Goal: Obtain resource: Download file/media

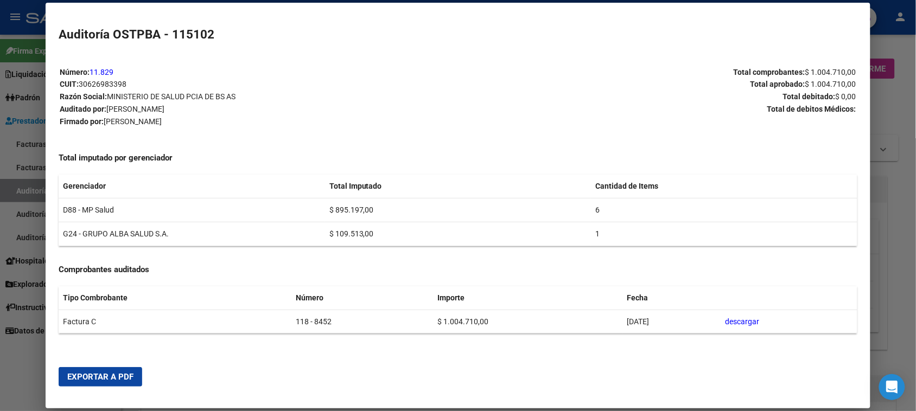
click at [20, 191] on div at bounding box center [458, 205] width 916 height 411
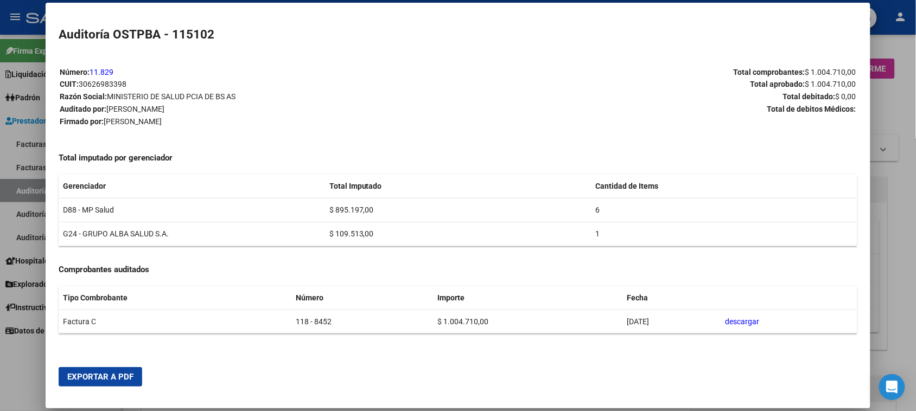
click at [20, 191] on div at bounding box center [458, 205] width 916 height 411
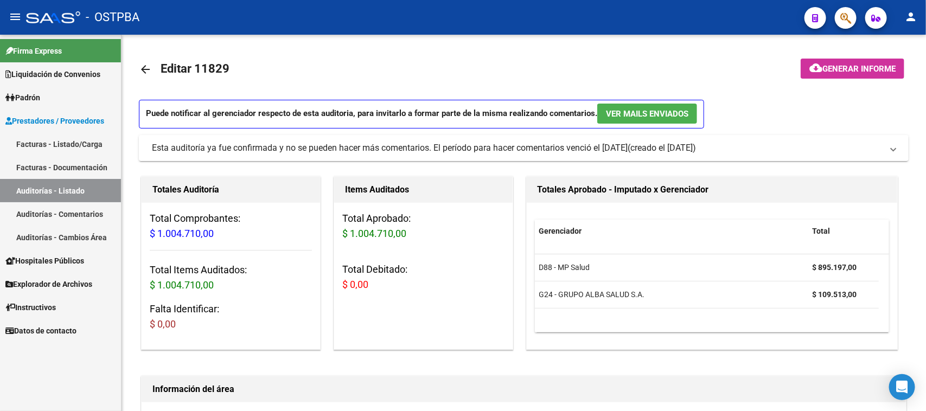
click at [20, 191] on link "Auditorías - Listado" at bounding box center [60, 190] width 121 height 23
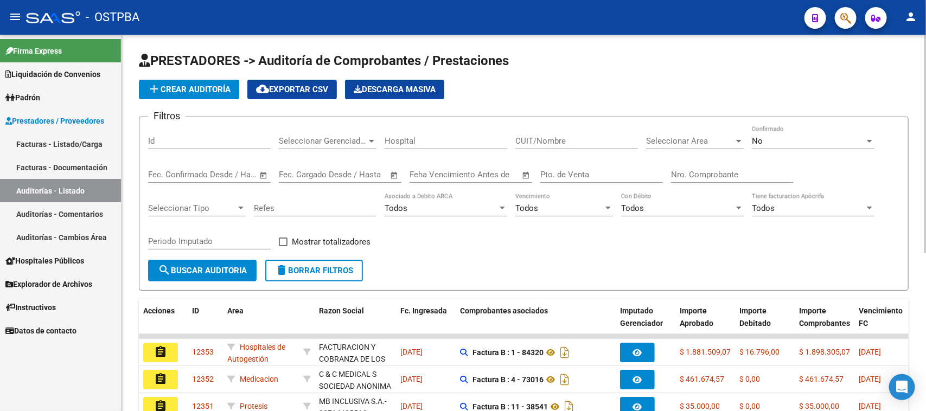
click at [731, 170] on input "Nro. Comprobante" at bounding box center [732, 175] width 123 height 10
type input "161242"
click at [774, 138] on div "No" at bounding box center [808, 141] width 113 height 10
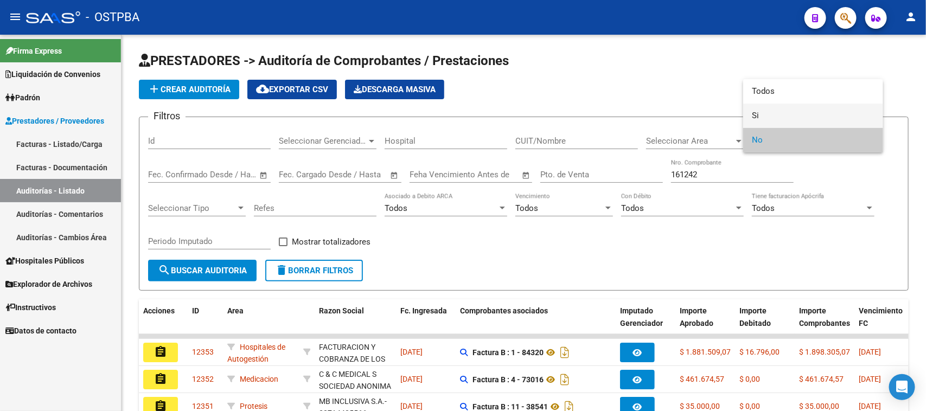
click at [756, 112] on span "Si" at bounding box center [813, 116] width 123 height 24
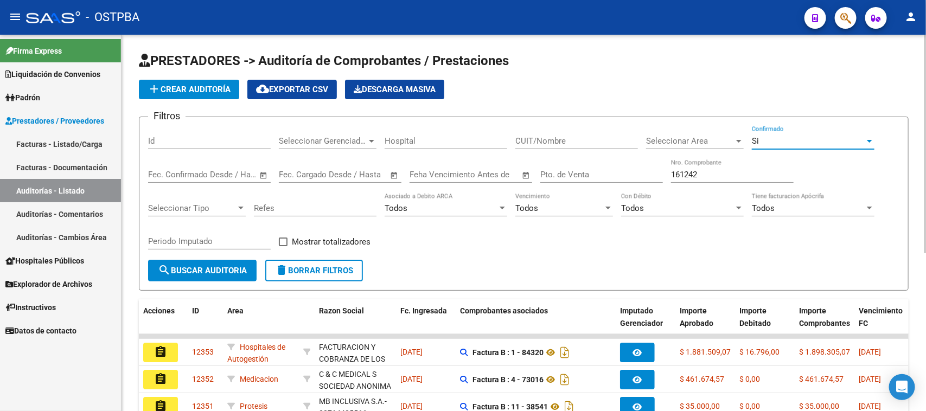
click at [184, 266] on span "search Buscar Auditoria" at bounding box center [202, 271] width 89 height 10
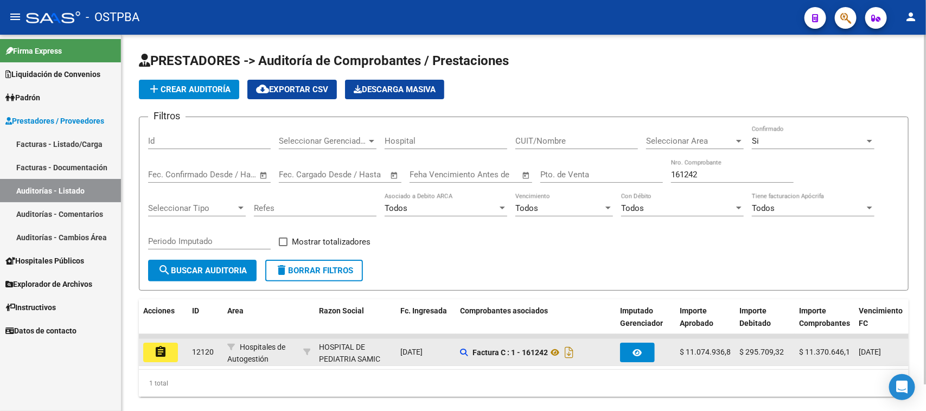
click at [154, 348] on mat-icon "assignment" at bounding box center [160, 352] width 13 height 13
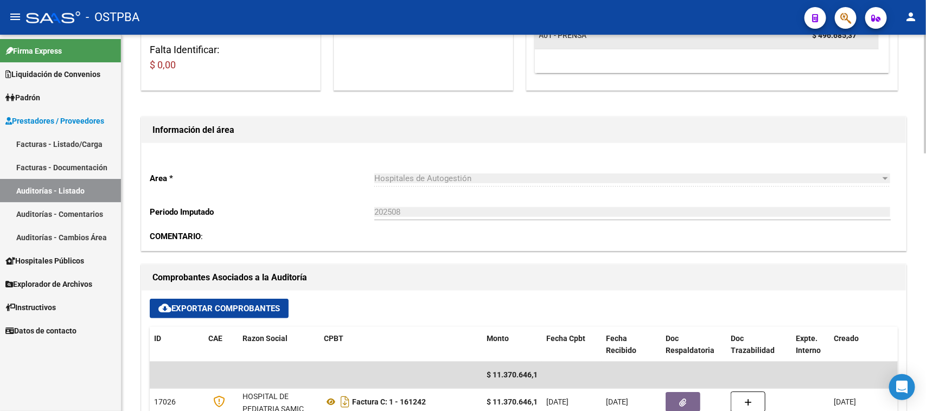
scroll to position [271, 0]
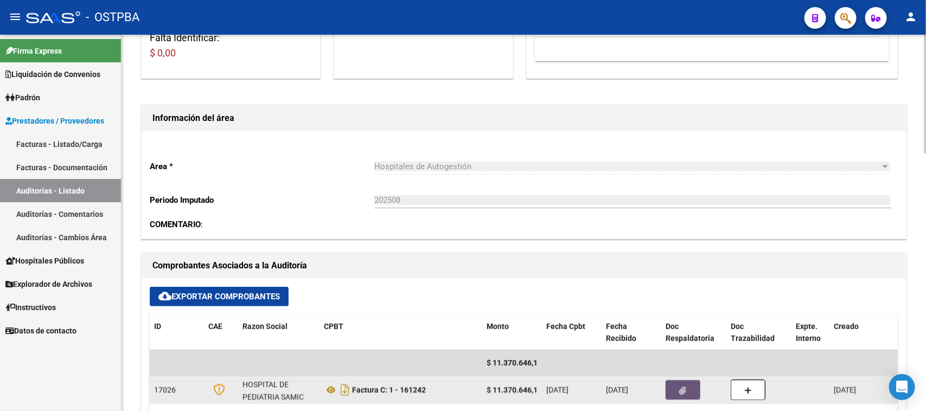
click at [671, 395] on button "button" at bounding box center [683, 390] width 35 height 20
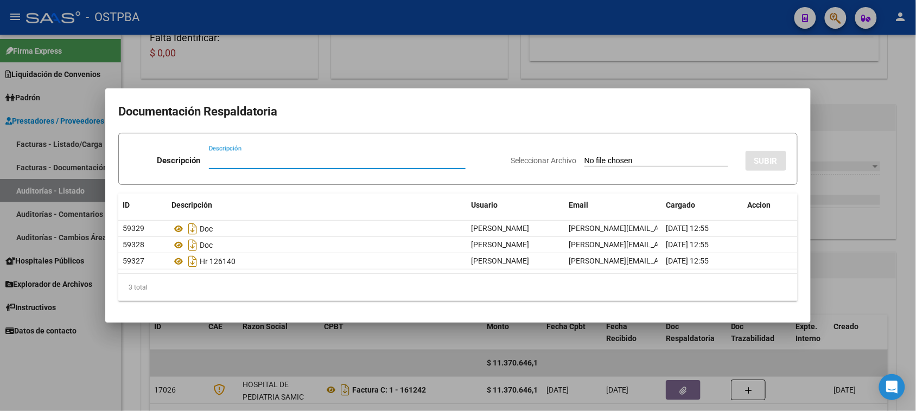
click at [842, 274] on div at bounding box center [458, 205] width 916 height 411
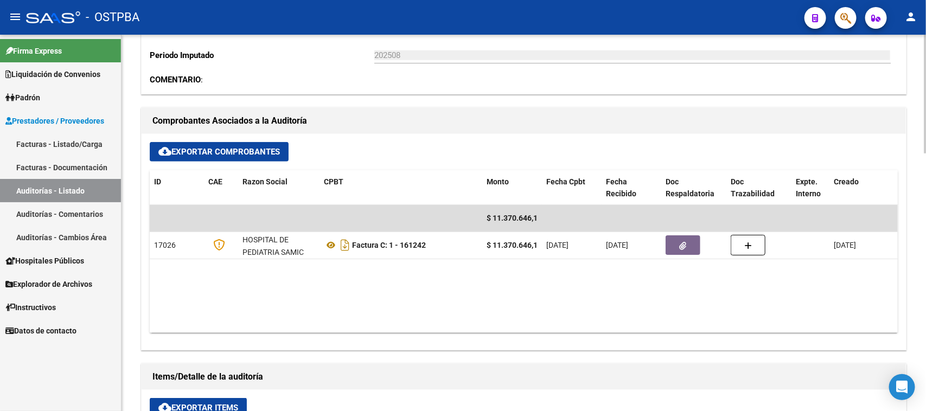
scroll to position [415, 0]
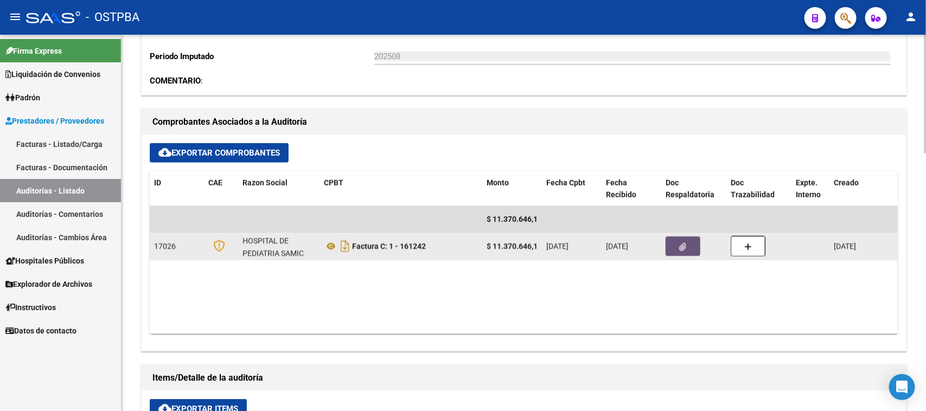
click at [691, 246] on button "button" at bounding box center [683, 247] width 35 height 20
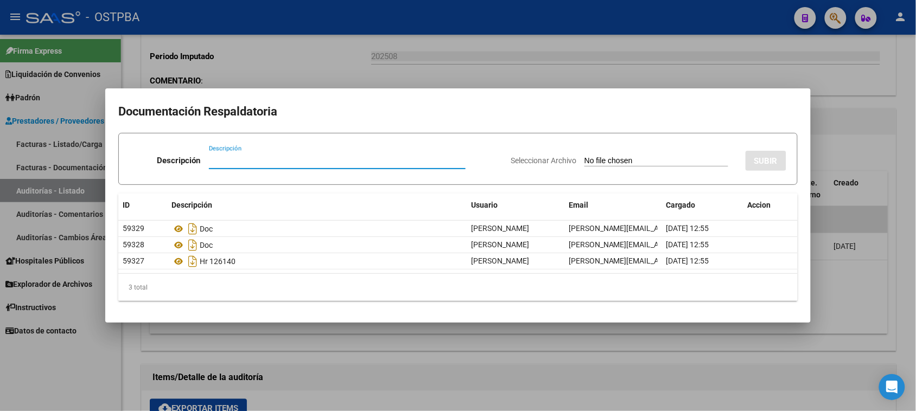
click at [853, 156] on div at bounding box center [458, 205] width 916 height 411
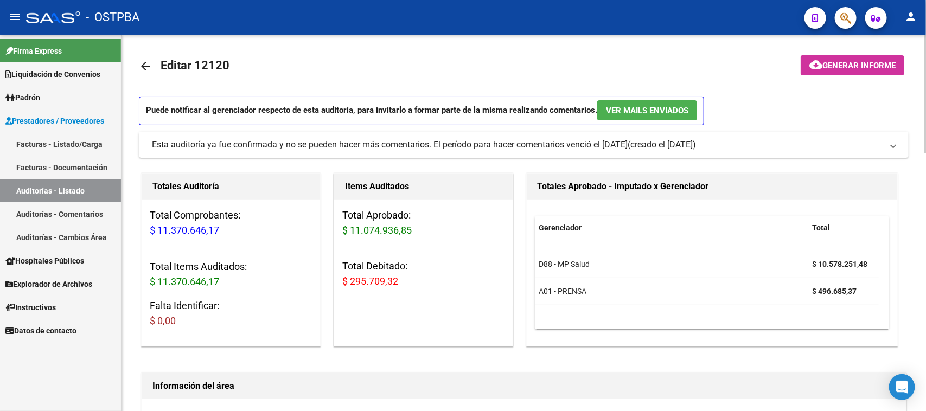
scroll to position [0, 0]
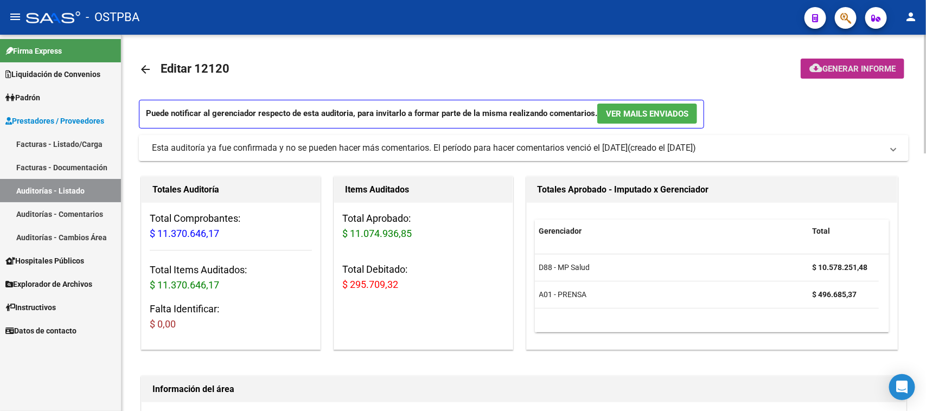
click at [880, 68] on span "Generar informe" at bounding box center [858, 69] width 73 height 10
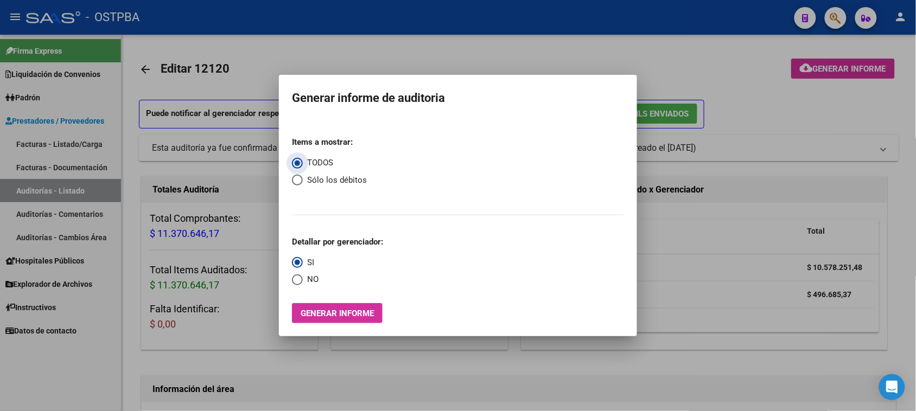
click at [354, 316] on span "Generar informe" at bounding box center [337, 314] width 73 height 10
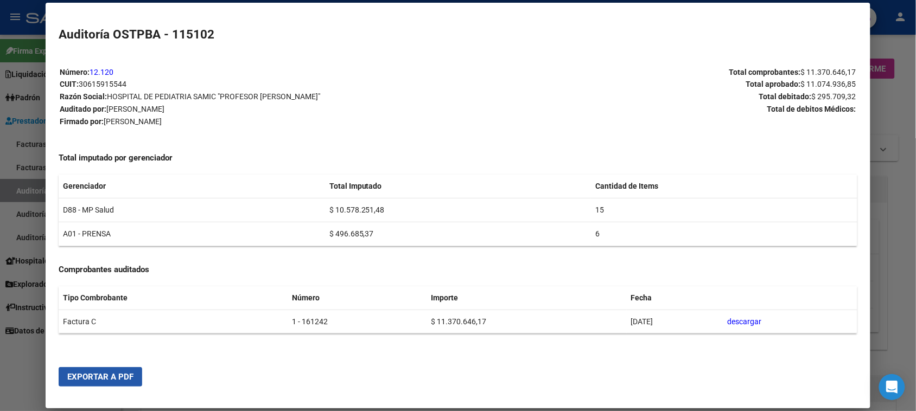
click at [120, 375] on span "Exportar a PDF" at bounding box center [100, 377] width 66 height 10
click at [17, 188] on div at bounding box center [458, 205] width 916 height 411
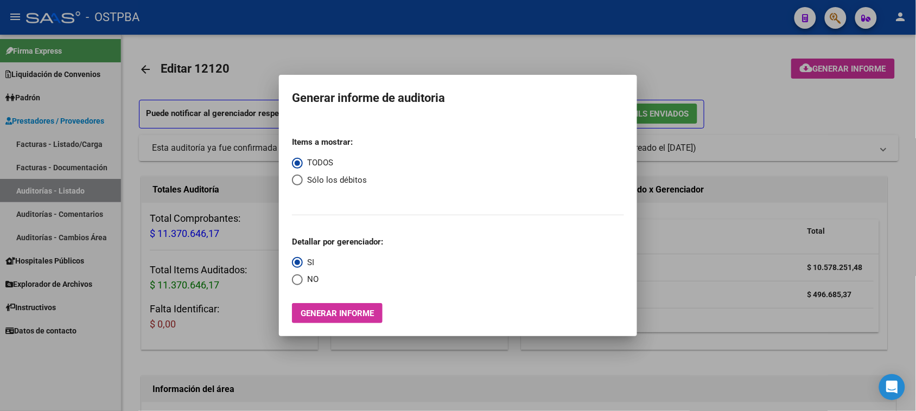
click at [17, 188] on div at bounding box center [458, 205] width 916 height 411
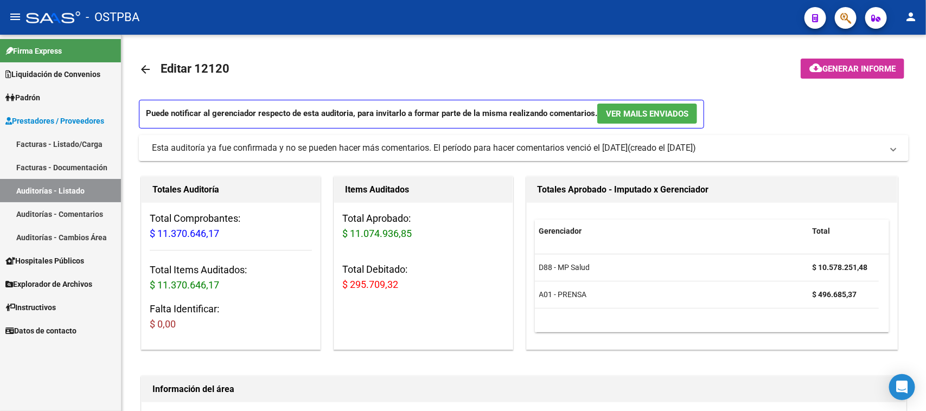
click at [17, 188] on link "Auditorías - Listado" at bounding box center [60, 190] width 121 height 23
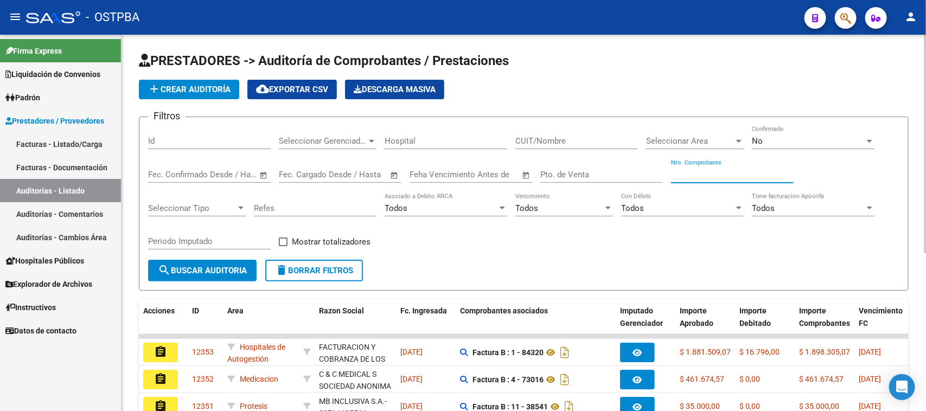
click at [714, 172] on input "Nro. Comprobante" at bounding box center [732, 175] width 123 height 10
type input "6085"
click at [779, 140] on div "No" at bounding box center [808, 141] width 113 height 10
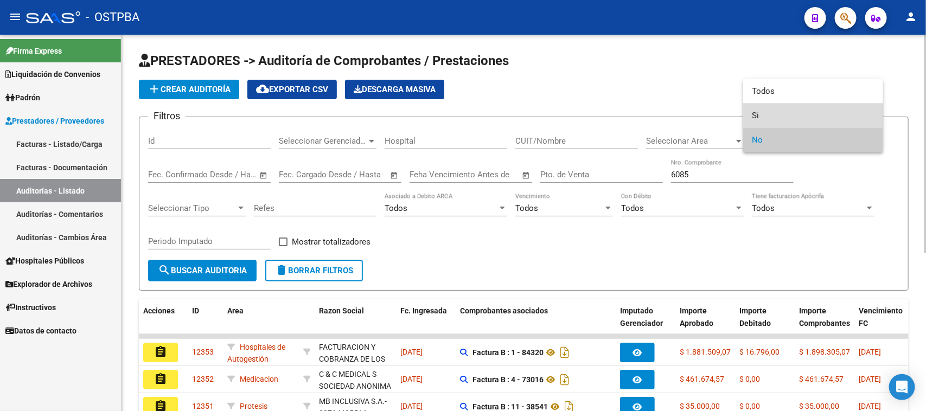
drag, startPoint x: 755, startPoint y: 112, endPoint x: 510, endPoint y: 223, distance: 268.5
click at [753, 112] on span "Si" at bounding box center [813, 116] width 123 height 24
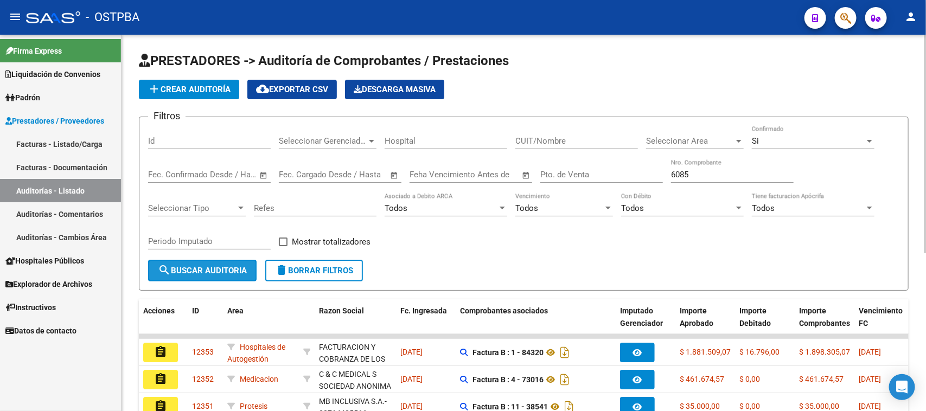
click at [231, 270] on span "search Buscar Auditoria" at bounding box center [202, 271] width 89 height 10
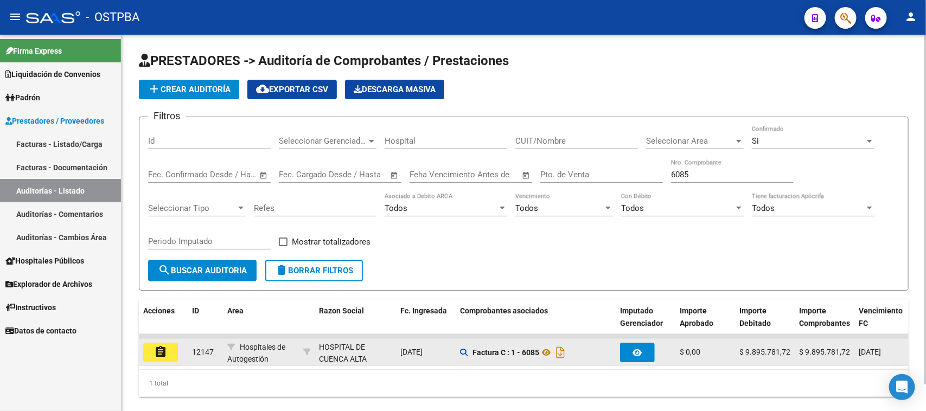
click at [159, 356] on button "assignment" at bounding box center [160, 353] width 35 height 20
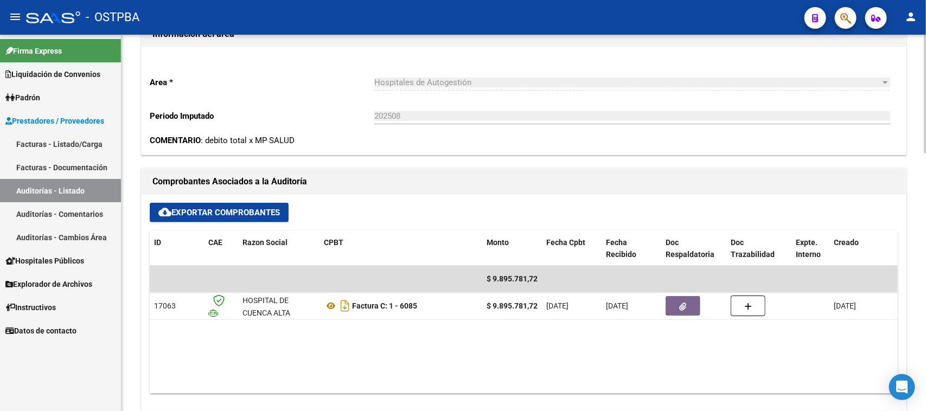
scroll to position [407, 0]
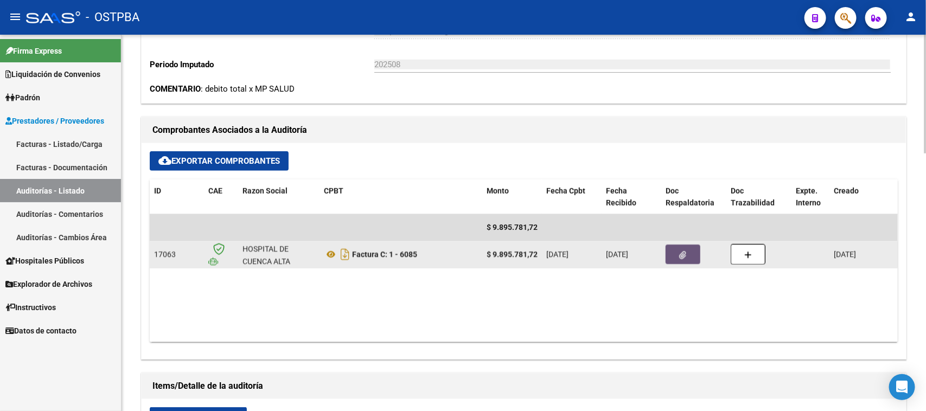
click at [680, 251] on icon "button" at bounding box center [683, 255] width 7 height 8
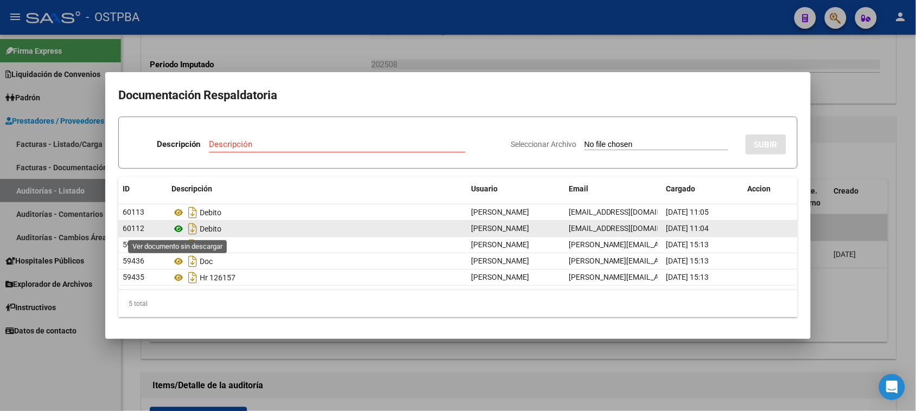
click at [178, 229] on icon at bounding box center [178, 228] width 14 height 13
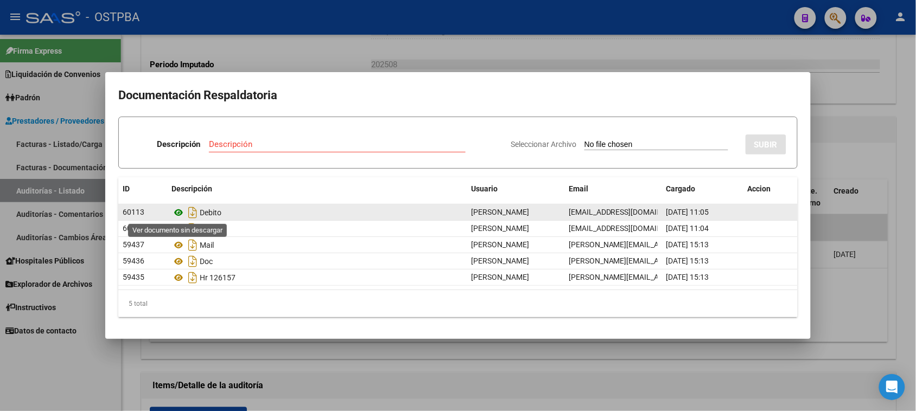
click at [181, 212] on icon at bounding box center [178, 212] width 14 height 13
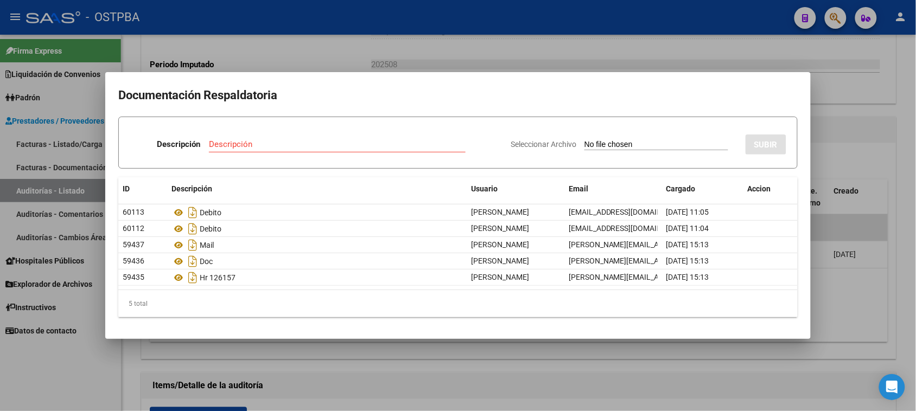
click at [363, 375] on div at bounding box center [458, 205] width 916 height 411
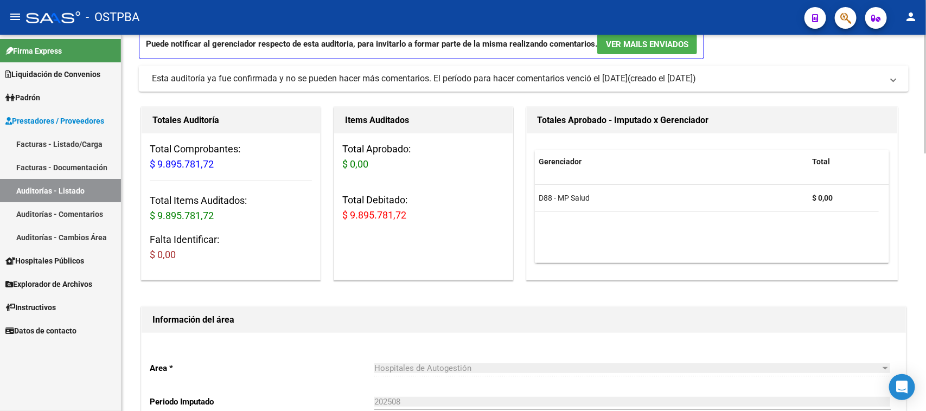
scroll to position [0, 0]
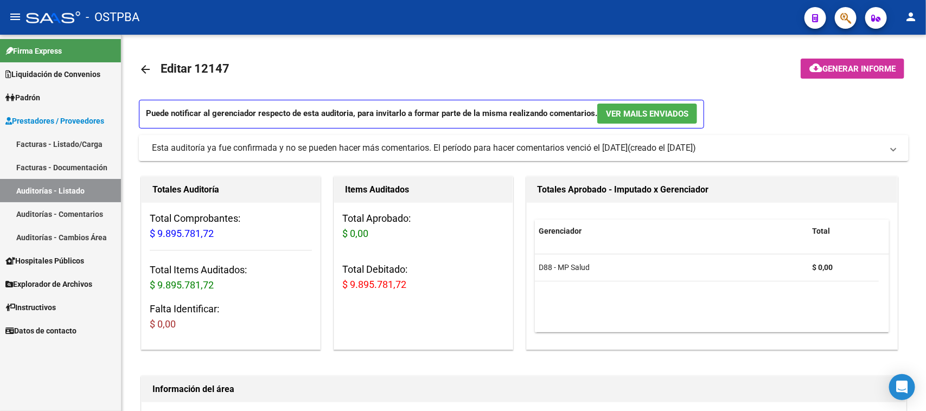
click at [72, 188] on link "Auditorías - Listado" at bounding box center [60, 190] width 121 height 23
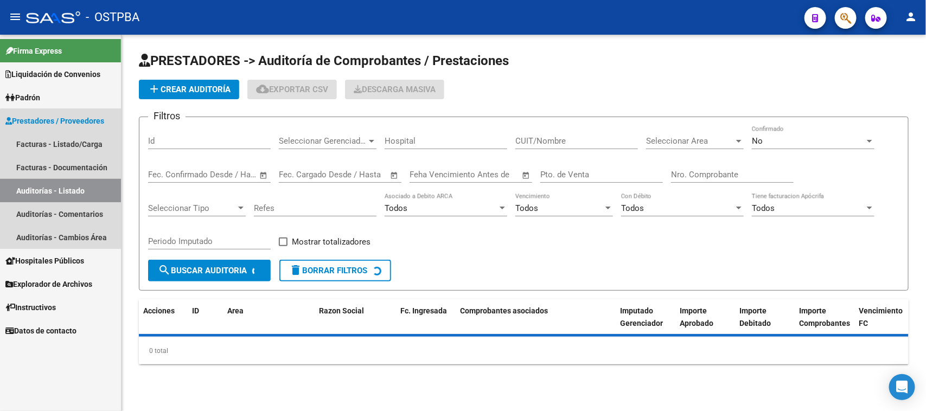
click at [72, 188] on link "Auditorías - Listado" at bounding box center [60, 190] width 121 height 23
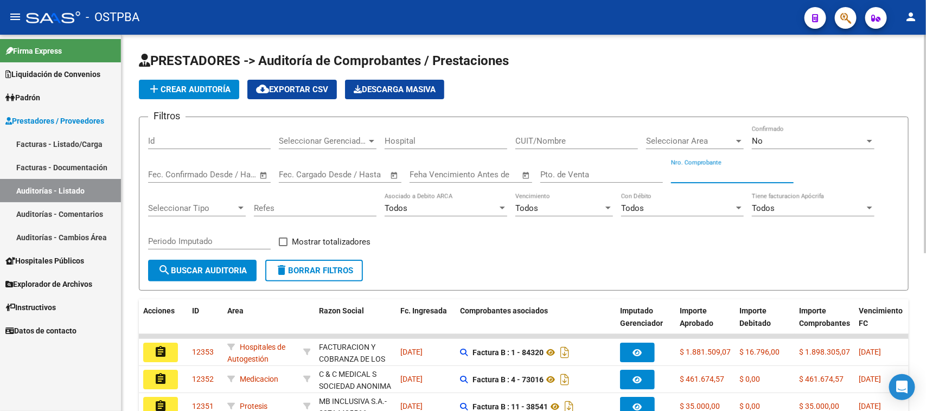
click at [683, 171] on input "Nro. Comprobante" at bounding box center [732, 175] width 123 height 10
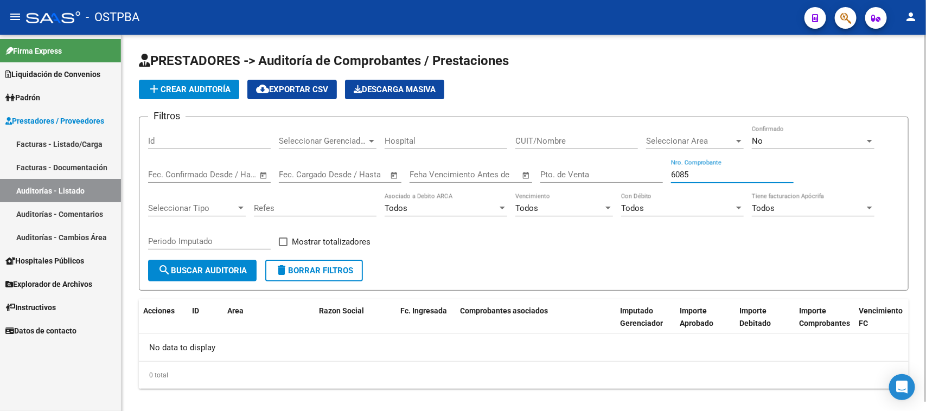
type input "6085"
click at [795, 127] on div "No Confirmado" at bounding box center [813, 137] width 123 height 23
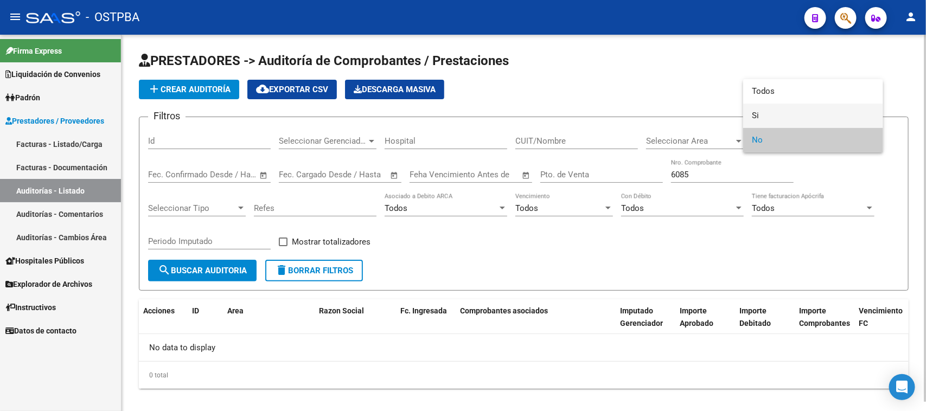
drag, startPoint x: 757, startPoint y: 118, endPoint x: 731, endPoint y: 123, distance: 26.0
click at [753, 118] on span "Si" at bounding box center [813, 116] width 123 height 24
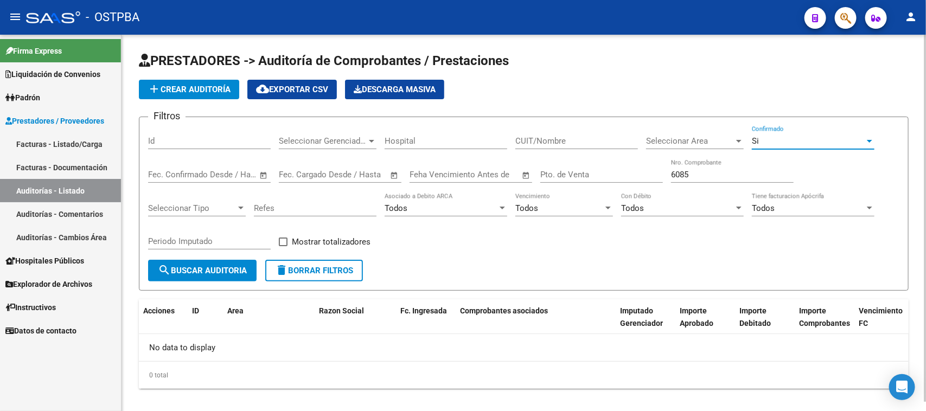
click at [242, 266] on span "search Buscar Auditoria" at bounding box center [202, 271] width 89 height 10
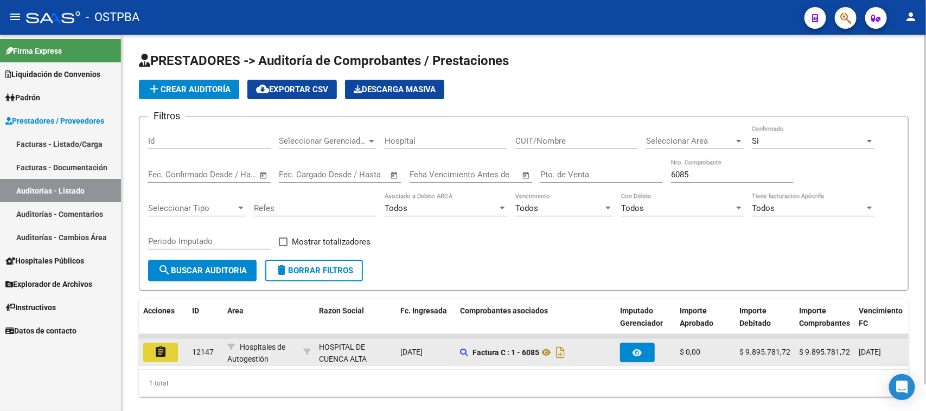
click at [158, 347] on mat-icon "assignment" at bounding box center [160, 352] width 13 height 13
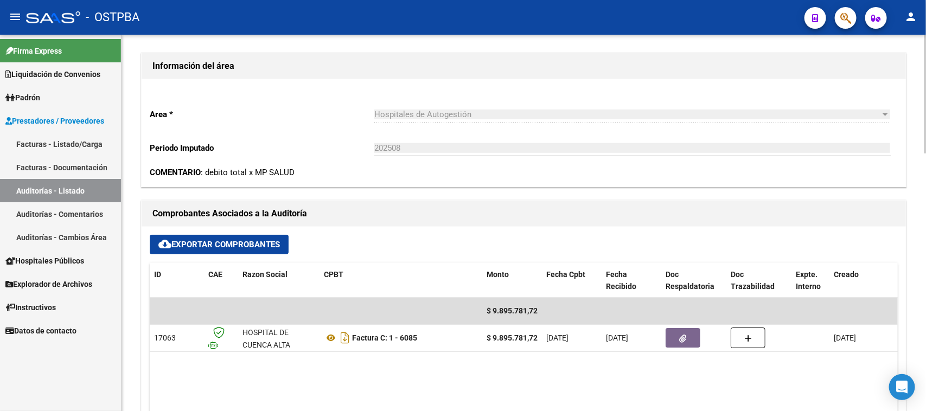
scroll to position [339, 0]
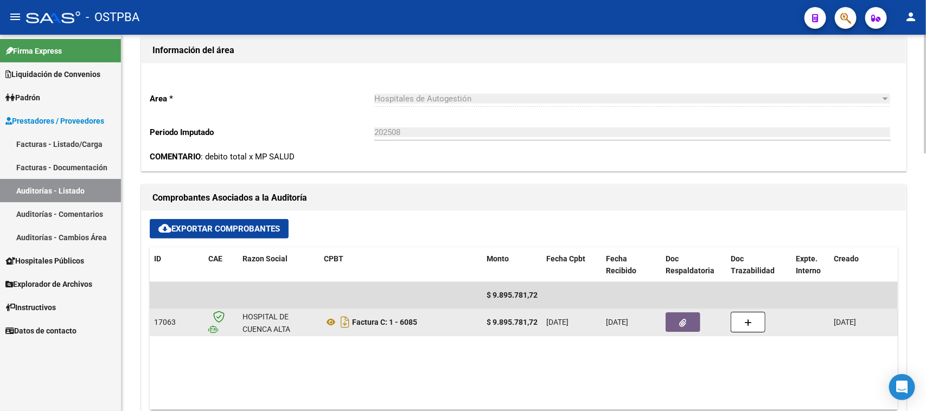
click at [677, 328] on button "button" at bounding box center [683, 322] width 35 height 20
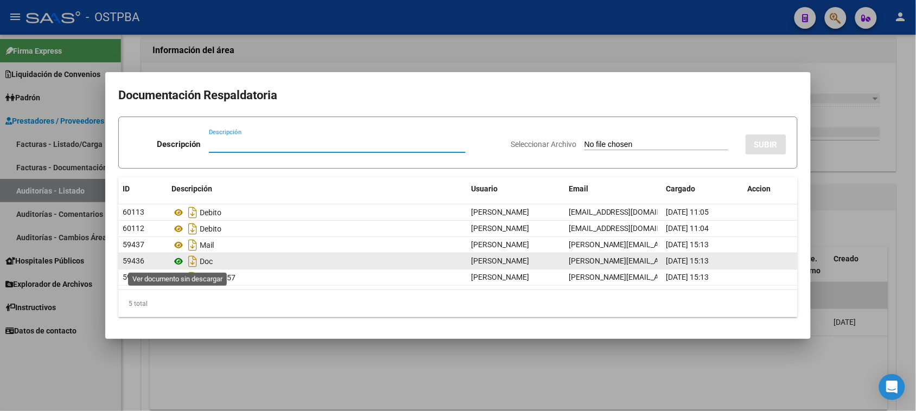
click at [178, 263] on icon at bounding box center [178, 261] width 14 height 13
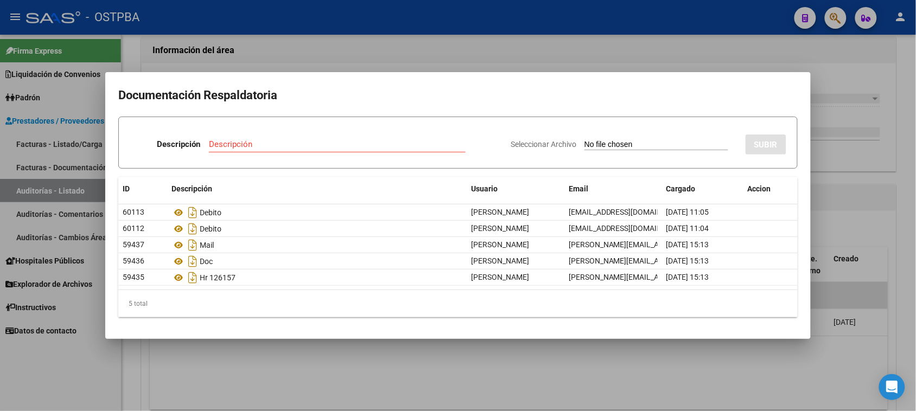
click at [87, 187] on div at bounding box center [458, 205] width 916 height 411
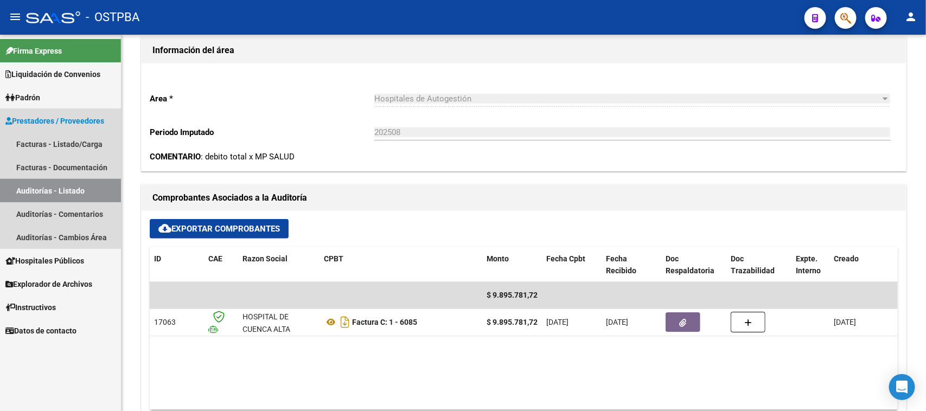
click at [86, 187] on link "Auditorías - Listado" at bounding box center [60, 190] width 121 height 23
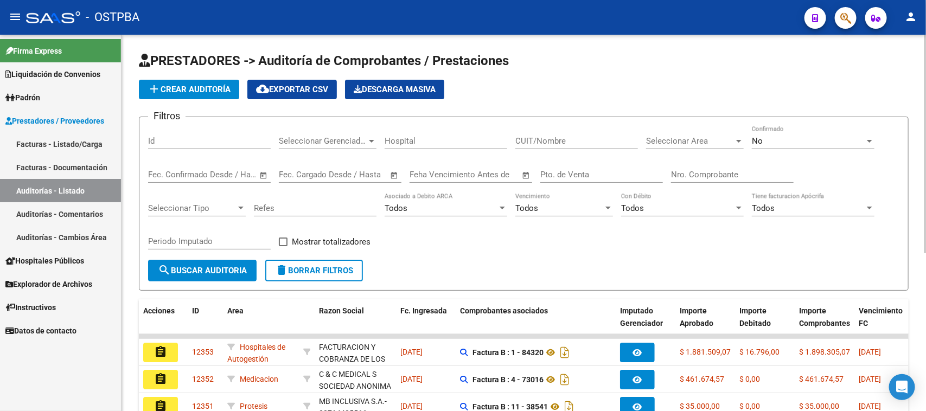
click at [685, 175] on input "Nro. Comprobante" at bounding box center [732, 175] width 123 height 10
type input "4599"
click at [758, 139] on span "No" at bounding box center [757, 141] width 11 height 10
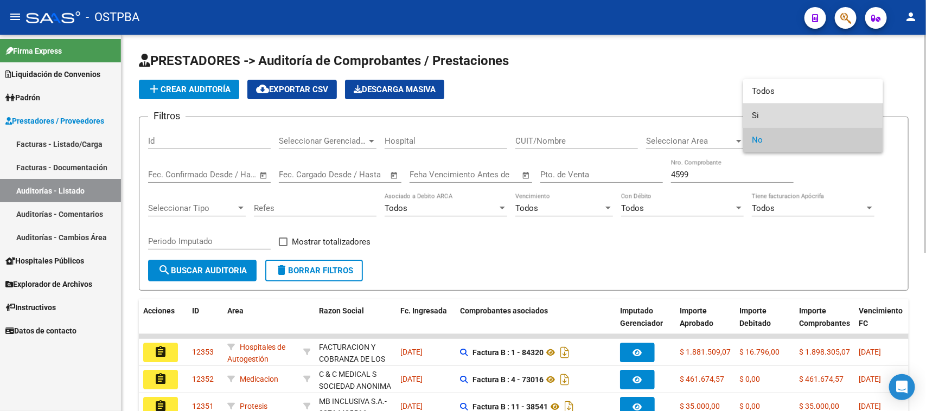
drag, startPoint x: 754, startPoint y: 114, endPoint x: 216, endPoint y: 237, distance: 551.9
click at [750, 117] on mat-option "Si" at bounding box center [813, 116] width 140 height 24
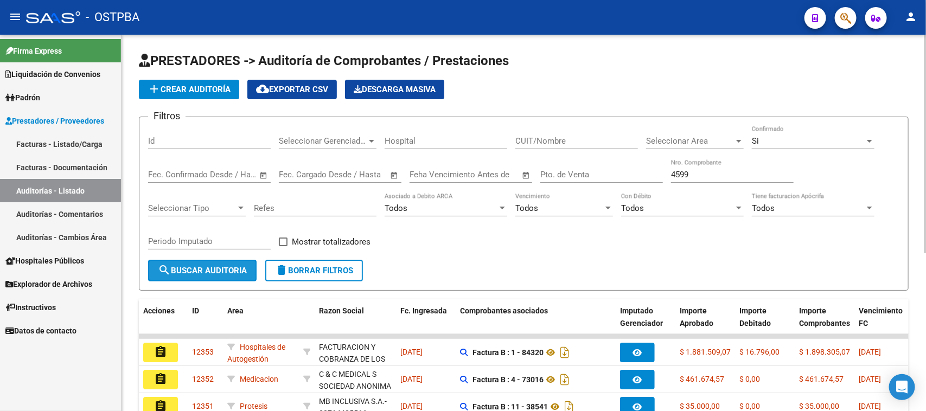
click at [212, 267] on span "search Buscar Auditoria" at bounding box center [202, 271] width 89 height 10
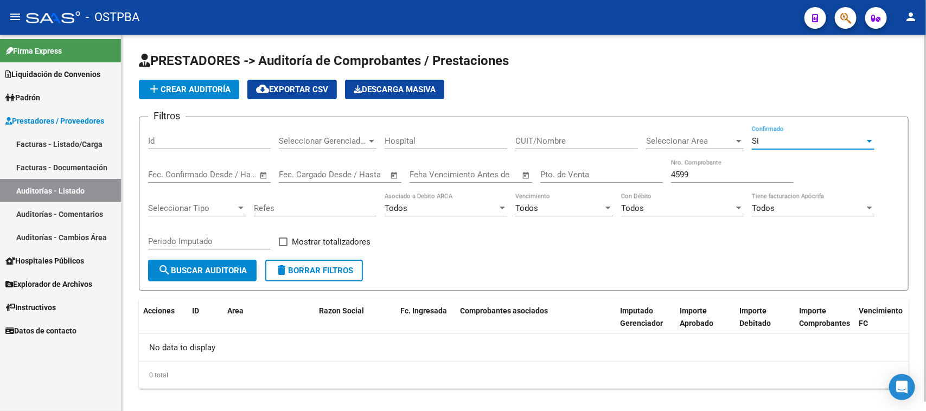
click at [769, 136] on div "Si" at bounding box center [808, 141] width 113 height 10
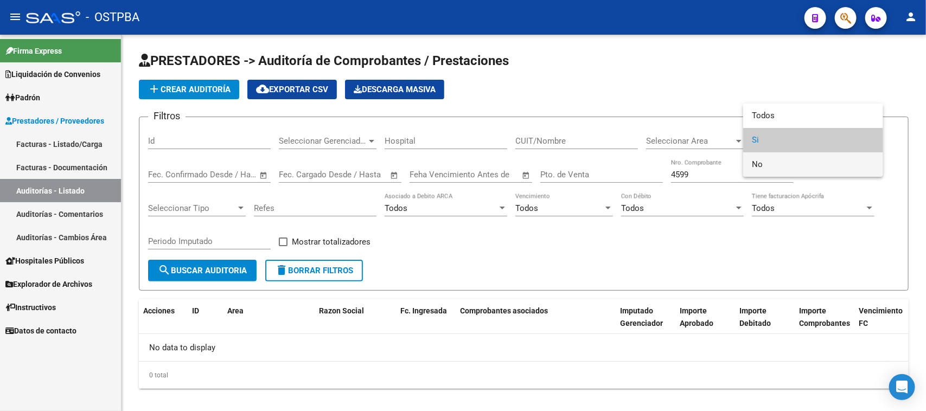
drag, startPoint x: 753, startPoint y: 167, endPoint x: 610, endPoint y: 210, distance: 149.3
click at [738, 175] on div "Todos Si No" at bounding box center [463, 205] width 926 height 411
click at [223, 274] on div at bounding box center [463, 205] width 926 height 411
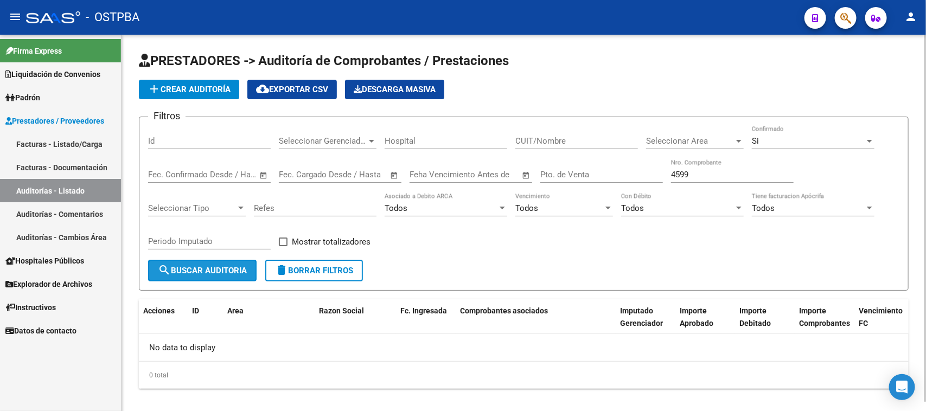
click at [221, 267] on span "search Buscar Auditoria" at bounding box center [202, 271] width 89 height 10
click at [764, 139] on div "Si" at bounding box center [808, 141] width 113 height 10
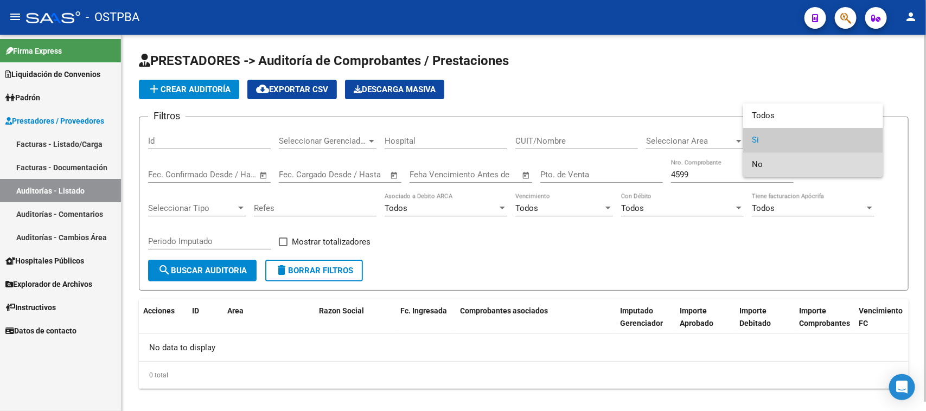
drag, startPoint x: 758, startPoint y: 166, endPoint x: 574, endPoint y: 198, distance: 186.6
click at [753, 166] on span "No" at bounding box center [813, 164] width 123 height 24
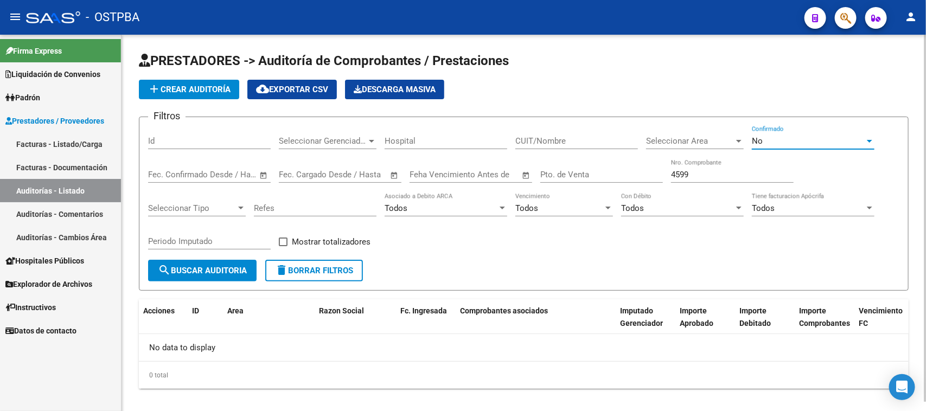
click at [217, 266] on span "search Buscar Auditoria" at bounding box center [202, 271] width 89 height 10
click at [57, 188] on link "Auditorías - Listado" at bounding box center [60, 190] width 121 height 23
drag, startPoint x: 695, startPoint y: 171, endPoint x: 630, endPoint y: 169, distance: 65.7
click at [630, 169] on div "Filtros Id Seleccionar Gerenciador Seleccionar Gerenciador Hospital CUIT/Nombre…" at bounding box center [523, 193] width 751 height 134
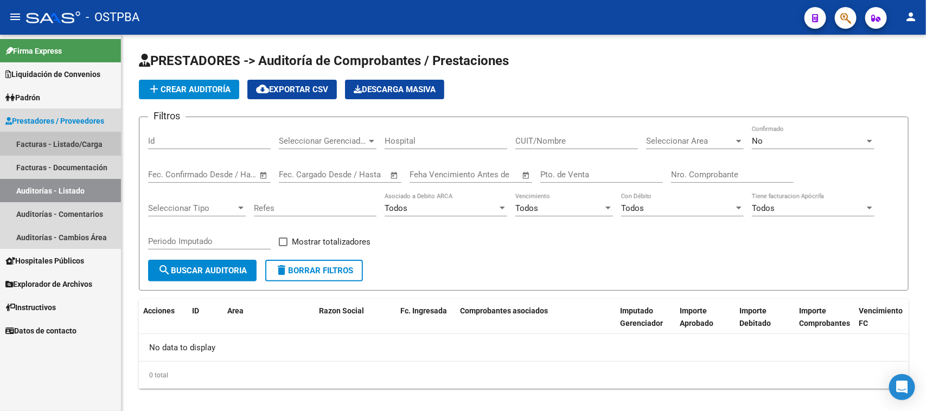
click at [82, 133] on link "Facturas - Listado/Carga" at bounding box center [60, 143] width 121 height 23
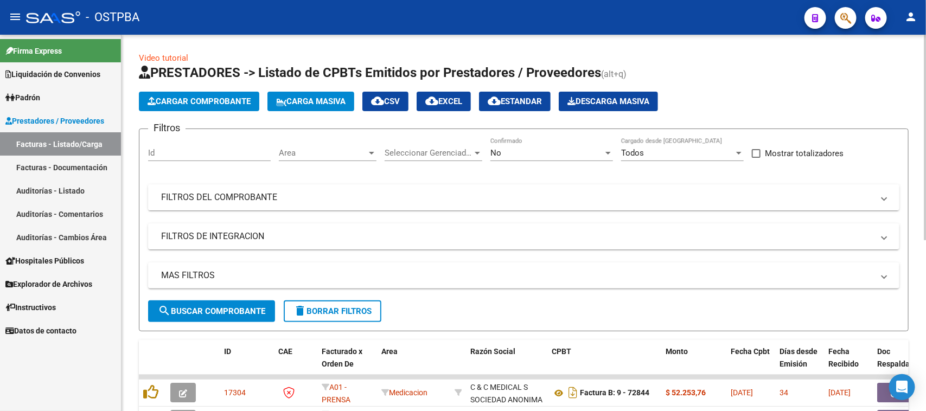
click at [339, 188] on mat-expansion-panel-header "FILTROS DEL COMPROBANTE" at bounding box center [523, 197] width 751 height 26
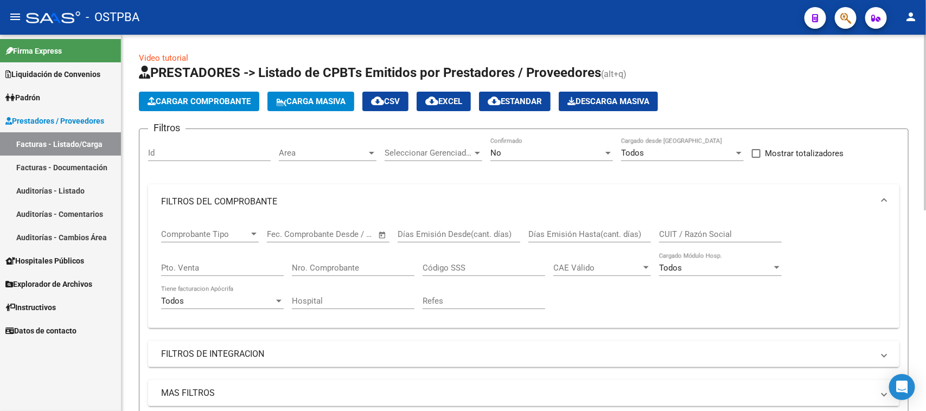
drag, startPoint x: 370, startPoint y: 267, endPoint x: 424, endPoint y: 255, distance: 54.5
click at [375, 267] on input "Nro. Comprobante" at bounding box center [353, 268] width 123 height 10
type input "4599"
click at [514, 157] on div "No Confirmado" at bounding box center [551, 149] width 123 height 23
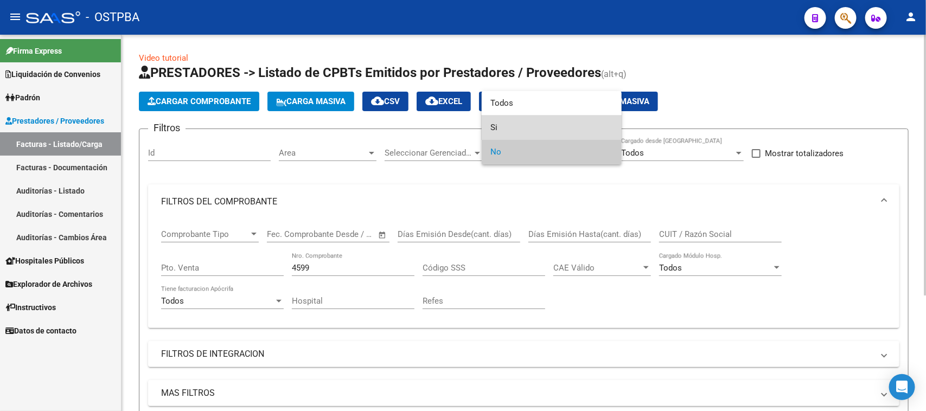
drag, startPoint x: 500, startPoint y: 125, endPoint x: 463, endPoint y: 137, distance: 38.8
click at [500, 124] on span "Si" at bounding box center [551, 128] width 123 height 24
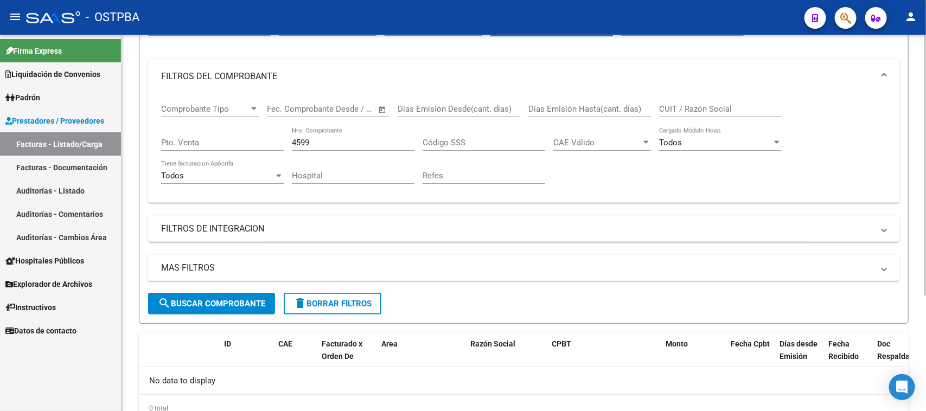
scroll to position [136, 0]
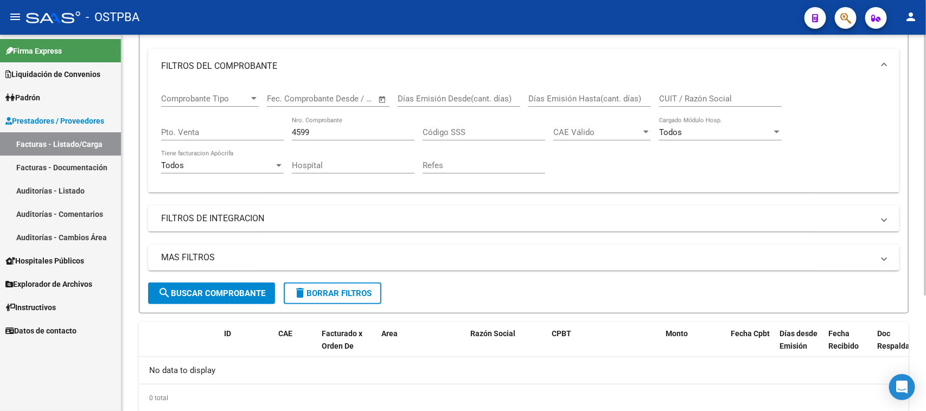
click at [231, 293] on span "search Buscar Comprobante" at bounding box center [211, 294] width 107 height 10
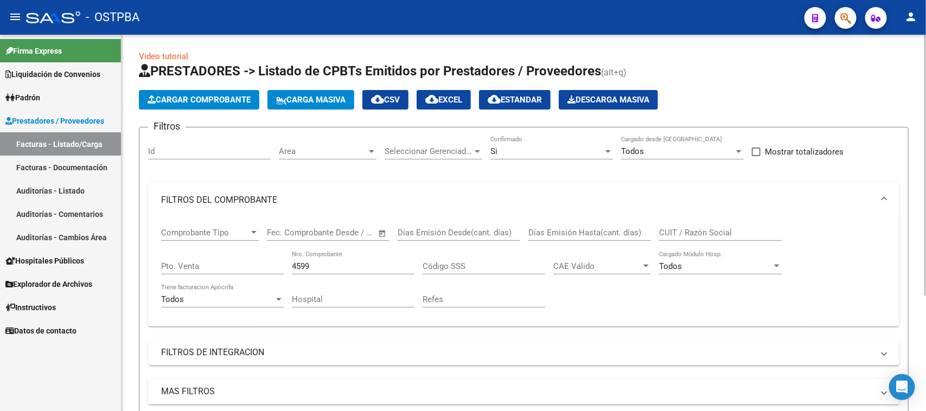
scroll to position [0, 0]
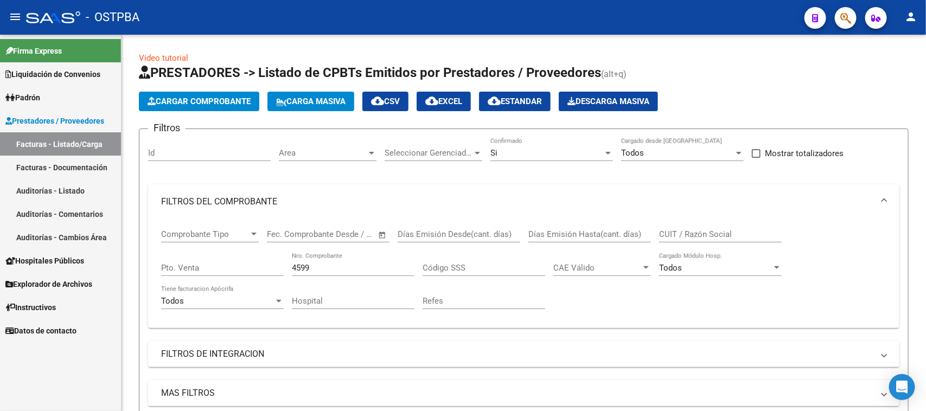
click at [78, 136] on link "Facturas - Listado/Carga" at bounding box center [60, 143] width 121 height 23
click at [52, 143] on link "Facturas - Listado/Carga" at bounding box center [60, 143] width 121 height 23
click at [535, 153] on div "Si" at bounding box center [546, 153] width 113 height 10
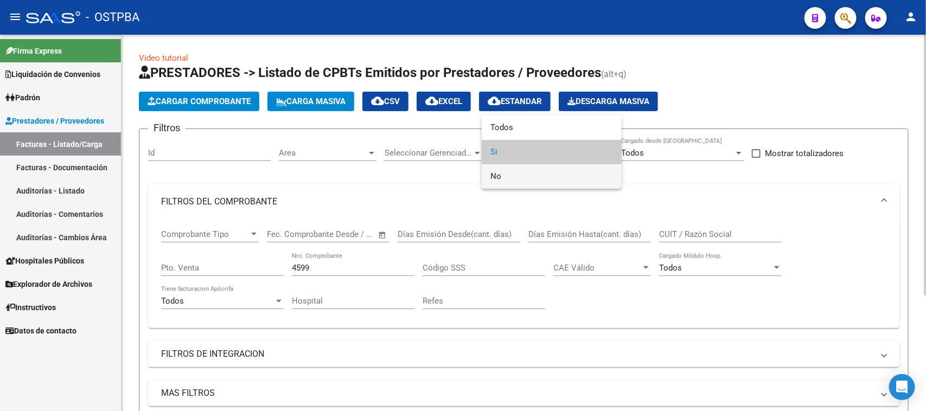
drag, startPoint x: 500, startPoint y: 174, endPoint x: 367, endPoint y: 199, distance: 134.7
click at [499, 174] on span "No" at bounding box center [551, 176] width 123 height 24
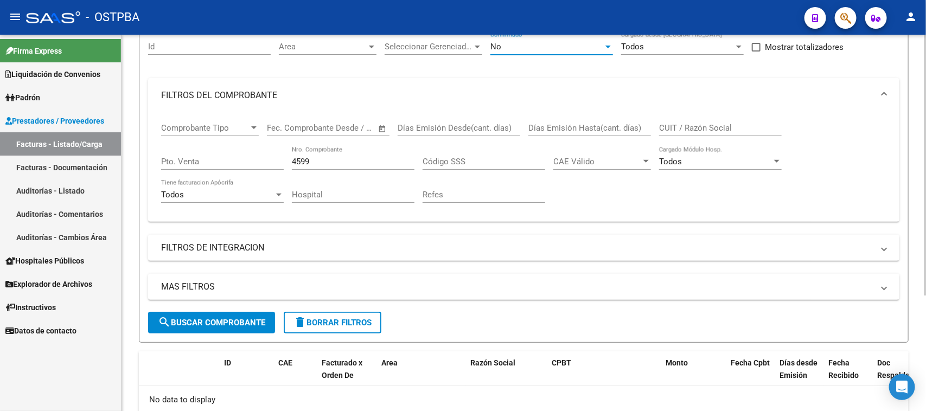
scroll to position [136, 0]
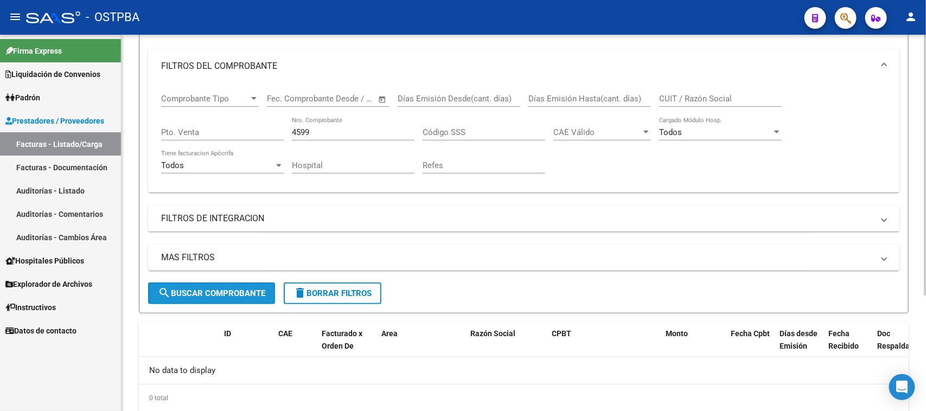
click at [247, 289] on span "search Buscar Comprobante" at bounding box center [211, 294] width 107 height 10
drag, startPoint x: 303, startPoint y: 130, endPoint x: 282, endPoint y: 131, distance: 20.6
click at [283, 131] on div "Comprobante Tipo Comprobante Tipo Start date – End date Fec. Comprobante Desde …" at bounding box center [523, 134] width 725 height 100
drag, startPoint x: 327, startPoint y: 293, endPoint x: 326, endPoint y: 286, distance: 7.1
click at [326, 292] on span "delete Borrar Filtros" at bounding box center [332, 294] width 78 height 10
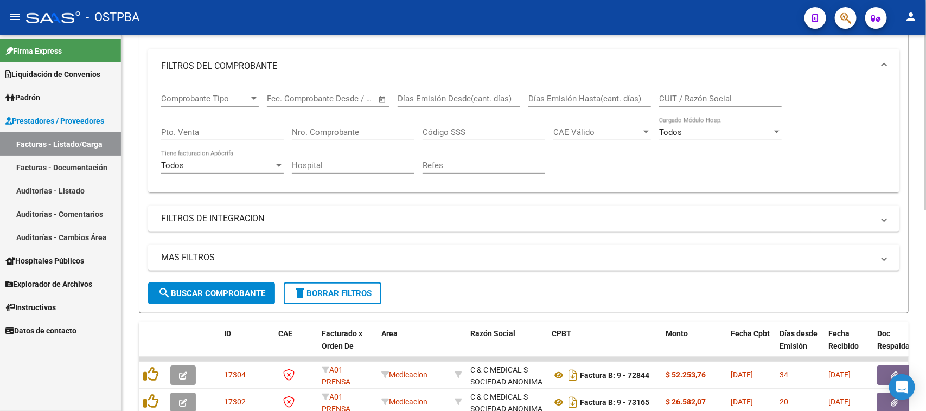
click at [693, 91] on div "CUIT / Razón Social" at bounding box center [720, 95] width 123 height 23
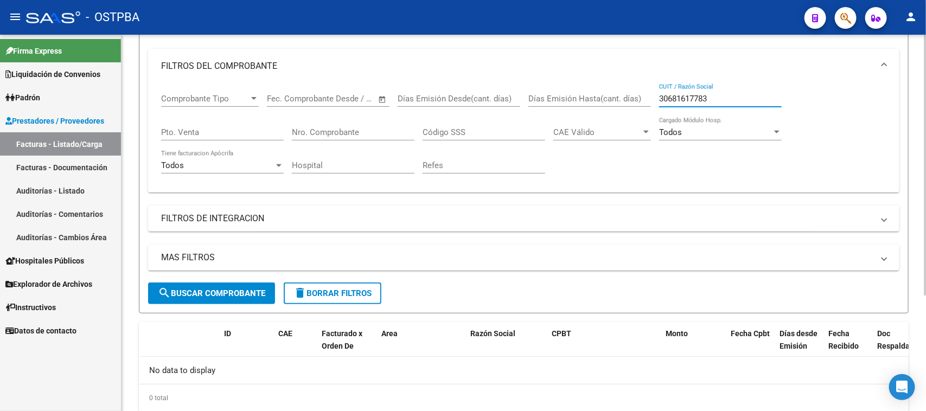
drag, startPoint x: 718, startPoint y: 96, endPoint x: 632, endPoint y: 100, distance: 85.3
click at [632, 100] on div "Comprobante Tipo Comprobante Tipo Start date – End date Fec. Comprobante Desde …" at bounding box center [523, 134] width 725 height 100
type input "[DATE][PERSON_NAME]"
click at [698, 131] on div "Todos" at bounding box center [715, 132] width 113 height 10
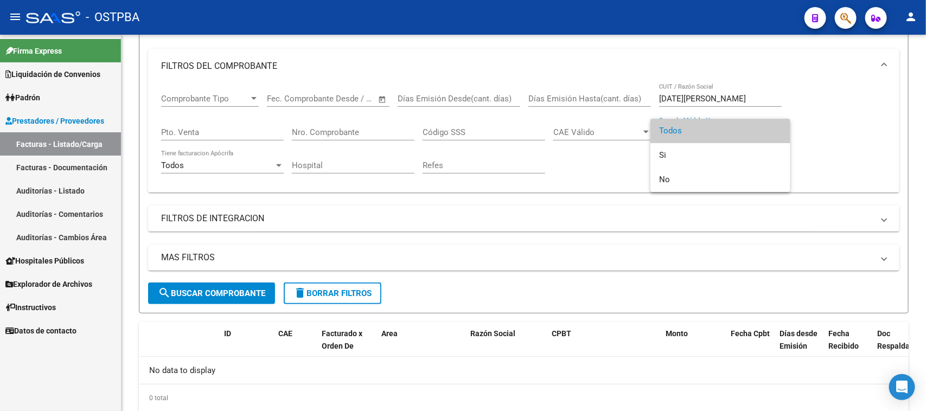
click at [79, 149] on div at bounding box center [463, 205] width 926 height 411
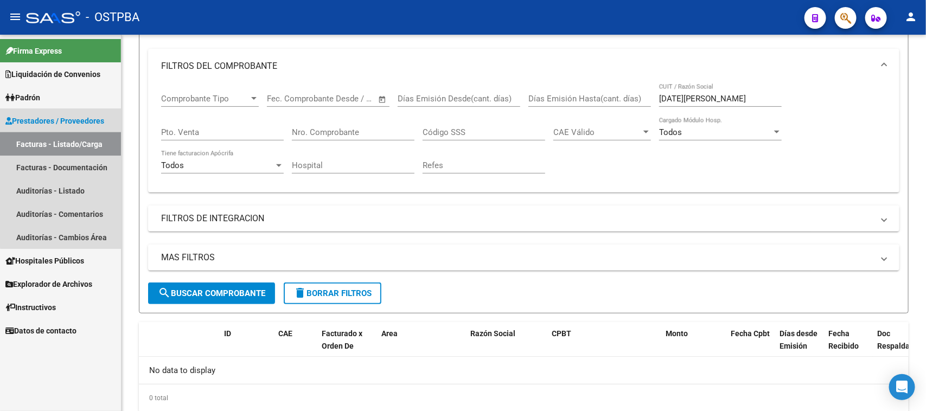
click at [86, 142] on link "Facturas - Listado/Carga" at bounding box center [60, 143] width 121 height 23
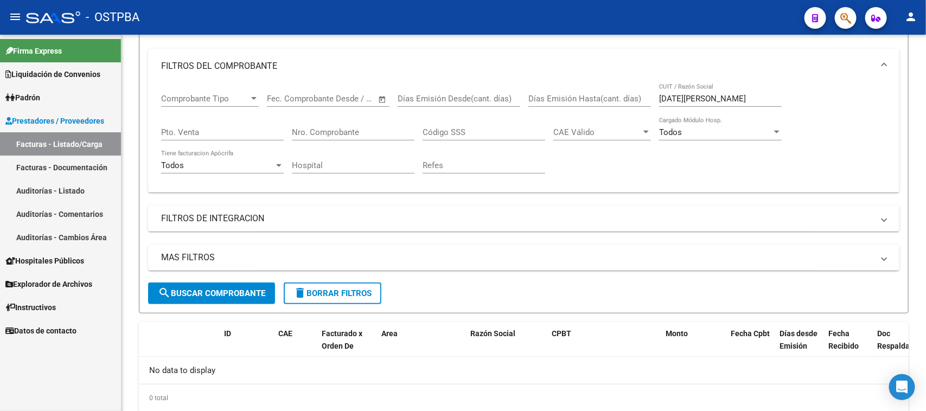
click at [71, 184] on link "Auditorías - Listado" at bounding box center [60, 190] width 121 height 23
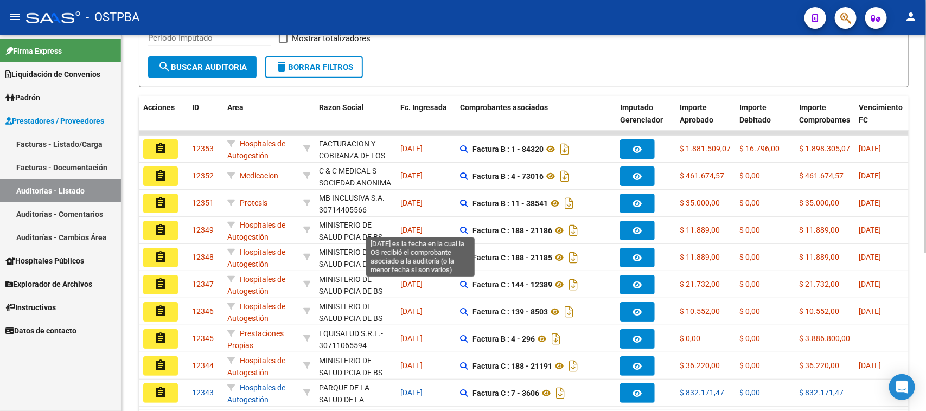
scroll to position [271, 0]
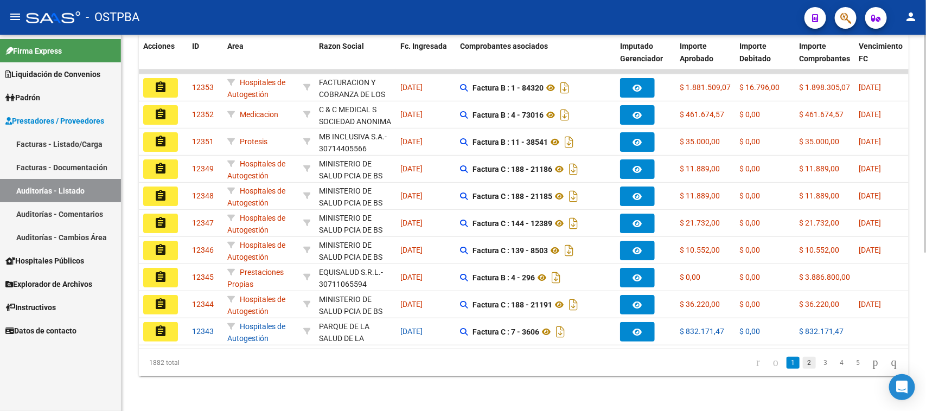
click at [803, 367] on link "2" at bounding box center [809, 363] width 13 height 12
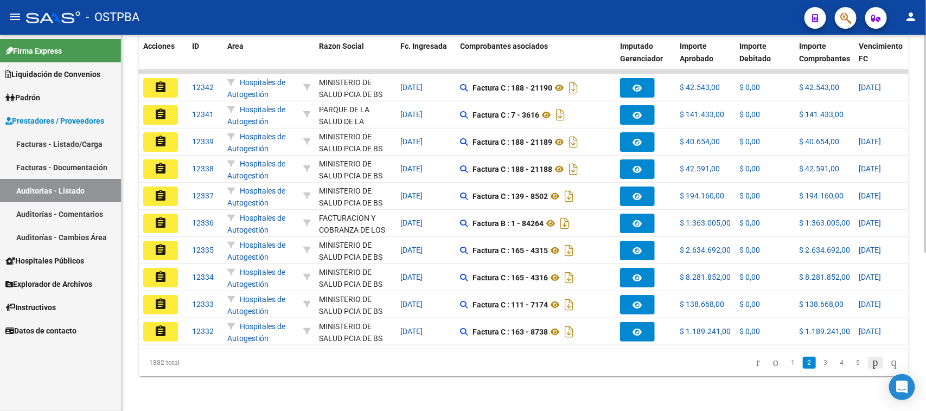
click at [871, 366] on icon "go to next page" at bounding box center [875, 362] width 9 height 13
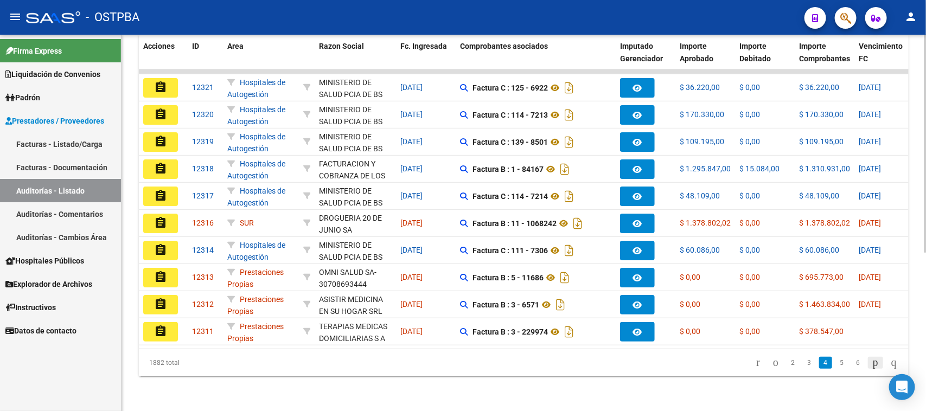
click at [871, 366] on icon "go to next page" at bounding box center [875, 362] width 9 height 13
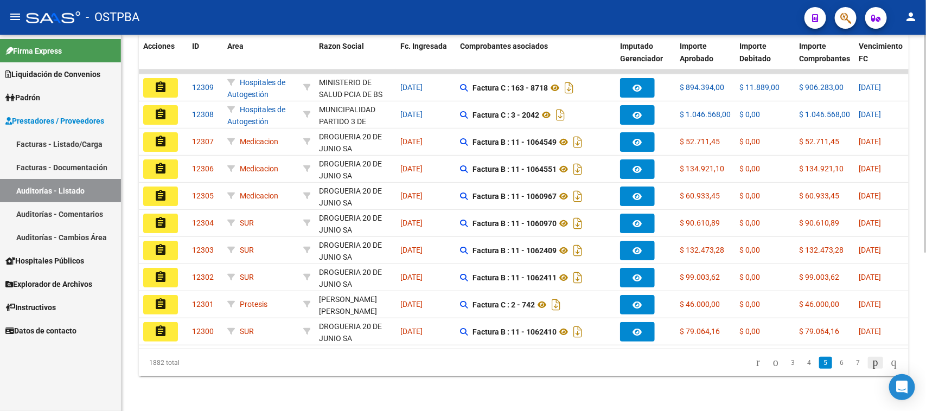
click at [871, 366] on icon "go to next page" at bounding box center [875, 362] width 9 height 13
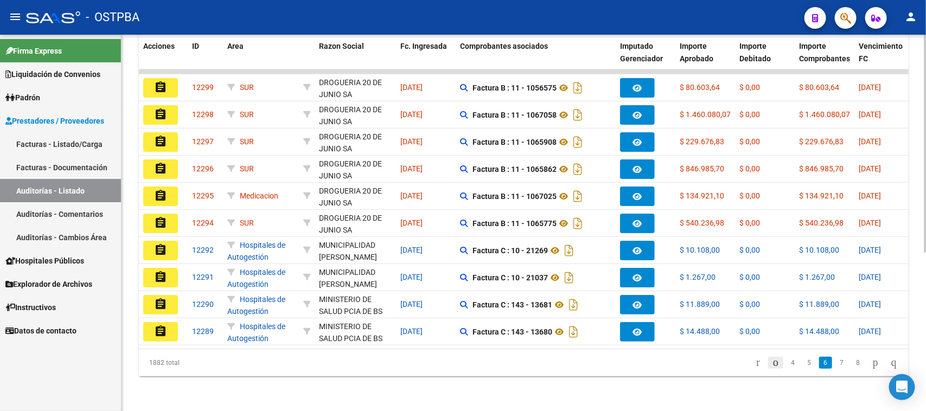
click at [771, 365] on icon "go to previous page" at bounding box center [775, 362] width 9 height 13
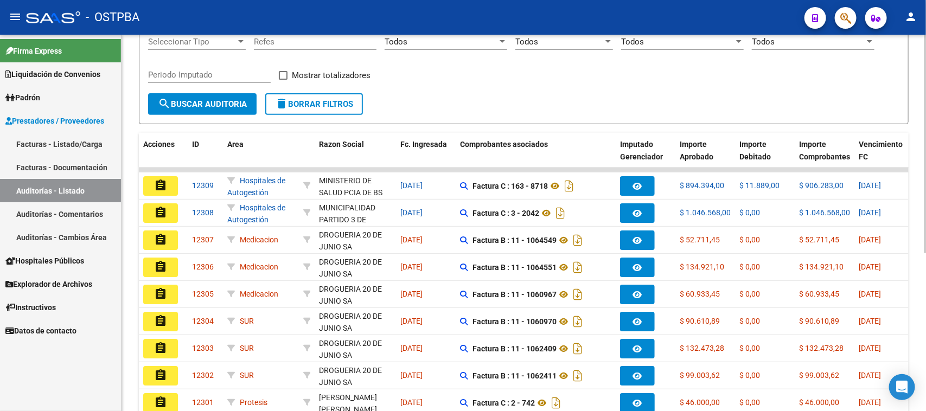
scroll to position [0, 0]
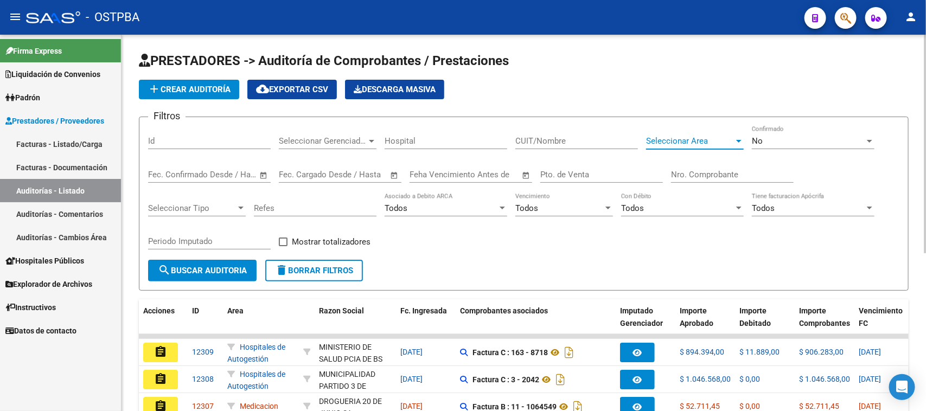
click at [691, 140] on span "Seleccionar Area" at bounding box center [690, 141] width 88 height 10
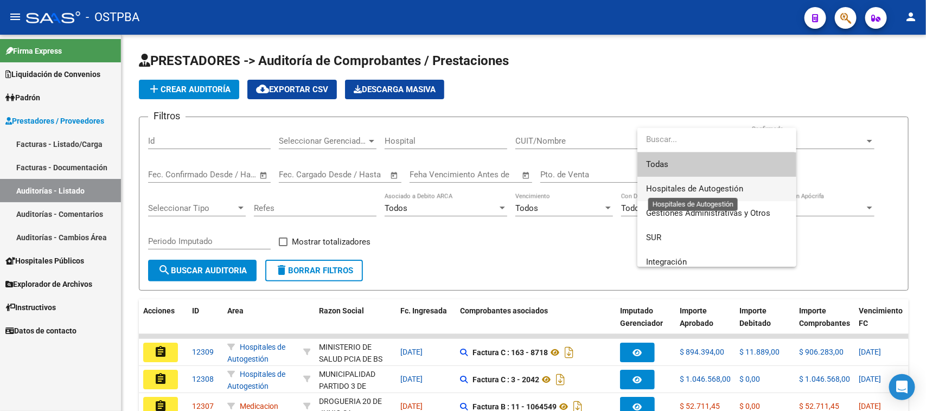
click at [677, 188] on span "Hospitales de Autogestión" at bounding box center [694, 189] width 97 height 10
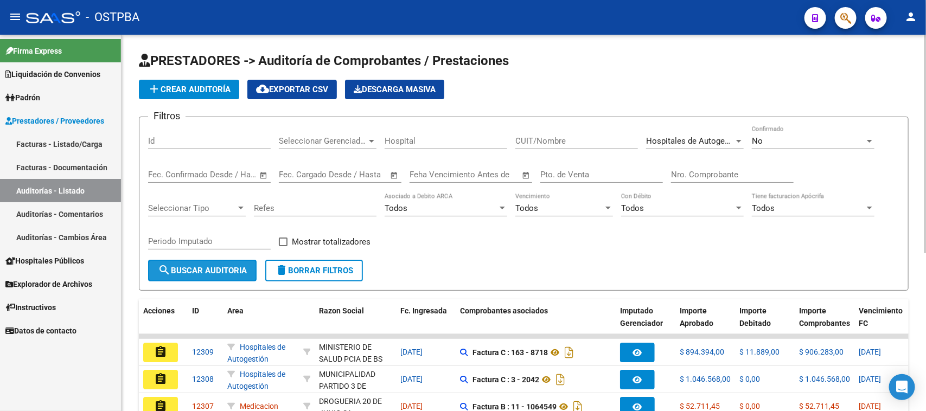
click at [220, 267] on span "search Buscar Auditoria" at bounding box center [202, 271] width 89 height 10
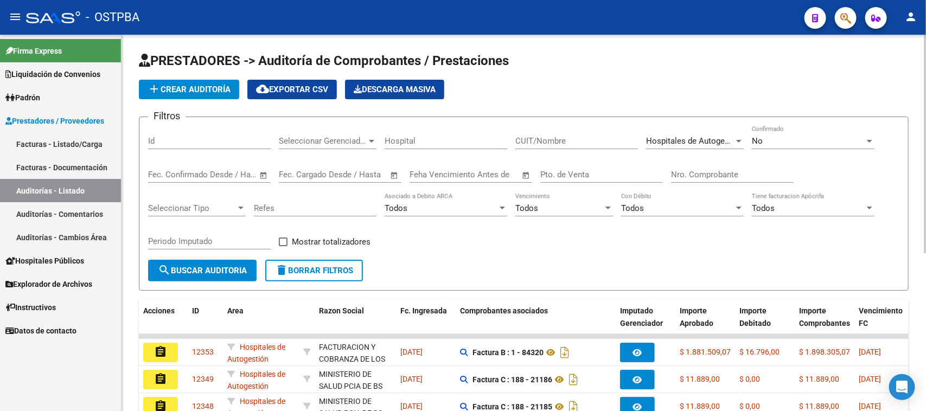
click at [792, 139] on div "No" at bounding box center [808, 141] width 113 height 10
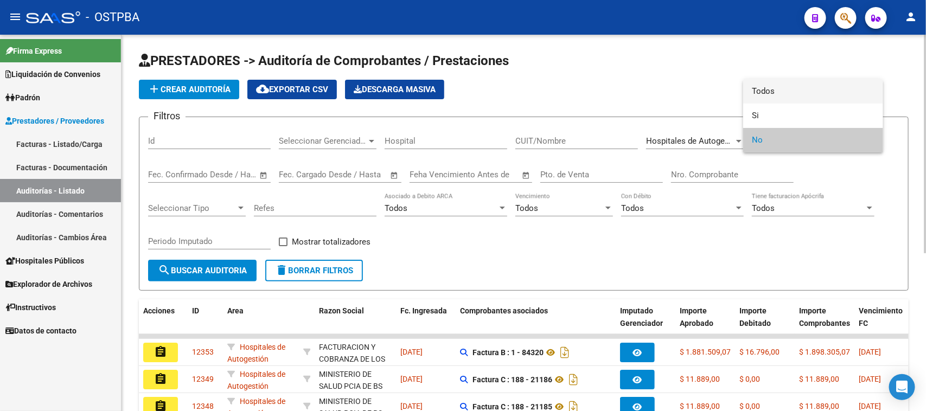
drag, startPoint x: 766, startPoint y: 93, endPoint x: 582, endPoint y: 127, distance: 187.1
click at [765, 93] on span "Todos" at bounding box center [813, 91] width 123 height 24
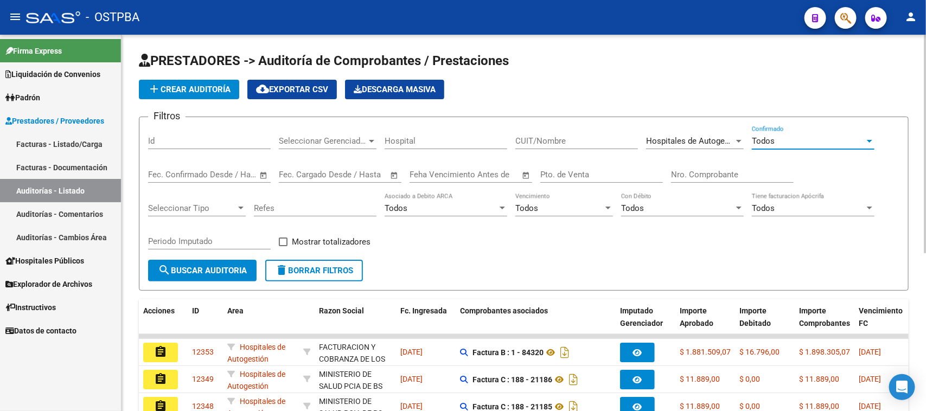
click at [221, 262] on button "search Buscar Auditoria" at bounding box center [202, 271] width 108 height 22
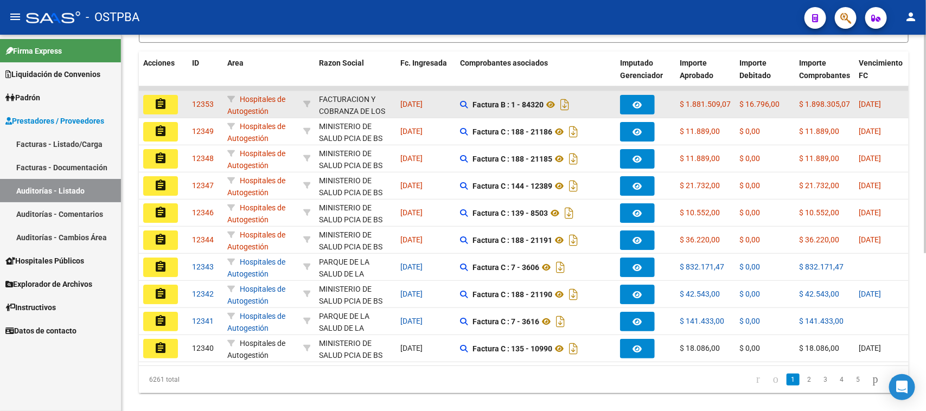
scroll to position [271, 0]
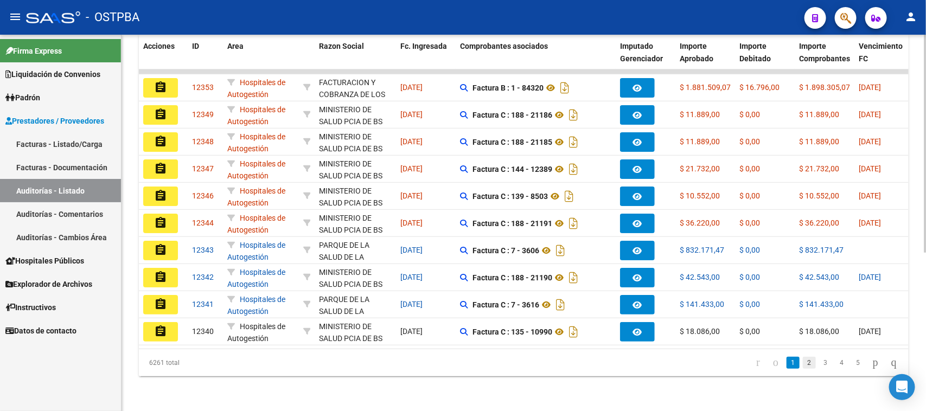
click at [803, 363] on link "2" at bounding box center [809, 363] width 13 height 12
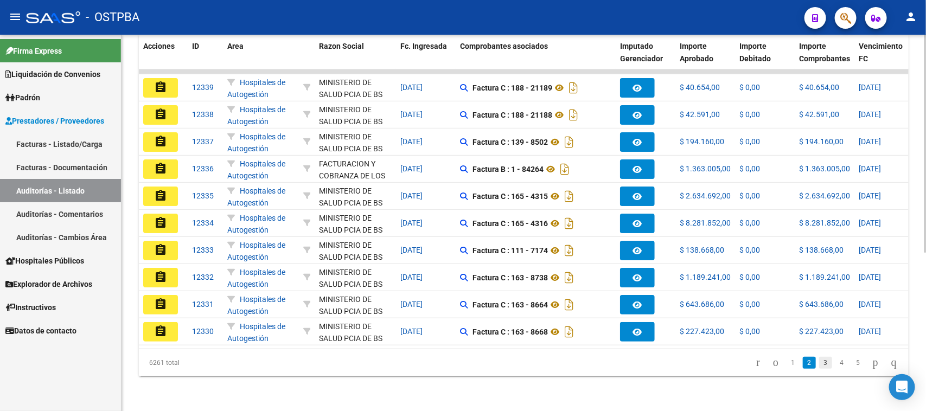
click at [819, 367] on link "3" at bounding box center [825, 363] width 13 height 12
click at [835, 364] on link "4" at bounding box center [841, 363] width 13 height 12
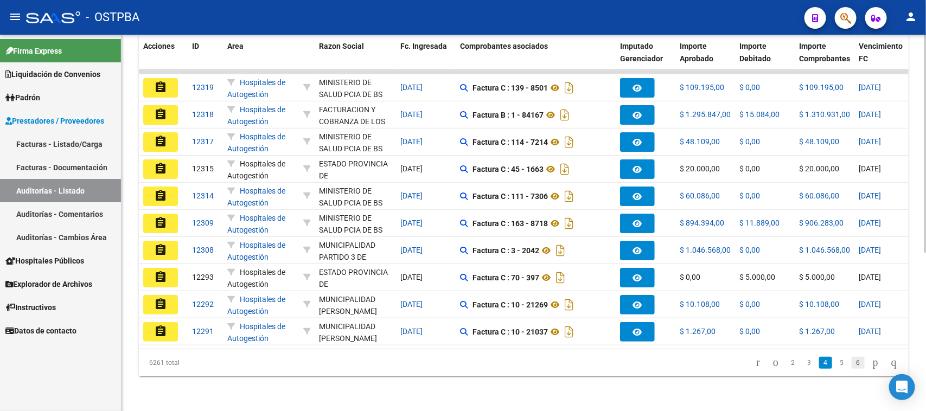
click at [852, 364] on link "6" at bounding box center [858, 363] width 13 height 12
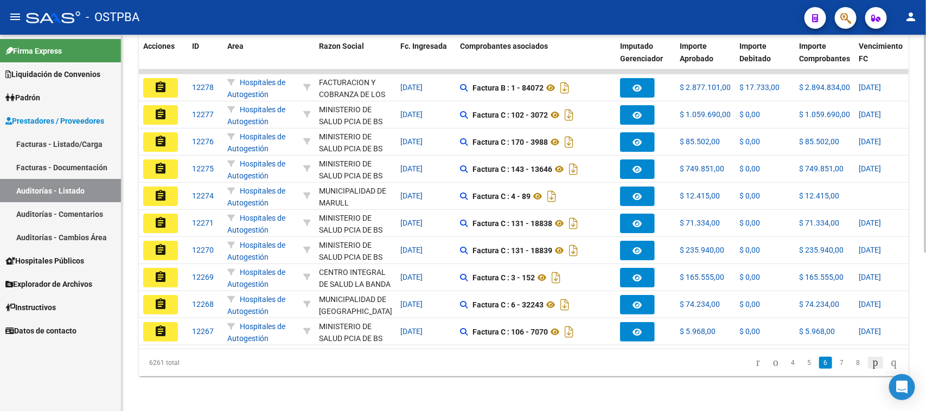
click at [871, 367] on icon "go to next page" at bounding box center [875, 362] width 9 height 13
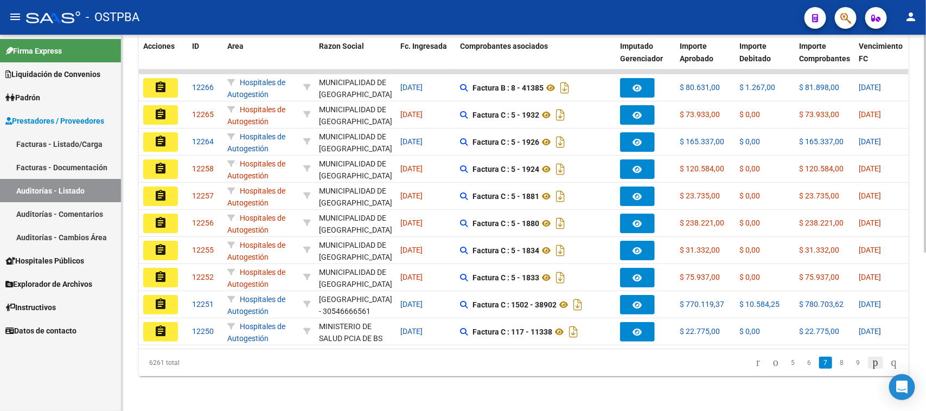
click at [871, 367] on icon "go to next page" at bounding box center [875, 362] width 9 height 13
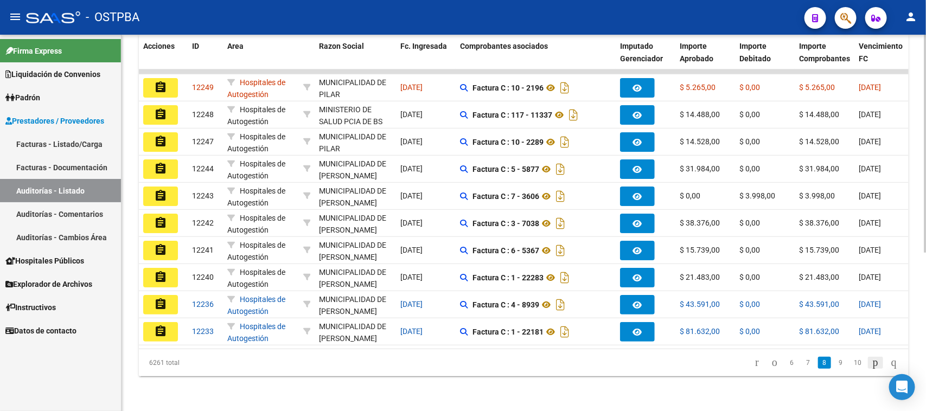
click at [871, 367] on icon "go to next page" at bounding box center [875, 362] width 9 height 13
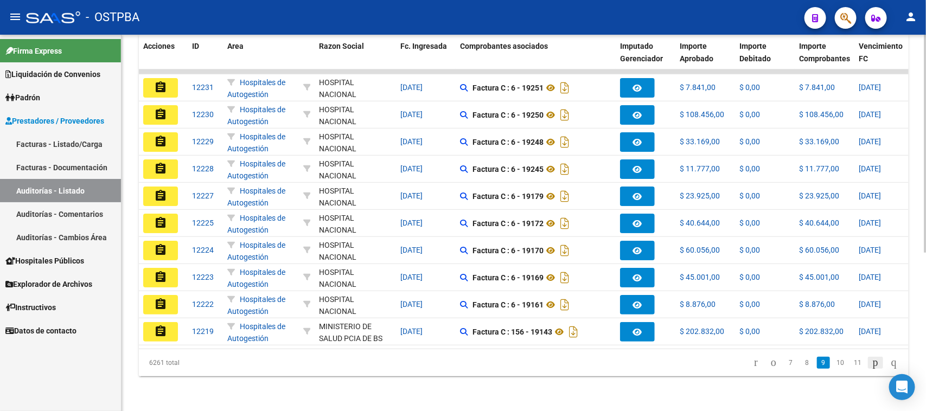
click at [871, 366] on icon "go to next page" at bounding box center [875, 362] width 9 height 13
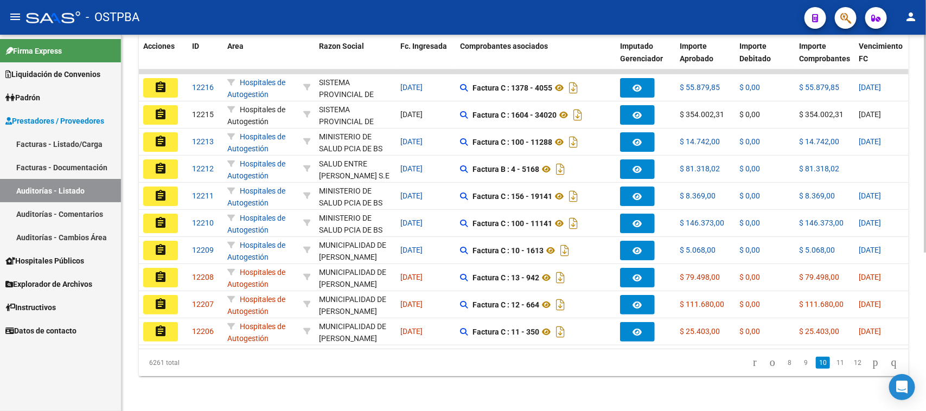
click at [871, 365] on icon "go to next page" at bounding box center [875, 362] width 9 height 13
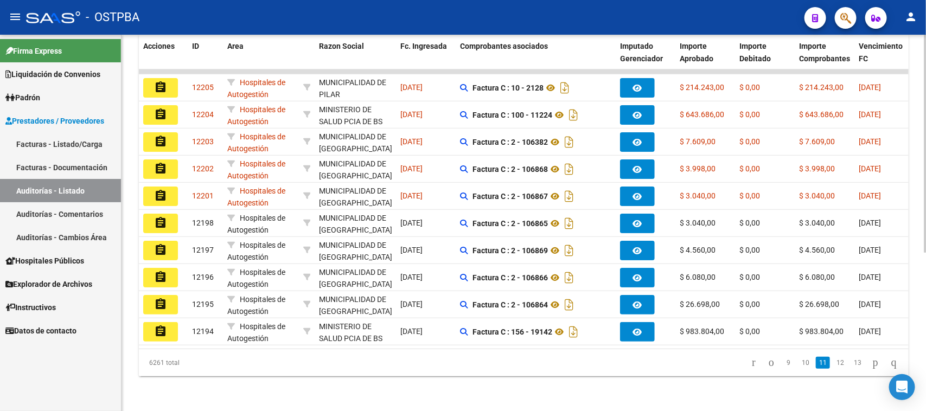
click at [871, 365] on icon "go to next page" at bounding box center [875, 362] width 9 height 13
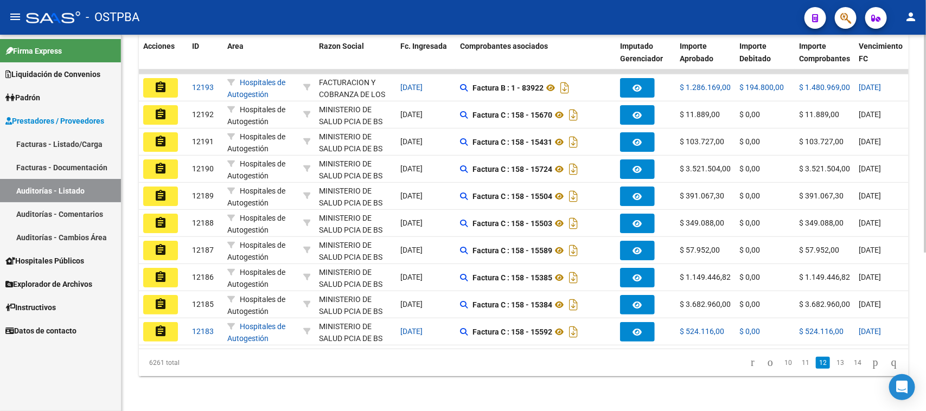
click at [871, 365] on icon "go to next page" at bounding box center [875, 362] width 9 height 13
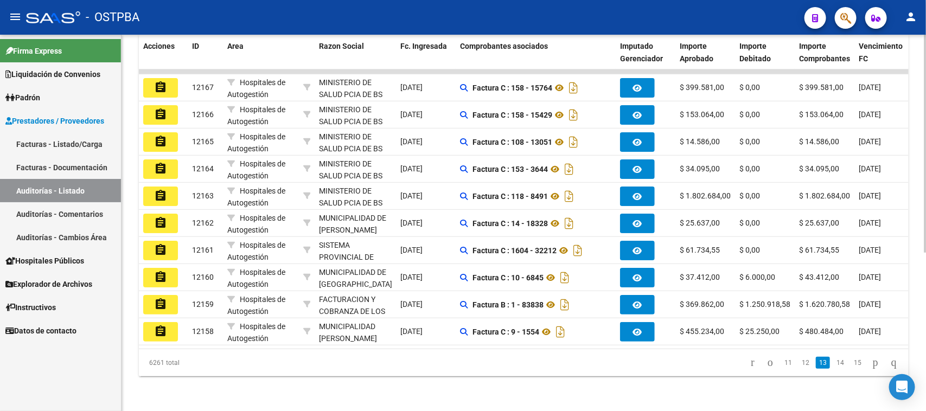
click at [871, 365] on icon "go to next page" at bounding box center [875, 362] width 9 height 13
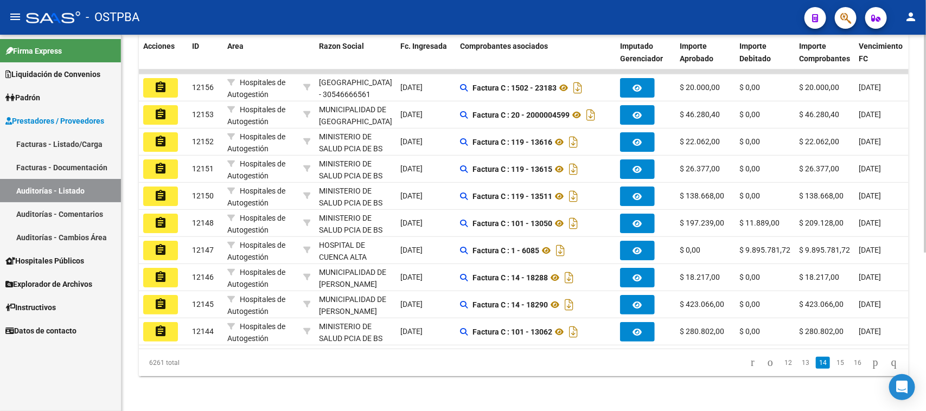
click at [871, 365] on icon "go to next page" at bounding box center [875, 362] width 9 height 13
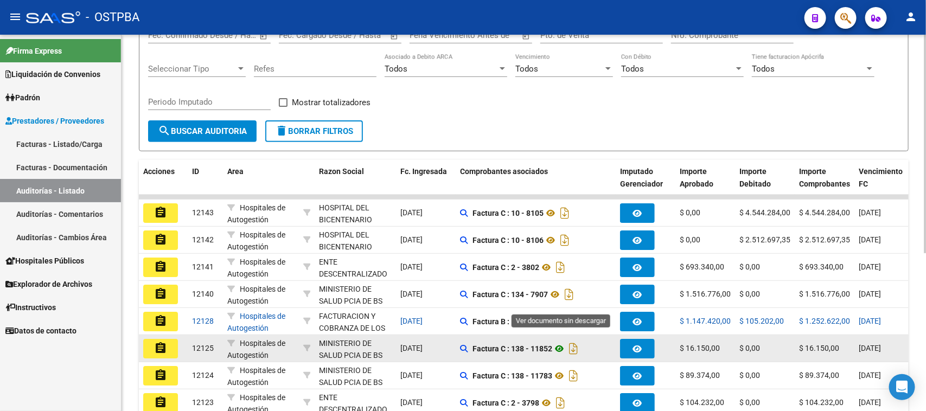
scroll to position [136, 0]
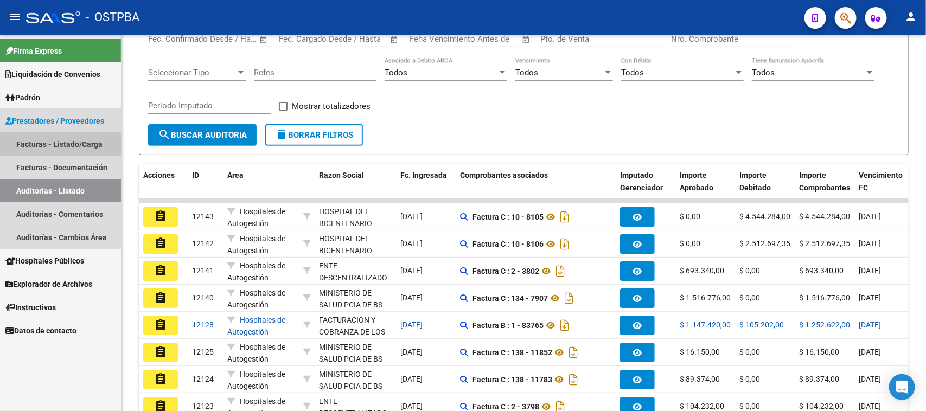
click at [42, 144] on link "Facturas - Listado/Carga" at bounding box center [60, 143] width 121 height 23
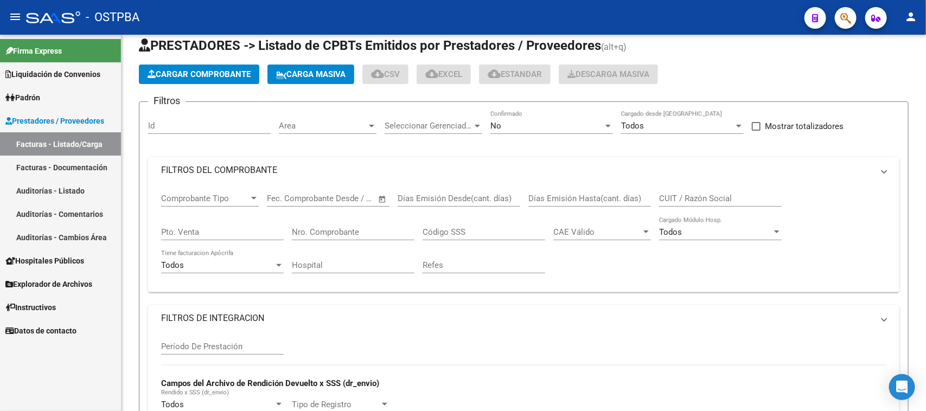
click at [42, 144] on link "Facturas - Listado/Carga" at bounding box center [60, 143] width 121 height 23
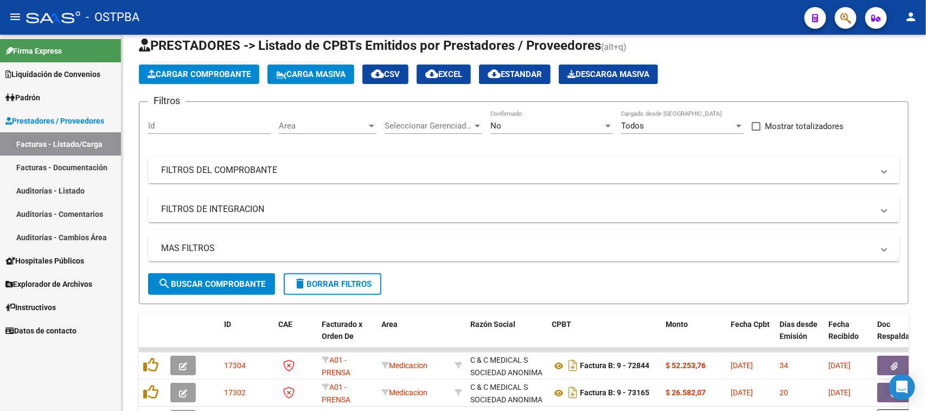
scroll to position [136, 0]
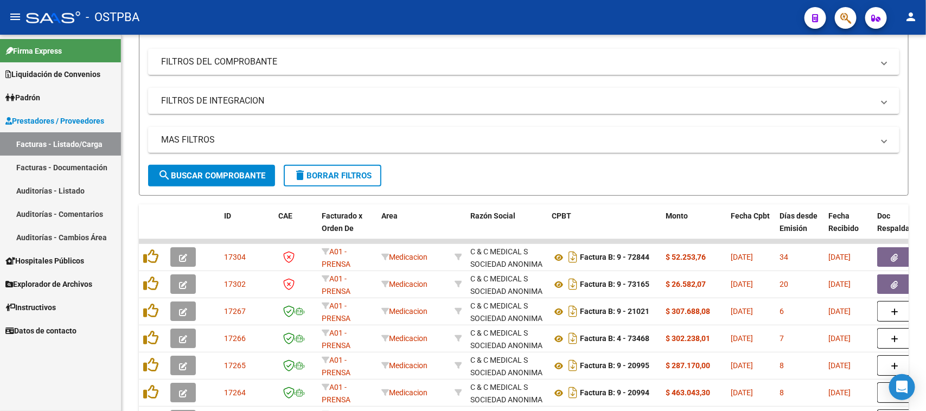
click at [87, 189] on link "Auditorías - Listado" at bounding box center [60, 190] width 121 height 23
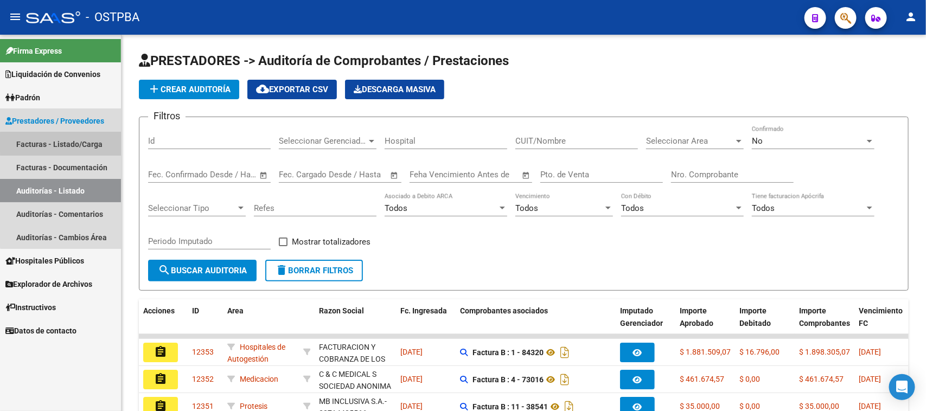
click at [82, 143] on link "Facturas - Listado/Carga" at bounding box center [60, 143] width 121 height 23
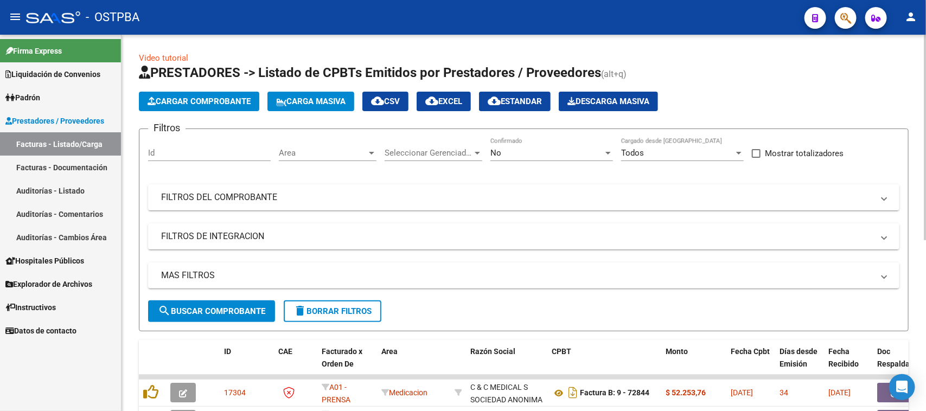
click at [328, 152] on span "Area" at bounding box center [323, 153] width 88 height 10
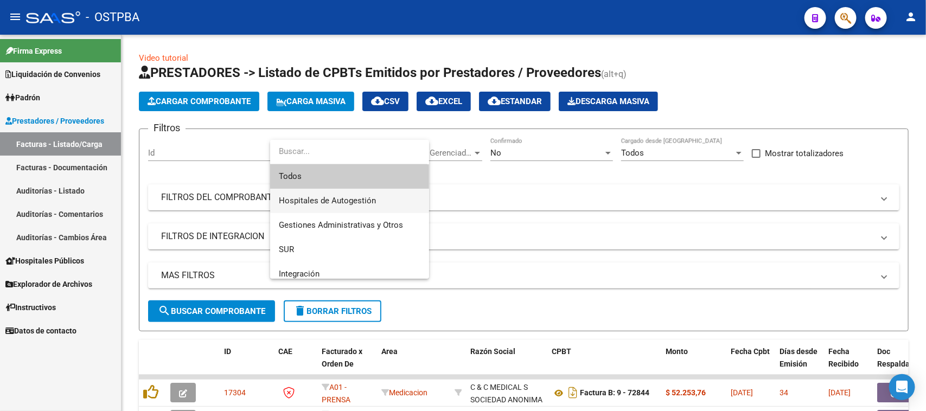
click at [354, 194] on span "Hospitales de Autogestión" at bounding box center [350, 201] width 142 height 24
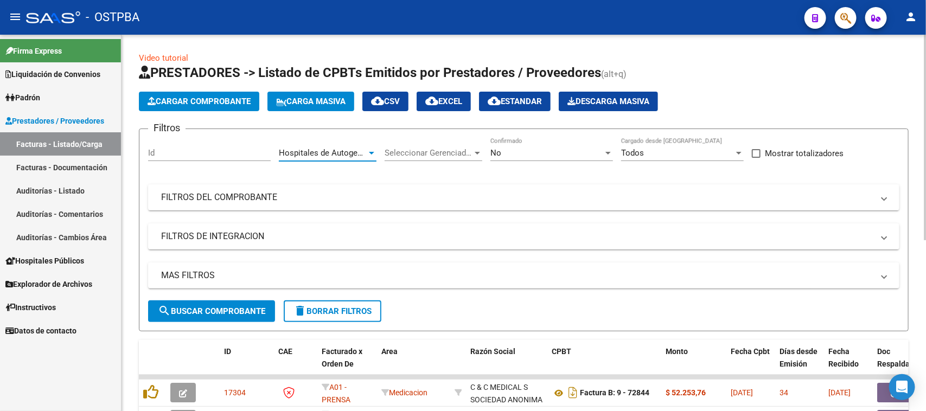
click at [547, 149] on div "No" at bounding box center [546, 153] width 113 height 10
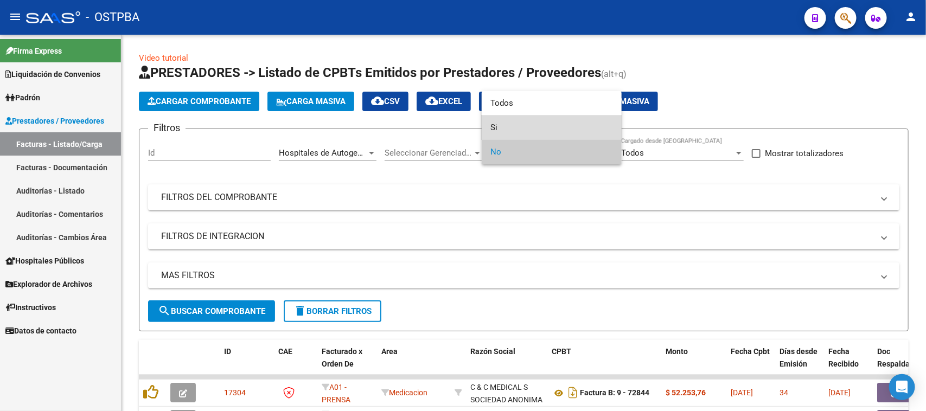
click at [491, 124] on span "Si" at bounding box center [551, 128] width 123 height 24
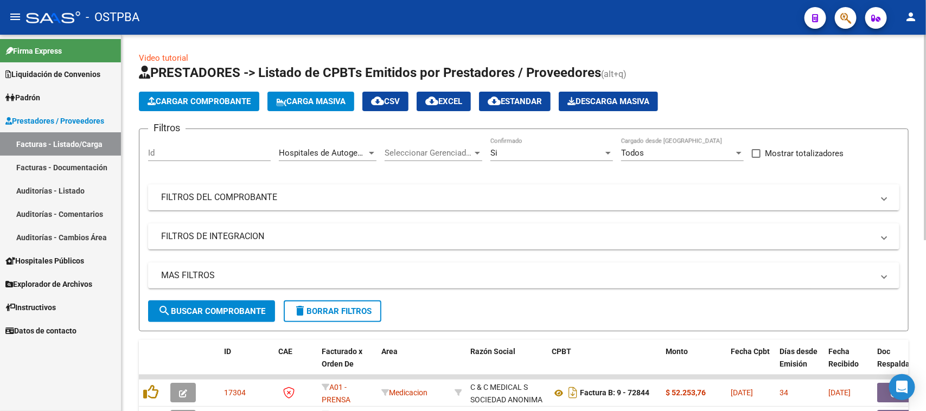
click at [266, 195] on mat-panel-title "FILTROS DEL COMPROBANTE" at bounding box center [517, 197] width 712 height 12
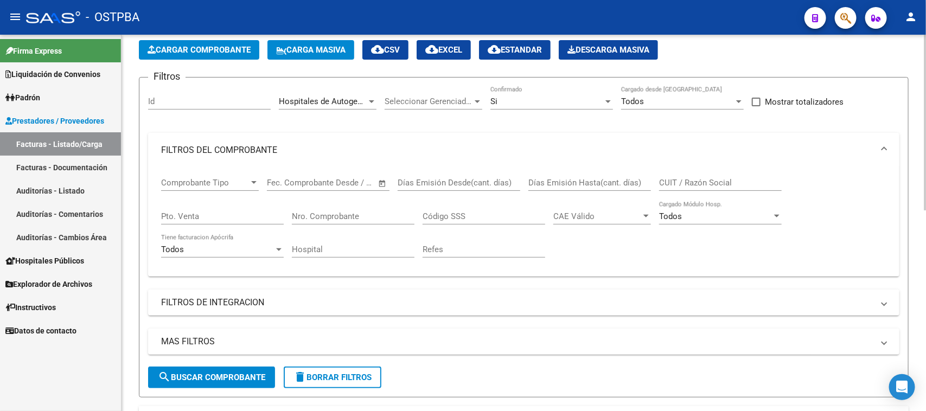
scroll to position [136, 0]
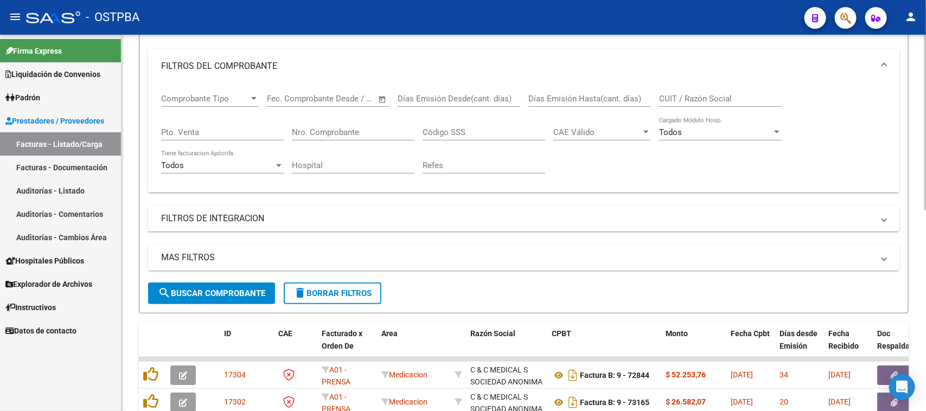
click at [202, 256] on mat-panel-title "MAS FILTROS" at bounding box center [517, 258] width 712 height 12
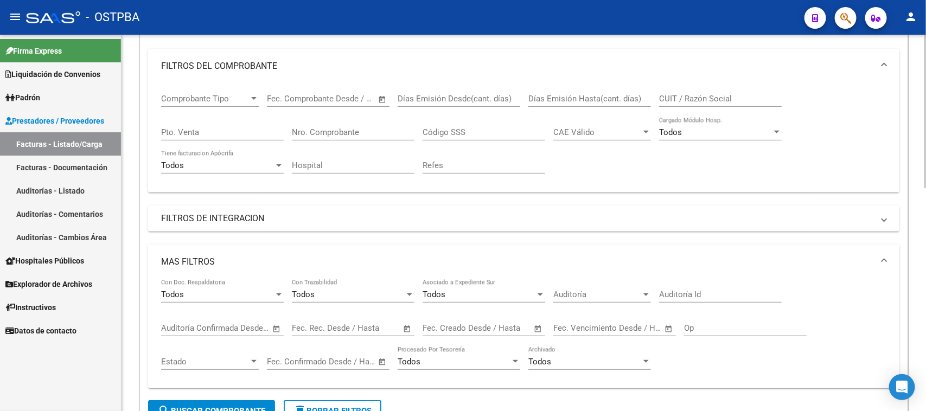
click at [407, 325] on span "Open calendar" at bounding box center [407, 329] width 26 height 26
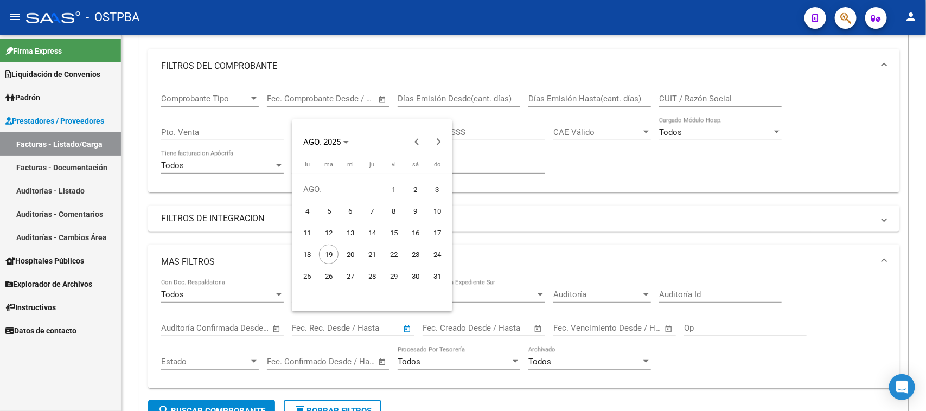
drag, startPoint x: 394, startPoint y: 184, endPoint x: 338, endPoint y: 244, distance: 81.7
click at [393, 185] on span "1" at bounding box center [394, 190] width 20 height 20
type input "[DATE]"
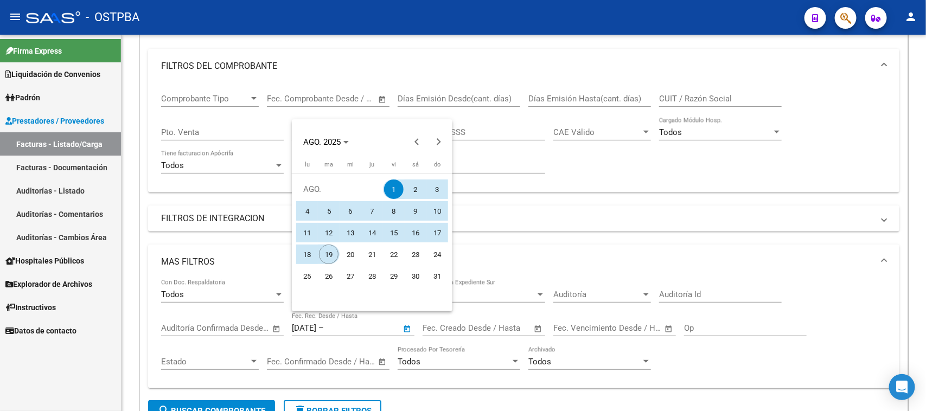
click at [332, 251] on span "19" at bounding box center [329, 255] width 20 height 20
type input "[DATE]"
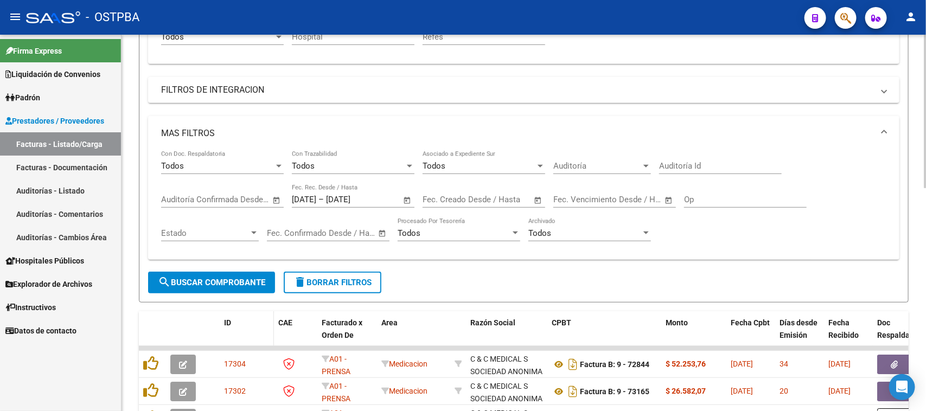
scroll to position [271, 0]
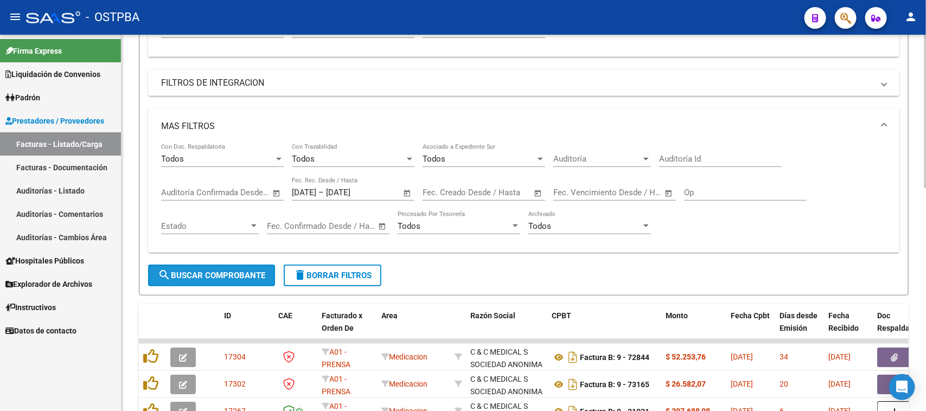
click at [247, 274] on span "search Buscar Comprobante" at bounding box center [211, 276] width 107 height 10
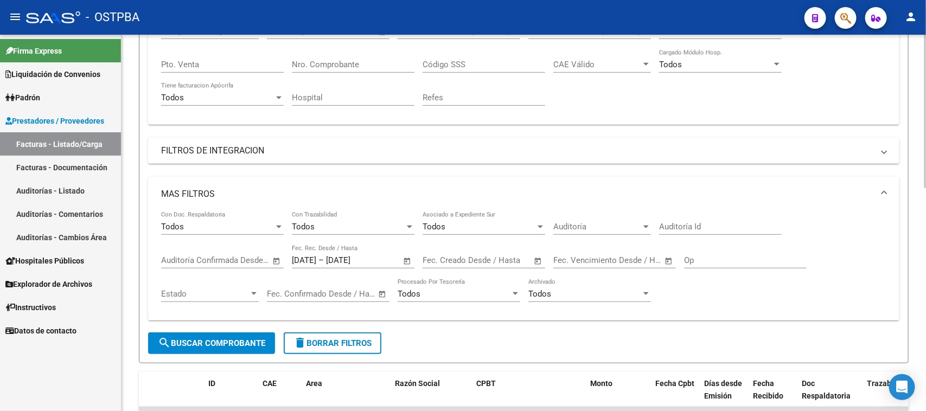
scroll to position [0, 0]
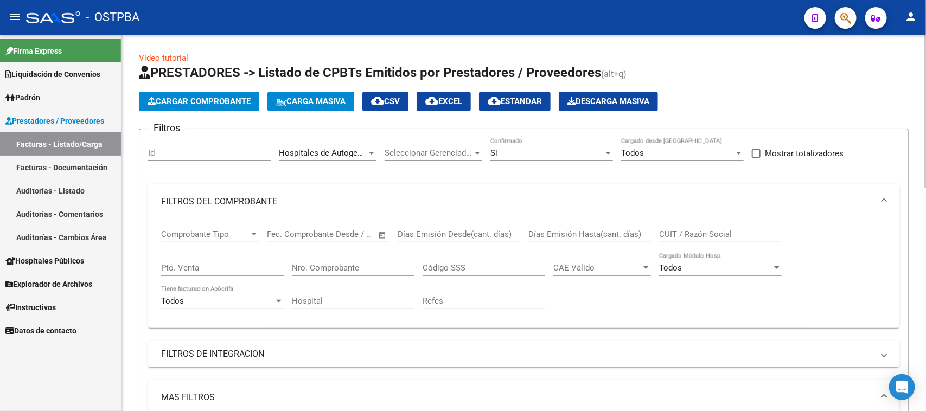
click at [396, 99] on span "cloud_download CSV" at bounding box center [385, 102] width 29 height 10
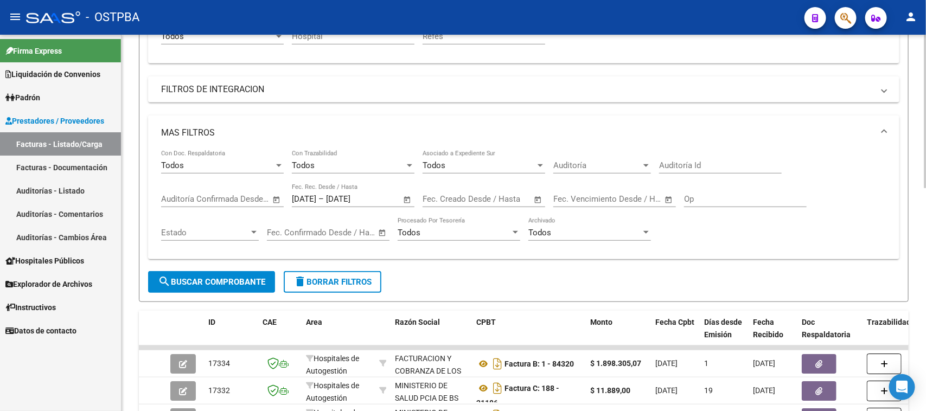
scroll to position [271, 0]
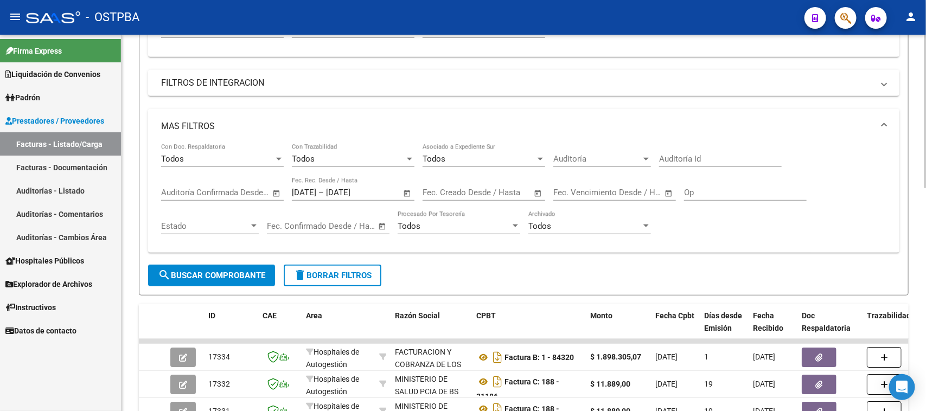
click at [305, 270] on mat-icon "delete" at bounding box center [299, 275] width 13 height 13
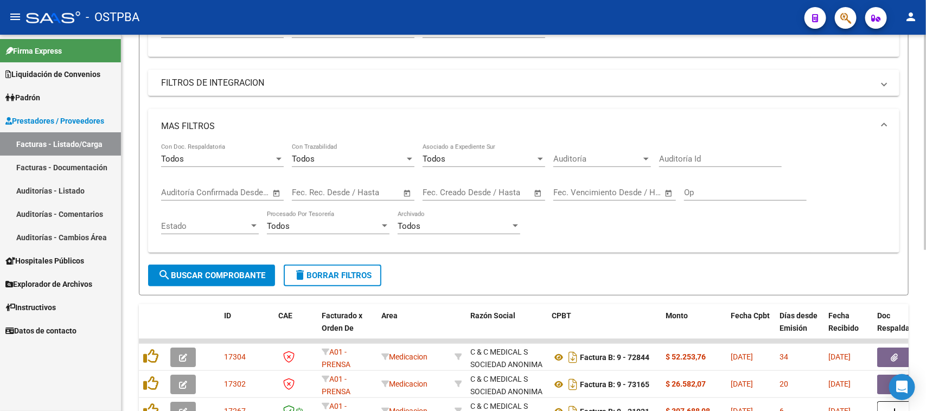
scroll to position [0, 0]
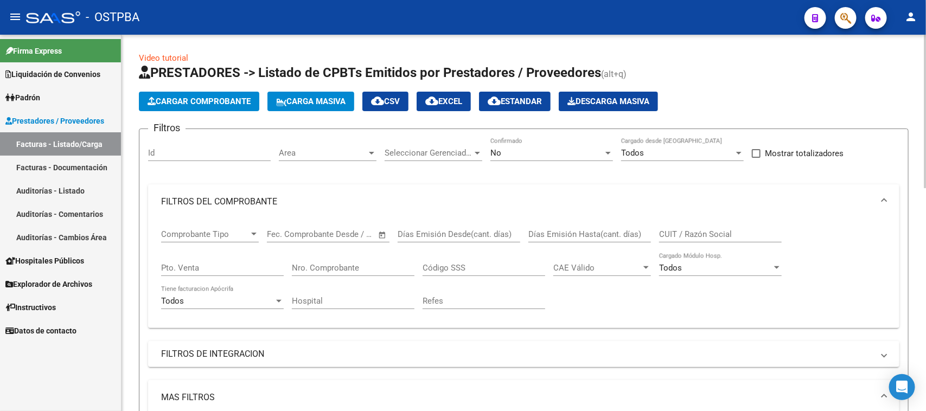
drag, startPoint x: 197, startPoint y: 152, endPoint x: 207, endPoint y: 137, distance: 18.8
click at [205, 139] on div "Id" at bounding box center [209, 149] width 123 height 23
type input "7"
type input "17036"
click at [499, 150] on span "No" at bounding box center [495, 153] width 11 height 10
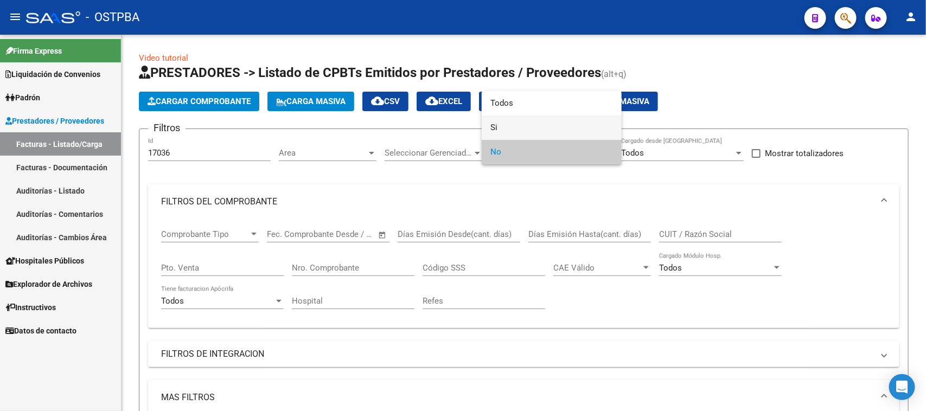
click at [494, 129] on span "Si" at bounding box center [551, 128] width 123 height 24
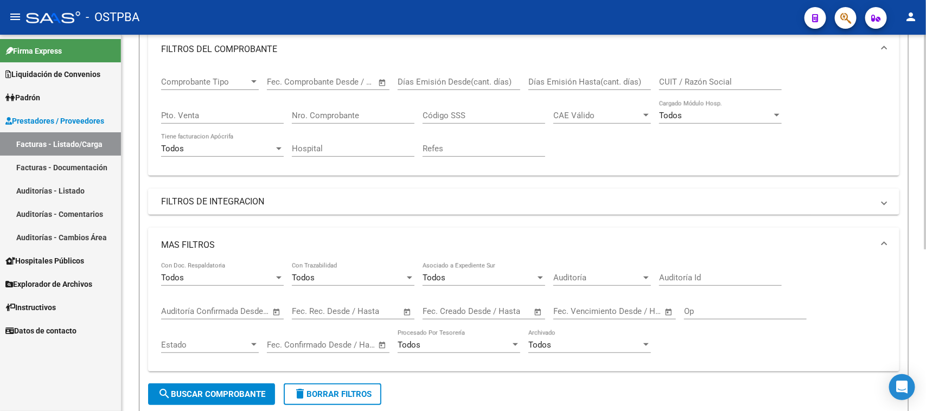
scroll to position [203, 0]
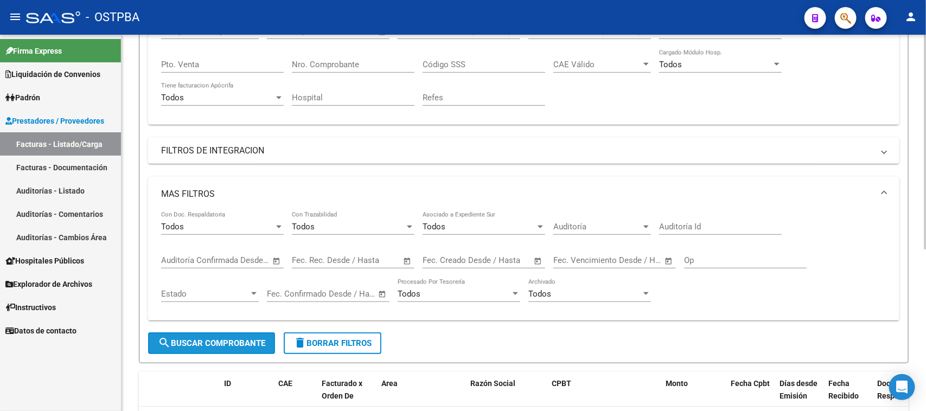
click at [240, 340] on span "search Buscar Comprobante" at bounding box center [211, 343] width 107 height 10
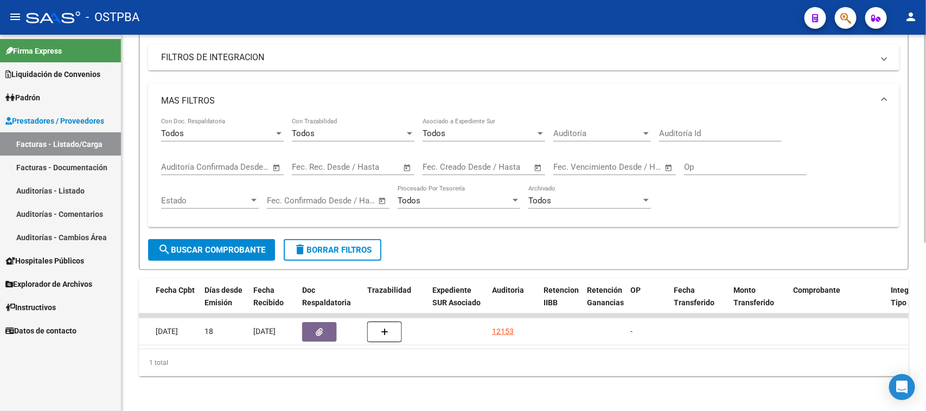
scroll to position [0, 738]
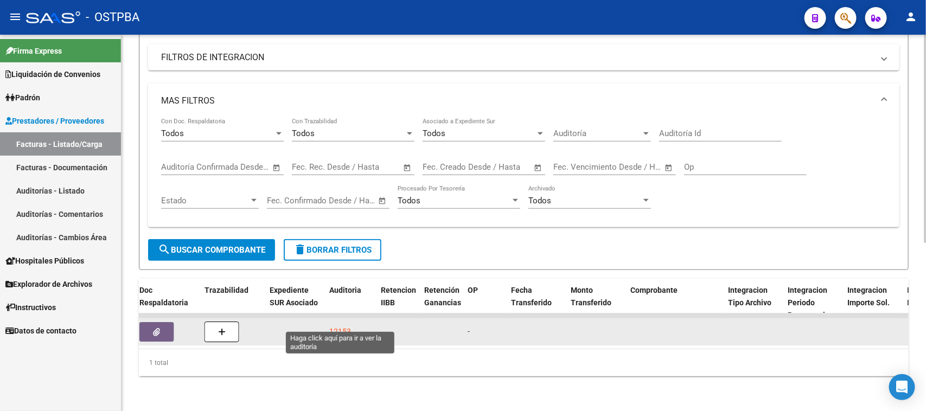
click at [335, 325] on div "12153" at bounding box center [340, 331] width 22 height 12
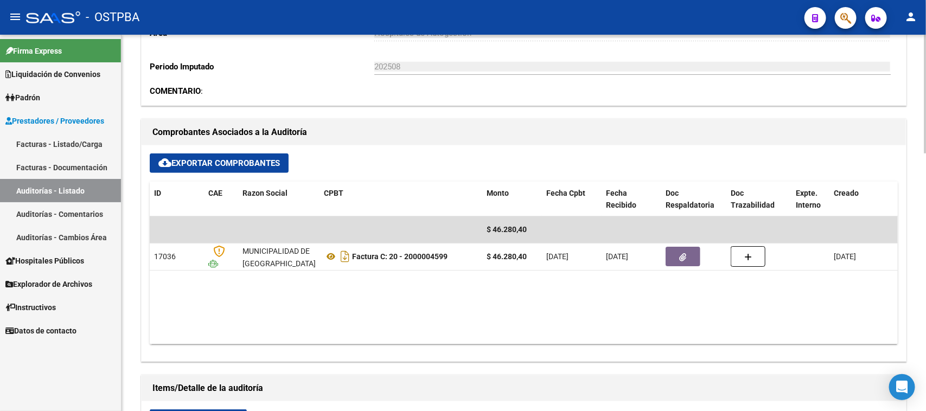
scroll to position [407, 0]
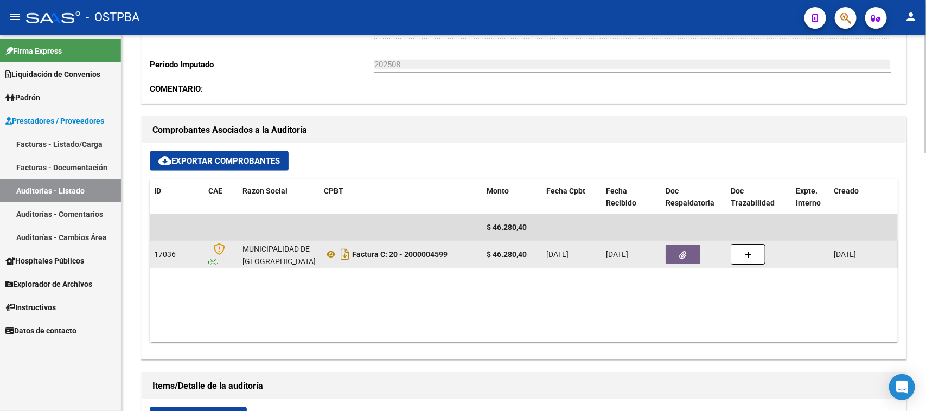
click at [693, 255] on button "button" at bounding box center [683, 255] width 35 height 20
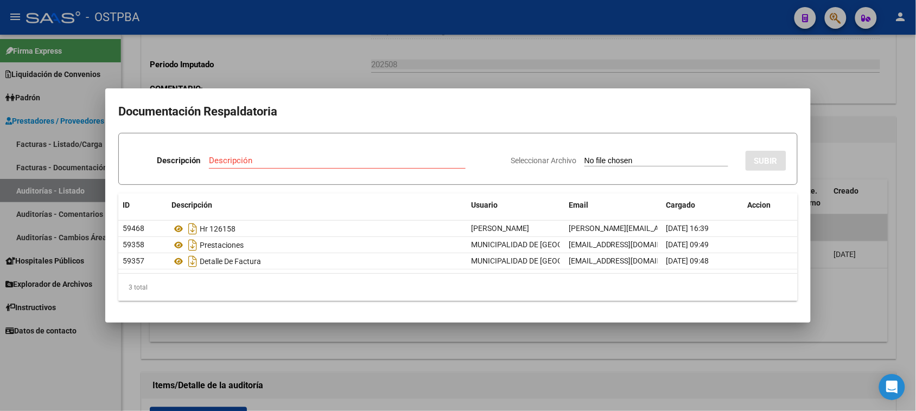
click at [881, 302] on div at bounding box center [458, 205] width 916 height 411
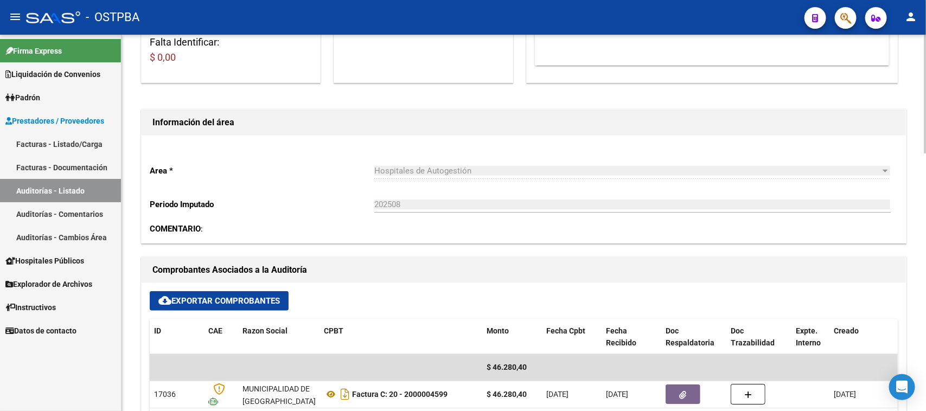
scroll to position [0, 0]
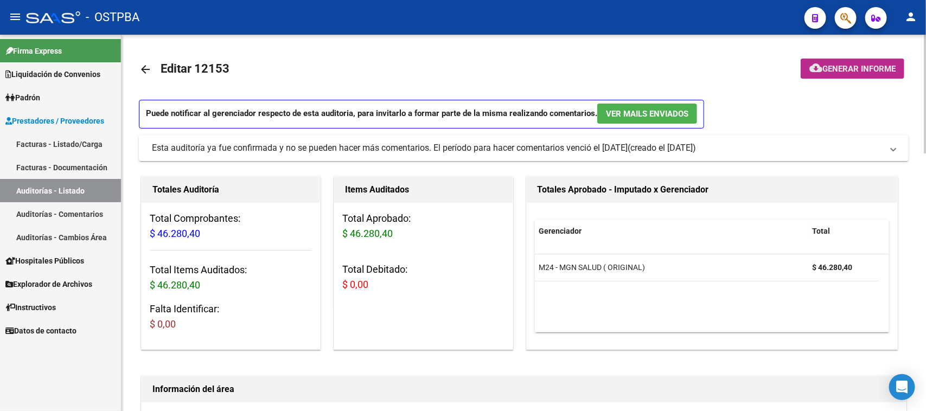
click at [828, 69] on span "Generar informe" at bounding box center [858, 69] width 73 height 10
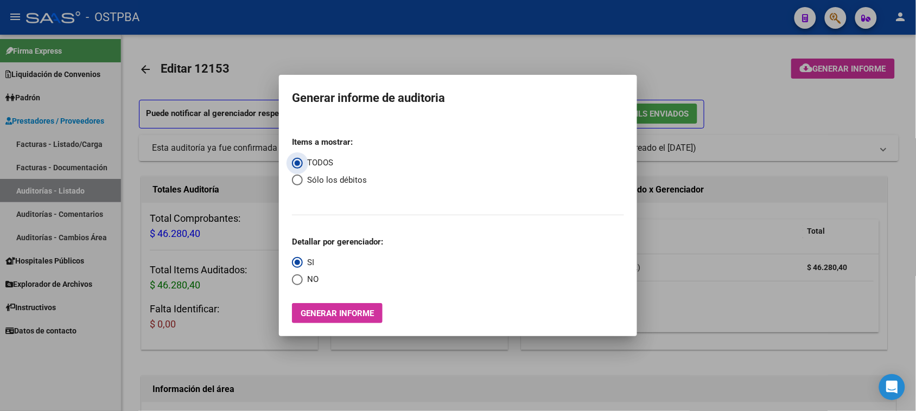
click at [369, 316] on span "Generar informe" at bounding box center [337, 314] width 73 height 10
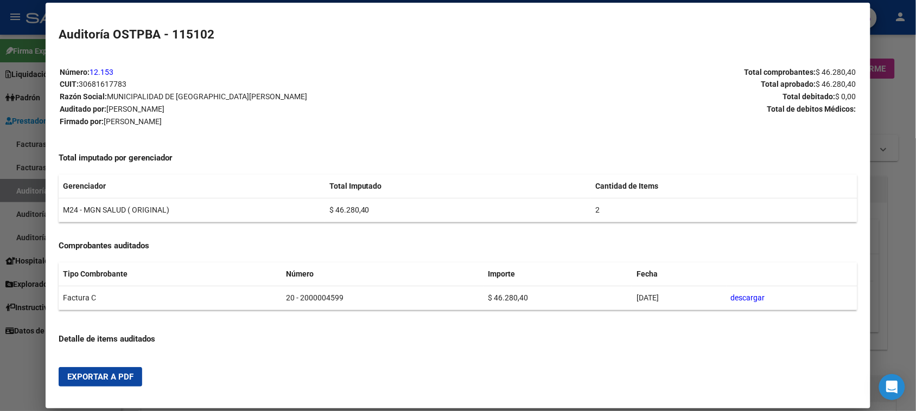
click at [120, 374] on span "Exportar a PDF" at bounding box center [100, 377] width 66 height 10
click at [3, 358] on div at bounding box center [458, 205] width 916 height 411
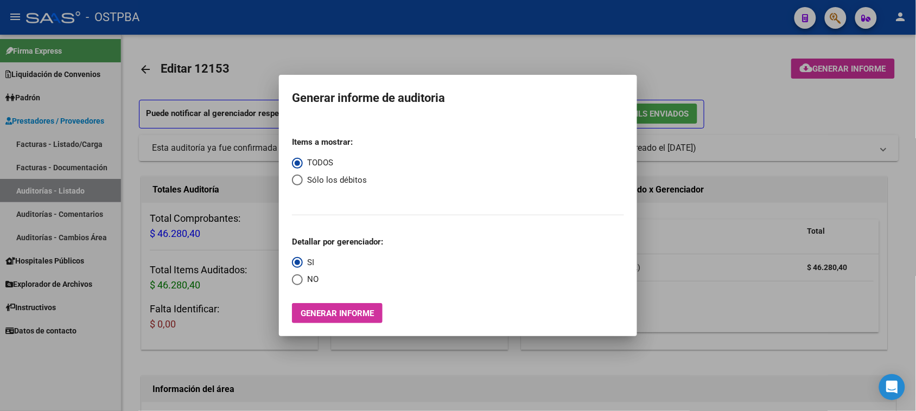
click at [178, 349] on div at bounding box center [458, 205] width 916 height 411
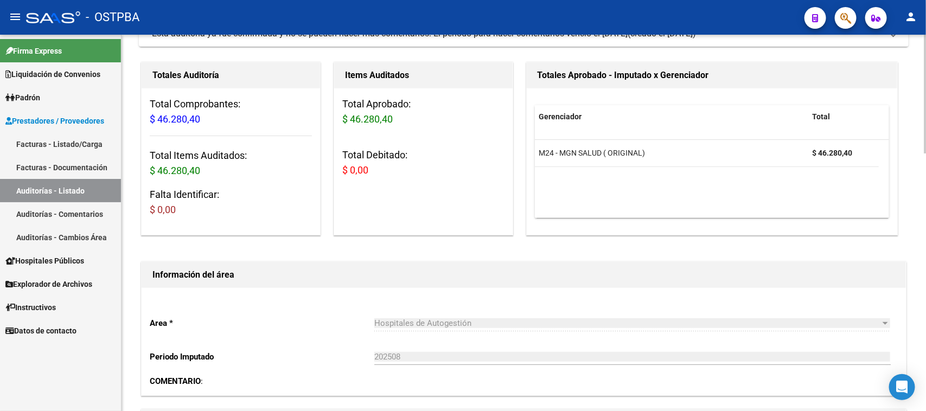
scroll to position [339, 0]
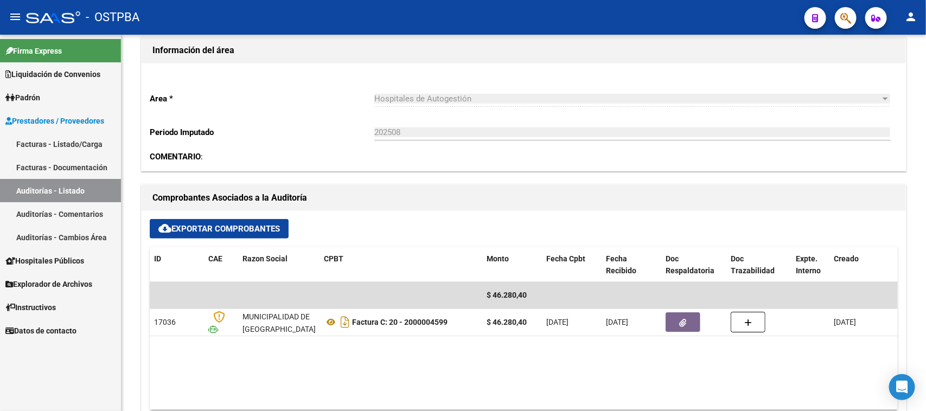
click at [28, 194] on link "Auditorías - Listado" at bounding box center [60, 190] width 121 height 23
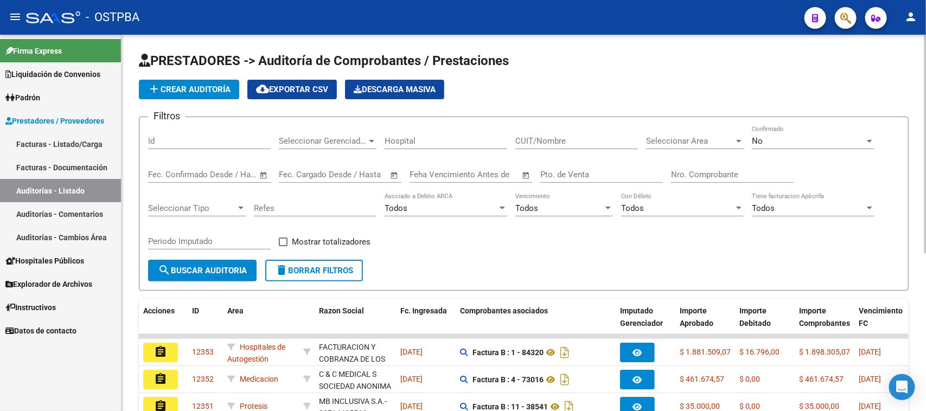
click at [698, 175] on input "Nro. Comprobante" at bounding box center [732, 175] width 123 height 10
type input "23183"
click at [788, 143] on div "No" at bounding box center [808, 141] width 113 height 10
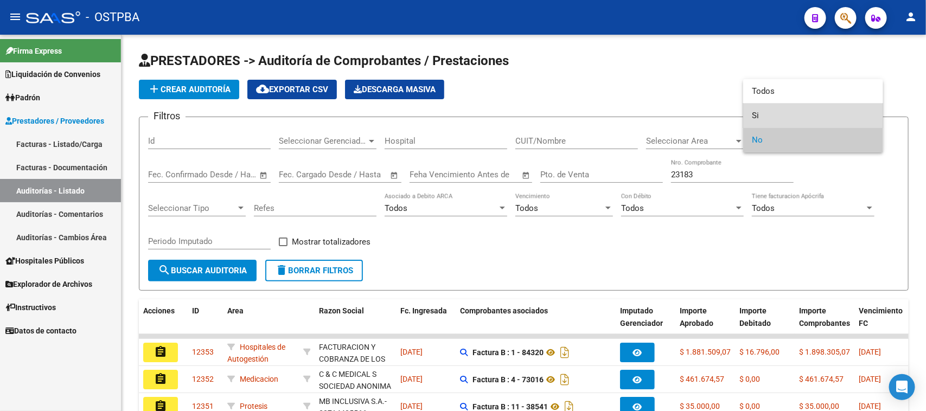
drag, startPoint x: 758, startPoint y: 114, endPoint x: 639, endPoint y: 149, distance: 123.9
click at [757, 114] on span "Si" at bounding box center [813, 116] width 123 height 24
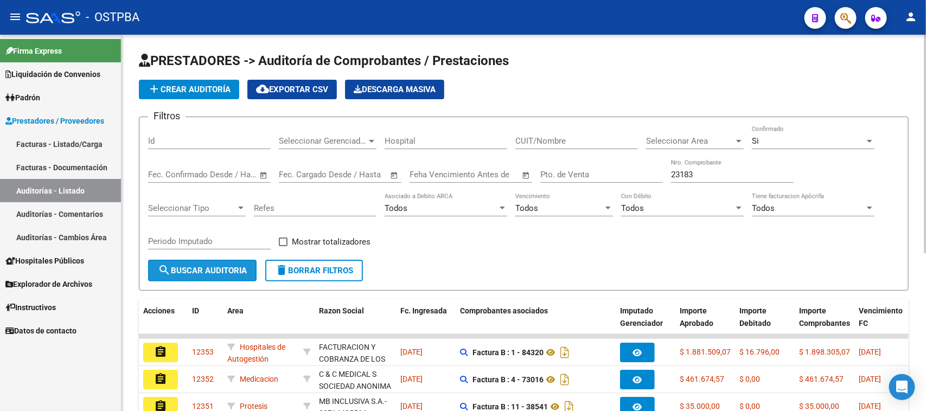
click at [218, 272] on span "search Buscar Auditoria" at bounding box center [202, 271] width 89 height 10
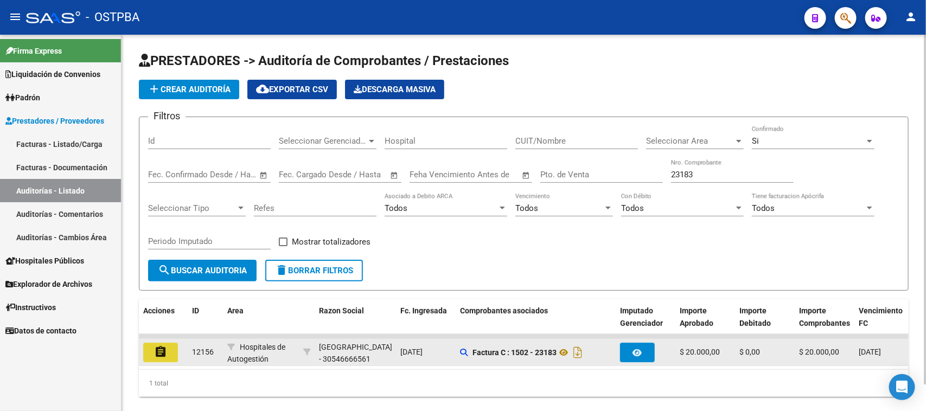
click at [164, 355] on mat-icon "assignment" at bounding box center [160, 352] width 13 height 13
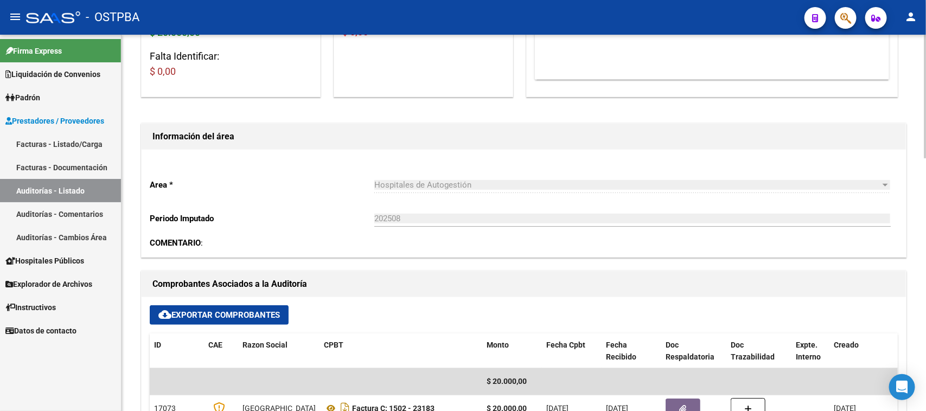
scroll to position [271, 0]
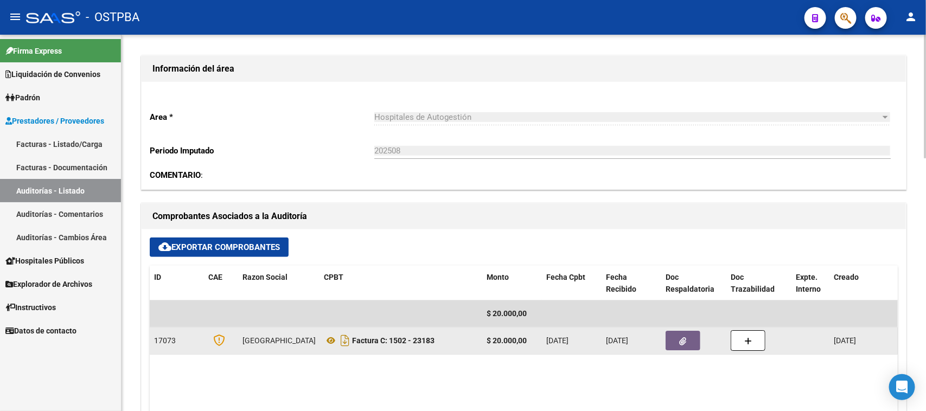
click at [680, 344] on icon "button" at bounding box center [683, 341] width 7 height 8
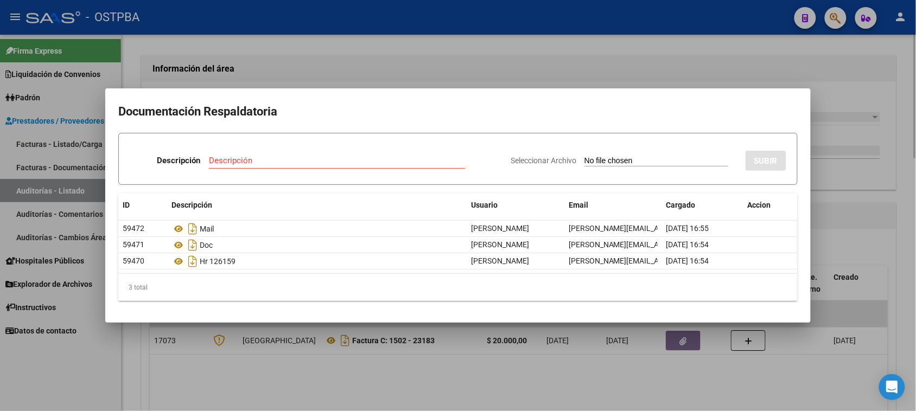
drag, startPoint x: 903, startPoint y: 296, endPoint x: 889, endPoint y: 231, distance: 66.7
click at [903, 295] on div at bounding box center [458, 205] width 916 height 411
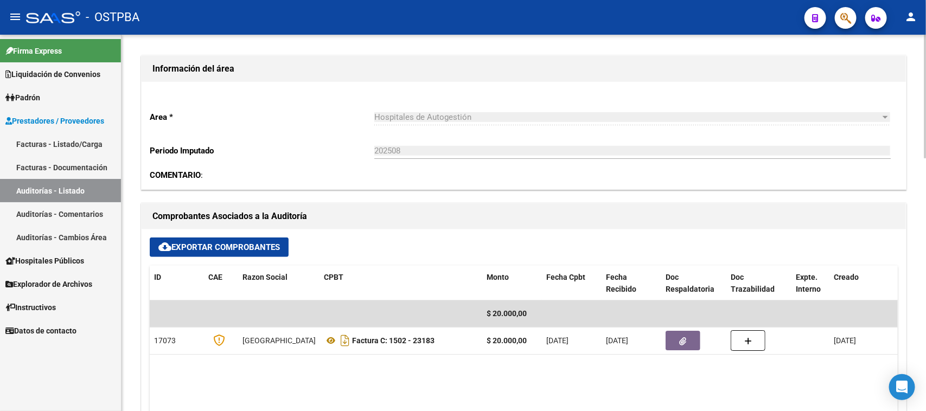
scroll to position [0, 0]
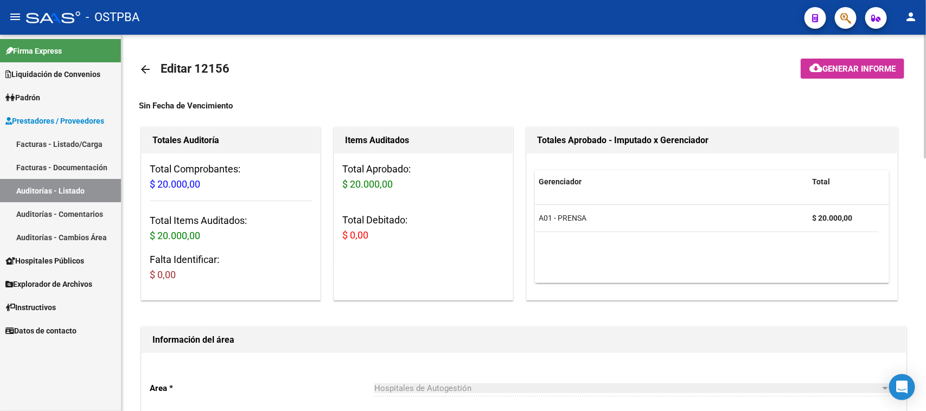
click at [871, 71] on span "Generar informe" at bounding box center [858, 69] width 73 height 10
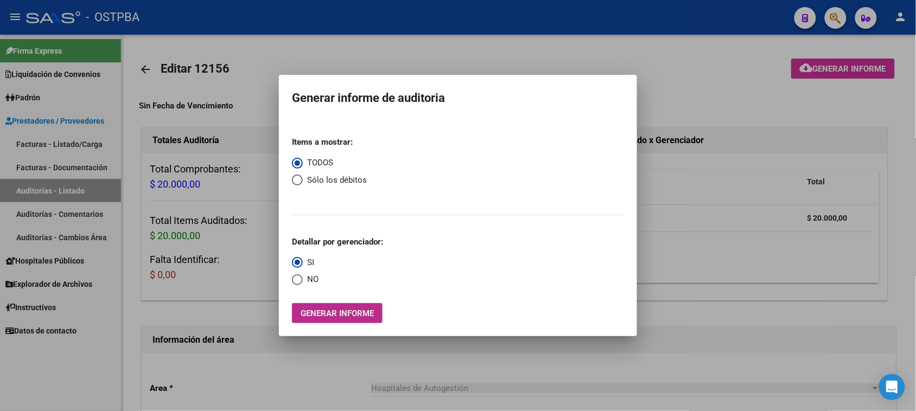
click at [335, 312] on span "Generar informe" at bounding box center [337, 314] width 73 height 10
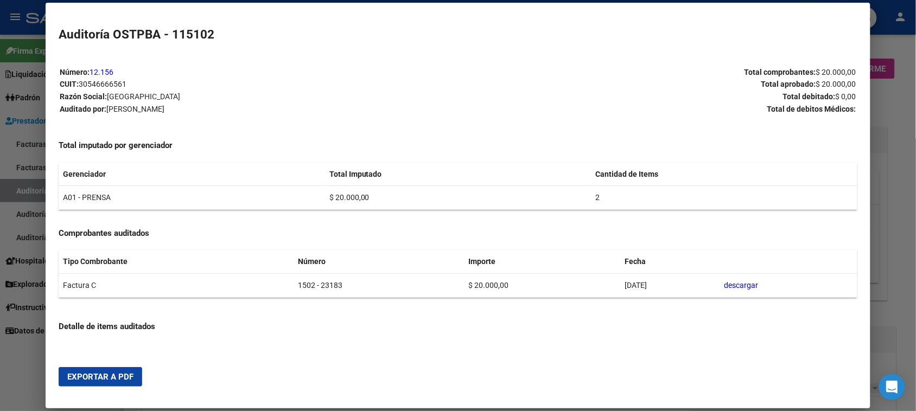
click at [101, 378] on span "Exportar a PDF" at bounding box center [100, 377] width 66 height 10
click at [24, 194] on div at bounding box center [458, 205] width 916 height 411
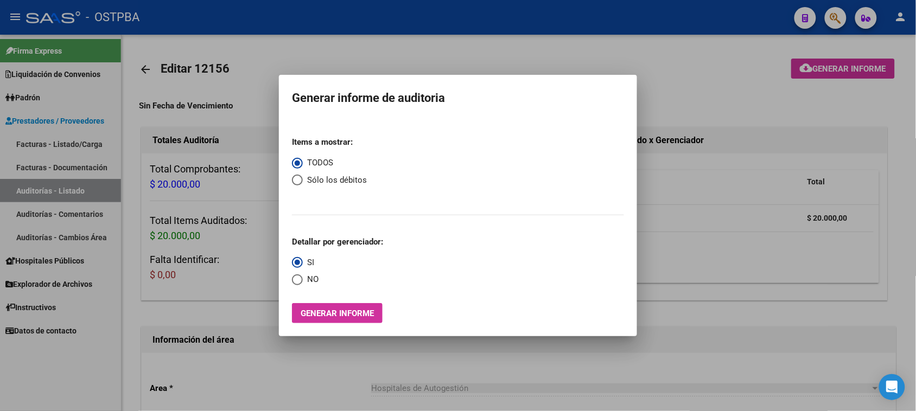
click at [24, 194] on div at bounding box center [458, 205] width 916 height 411
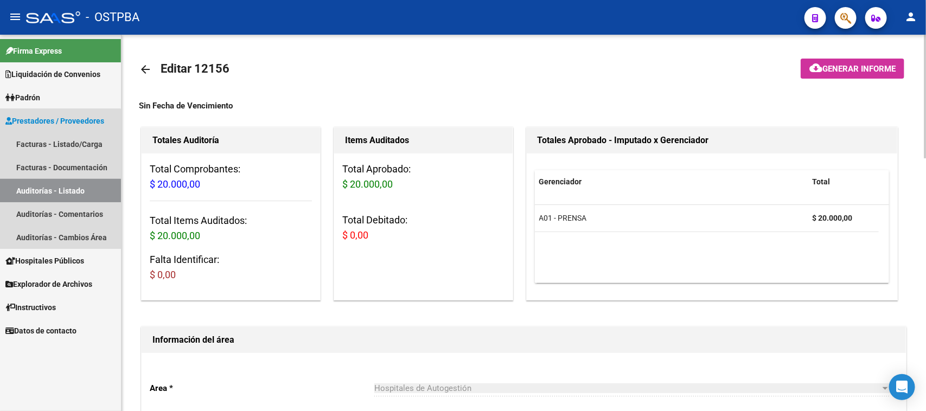
drag, startPoint x: 24, startPoint y: 194, endPoint x: 123, endPoint y: 193, distance: 98.7
click at [26, 194] on link "Auditorías - Listado" at bounding box center [60, 190] width 121 height 23
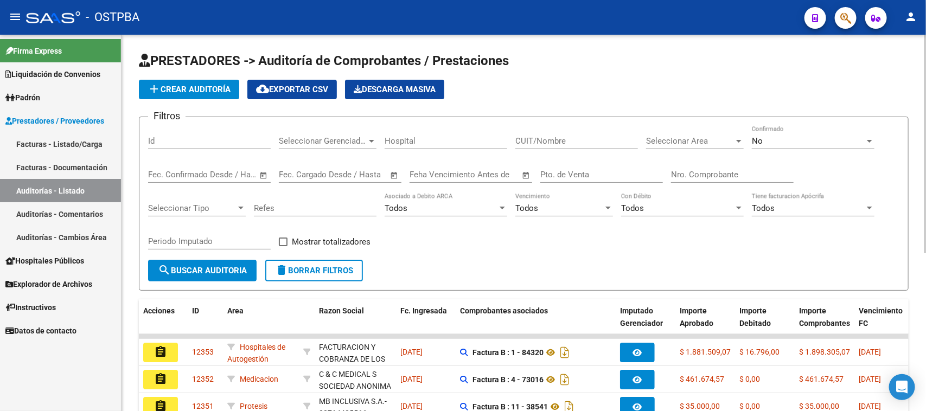
click at [706, 175] on input "Nro. Comprobante" at bounding box center [732, 175] width 123 height 10
type input "6845"
click at [777, 143] on div "No" at bounding box center [808, 141] width 113 height 10
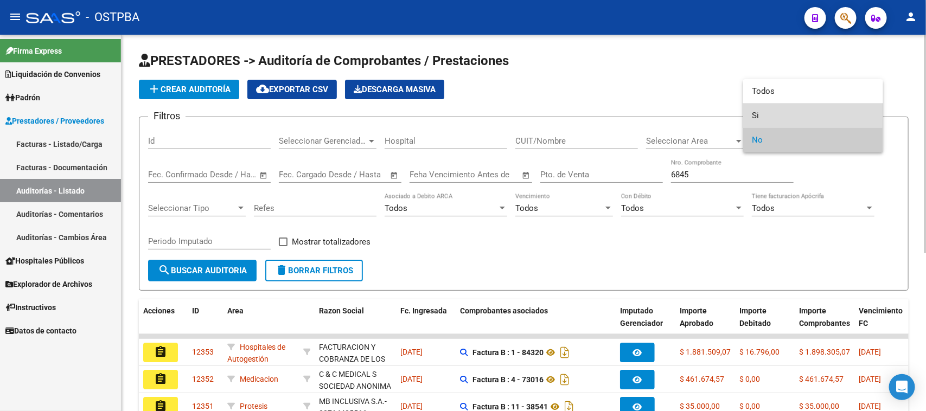
drag, startPoint x: 755, startPoint y: 114, endPoint x: 383, endPoint y: 185, distance: 378.2
click at [749, 114] on mat-option "Si" at bounding box center [813, 116] width 140 height 24
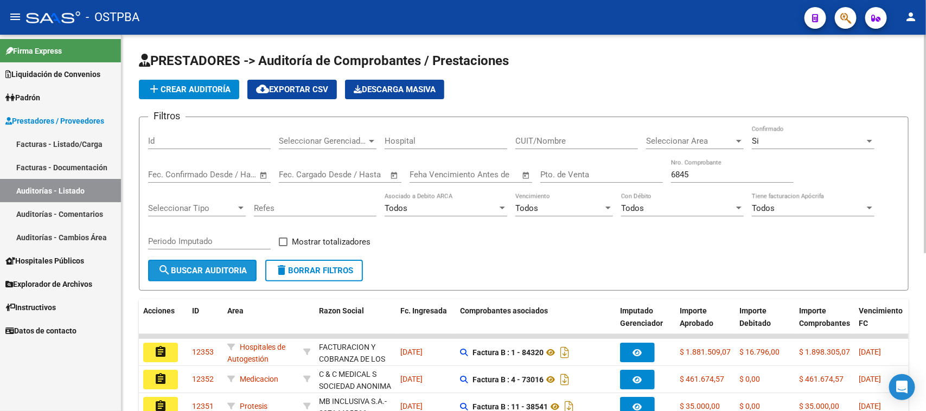
click at [226, 270] on span "search Buscar Auditoria" at bounding box center [202, 271] width 89 height 10
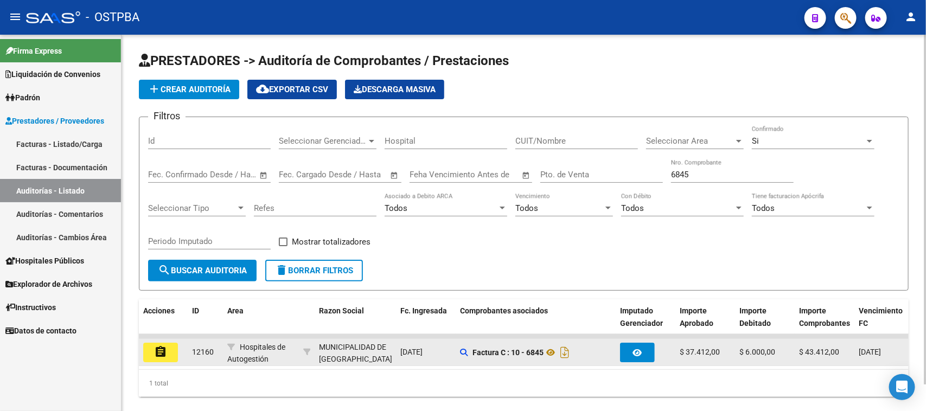
click at [164, 348] on mat-icon "assignment" at bounding box center [160, 352] width 13 height 13
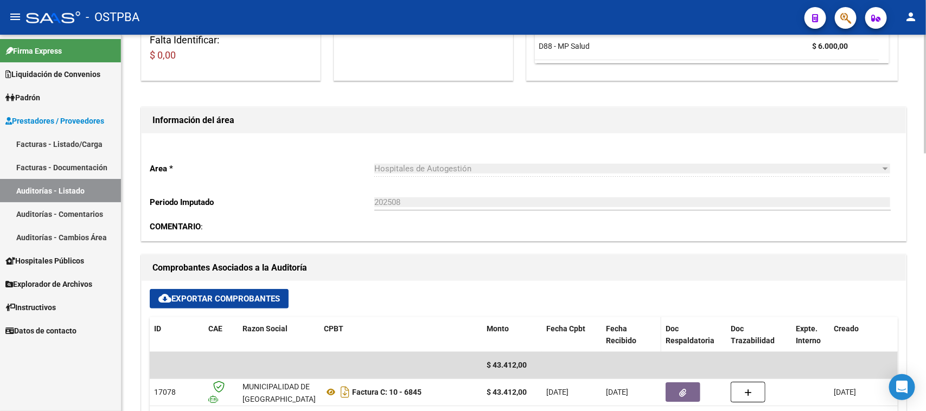
scroll to position [271, 0]
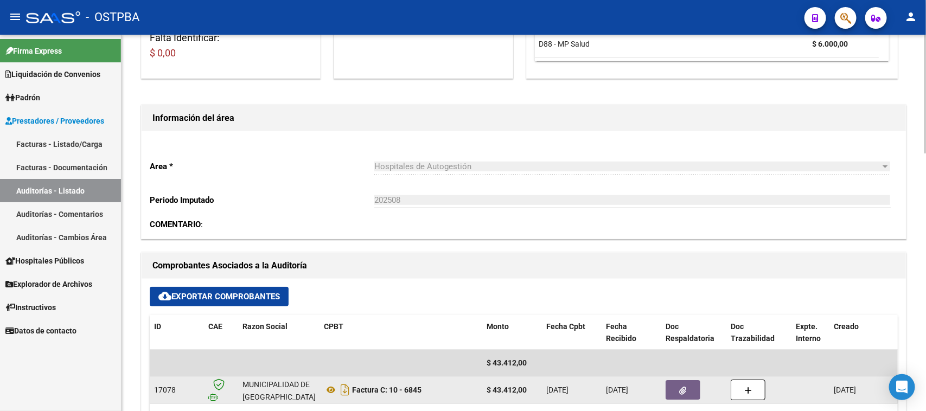
click at [671, 389] on button "button" at bounding box center [683, 390] width 35 height 20
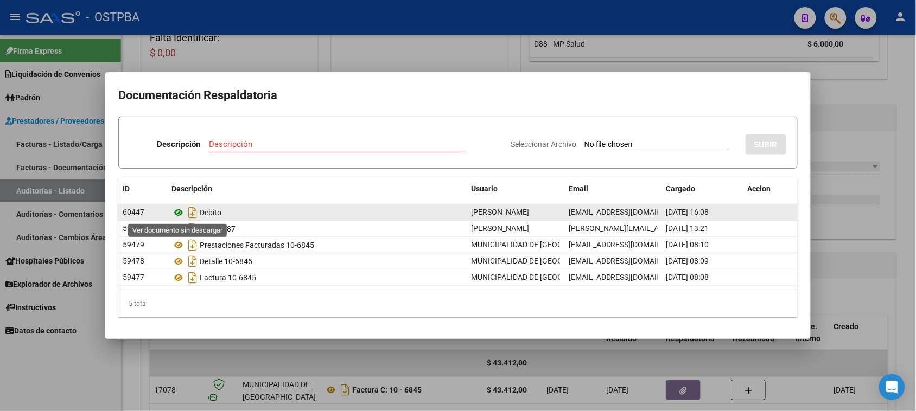
click at [176, 212] on icon at bounding box center [178, 212] width 14 height 13
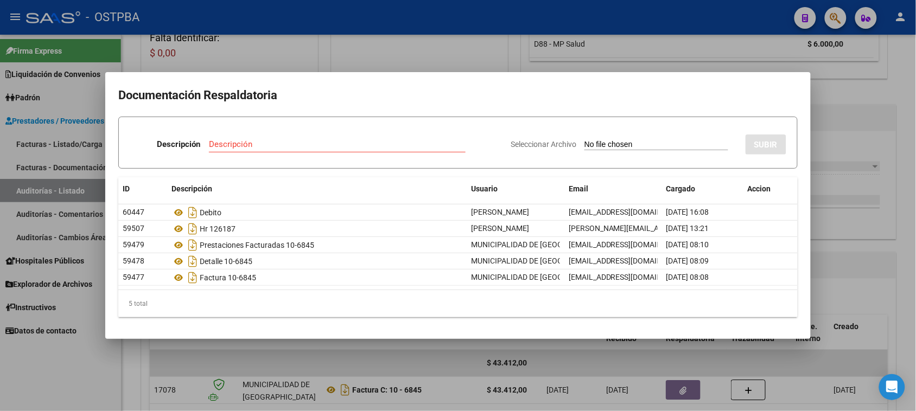
click at [860, 97] on div at bounding box center [458, 205] width 916 height 411
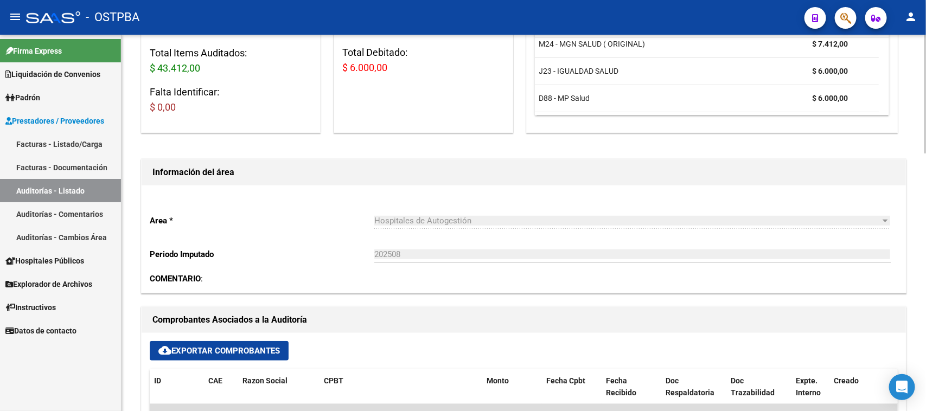
scroll to position [0, 0]
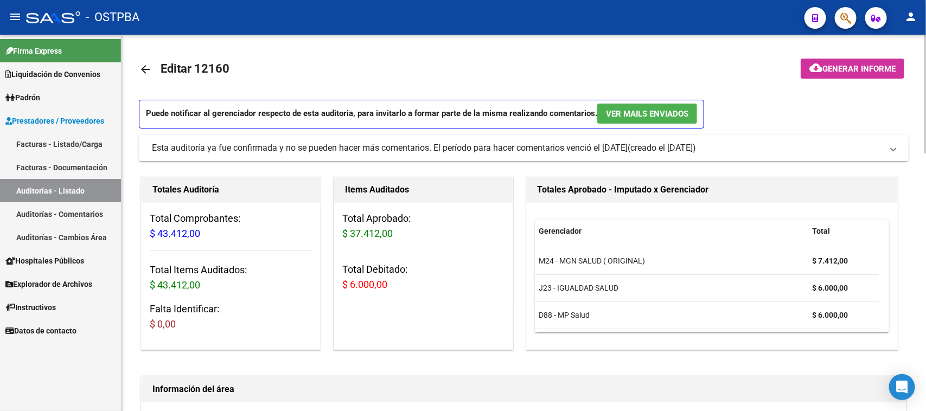
click at [870, 65] on span "Generar informe" at bounding box center [858, 69] width 73 height 10
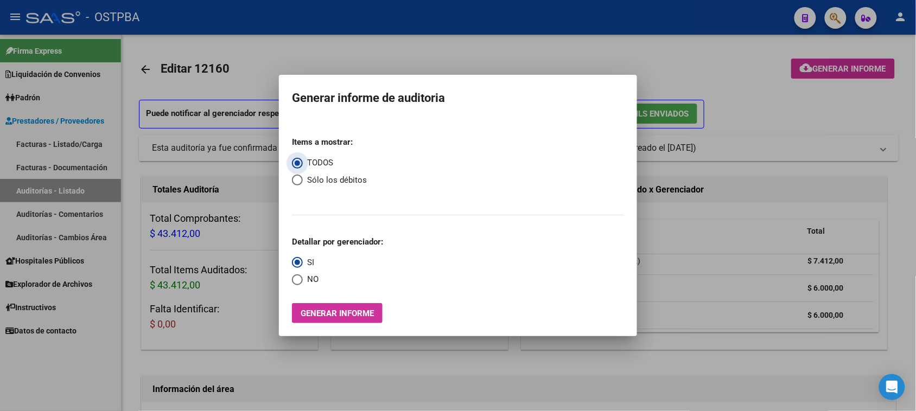
click at [361, 319] on button "Generar informe" at bounding box center [337, 313] width 91 height 20
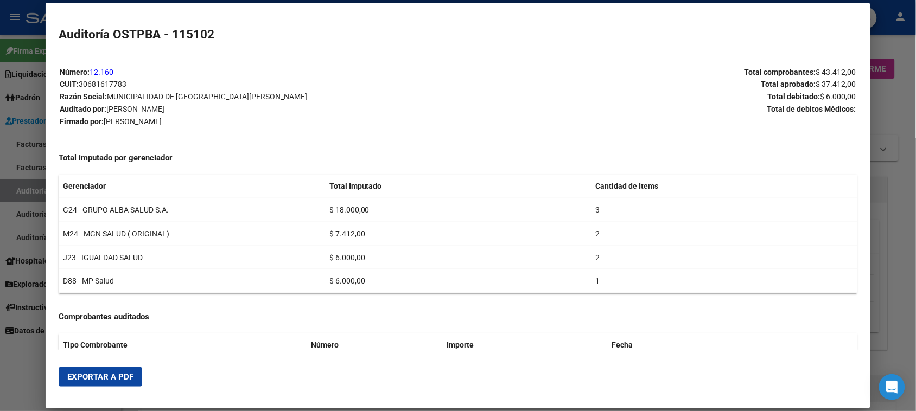
click at [114, 377] on span "Exportar a PDF" at bounding box center [100, 377] width 66 height 10
click at [19, 189] on div at bounding box center [458, 205] width 916 height 411
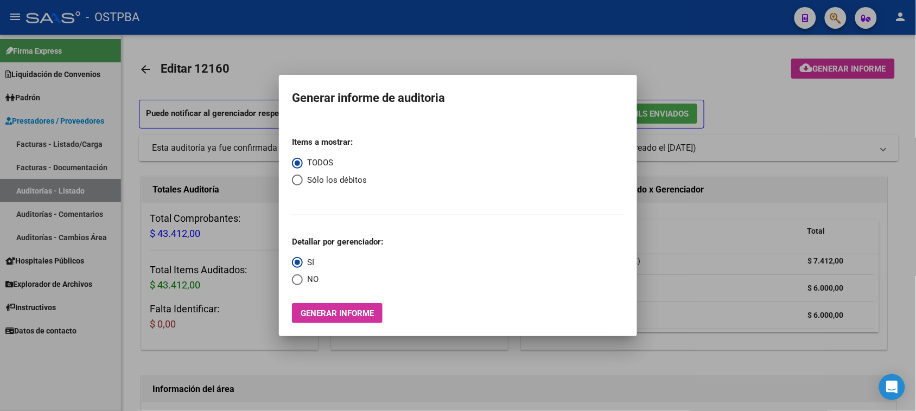
click at [19, 189] on div at bounding box center [458, 205] width 916 height 411
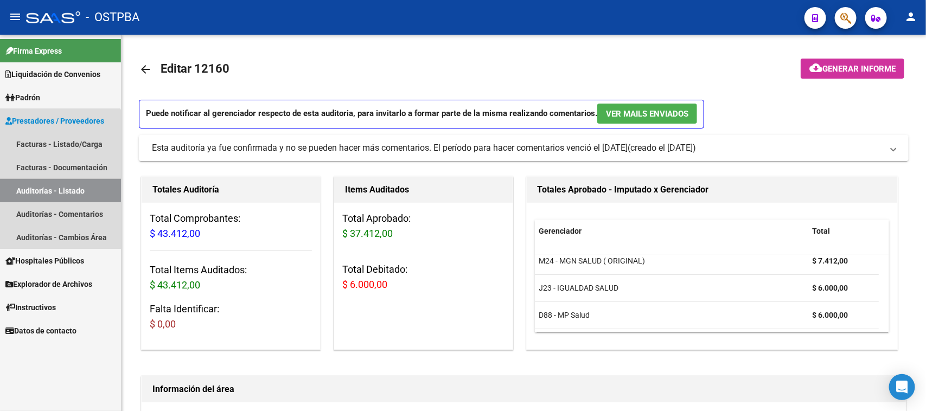
click at [19, 189] on link "Auditorías - Listado" at bounding box center [60, 190] width 121 height 23
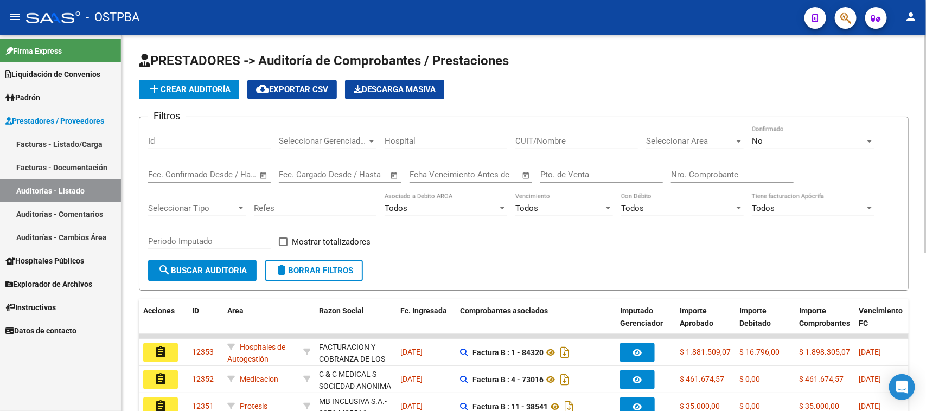
click at [701, 174] on input "Nro. Comprobante" at bounding box center [732, 175] width 123 height 10
type input "106864"
click at [773, 142] on div "No" at bounding box center [808, 141] width 113 height 10
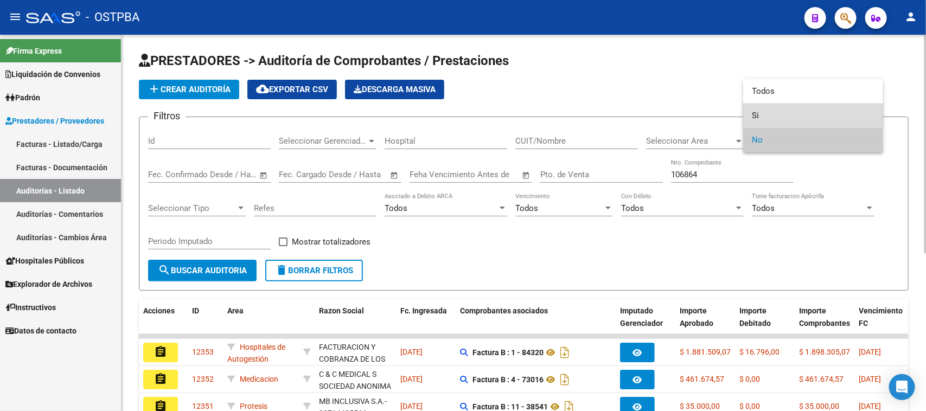
drag, startPoint x: 756, startPoint y: 117, endPoint x: 515, endPoint y: 180, distance: 248.3
click at [752, 119] on span "Si" at bounding box center [813, 116] width 123 height 24
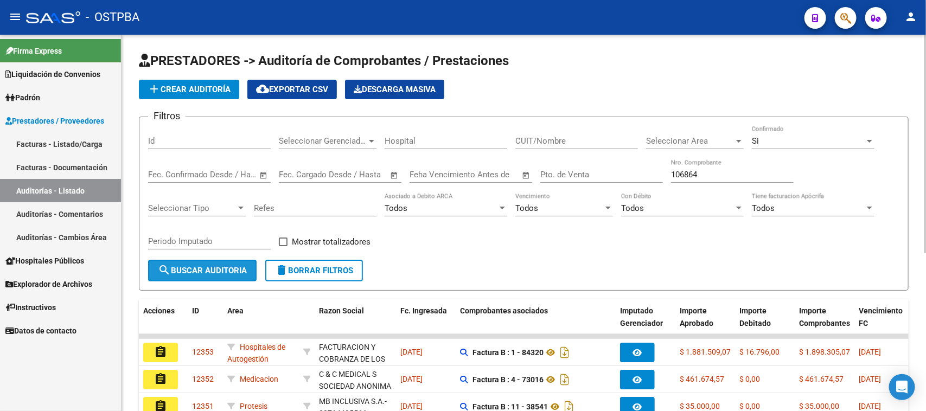
drag, startPoint x: 247, startPoint y: 269, endPoint x: 239, endPoint y: 269, distance: 8.7
click at [246, 269] on span "search Buscar Auditoria" at bounding box center [202, 271] width 89 height 10
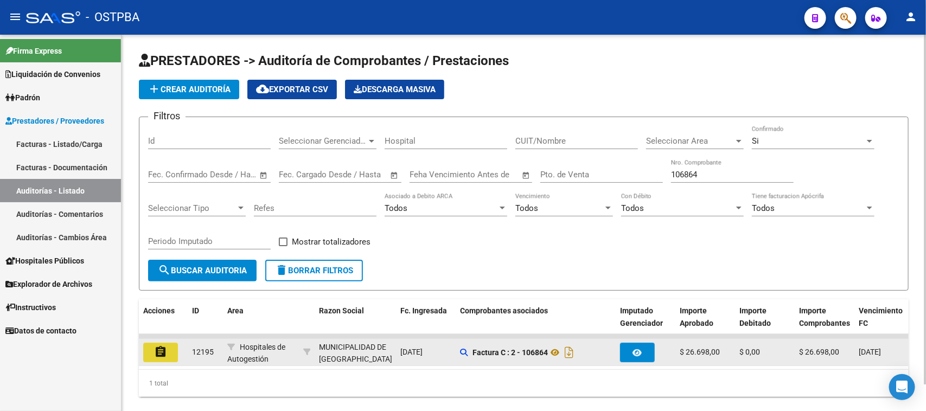
click at [163, 348] on mat-icon "assignment" at bounding box center [160, 352] width 13 height 13
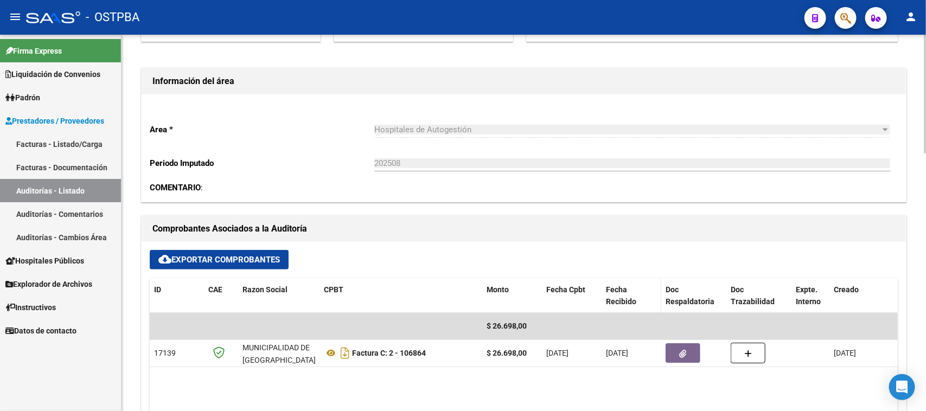
scroll to position [339, 0]
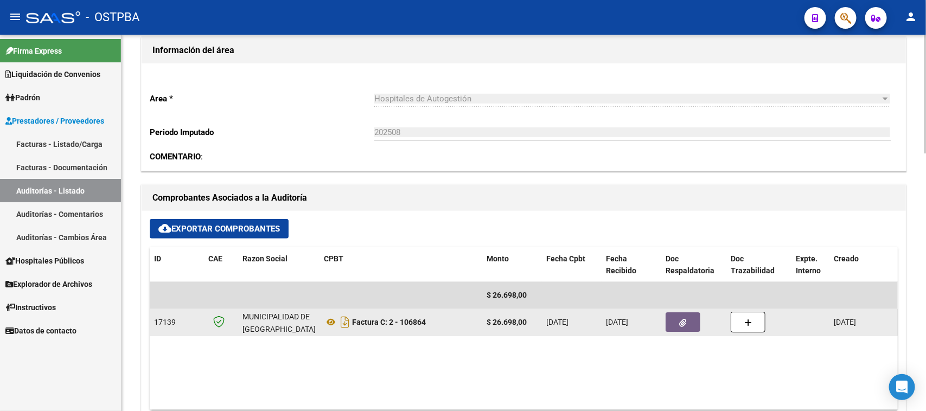
click at [677, 323] on button "button" at bounding box center [683, 322] width 35 height 20
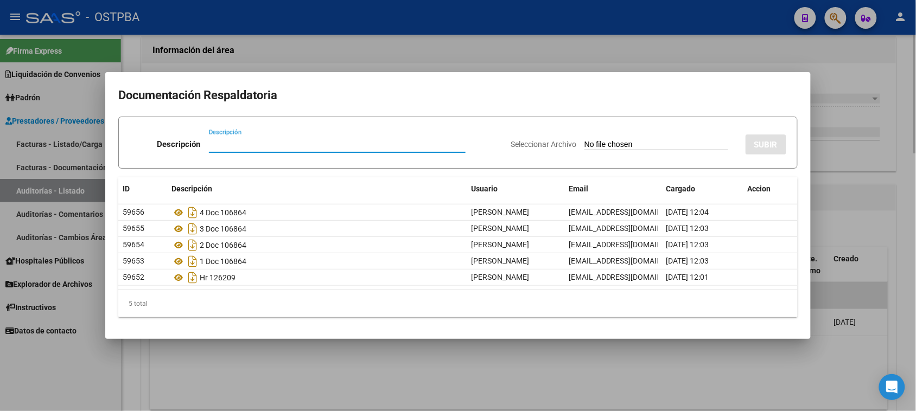
click at [905, 260] on div at bounding box center [458, 205] width 916 height 411
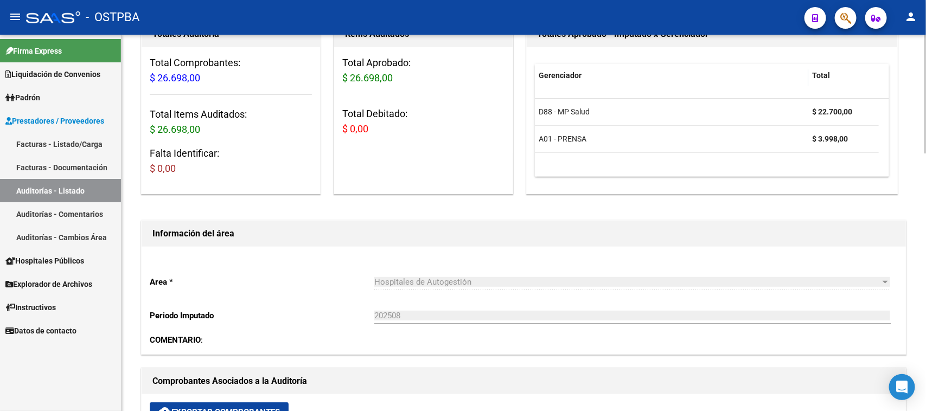
scroll to position [0, 0]
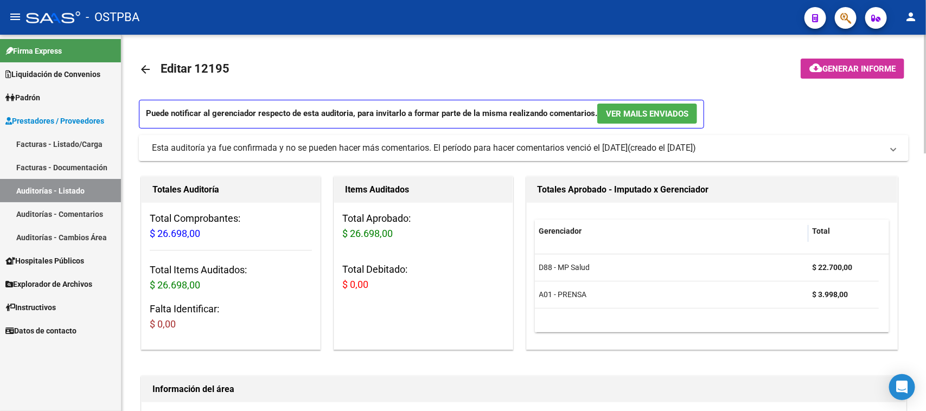
click at [864, 67] on span "Generar informe" at bounding box center [858, 69] width 73 height 10
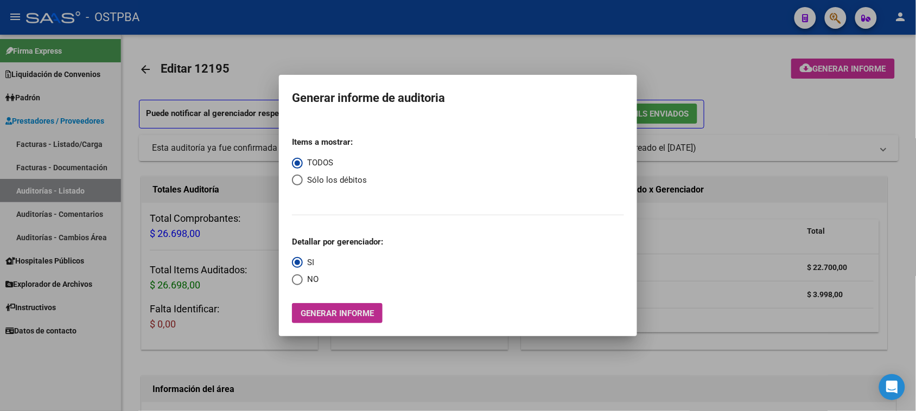
click at [347, 307] on button "Generar informe" at bounding box center [337, 313] width 91 height 20
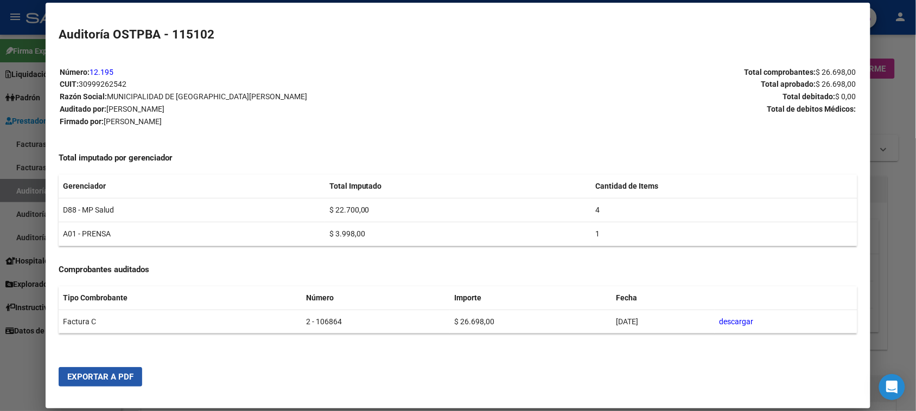
click at [117, 372] on span "Exportar a PDF" at bounding box center [100, 377] width 66 height 10
click at [24, 196] on div at bounding box center [458, 205] width 916 height 411
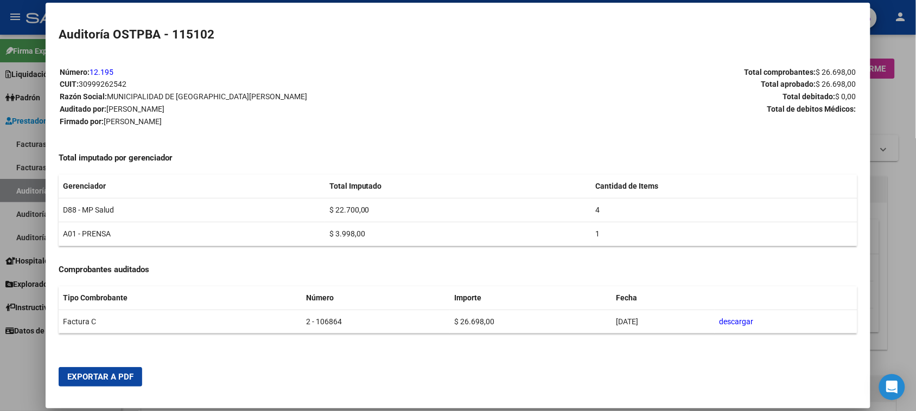
click at [24, 196] on div at bounding box center [458, 205] width 916 height 411
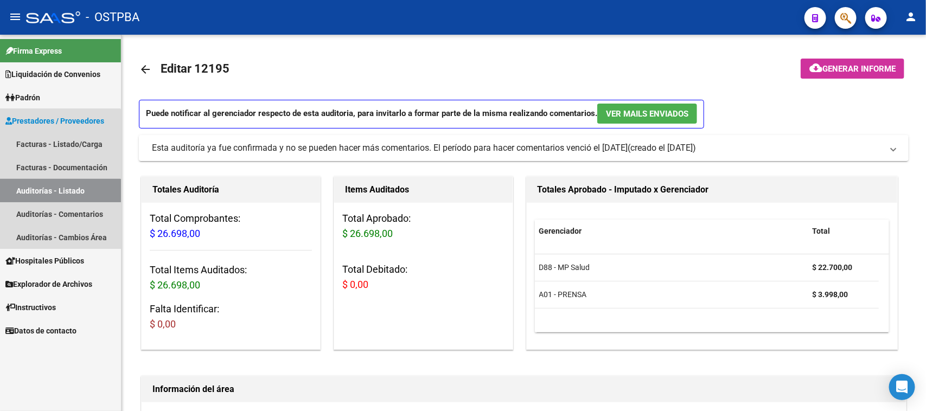
click at [24, 196] on link "Auditorías - Listado" at bounding box center [60, 190] width 121 height 23
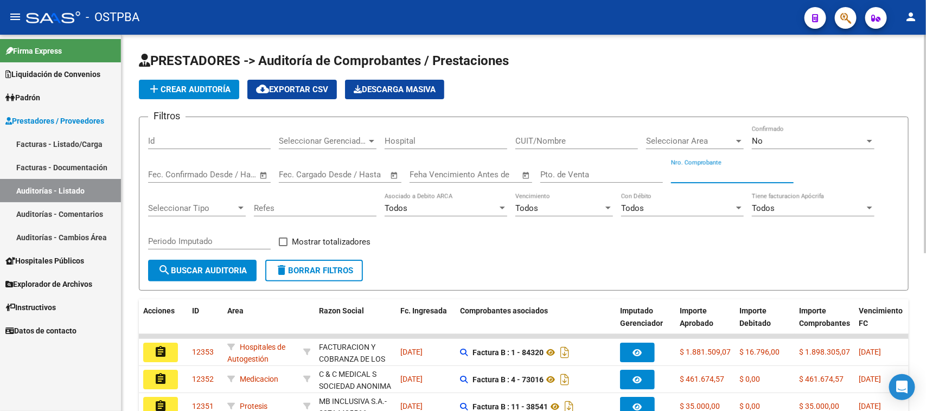
drag, startPoint x: 695, startPoint y: 174, endPoint x: 728, endPoint y: 178, distance: 32.8
click at [701, 174] on input "Nro. Comprobante" at bounding box center [732, 175] width 123 height 10
type input "106865"
click at [763, 140] on div "No" at bounding box center [808, 141] width 113 height 10
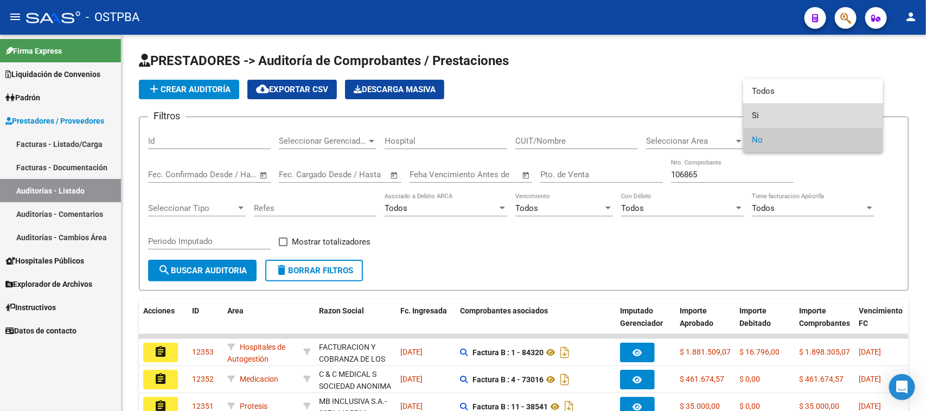
click at [750, 116] on mat-option "Si" at bounding box center [813, 116] width 140 height 24
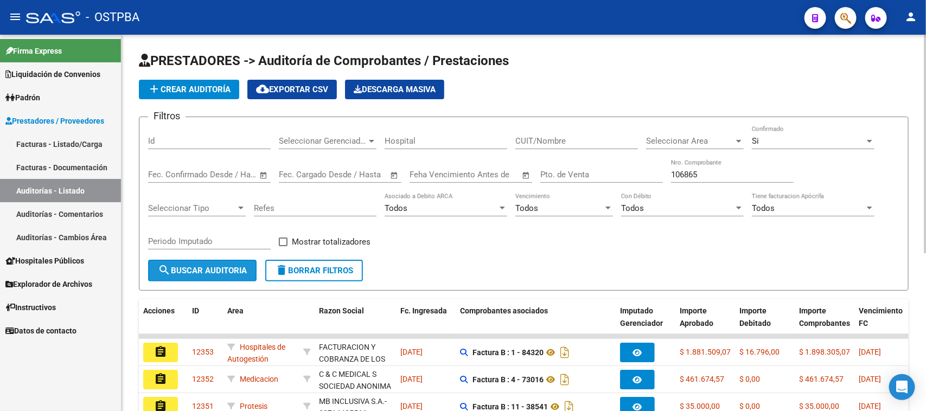
click at [208, 271] on span "search Buscar Auditoria" at bounding box center [202, 271] width 89 height 10
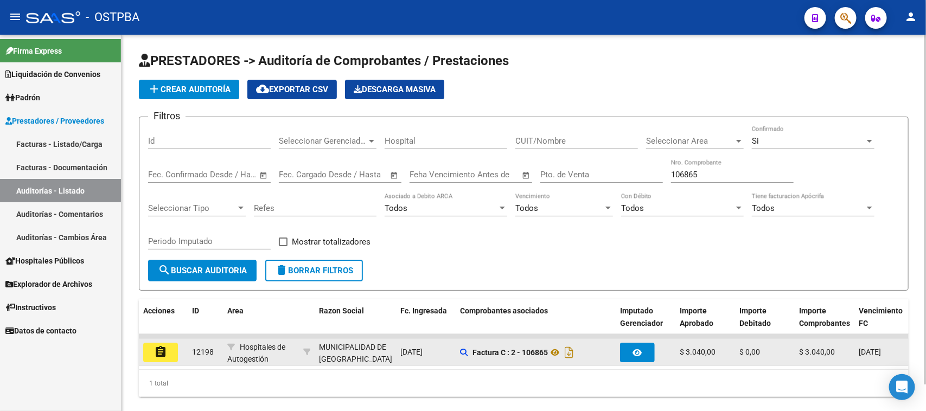
click at [169, 343] on button "assignment" at bounding box center [160, 353] width 35 height 20
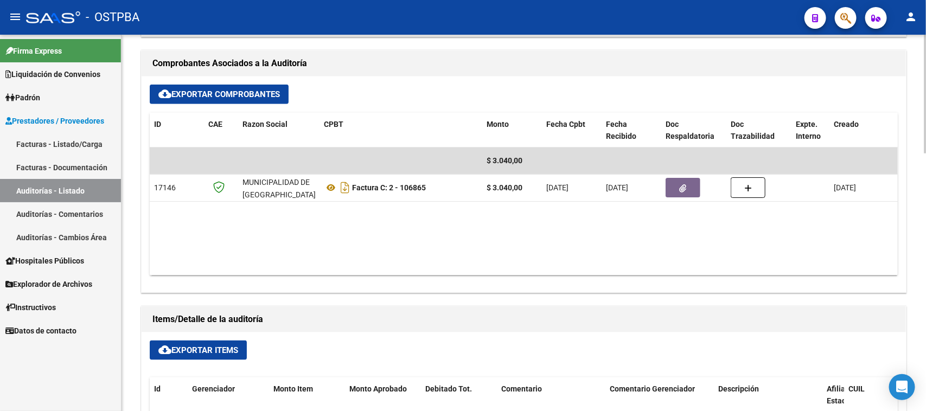
scroll to position [475, 0]
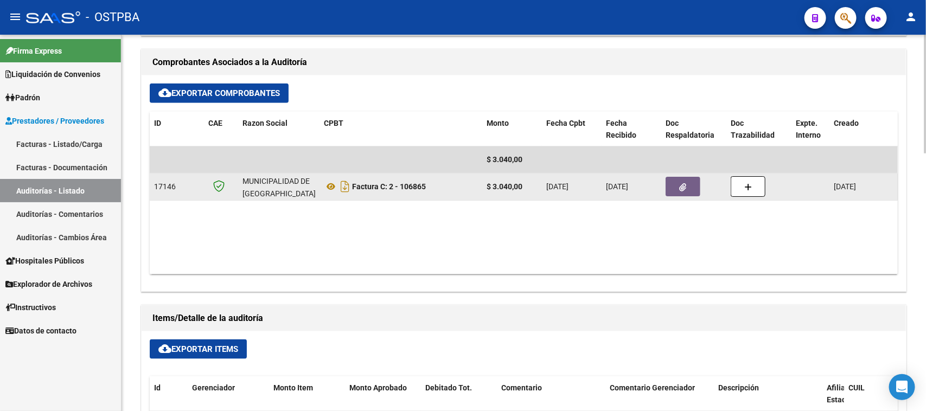
click at [685, 190] on icon "button" at bounding box center [683, 187] width 7 height 8
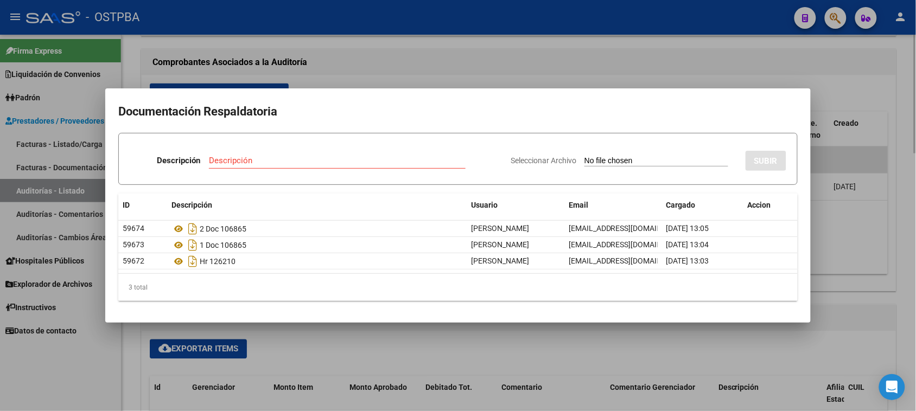
drag, startPoint x: 868, startPoint y: 324, endPoint x: 888, endPoint y: 245, distance: 81.7
click at [868, 323] on div at bounding box center [458, 205] width 916 height 411
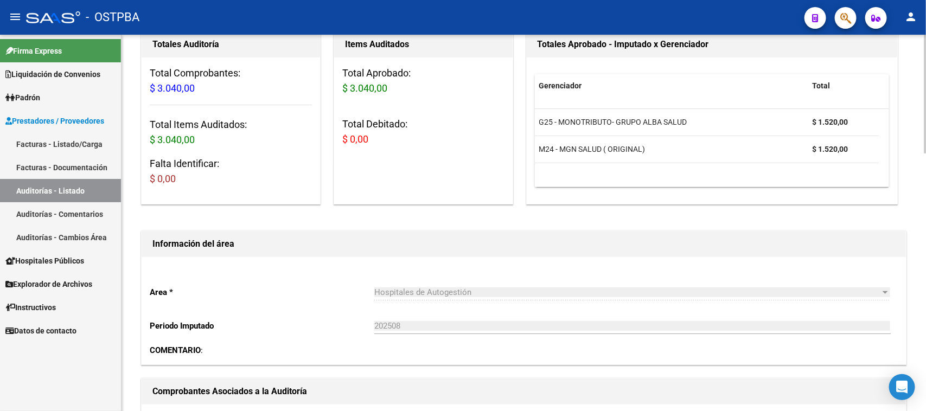
scroll to position [0, 0]
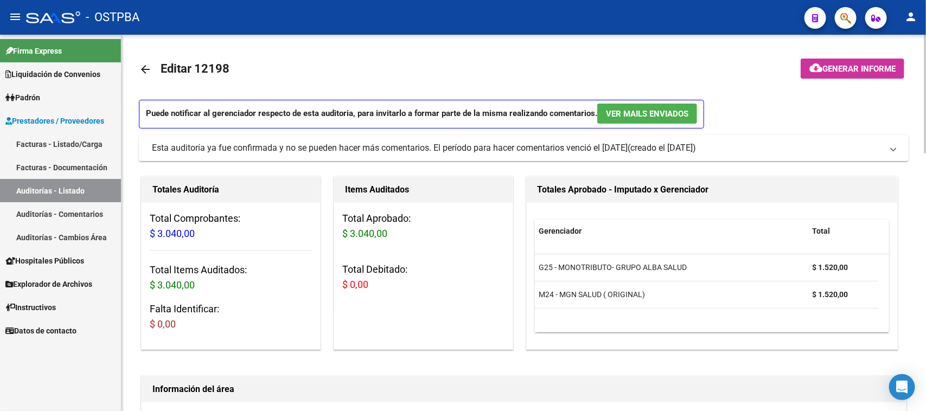
click at [879, 75] on button "cloud_download Generar informe" at bounding box center [853, 69] width 104 height 20
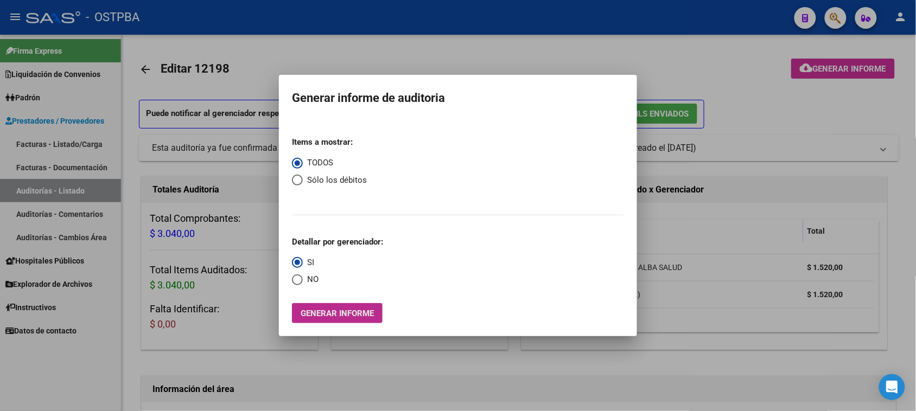
click at [348, 310] on span "Generar informe" at bounding box center [337, 314] width 73 height 10
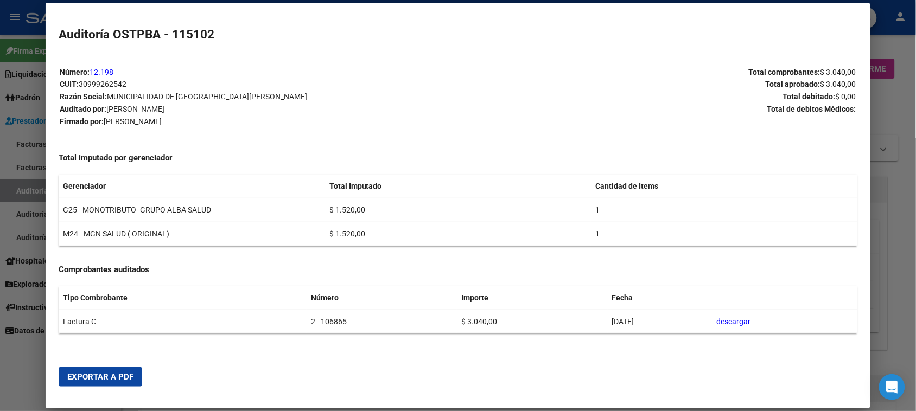
click at [85, 375] on span "Exportar a PDF" at bounding box center [100, 377] width 66 height 10
click at [28, 194] on div at bounding box center [458, 205] width 916 height 411
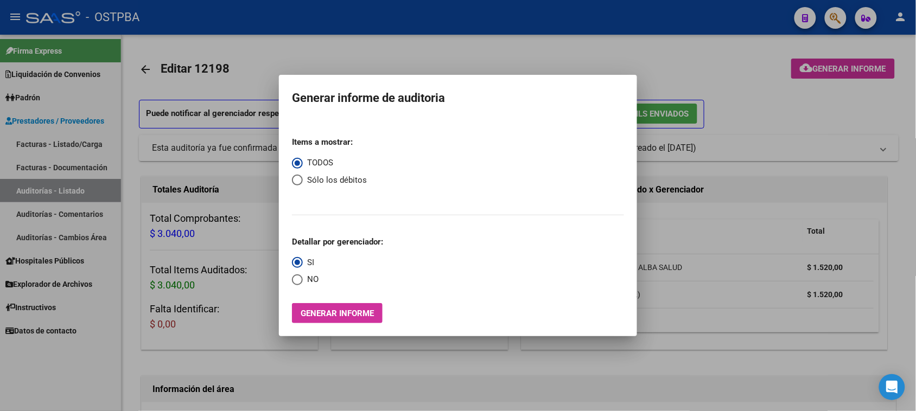
click at [28, 194] on div at bounding box center [458, 205] width 916 height 411
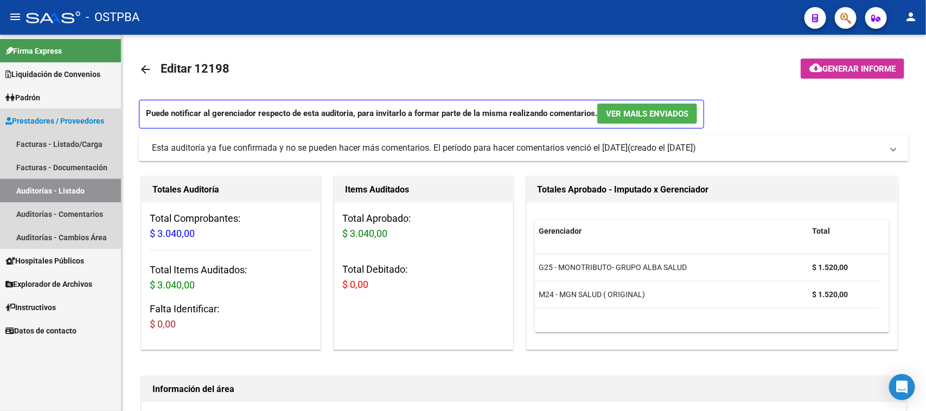
click at [28, 194] on link "Auditorías - Listado" at bounding box center [60, 190] width 121 height 23
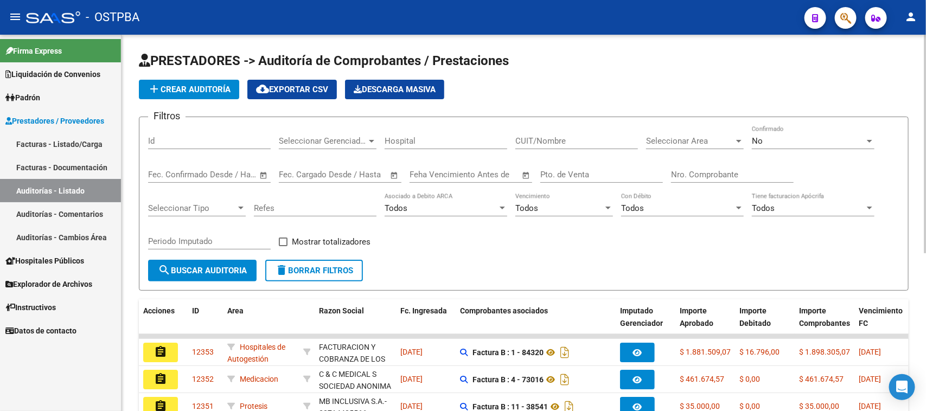
click at [696, 172] on input "Nro. Comprobante" at bounding box center [732, 175] width 123 height 10
type input "106866"
click at [810, 136] on div "No" at bounding box center [808, 141] width 113 height 10
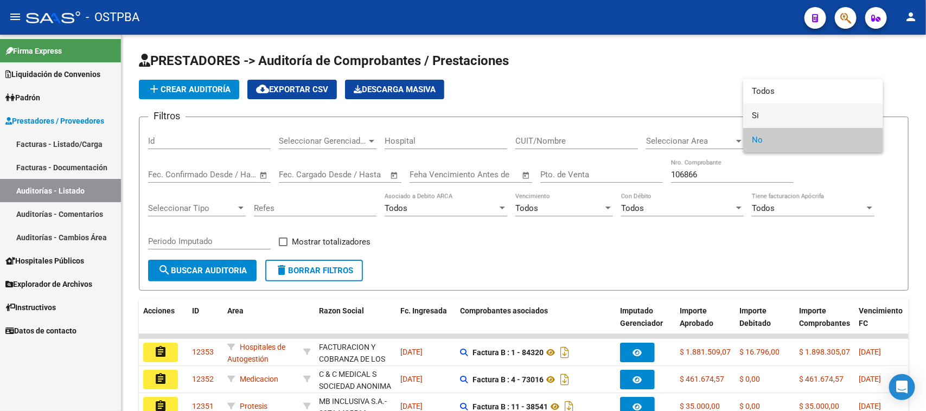
drag, startPoint x: 756, startPoint y: 115, endPoint x: 520, endPoint y: 172, distance: 242.7
click at [733, 125] on div "Todos Si No" at bounding box center [463, 205] width 926 height 411
click at [240, 266] on div at bounding box center [463, 205] width 926 height 411
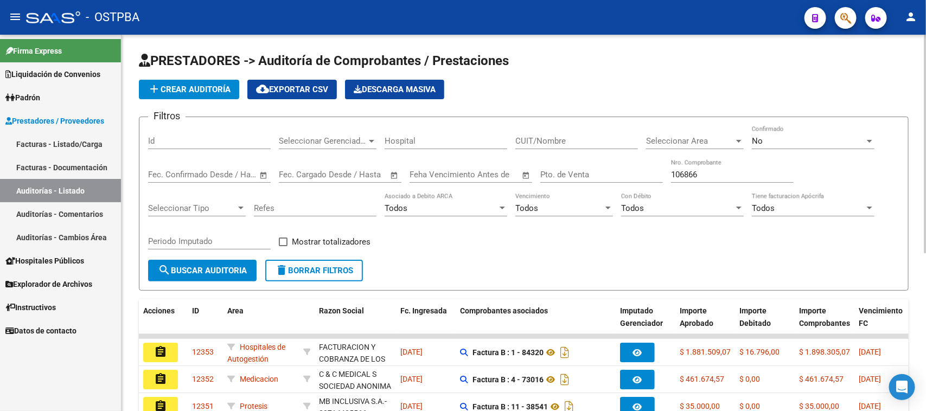
click at [240, 266] on span "search Buscar Auditoria" at bounding box center [202, 271] width 89 height 10
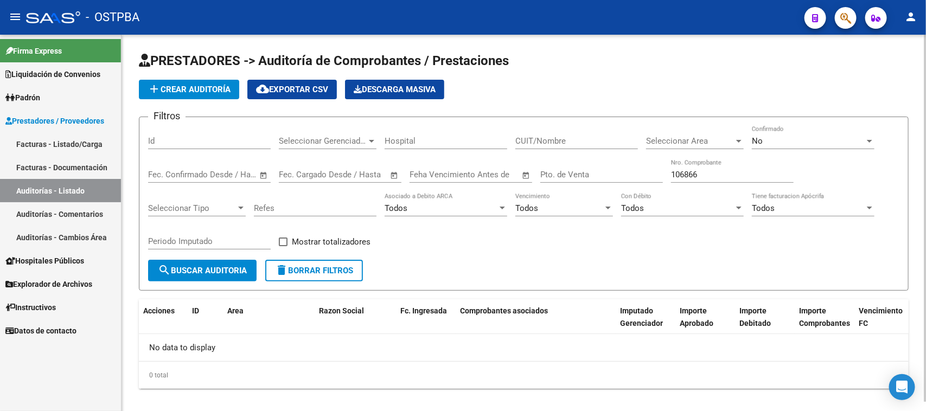
click at [771, 138] on div "No" at bounding box center [808, 141] width 113 height 10
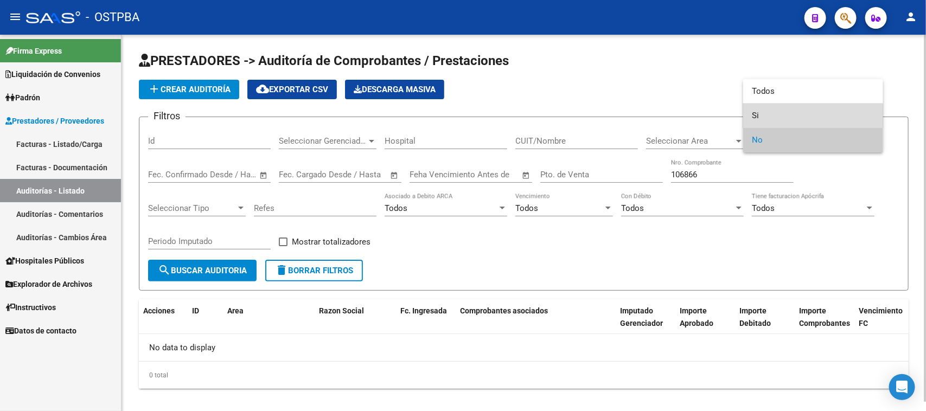
drag, startPoint x: 754, startPoint y: 116, endPoint x: 521, endPoint y: 162, distance: 237.2
click at [752, 116] on span "Si" at bounding box center [813, 116] width 123 height 24
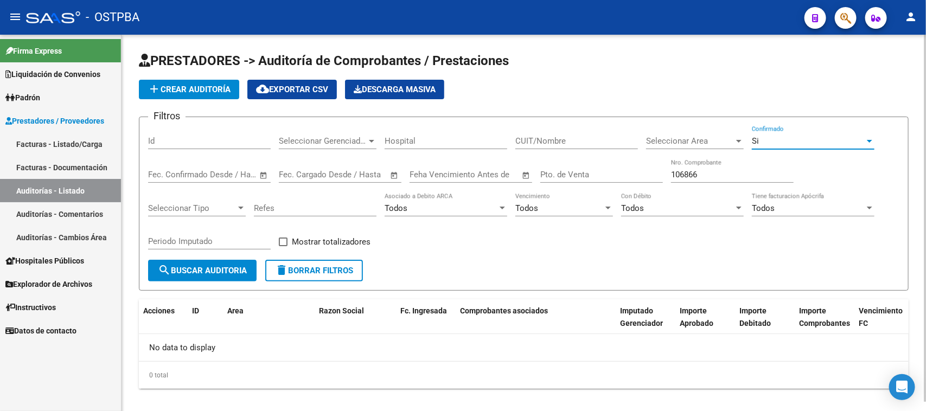
click at [204, 266] on span "search Buscar Auditoria" at bounding box center [202, 271] width 89 height 10
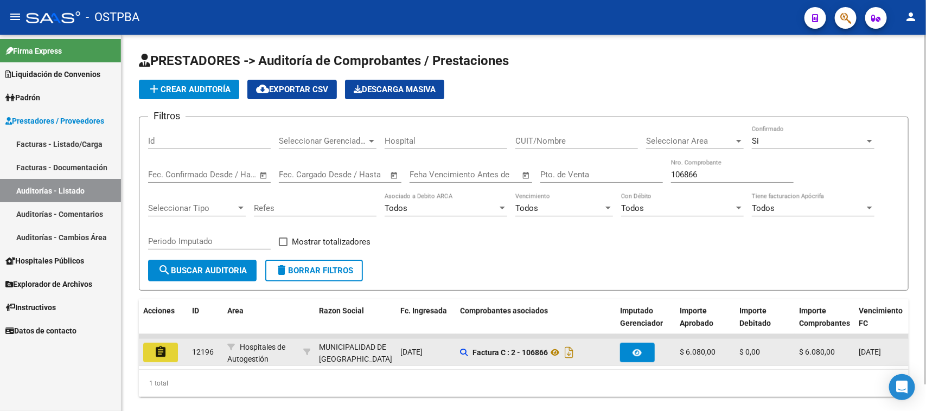
click at [158, 348] on mat-icon "assignment" at bounding box center [160, 352] width 13 height 13
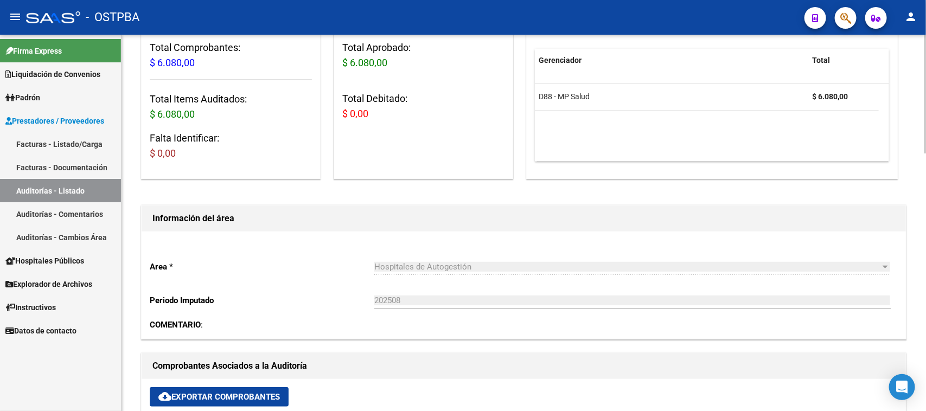
scroll to position [475, 0]
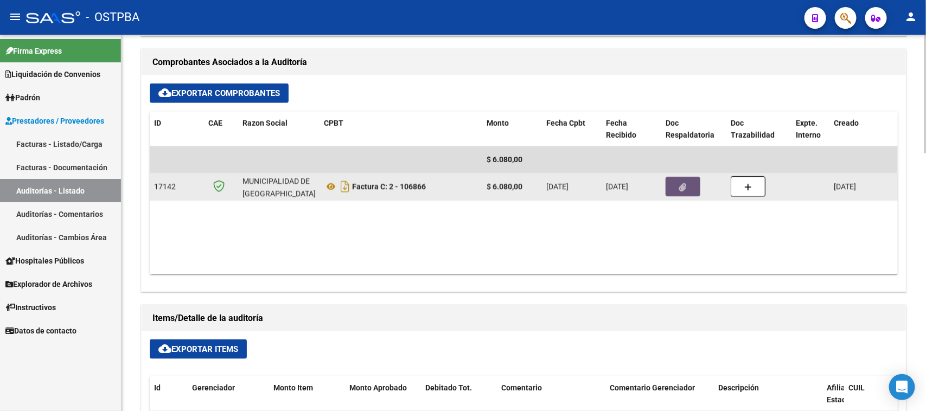
click at [682, 188] on icon "button" at bounding box center [683, 187] width 7 height 8
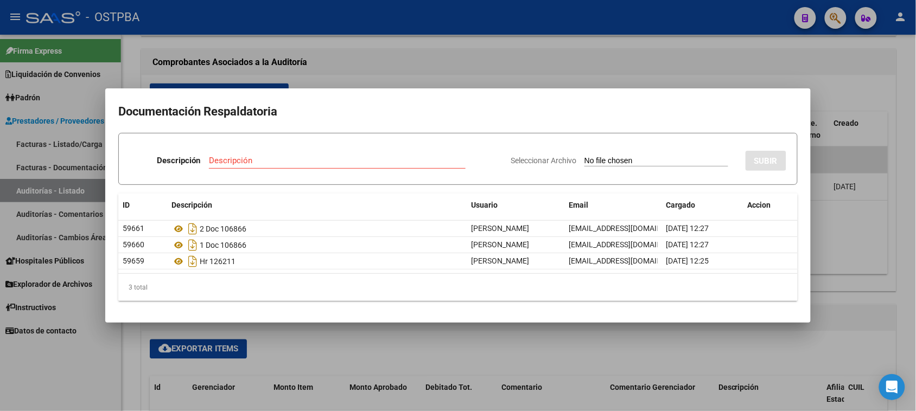
click at [896, 263] on div at bounding box center [458, 205] width 916 height 411
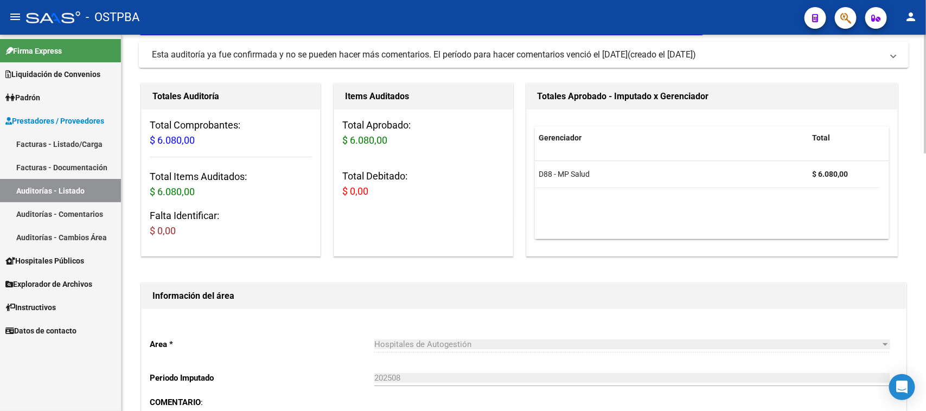
scroll to position [0, 0]
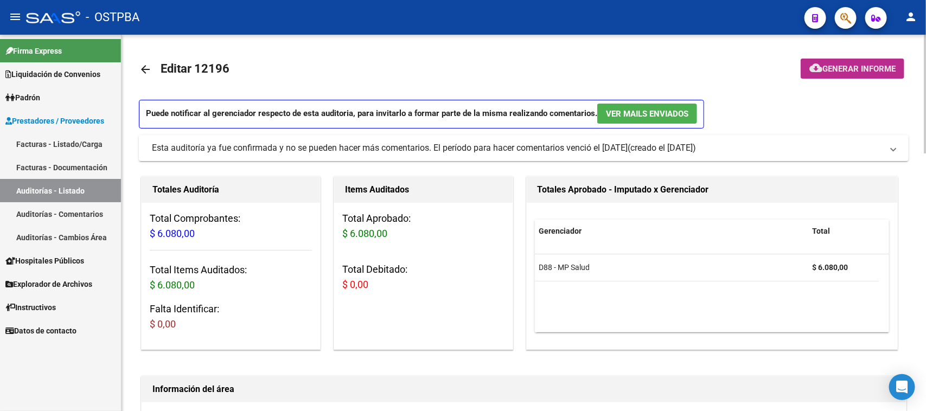
click at [880, 62] on button "cloud_download Generar informe" at bounding box center [853, 69] width 104 height 20
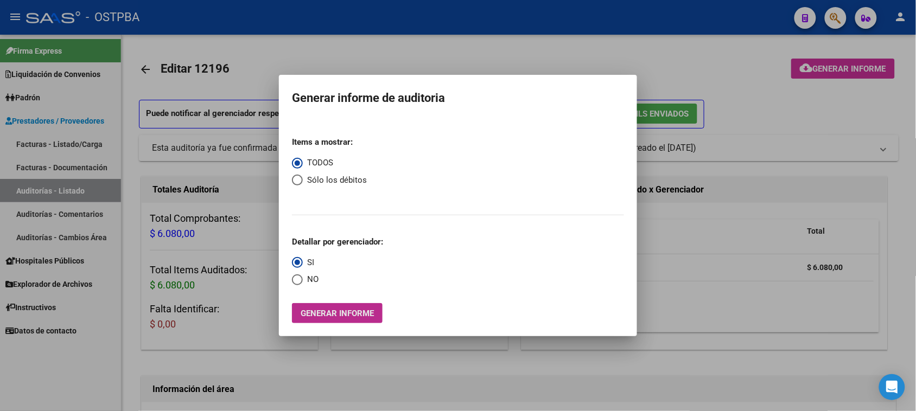
click at [365, 316] on span "Generar informe" at bounding box center [337, 314] width 73 height 10
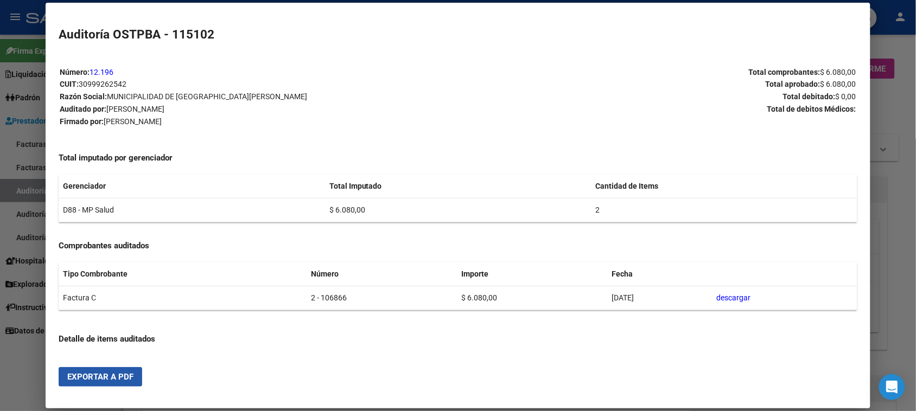
click at [112, 376] on span "Exportar a PDF" at bounding box center [100, 377] width 66 height 10
click at [24, 193] on div at bounding box center [458, 205] width 916 height 411
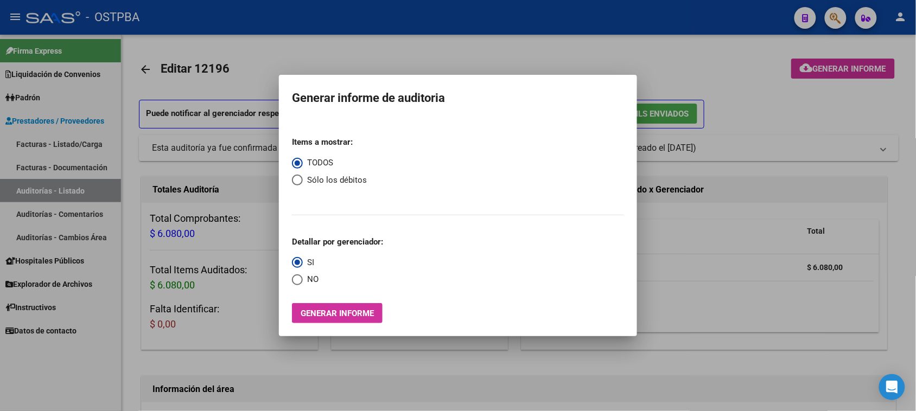
click at [24, 193] on div at bounding box center [458, 205] width 916 height 411
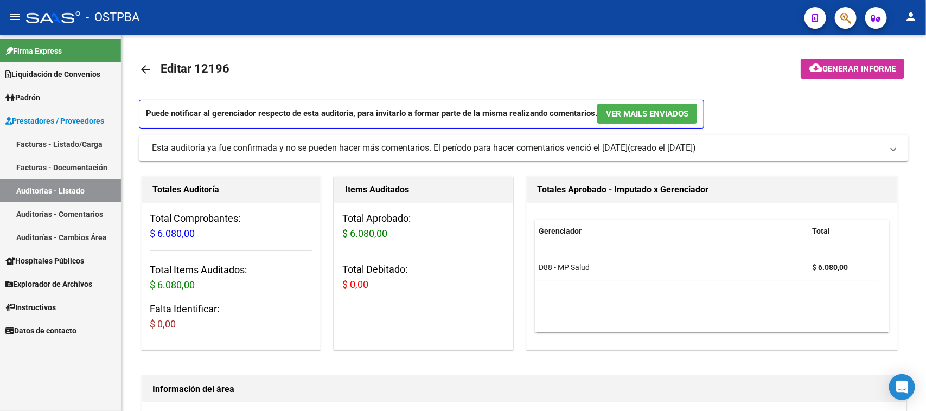
click at [24, 193] on link "Auditorías - Listado" at bounding box center [60, 190] width 121 height 23
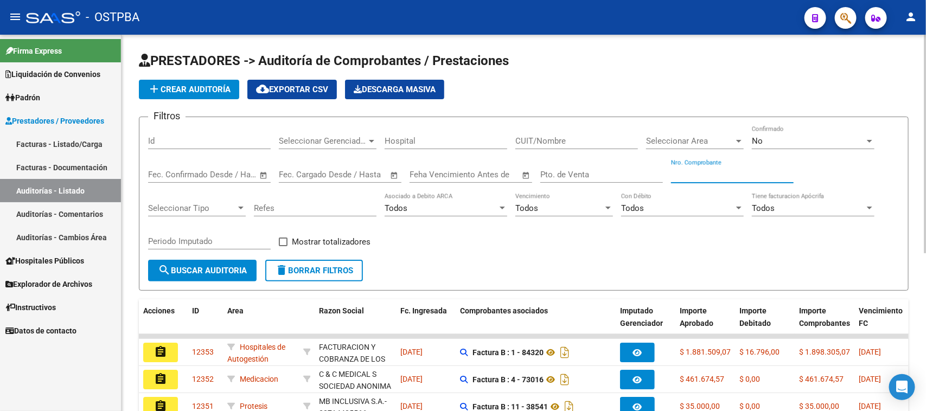
click at [715, 175] on input "Nro. Comprobante" at bounding box center [732, 175] width 123 height 10
type input "106867"
click at [757, 142] on span "No" at bounding box center [757, 141] width 11 height 10
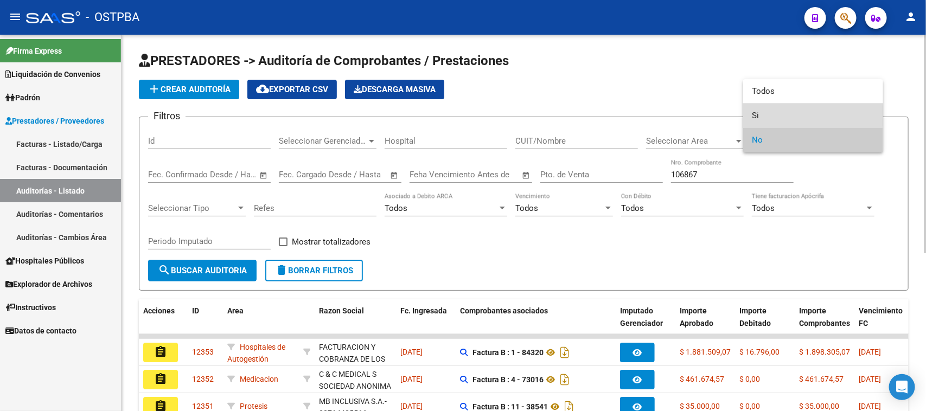
drag, startPoint x: 755, startPoint y: 116, endPoint x: 526, endPoint y: 172, distance: 235.9
click at [747, 119] on mat-option "Si" at bounding box center [813, 116] width 140 height 24
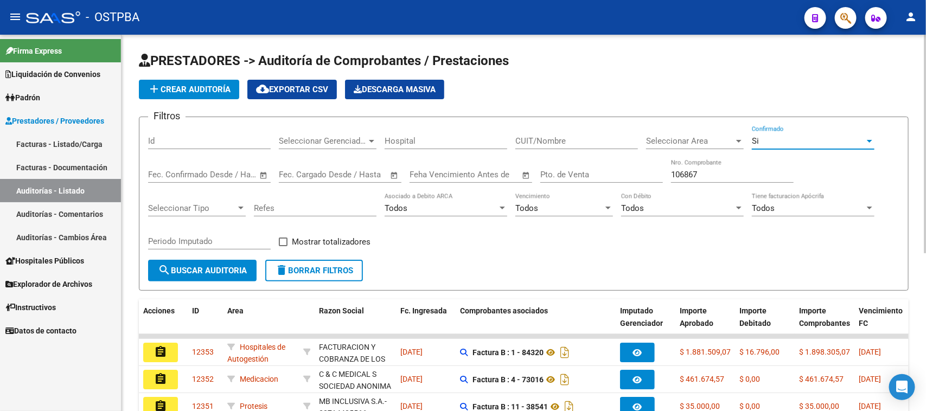
click at [242, 266] on span "search Buscar Auditoria" at bounding box center [202, 271] width 89 height 10
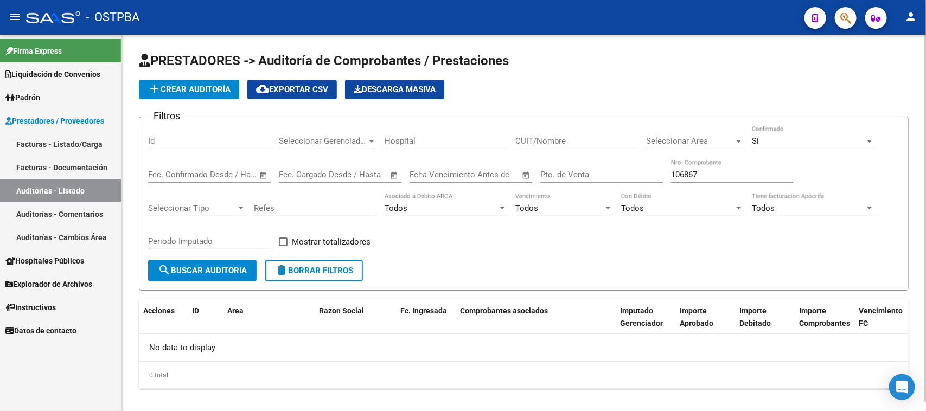
click at [798, 131] on div "Si Confirmado" at bounding box center [813, 137] width 123 height 23
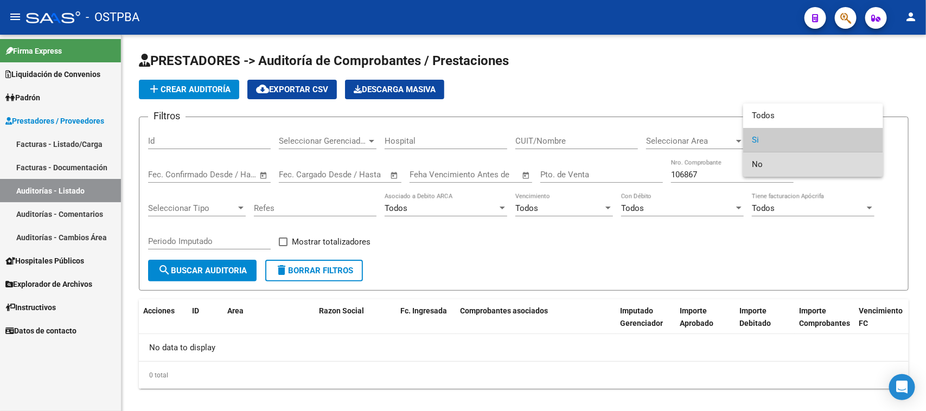
drag, startPoint x: 757, startPoint y: 165, endPoint x: 468, endPoint y: 202, distance: 290.9
click at [755, 165] on span "No" at bounding box center [813, 164] width 123 height 24
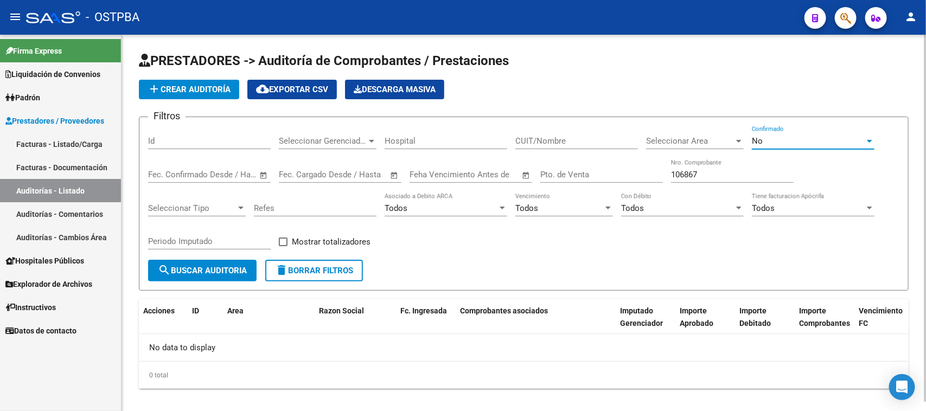
click at [220, 270] on span "search Buscar Auditoria" at bounding box center [202, 271] width 89 height 10
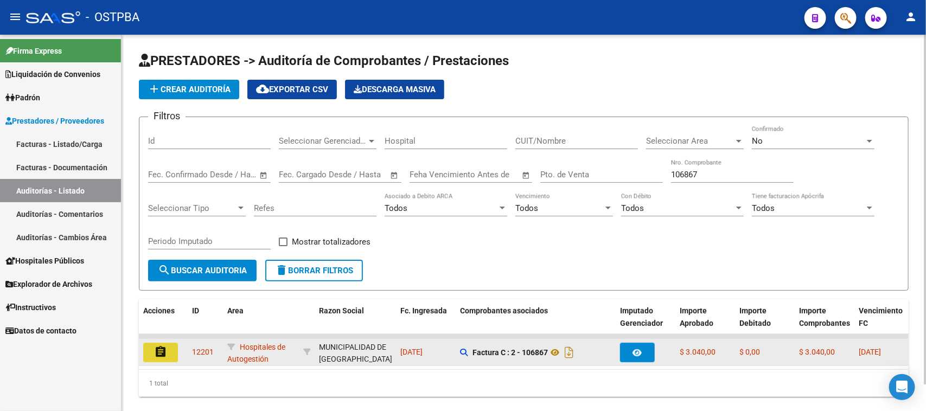
click at [151, 351] on button "assignment" at bounding box center [160, 353] width 35 height 20
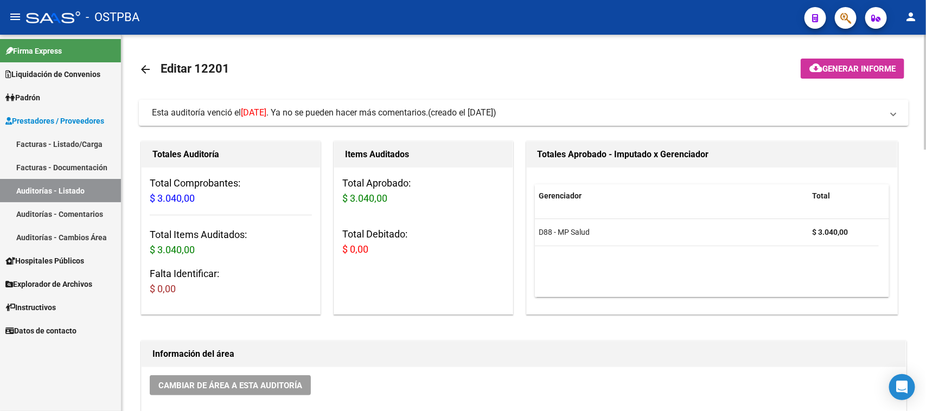
click at [847, 62] on button "cloud_download Generar informe" at bounding box center [853, 69] width 104 height 20
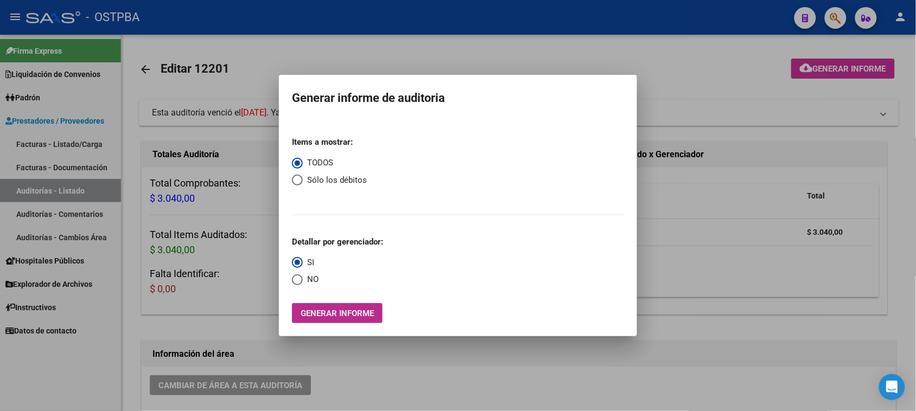
click at [339, 313] on span "Generar informe" at bounding box center [337, 314] width 73 height 10
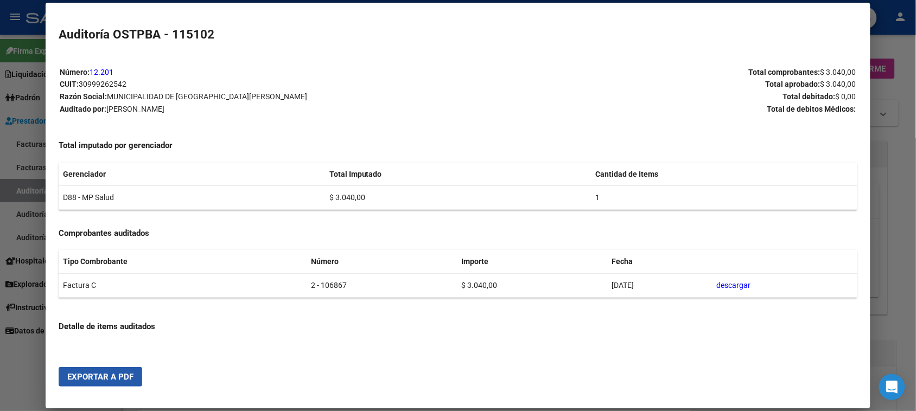
click at [125, 378] on span "Exportar a PDF" at bounding box center [100, 377] width 66 height 10
click at [28, 193] on div at bounding box center [458, 205] width 916 height 411
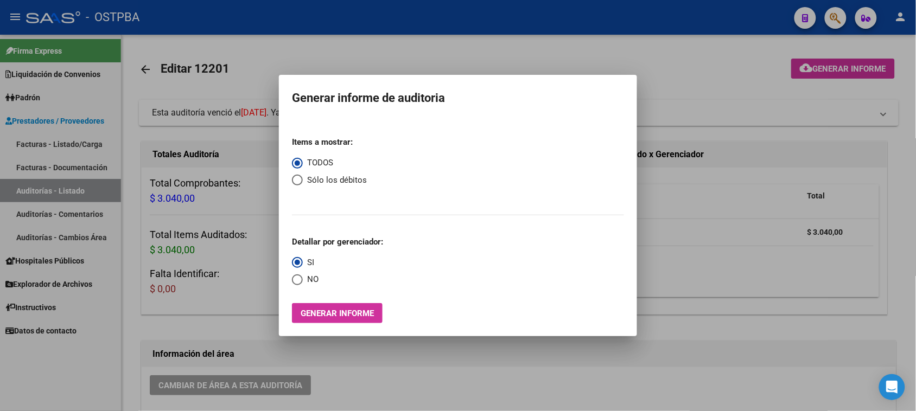
click at [28, 193] on div at bounding box center [458, 205] width 916 height 411
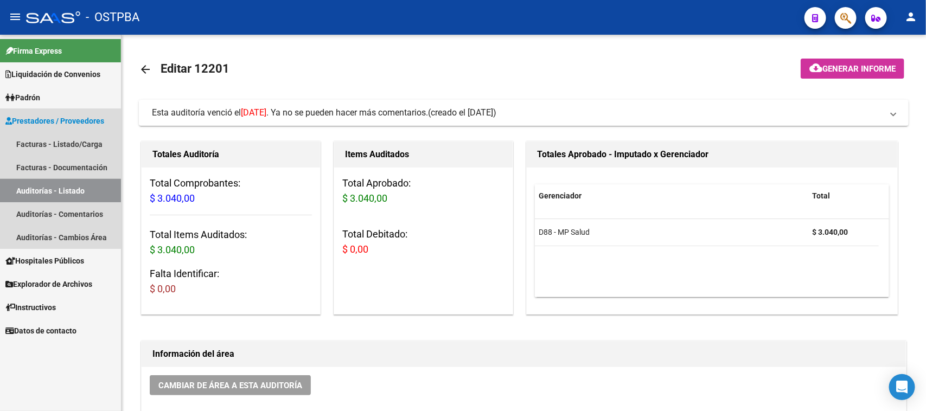
click at [28, 193] on link "Auditorías - Listado" at bounding box center [60, 190] width 121 height 23
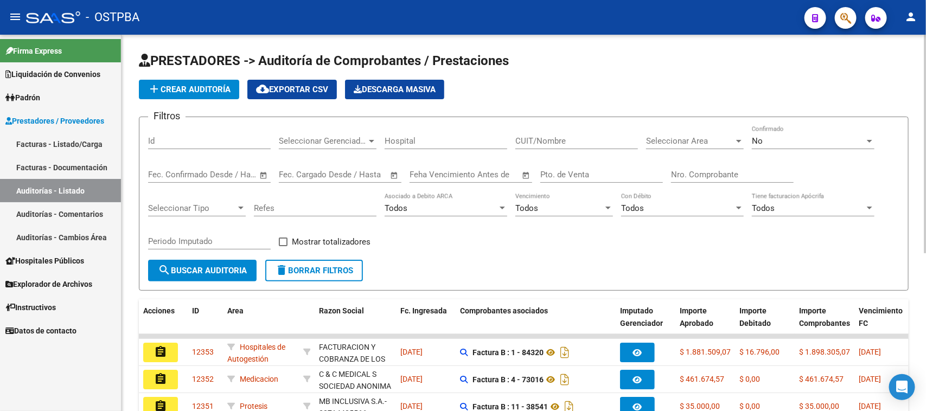
click at [730, 170] on input "Nro. Comprobante" at bounding box center [732, 175] width 123 height 10
type input "106868"
click at [228, 269] on span "search Buscar Auditoria" at bounding box center [202, 271] width 89 height 10
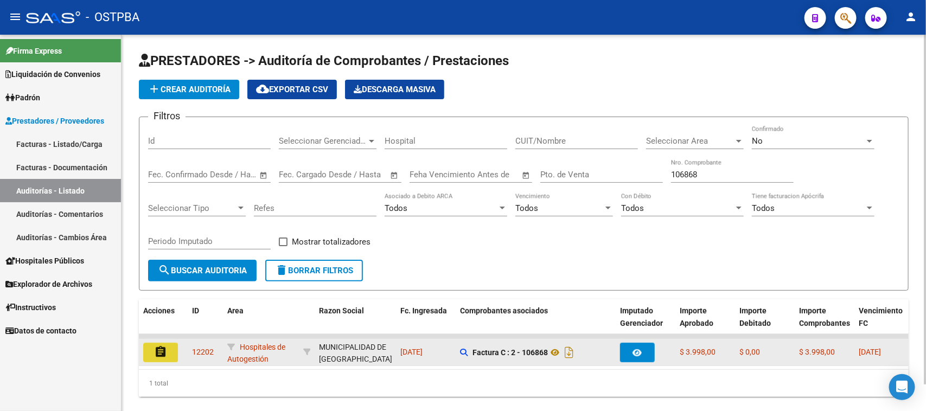
click at [161, 347] on mat-icon "assignment" at bounding box center [160, 352] width 13 height 13
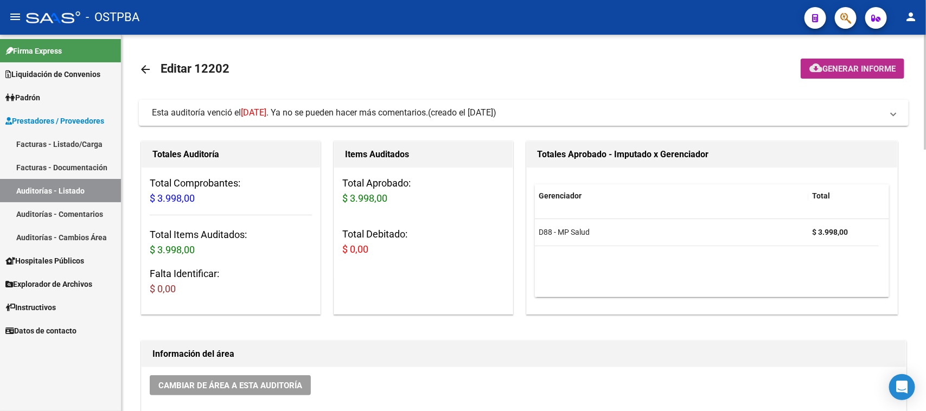
click at [832, 69] on span "Generar informe" at bounding box center [858, 69] width 73 height 10
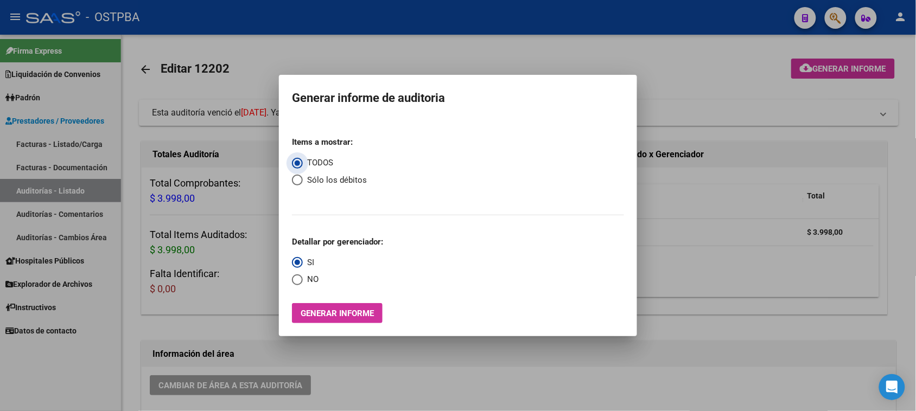
click at [332, 315] on span "Generar informe" at bounding box center [337, 314] width 73 height 10
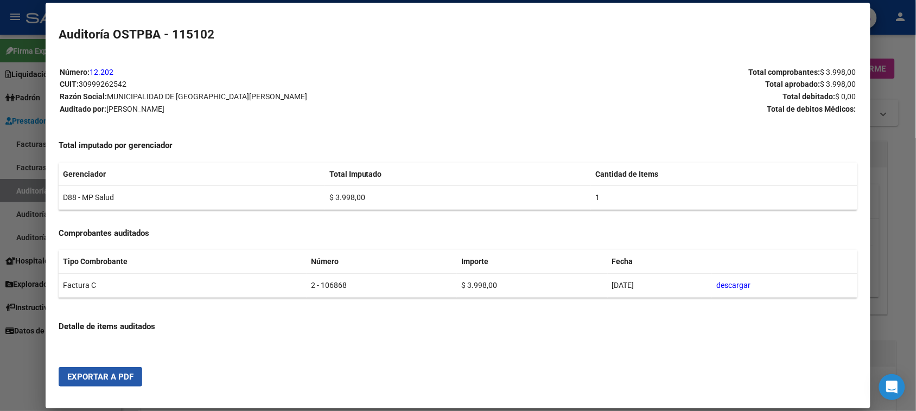
click at [94, 381] on span "Exportar a PDF" at bounding box center [100, 377] width 66 height 10
click at [27, 190] on div at bounding box center [458, 205] width 916 height 411
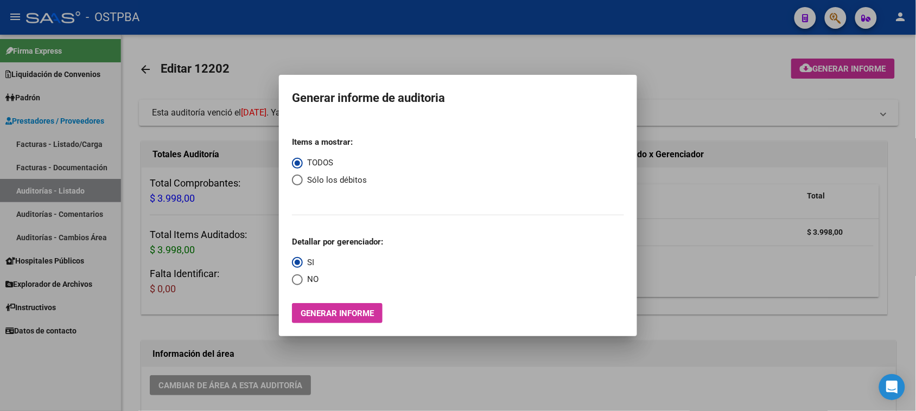
click at [27, 190] on div at bounding box center [458, 205] width 916 height 411
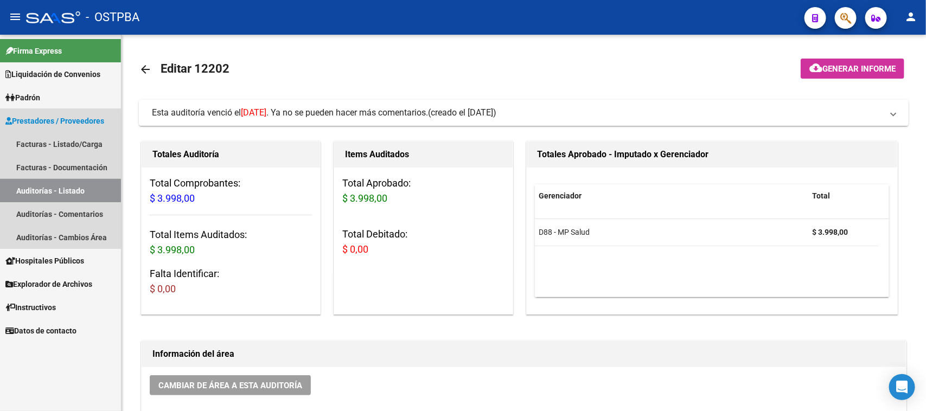
click at [27, 190] on link "Auditorías - Listado" at bounding box center [60, 190] width 121 height 23
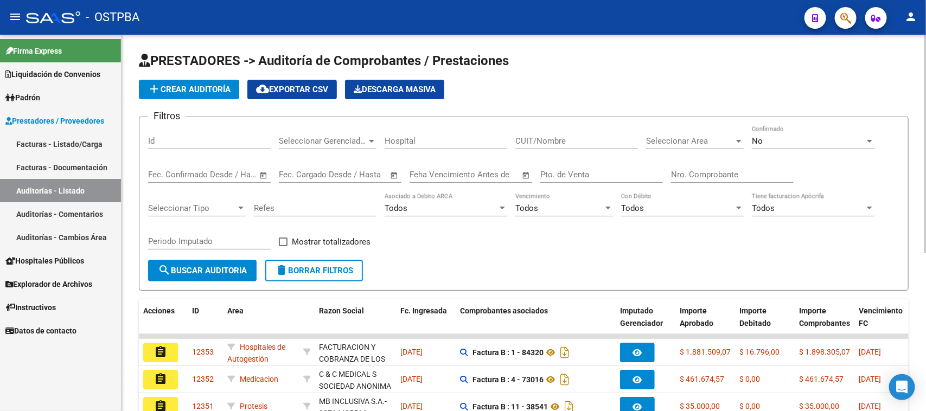
click at [696, 170] on input "Nro. Comprobante" at bounding box center [732, 175] width 123 height 10
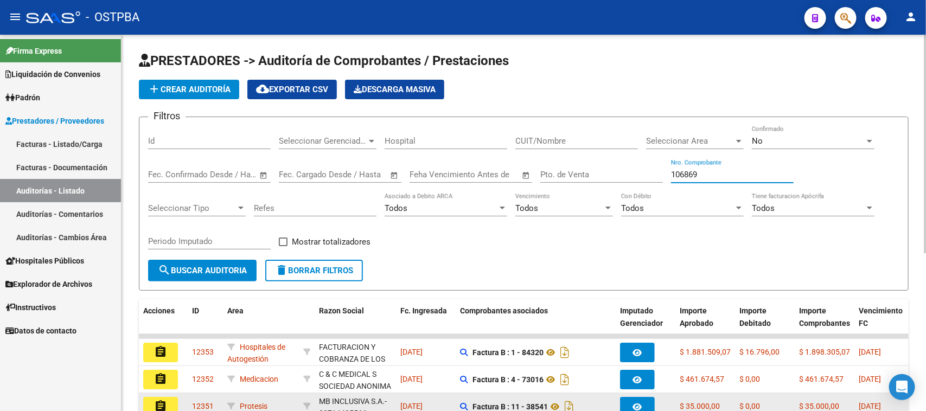
type input "106869"
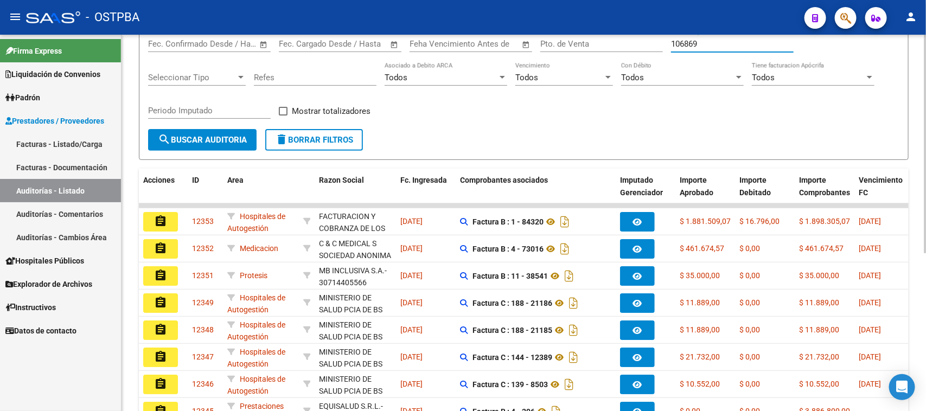
scroll to position [136, 0]
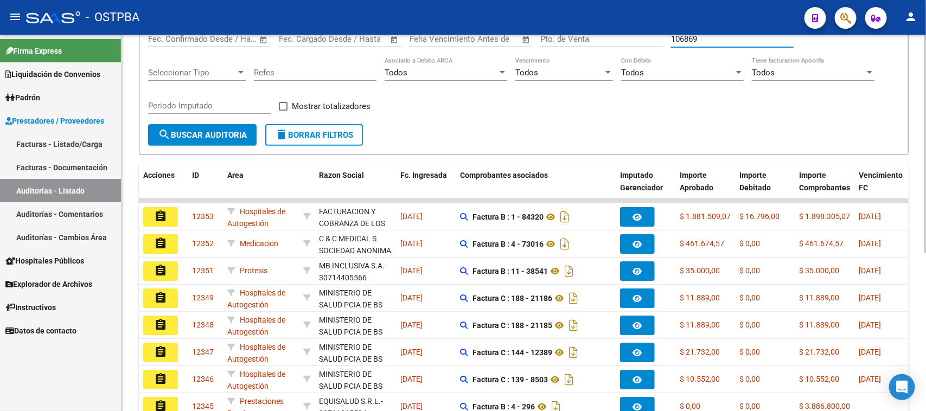
click at [231, 130] on span "search Buscar Auditoria" at bounding box center [202, 135] width 89 height 10
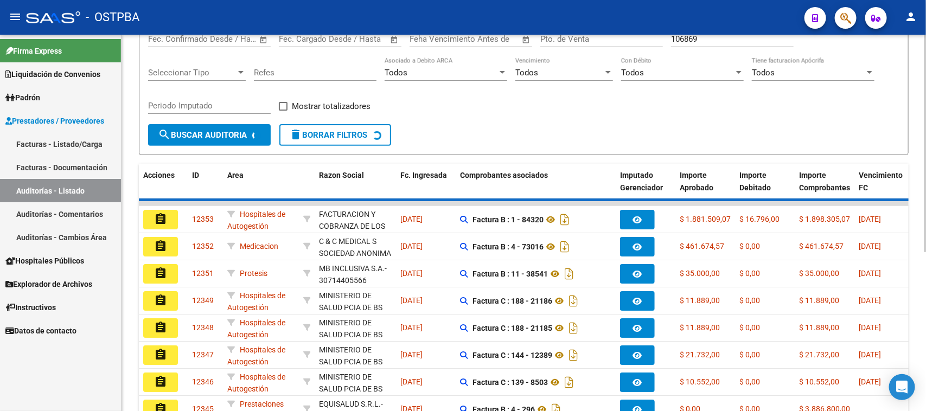
scroll to position [10, 0]
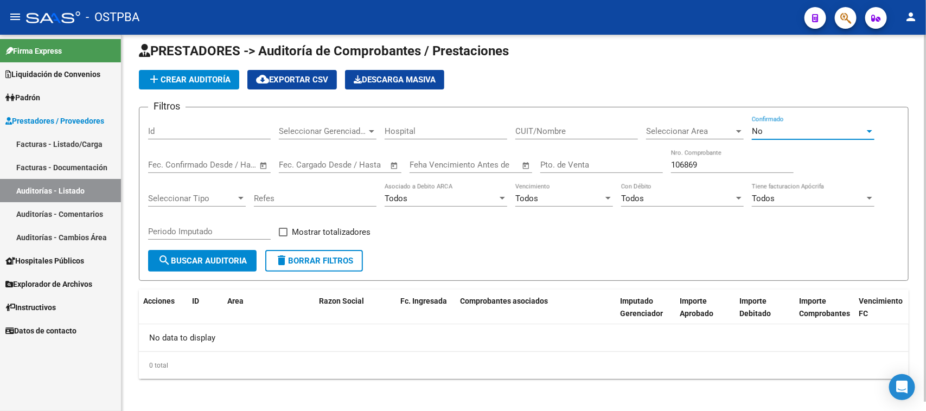
click at [768, 134] on div "No" at bounding box center [808, 131] width 113 height 10
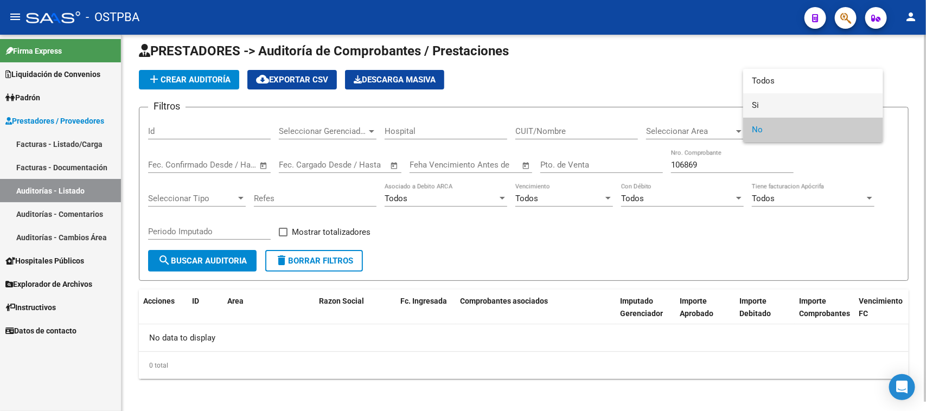
click at [752, 106] on span "Si" at bounding box center [813, 105] width 123 height 24
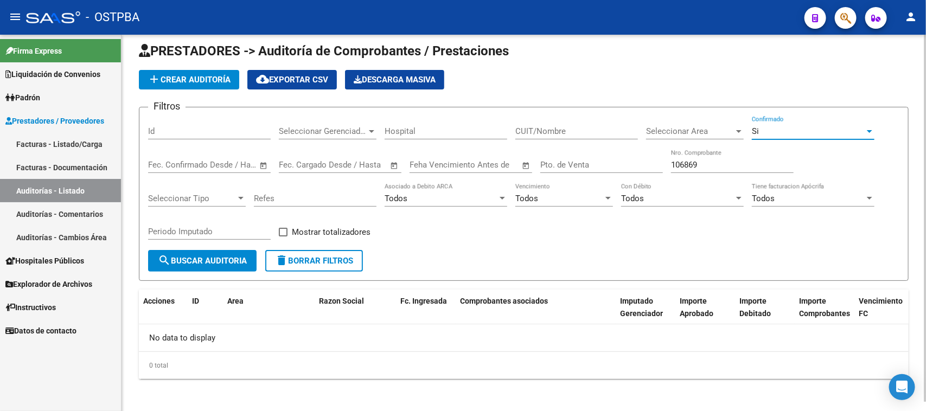
click at [158, 260] on mat-icon "search" at bounding box center [164, 260] width 13 height 13
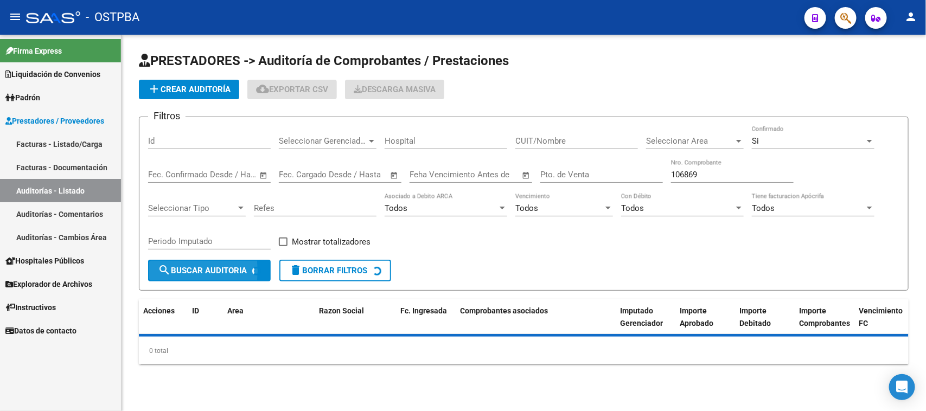
scroll to position [0, 0]
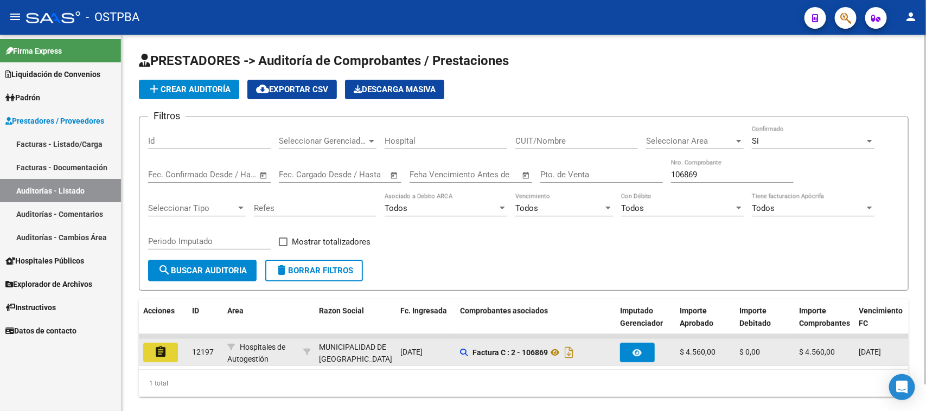
click at [161, 351] on mat-icon "assignment" at bounding box center [160, 352] width 13 height 13
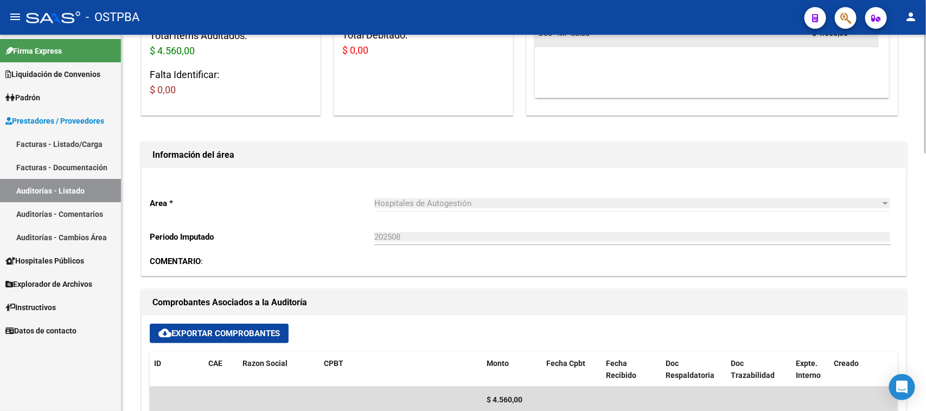
scroll to position [407, 0]
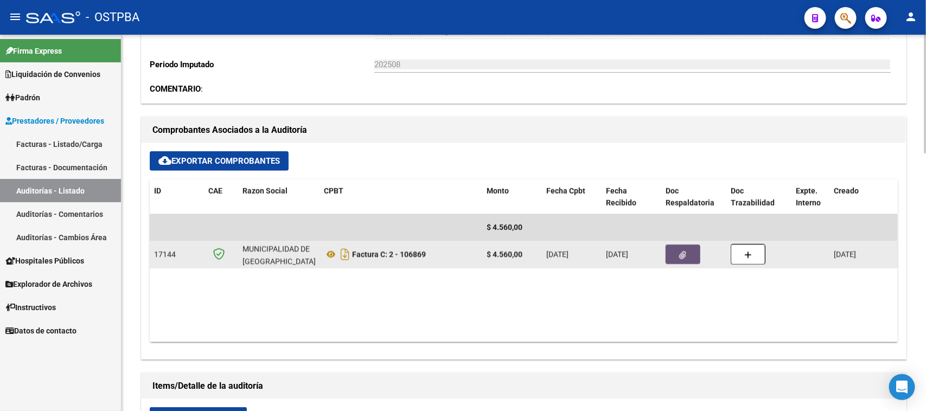
click at [693, 253] on button "button" at bounding box center [683, 255] width 35 height 20
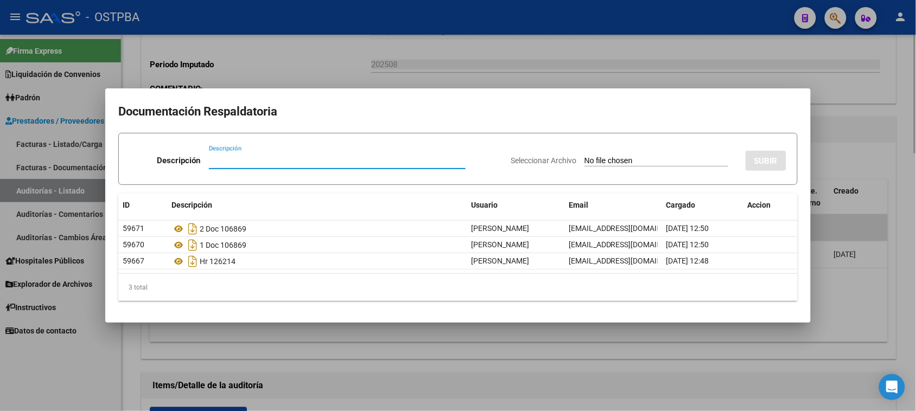
drag, startPoint x: 872, startPoint y: 324, endPoint x: 879, endPoint y: 273, distance: 51.6
click at [872, 321] on div at bounding box center [458, 205] width 916 height 411
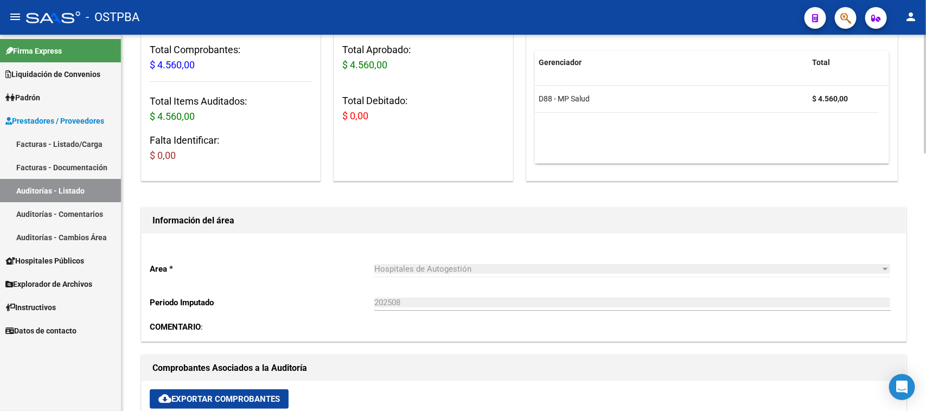
scroll to position [0, 0]
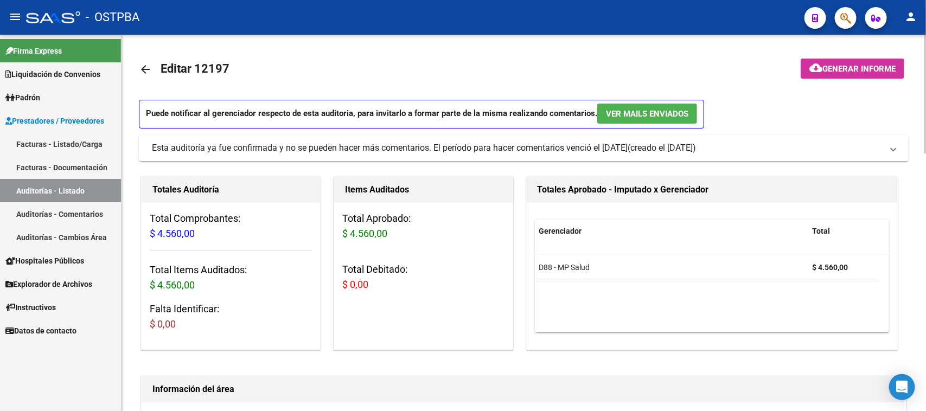
click at [868, 62] on button "cloud_download Generar informe" at bounding box center [853, 69] width 104 height 20
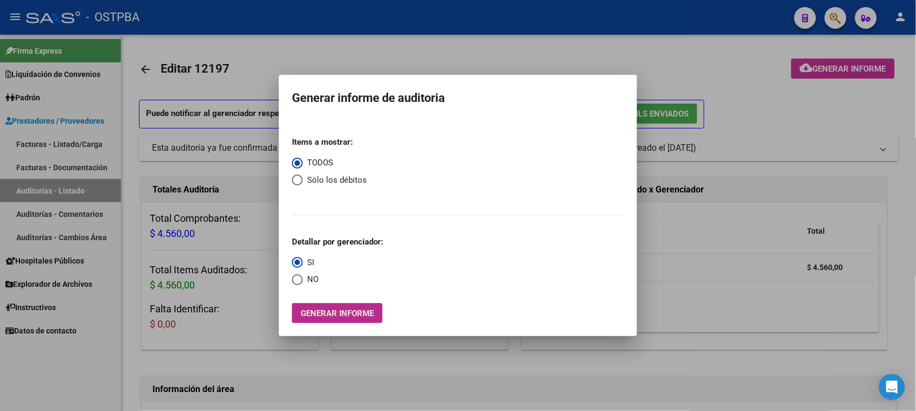
click at [365, 309] on span "Generar informe" at bounding box center [337, 314] width 73 height 10
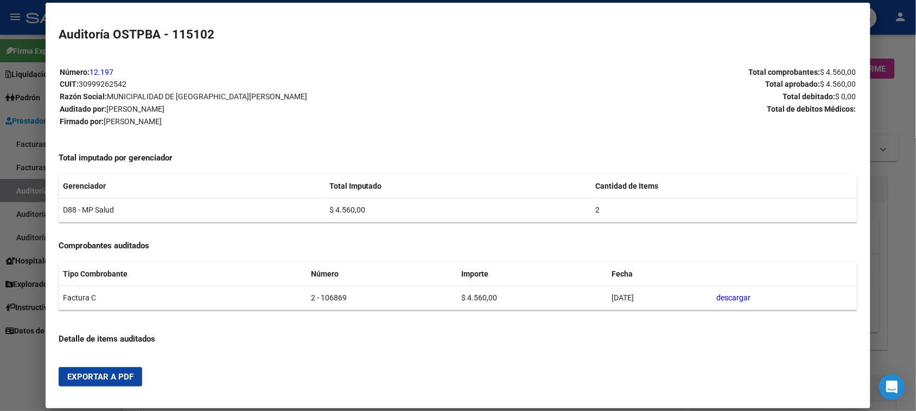
drag, startPoint x: 116, startPoint y: 377, endPoint x: 171, endPoint y: 360, distance: 58.5
click at [117, 377] on span "Exportar a PDF" at bounding box center [100, 377] width 66 height 10
click at [15, 186] on div at bounding box center [458, 205] width 916 height 411
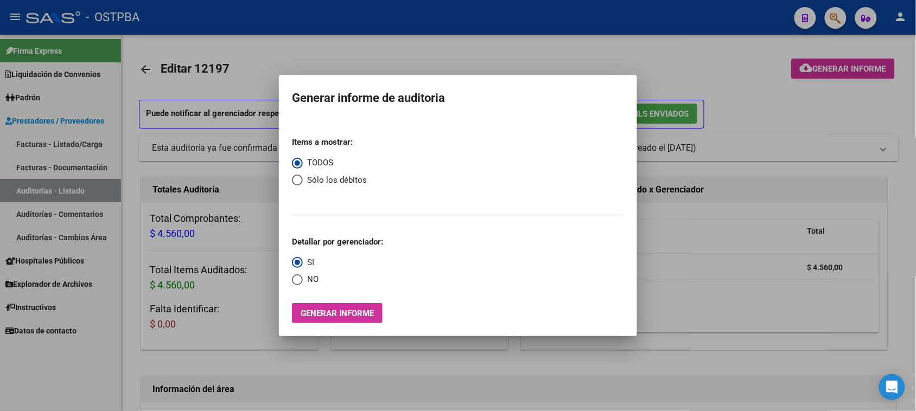
click at [15, 186] on div at bounding box center [458, 205] width 916 height 411
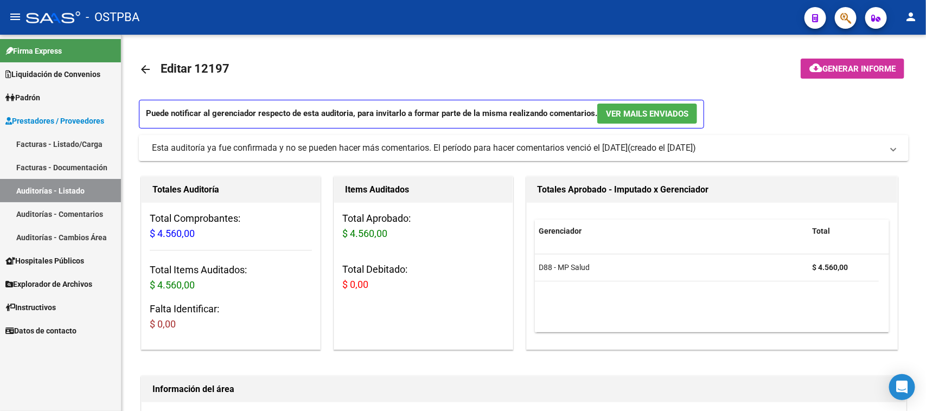
click at [53, 187] on link "Auditorías - Listado" at bounding box center [60, 190] width 121 height 23
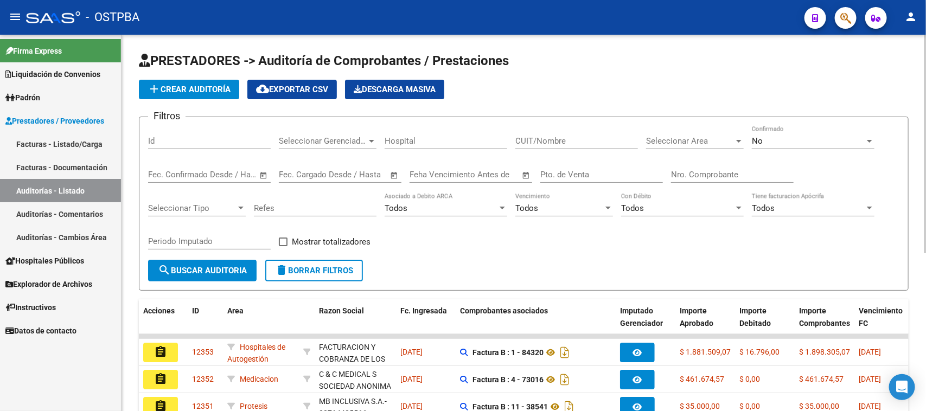
click at [718, 170] on input "Nro. Comprobante" at bounding box center [732, 175] width 123 height 10
type input "106382"
click at [803, 142] on div "No" at bounding box center [808, 141] width 113 height 10
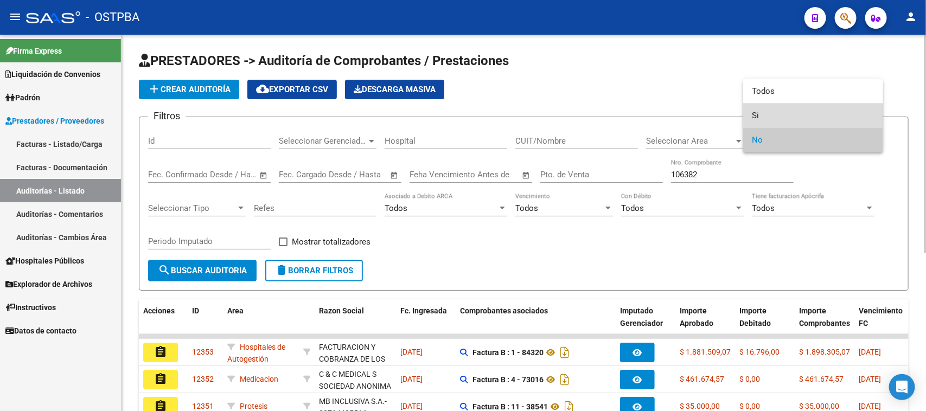
drag, startPoint x: 757, startPoint y: 115, endPoint x: 584, endPoint y: 150, distance: 177.1
click at [747, 119] on mat-option "Si" at bounding box center [813, 116] width 140 height 24
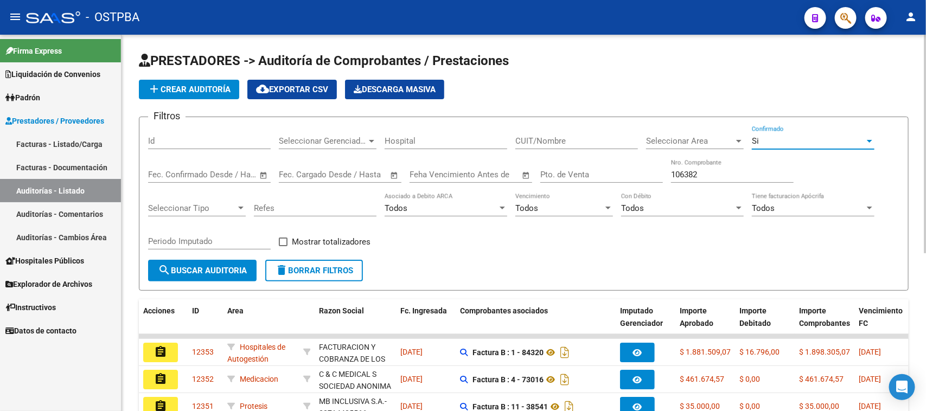
click at [226, 261] on button "search Buscar Auditoria" at bounding box center [202, 271] width 108 height 22
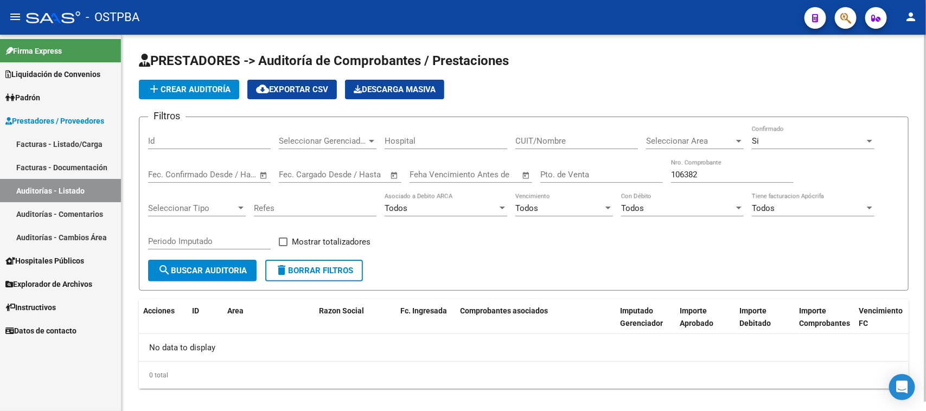
click at [763, 136] on div "Si" at bounding box center [808, 141] width 113 height 10
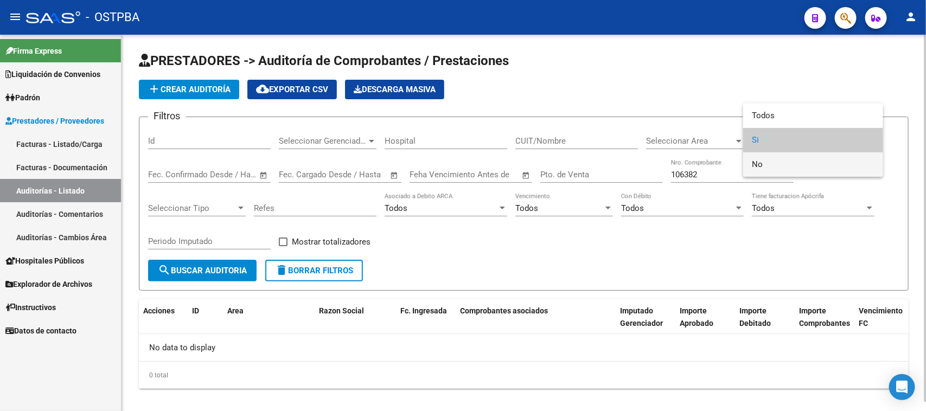
drag, startPoint x: 755, startPoint y: 167, endPoint x: 732, endPoint y: 168, distance: 22.3
click at [754, 167] on span "No" at bounding box center [813, 164] width 123 height 24
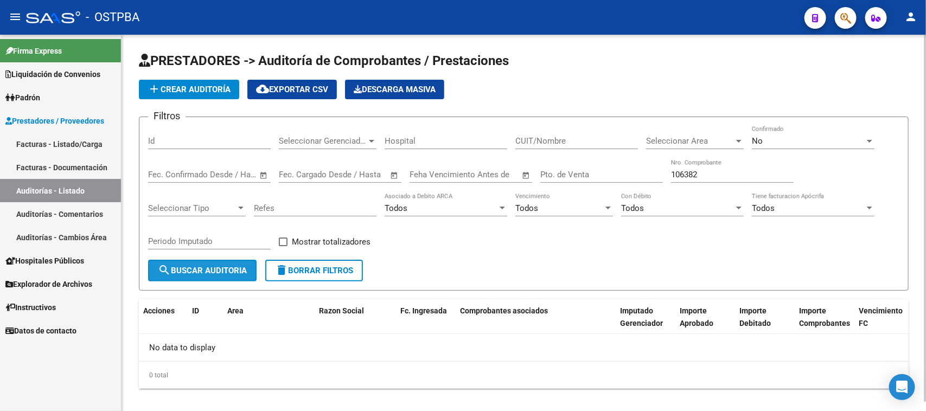
click at [221, 272] on span "search Buscar Auditoria" at bounding box center [202, 271] width 89 height 10
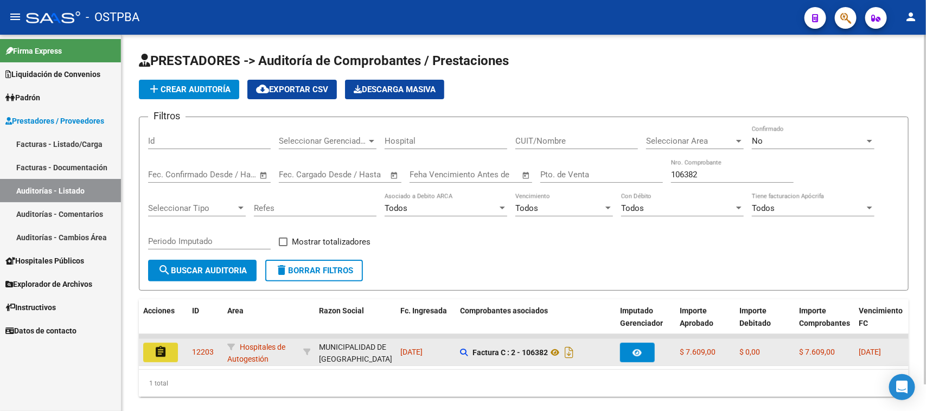
click at [161, 354] on mat-icon "assignment" at bounding box center [160, 352] width 13 height 13
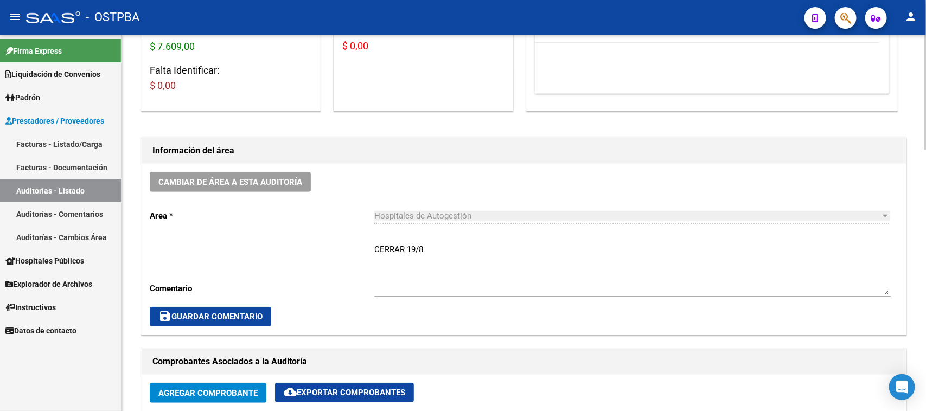
scroll to position [407, 0]
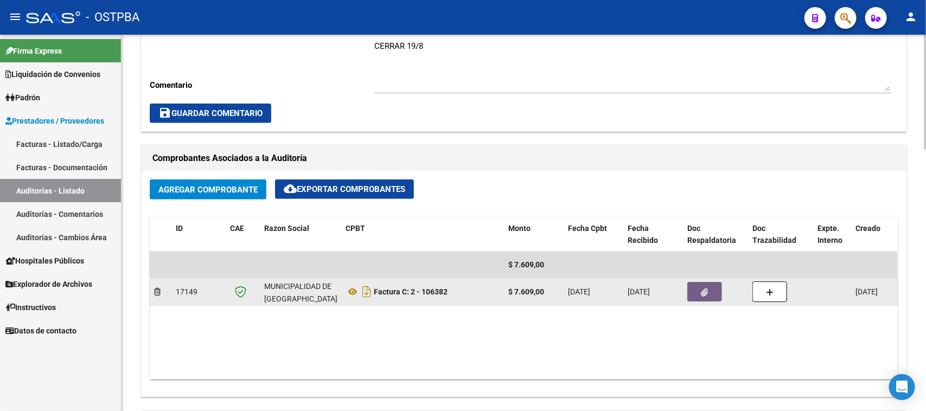
click at [695, 296] on button "button" at bounding box center [704, 292] width 35 height 20
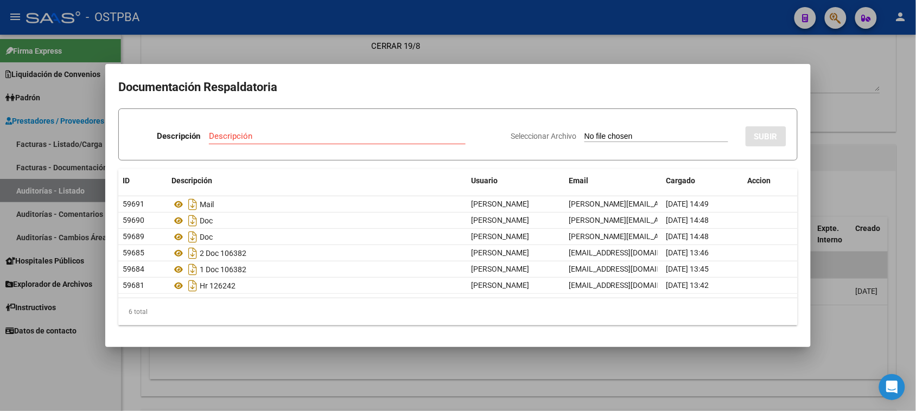
click at [839, 351] on div at bounding box center [458, 205] width 916 height 411
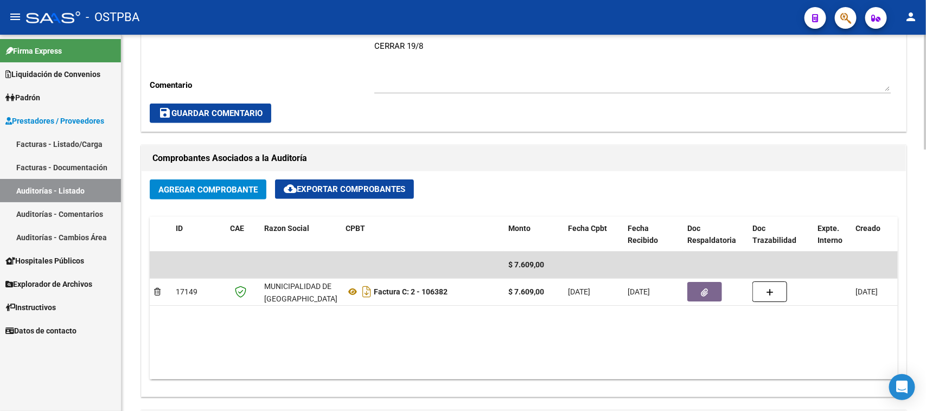
scroll to position [0, 0]
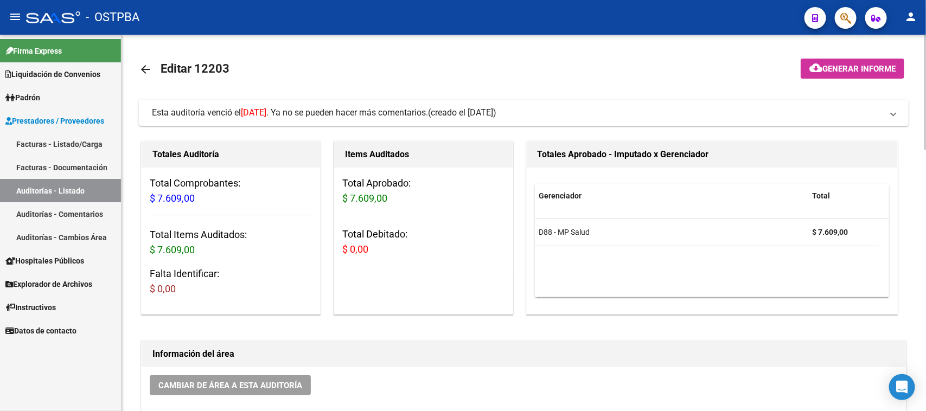
click at [869, 69] on span "Generar informe" at bounding box center [858, 69] width 73 height 10
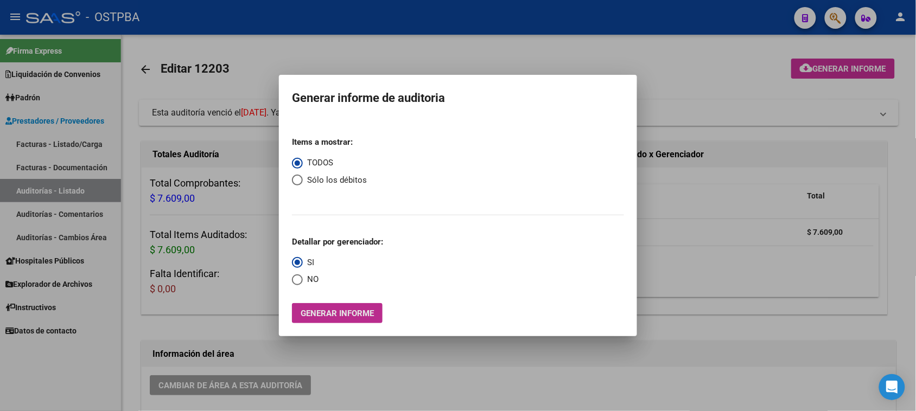
click at [353, 312] on span "Generar informe" at bounding box center [337, 314] width 73 height 10
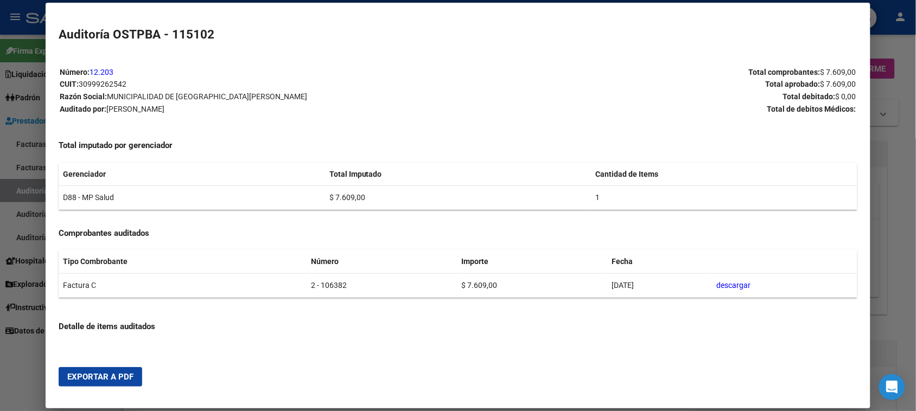
click at [124, 375] on span "Exportar a PDF" at bounding box center [100, 377] width 66 height 10
click at [21, 189] on div at bounding box center [458, 205] width 916 height 411
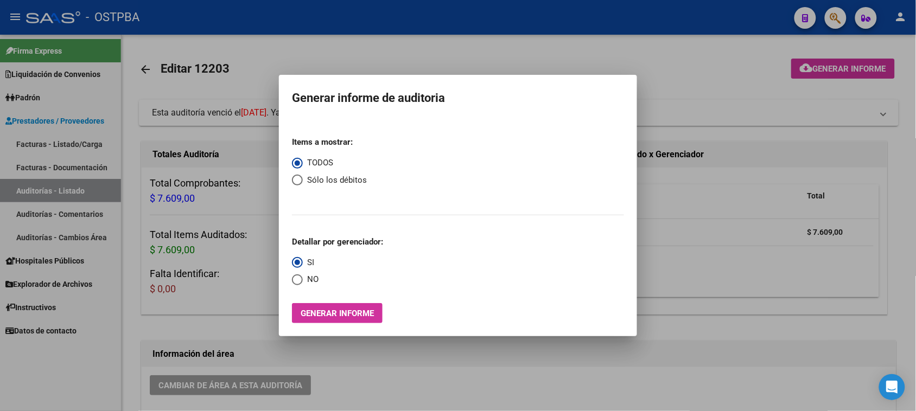
click at [21, 189] on div at bounding box center [458, 205] width 916 height 411
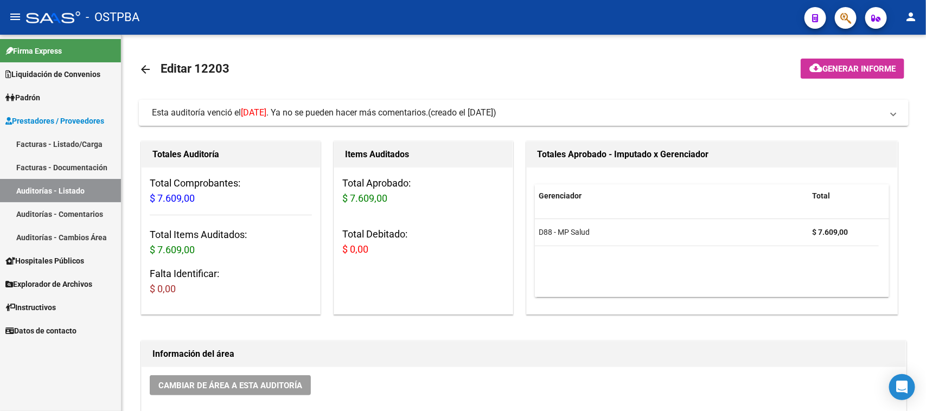
click at [21, 189] on link "Auditorías - Listado" at bounding box center [60, 190] width 121 height 23
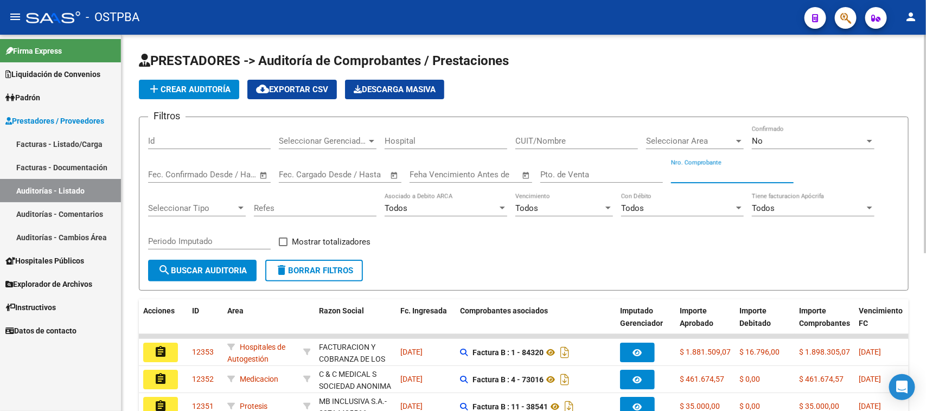
click at [693, 172] on input "Nro. Comprobante" at bounding box center [732, 175] width 123 height 10
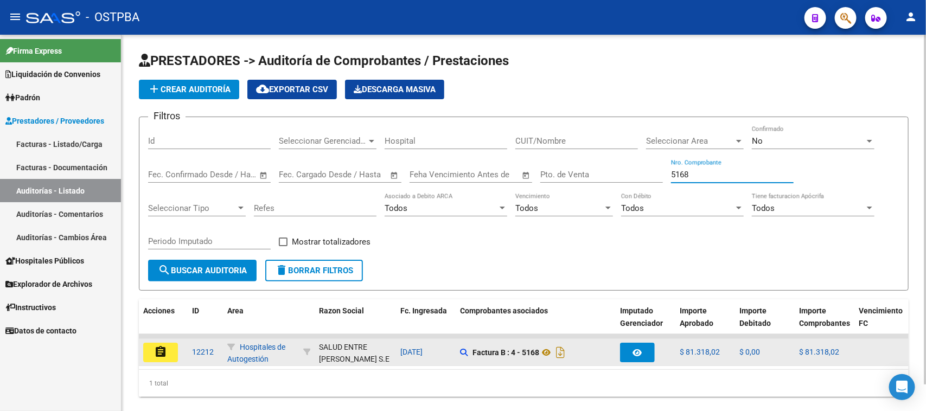
type input "5168"
click at [155, 355] on mat-icon "assignment" at bounding box center [160, 352] width 13 height 13
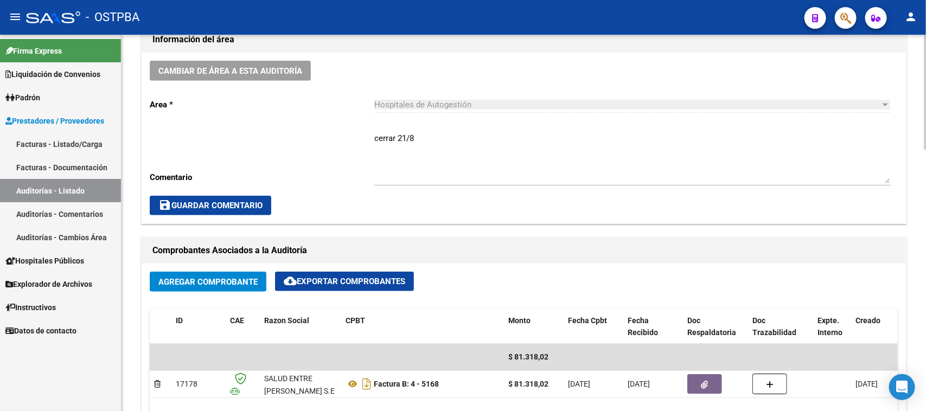
scroll to position [475, 0]
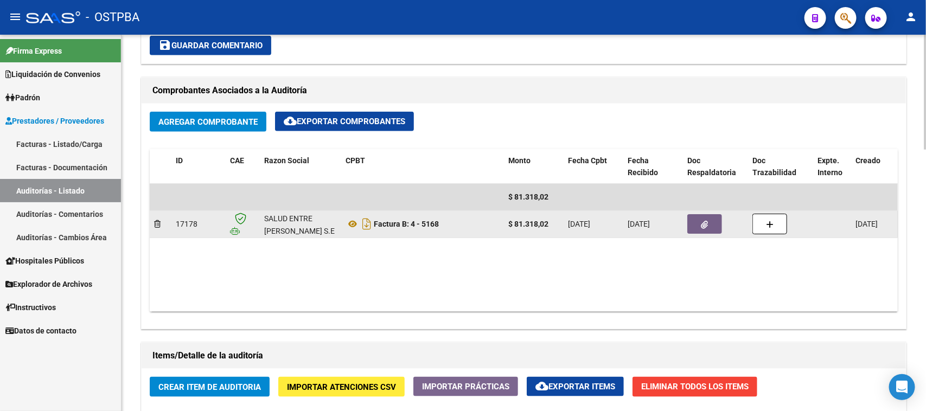
click at [702, 223] on icon "button" at bounding box center [704, 225] width 7 height 8
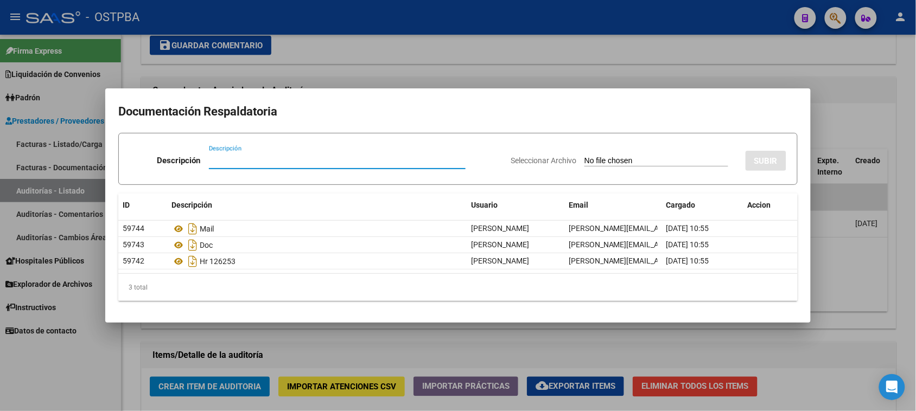
click at [893, 302] on div at bounding box center [458, 205] width 916 height 411
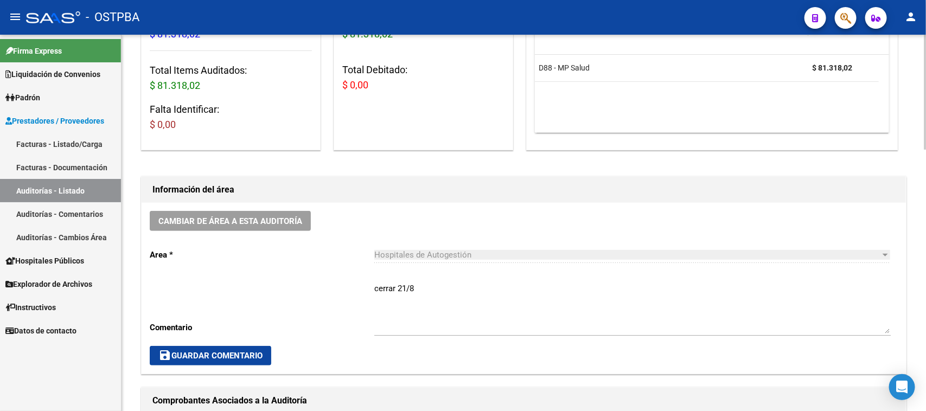
scroll to position [0, 0]
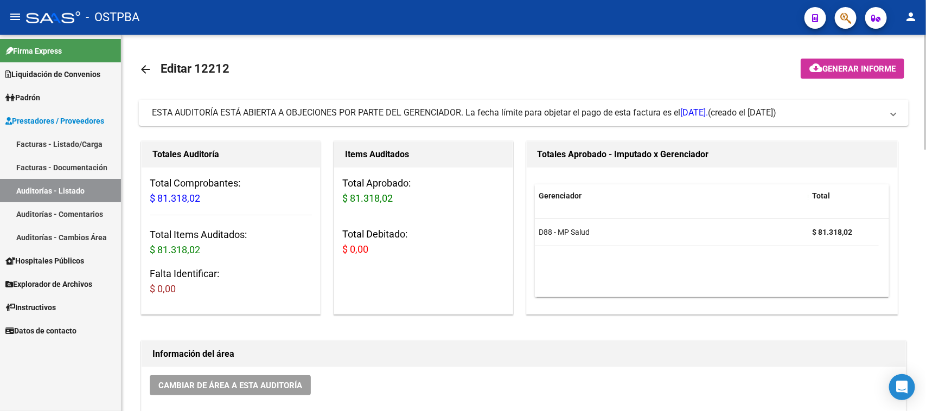
click at [861, 69] on span "Generar informe" at bounding box center [858, 69] width 73 height 10
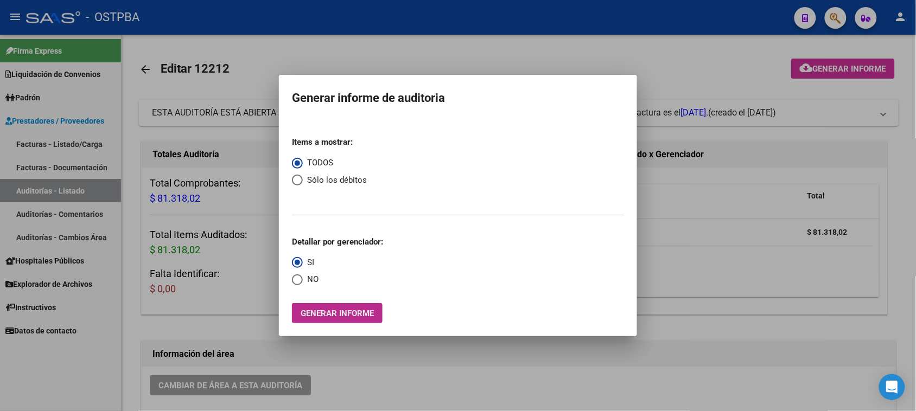
click at [339, 312] on span "Generar informe" at bounding box center [337, 314] width 73 height 10
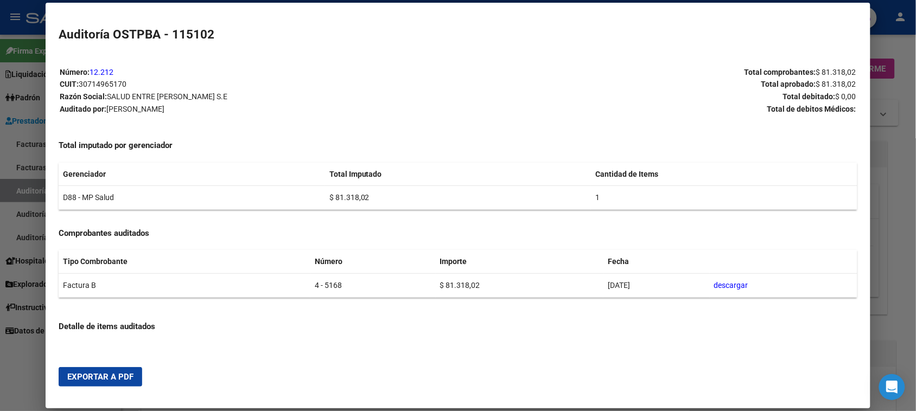
click at [76, 372] on span "Exportar a PDF" at bounding box center [100, 377] width 66 height 10
click at [20, 190] on div at bounding box center [458, 205] width 916 height 411
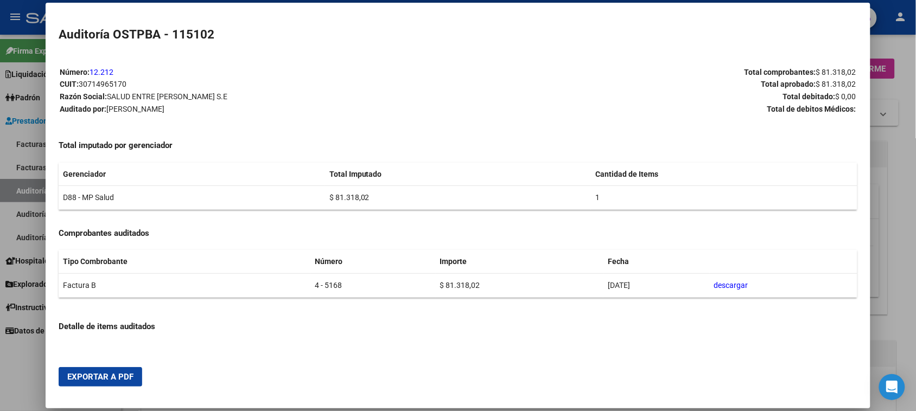
click at [20, 190] on div at bounding box center [458, 205] width 916 height 411
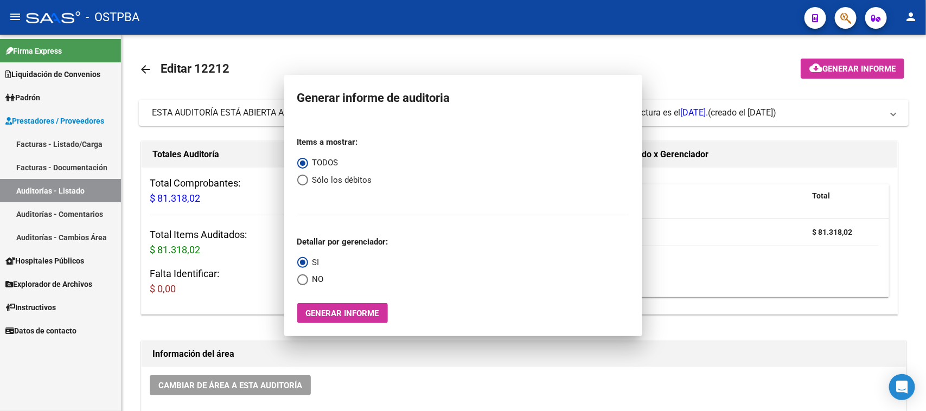
click at [20, 190] on link "Auditorías - Listado" at bounding box center [60, 190] width 121 height 23
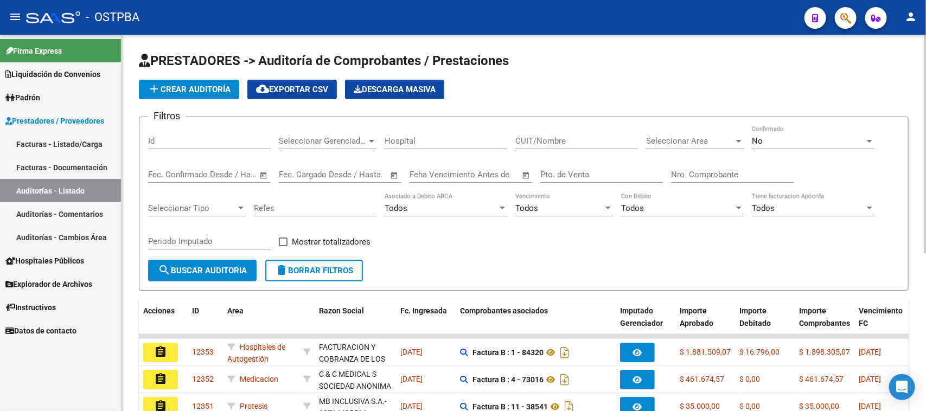
drag, startPoint x: 712, startPoint y: 170, endPoint x: 713, endPoint y: 175, distance: 5.7
click at [711, 170] on input "Nro. Comprobante" at bounding box center [732, 175] width 123 height 10
type input "21037"
click at [772, 137] on div "No" at bounding box center [808, 141] width 113 height 10
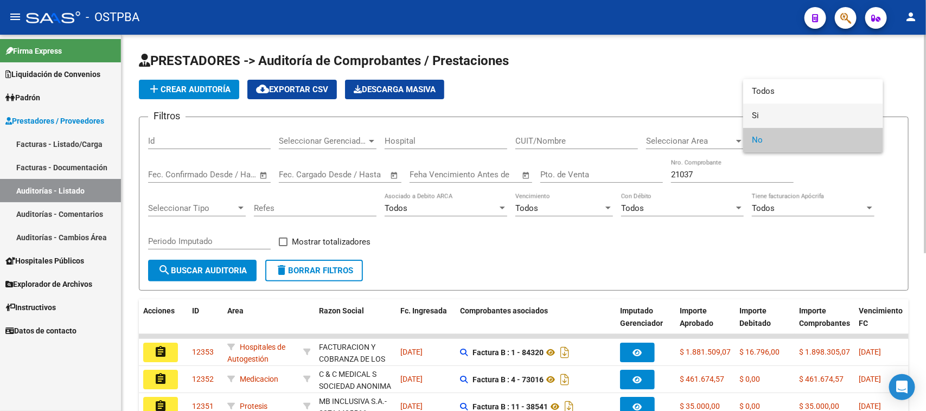
drag, startPoint x: 755, startPoint y: 117, endPoint x: 414, endPoint y: 161, distance: 343.5
click at [749, 118] on mat-option "Si" at bounding box center [813, 116] width 140 height 24
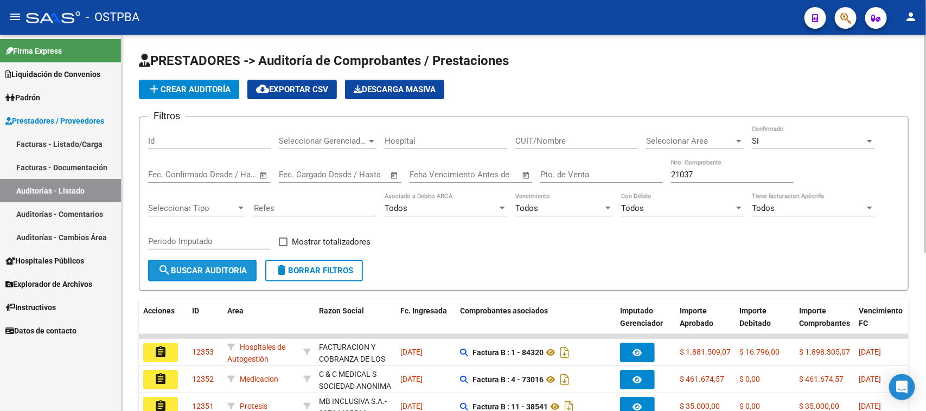
click at [201, 269] on span "search Buscar Auditoria" at bounding box center [202, 271] width 89 height 10
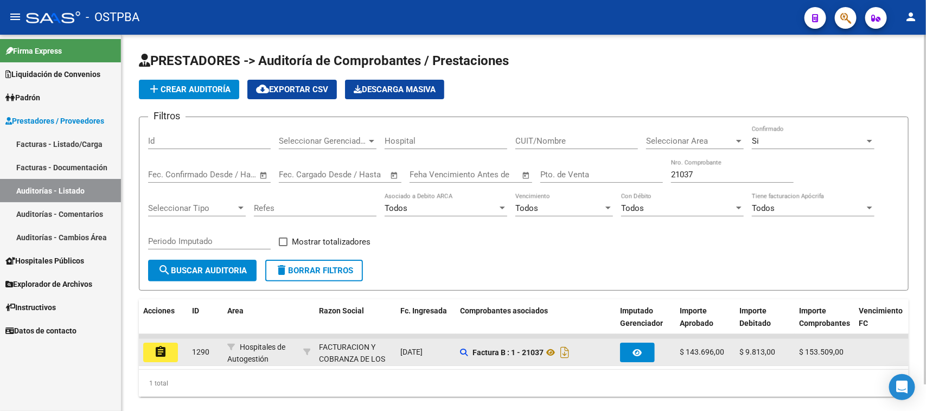
click at [156, 353] on mat-icon "assignment" at bounding box center [160, 352] width 13 height 13
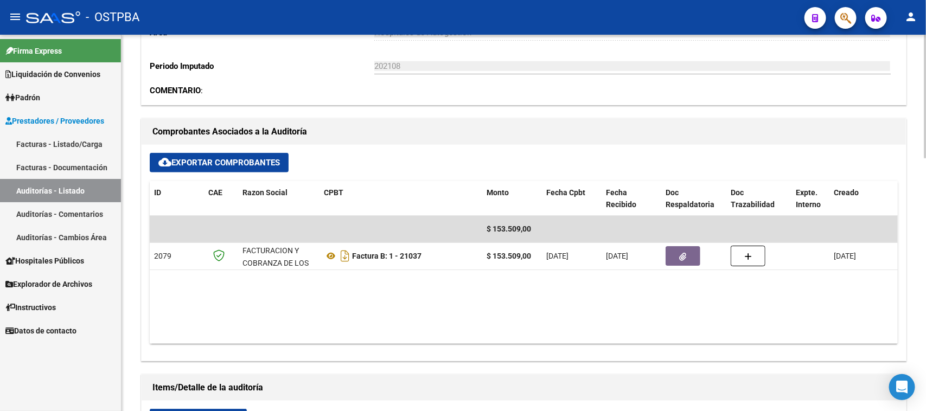
scroll to position [475, 0]
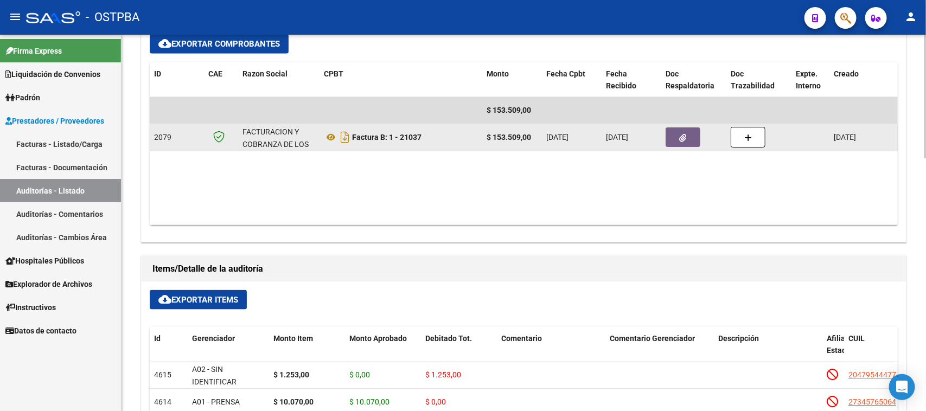
click at [680, 135] on icon "button" at bounding box center [683, 138] width 7 height 8
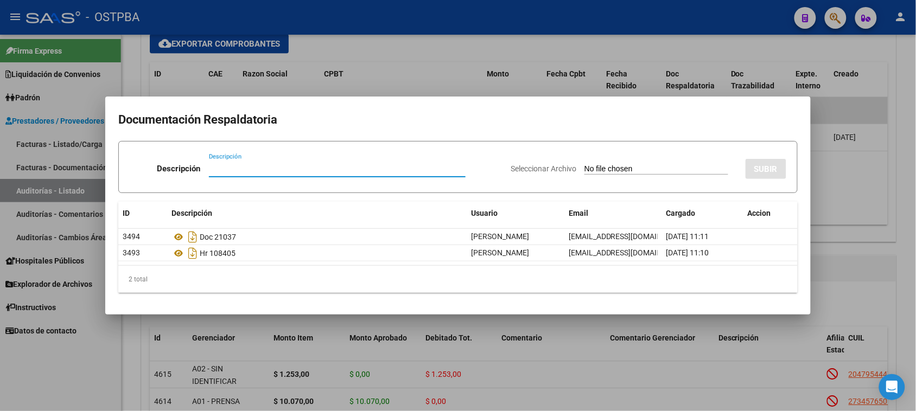
click at [905, 283] on div at bounding box center [458, 205] width 916 height 411
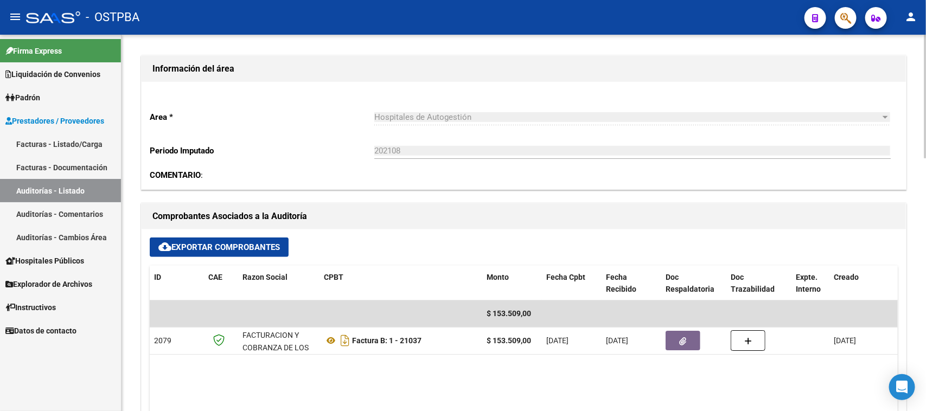
scroll to position [0, 0]
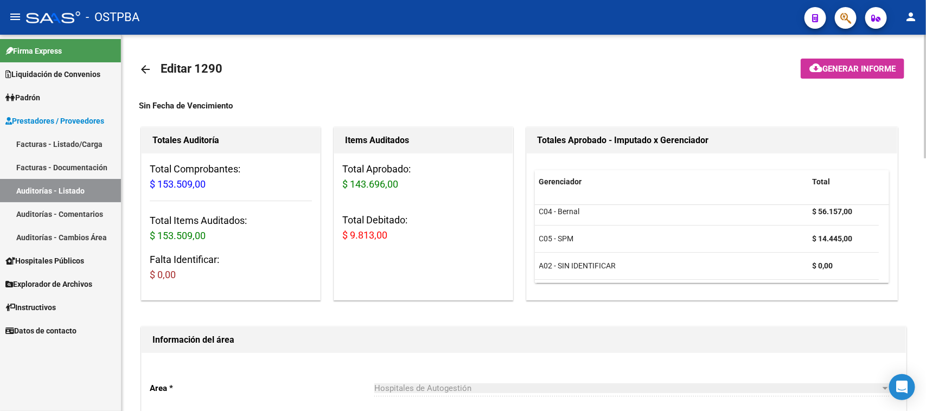
click at [141, 68] on mat-icon "arrow_back" at bounding box center [145, 69] width 13 height 13
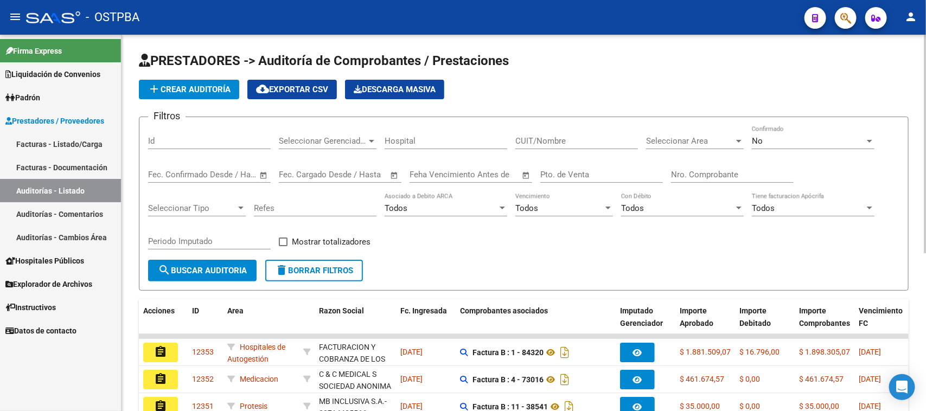
click at [722, 165] on div "Nro. Comprobante" at bounding box center [732, 170] width 123 height 23
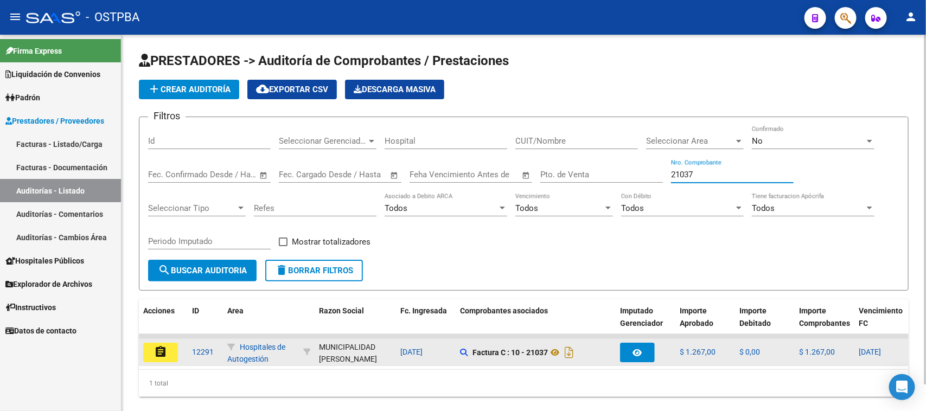
type input "21037"
click at [156, 350] on mat-icon "assignment" at bounding box center [160, 352] width 13 height 13
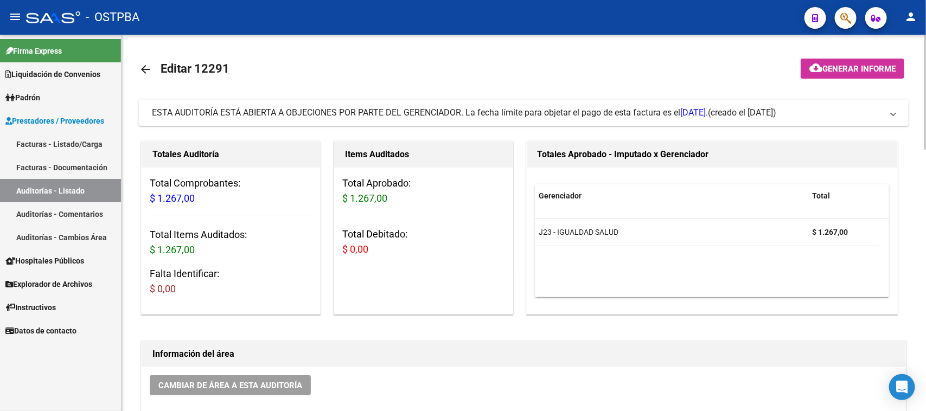
click at [81, 186] on link "Auditorías - Listado" at bounding box center [60, 190] width 121 height 23
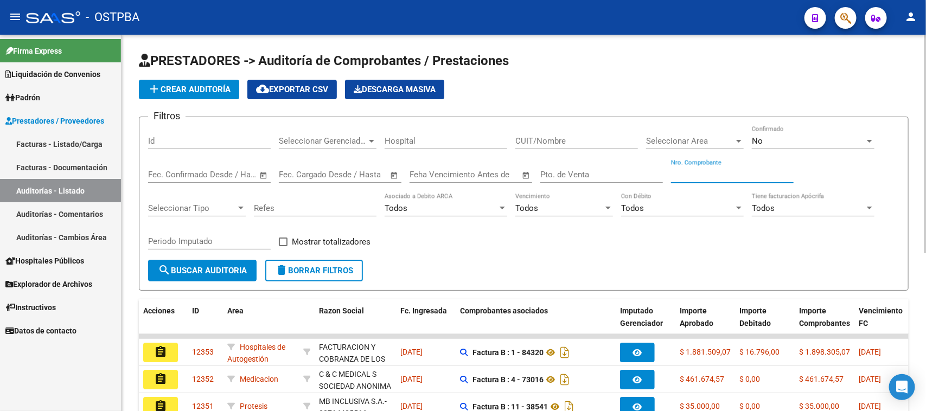
drag, startPoint x: 690, startPoint y: 170, endPoint x: 872, endPoint y: 200, distance: 184.7
click at [692, 170] on input "Nro. Comprobante" at bounding box center [732, 175] width 123 height 10
type input "21037"
click at [205, 277] on button "search Buscar Auditoria" at bounding box center [202, 271] width 108 height 22
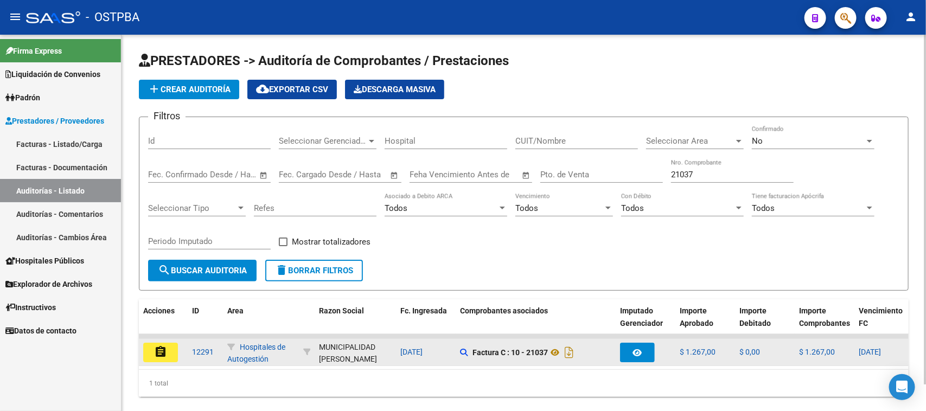
click at [163, 350] on mat-icon "assignment" at bounding box center [160, 352] width 13 height 13
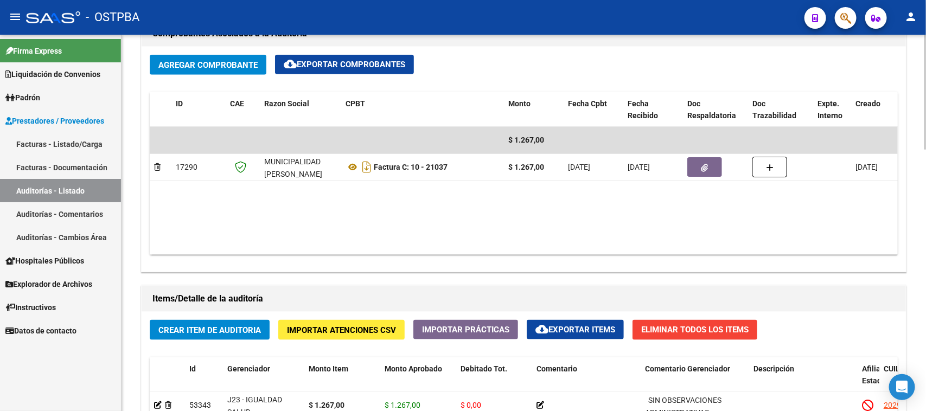
scroll to position [542, 0]
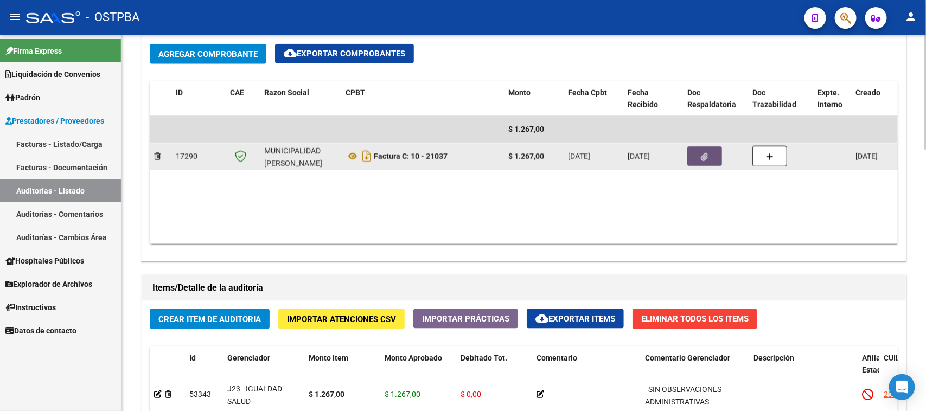
click at [711, 154] on button "button" at bounding box center [704, 156] width 35 height 20
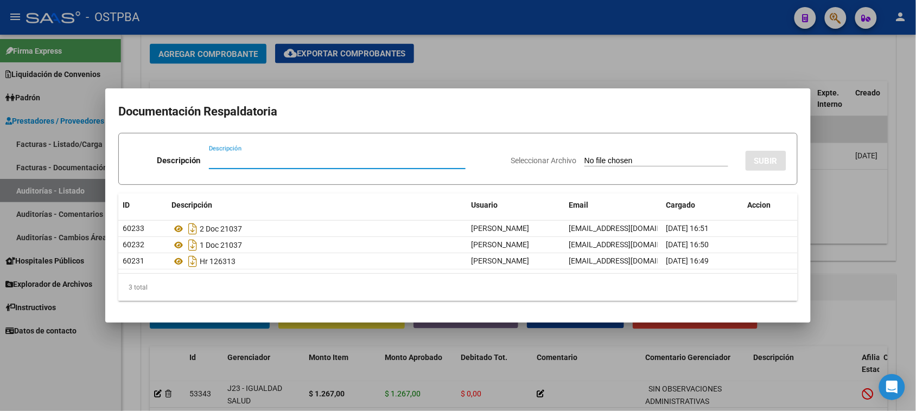
click at [879, 72] on div at bounding box center [458, 205] width 916 height 411
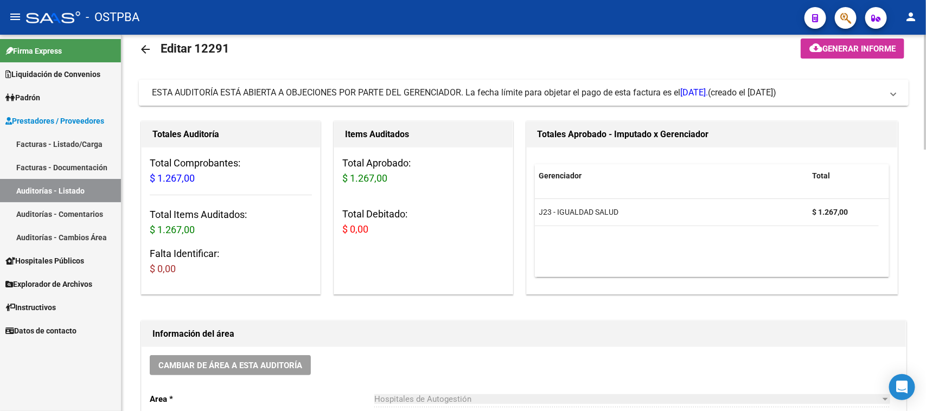
scroll to position [0, 0]
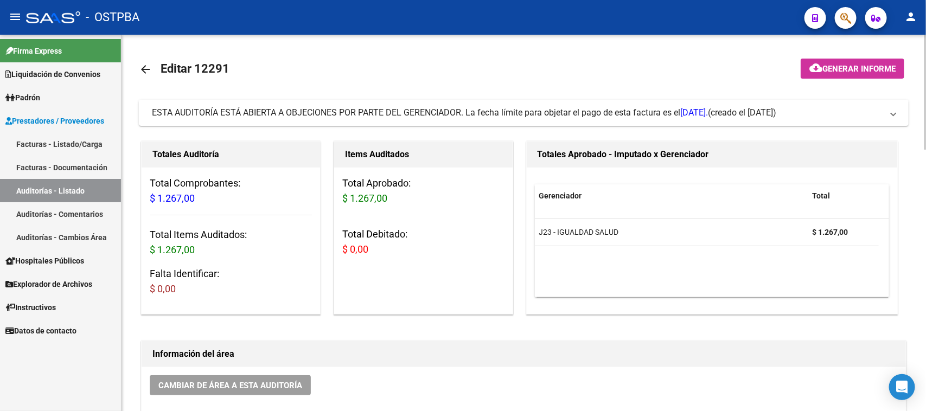
click at [874, 64] on span "Generar informe" at bounding box center [858, 69] width 73 height 10
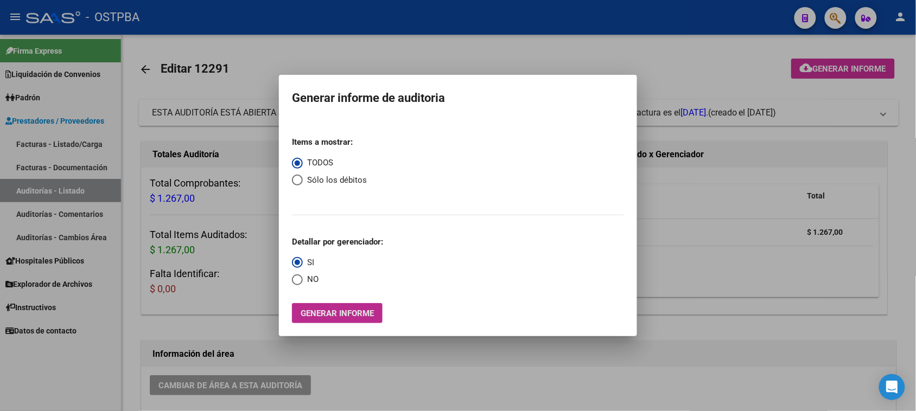
click at [331, 316] on span "Generar informe" at bounding box center [337, 314] width 73 height 10
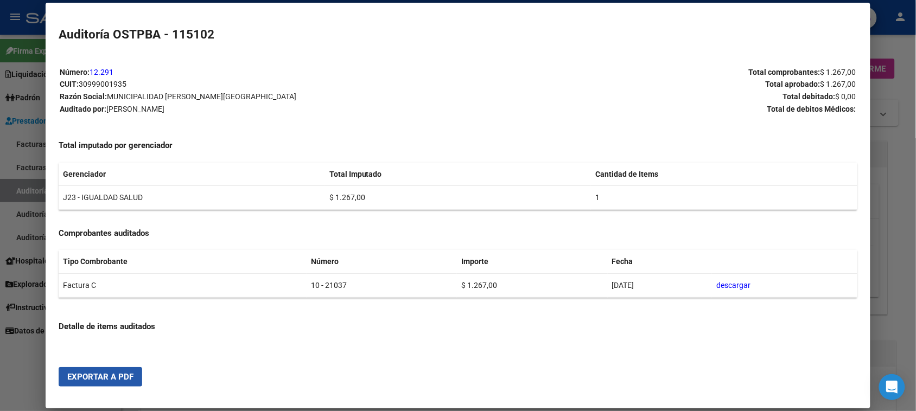
click at [113, 380] on span "Exportar a PDF" at bounding box center [100, 377] width 66 height 10
click at [31, 178] on div at bounding box center [458, 205] width 916 height 411
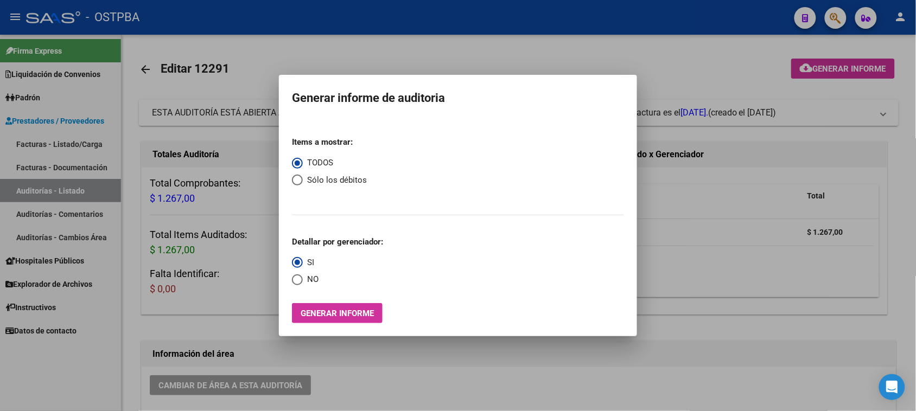
click at [28, 182] on div at bounding box center [458, 205] width 916 height 411
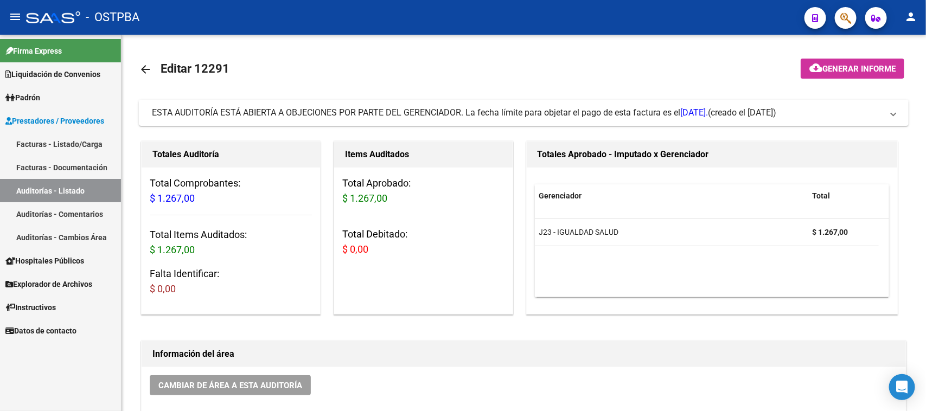
click at [28, 186] on link "Auditorías - Listado" at bounding box center [60, 190] width 121 height 23
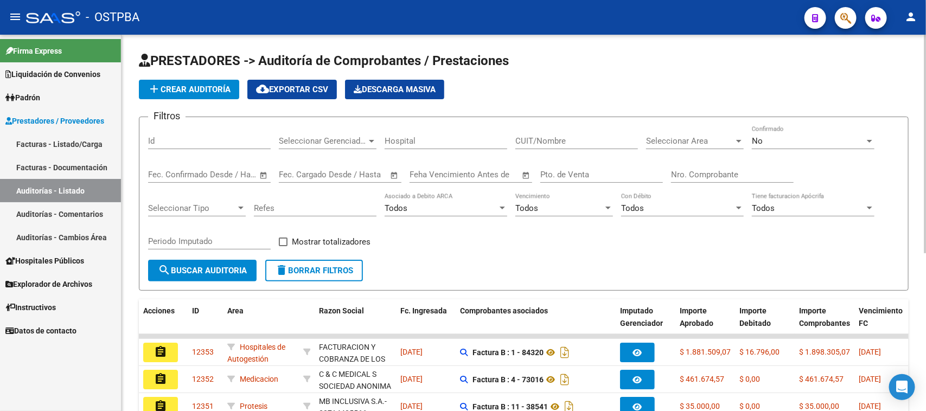
click at [695, 170] on input "Nro. Comprobante" at bounding box center [732, 175] width 123 height 10
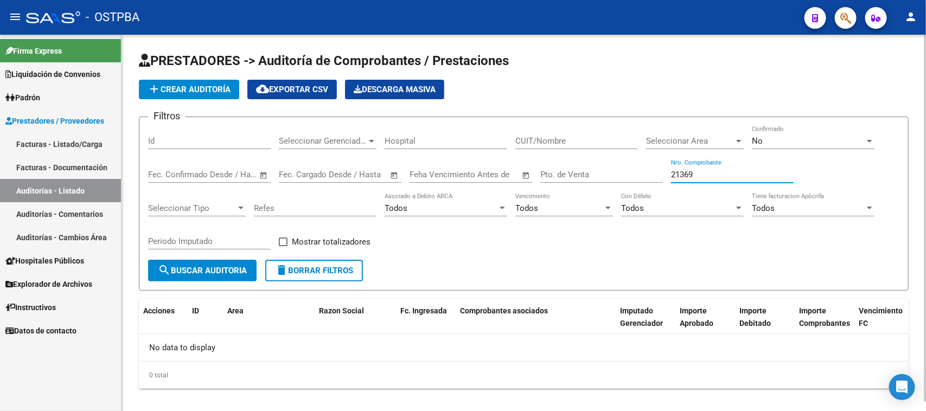
click at [792, 136] on div "No" at bounding box center [808, 141] width 113 height 10
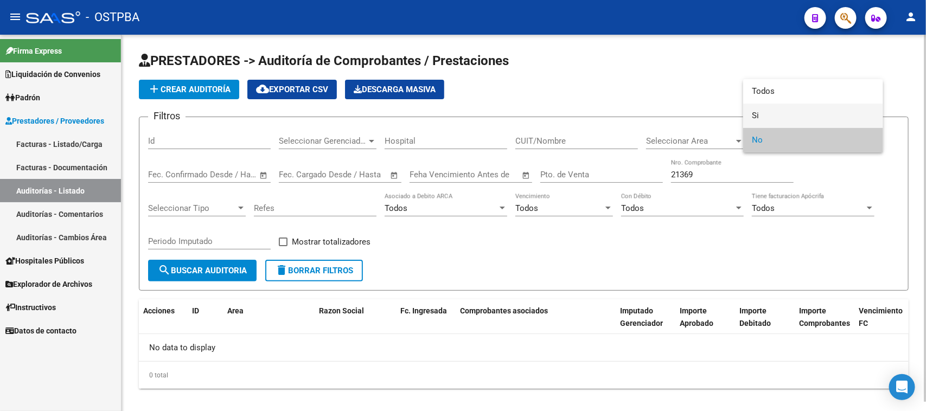
drag, startPoint x: 755, startPoint y: 114, endPoint x: 583, endPoint y: 141, distance: 173.5
click at [749, 117] on mat-option "Si" at bounding box center [813, 116] width 140 height 24
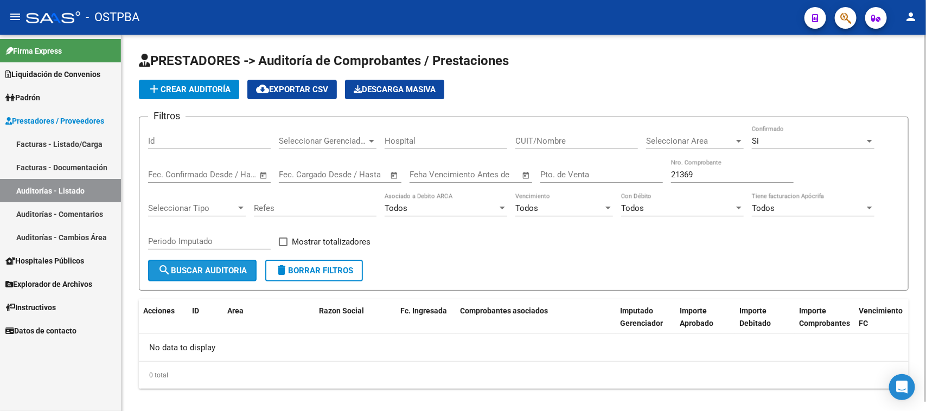
click at [189, 266] on span "search Buscar Auditoria" at bounding box center [202, 271] width 89 height 10
click at [752, 136] on span "Si" at bounding box center [755, 141] width 7 height 10
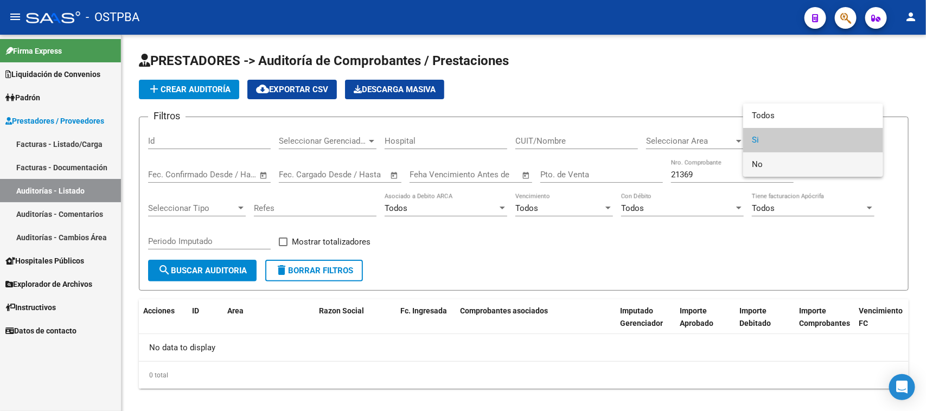
click at [763, 164] on span "No" at bounding box center [813, 164] width 123 height 24
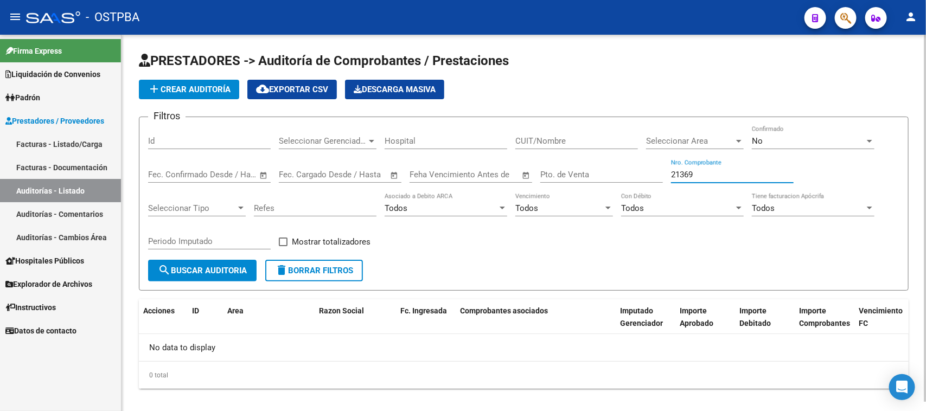
click at [686, 172] on input "21369" at bounding box center [732, 175] width 123 height 10
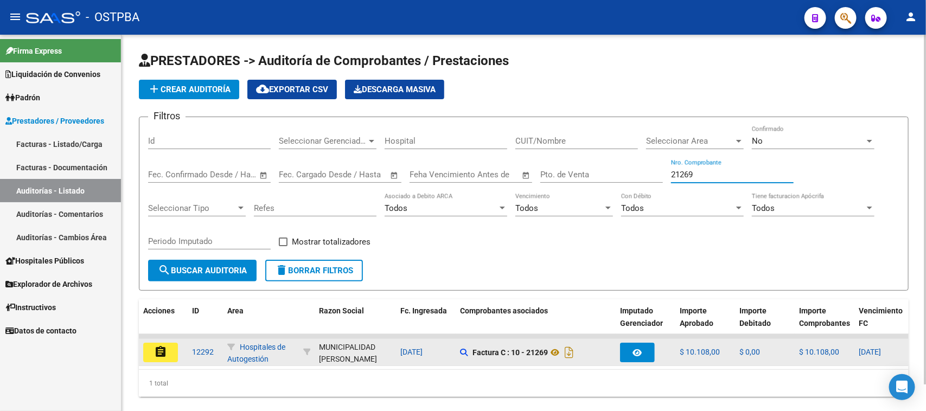
type input "21269"
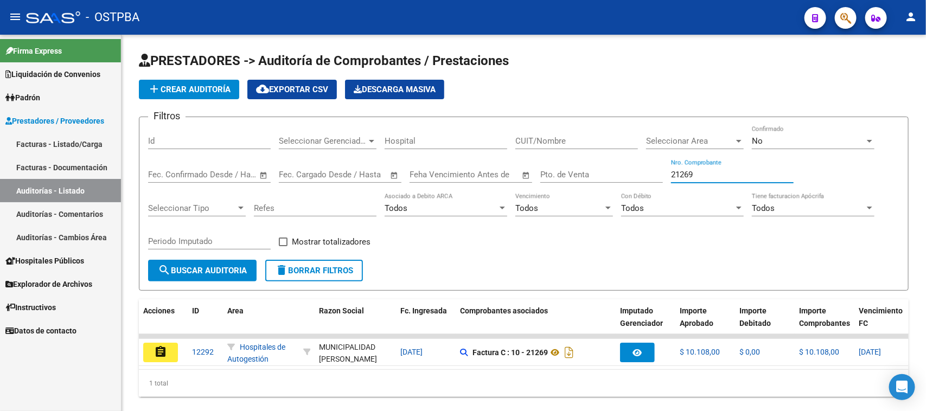
click at [155, 346] on mat-icon "assignment" at bounding box center [160, 352] width 13 height 13
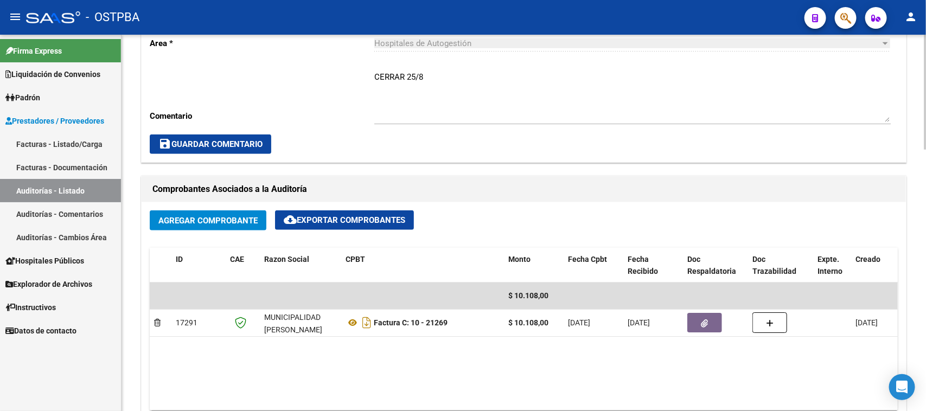
scroll to position [407, 0]
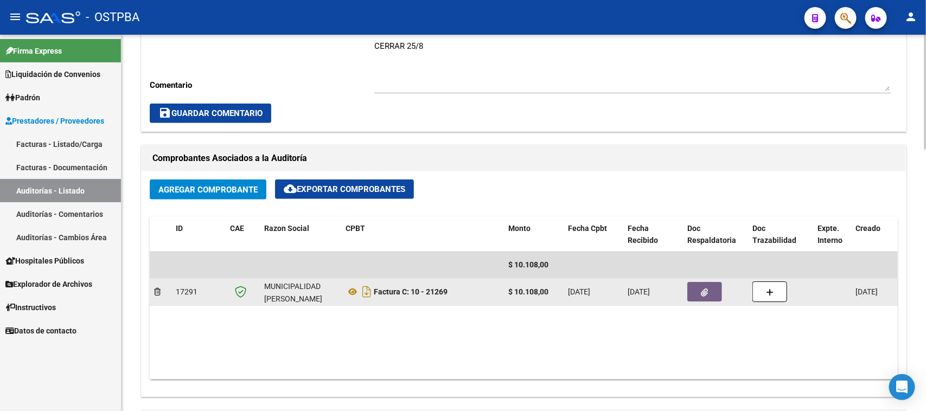
click at [714, 291] on button "button" at bounding box center [704, 292] width 35 height 20
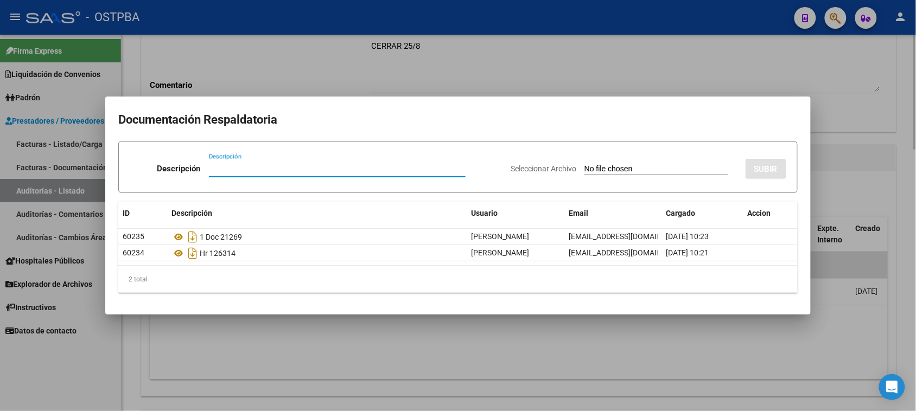
click at [893, 182] on div at bounding box center [458, 205] width 916 height 411
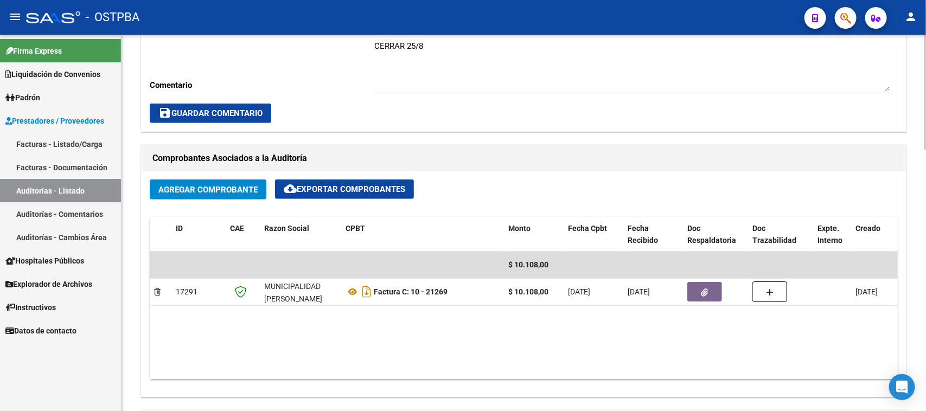
scroll to position [0, 0]
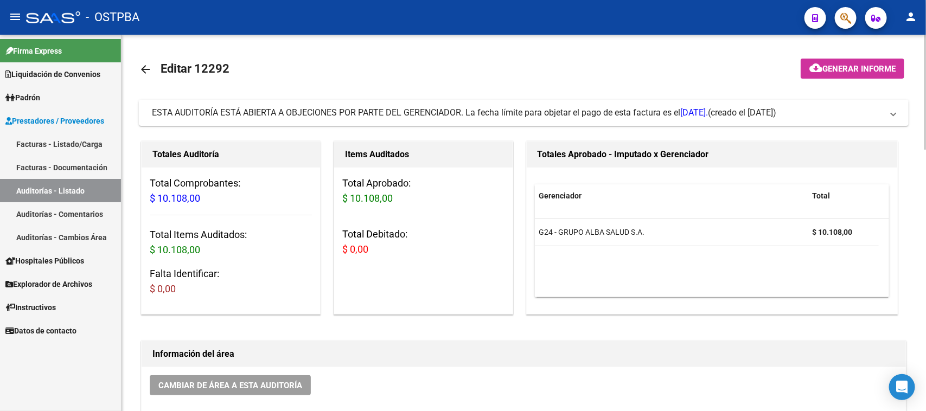
drag, startPoint x: 866, startPoint y: 71, endPoint x: 847, endPoint y: 75, distance: 19.5
click at [847, 75] on button "cloud_download Generar informe" at bounding box center [853, 69] width 104 height 20
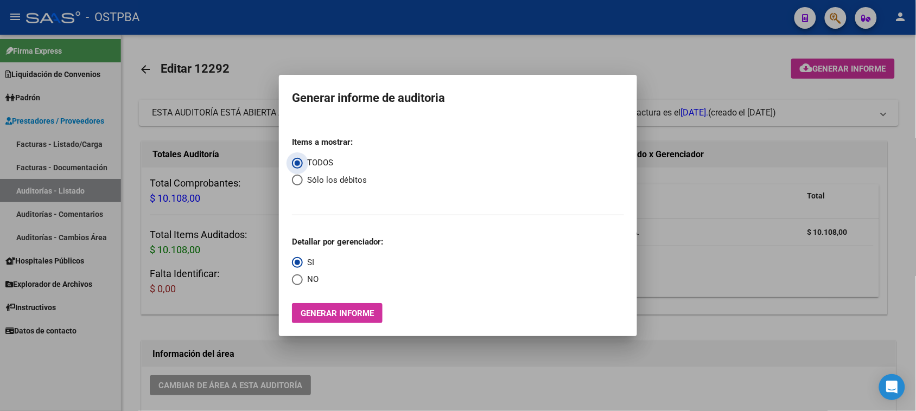
click at [318, 316] on span "Generar informe" at bounding box center [337, 314] width 73 height 10
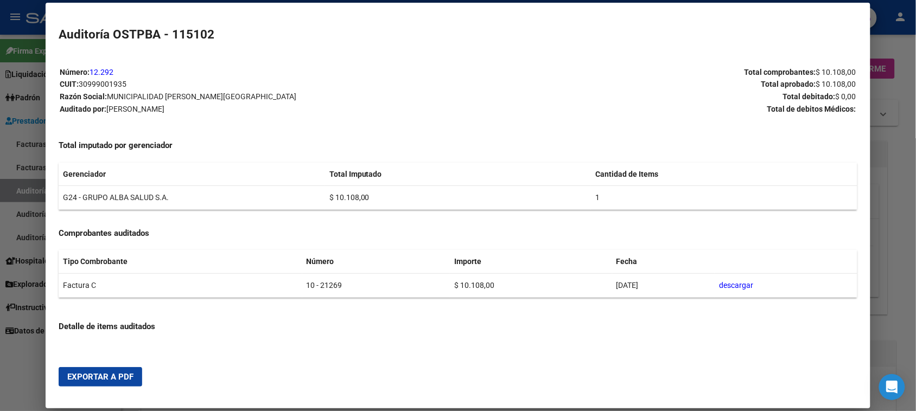
click at [125, 372] on button "Exportar a PDF" at bounding box center [101, 377] width 84 height 20
click at [15, 183] on div at bounding box center [458, 205] width 916 height 411
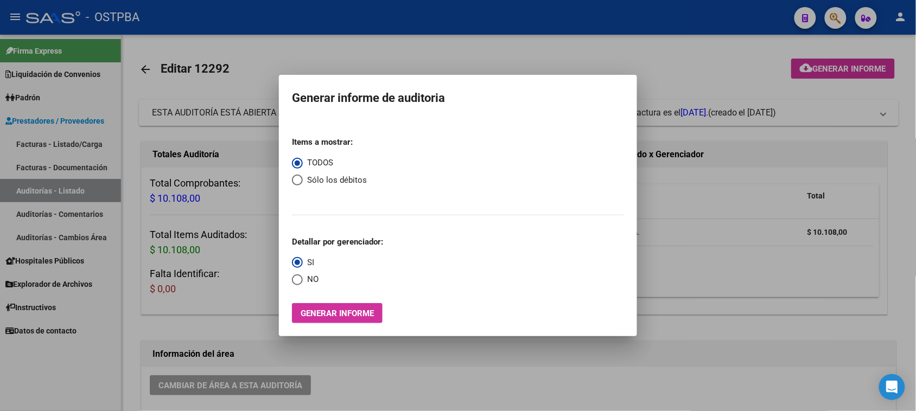
click at [14, 184] on div at bounding box center [458, 205] width 916 height 411
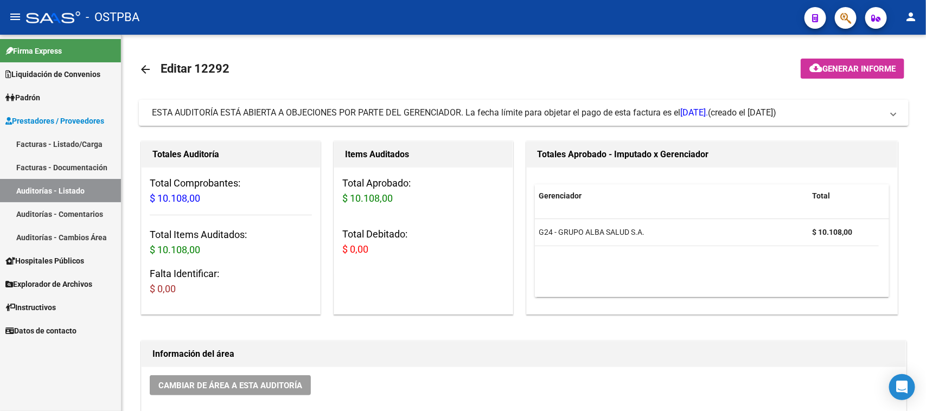
click at [14, 185] on link "Auditorías - Listado" at bounding box center [60, 190] width 121 height 23
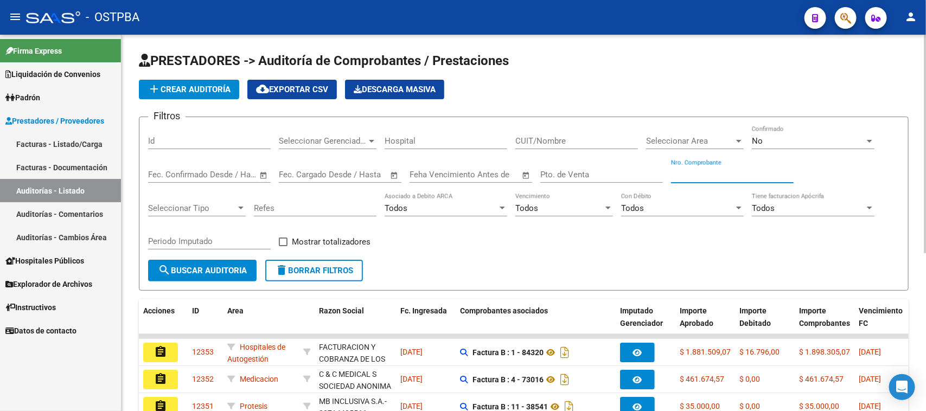
click at [693, 172] on input "Nro. Comprobante" at bounding box center [732, 175] width 123 height 10
type input "2042"
click at [793, 139] on div "No" at bounding box center [808, 141] width 113 height 10
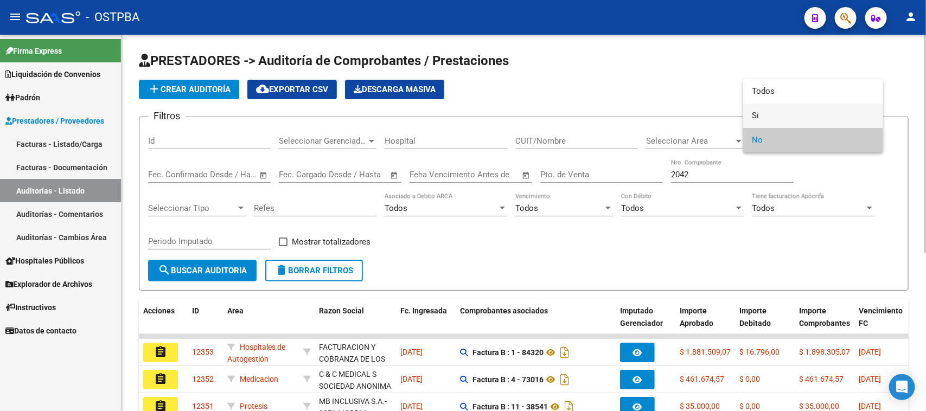
drag, startPoint x: 755, startPoint y: 111, endPoint x: 709, endPoint y: 128, distance: 49.1
click at [753, 112] on span "Si" at bounding box center [813, 116] width 123 height 24
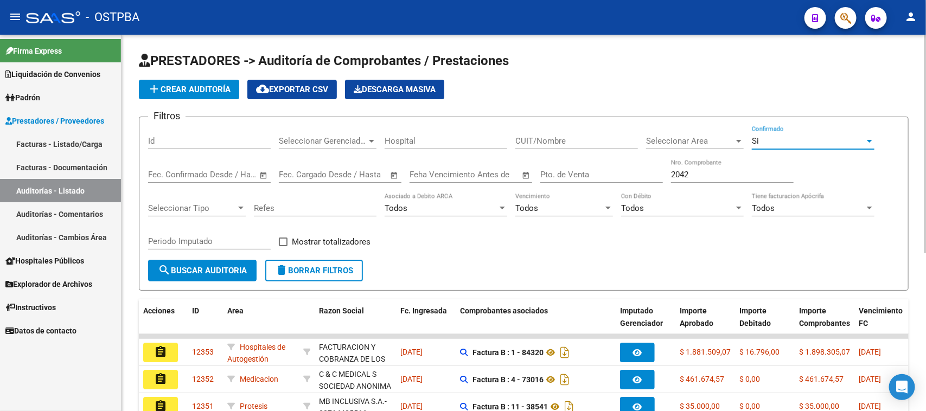
click at [209, 272] on span "search Buscar Auditoria" at bounding box center [202, 271] width 89 height 10
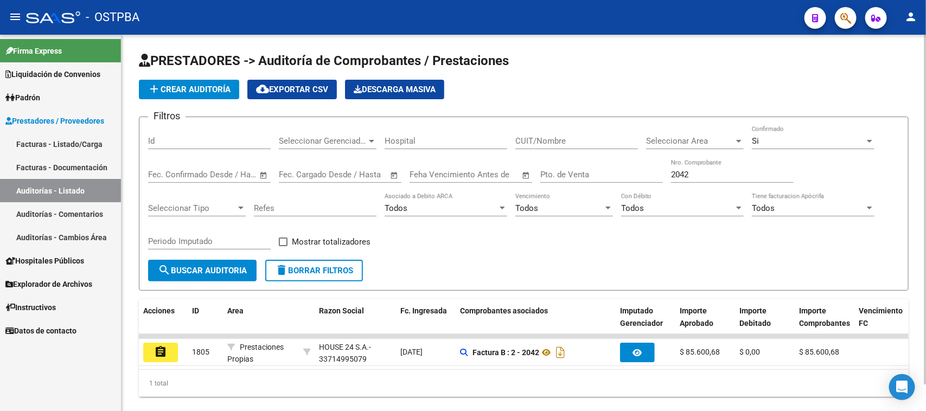
click at [762, 138] on div "Si" at bounding box center [808, 141] width 113 height 10
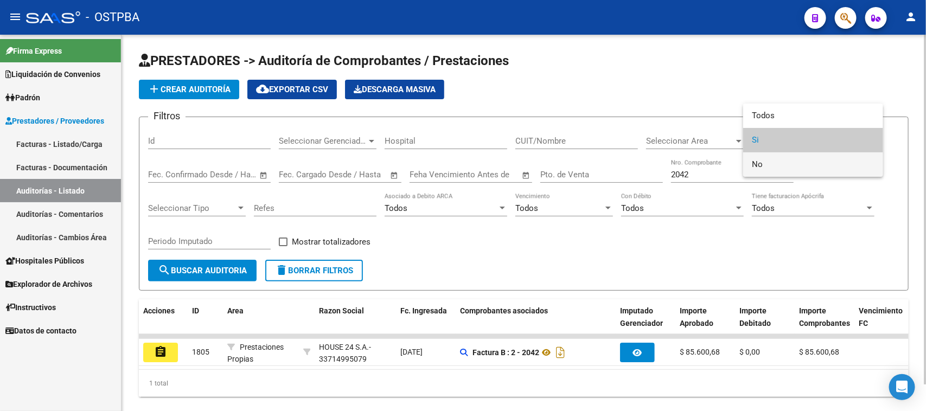
drag, startPoint x: 757, startPoint y: 164, endPoint x: 661, endPoint y: 177, distance: 96.8
click at [746, 170] on mat-option "No" at bounding box center [813, 164] width 140 height 24
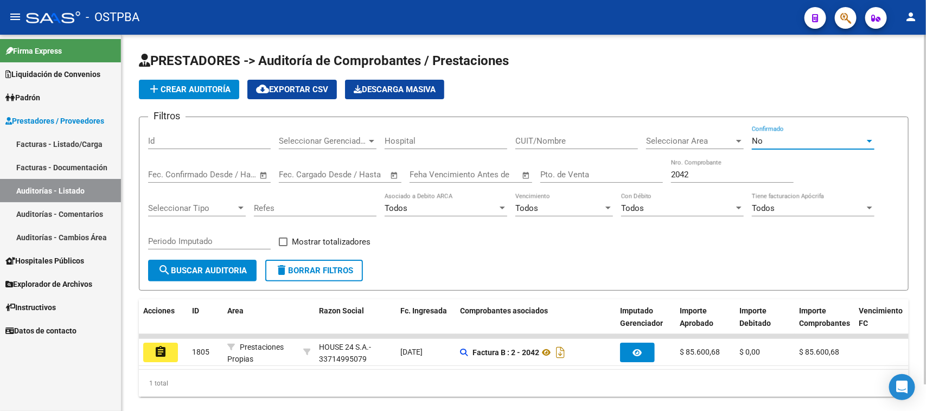
click at [228, 266] on span "search Buscar Auditoria" at bounding box center [202, 271] width 89 height 10
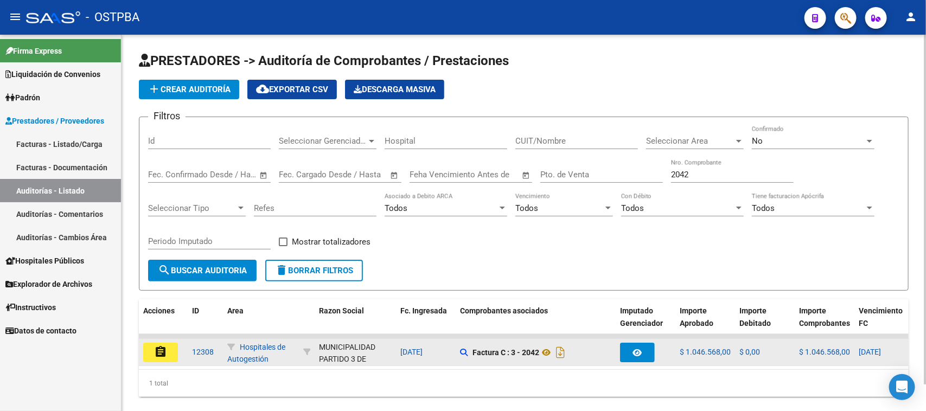
click at [166, 350] on mat-icon "assignment" at bounding box center [160, 352] width 13 height 13
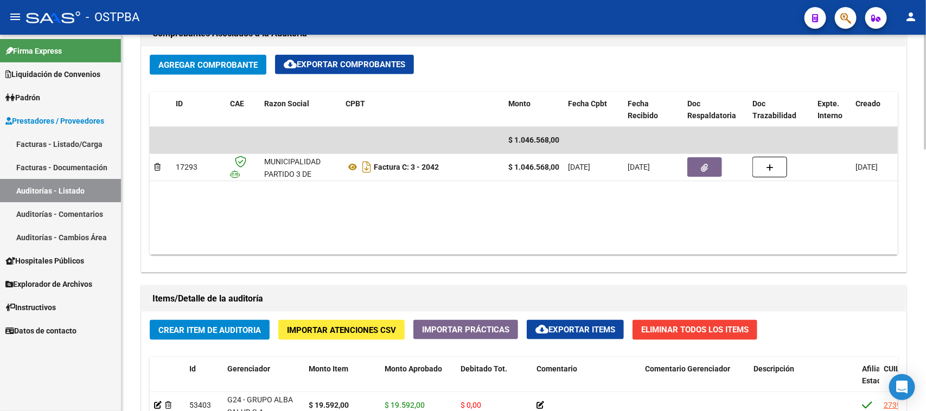
scroll to position [542, 0]
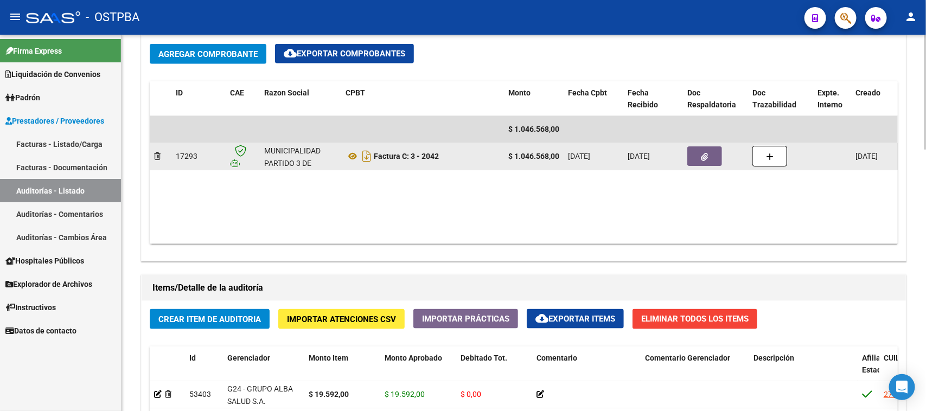
click at [702, 153] on icon "button" at bounding box center [704, 157] width 7 height 8
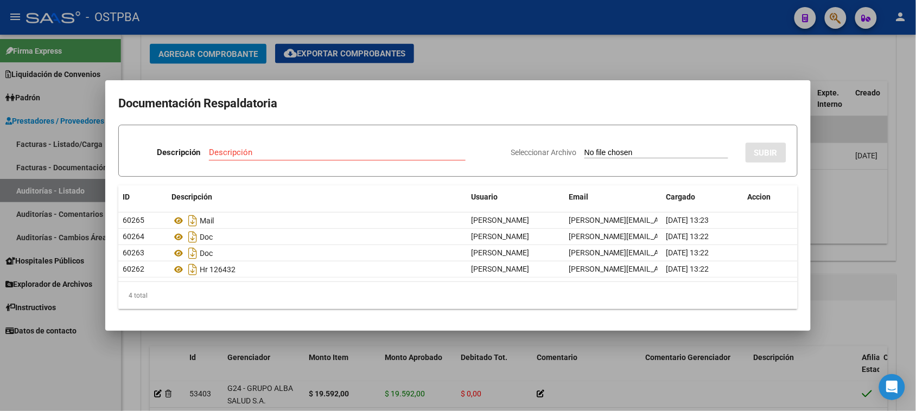
click at [876, 239] on div at bounding box center [458, 205] width 916 height 411
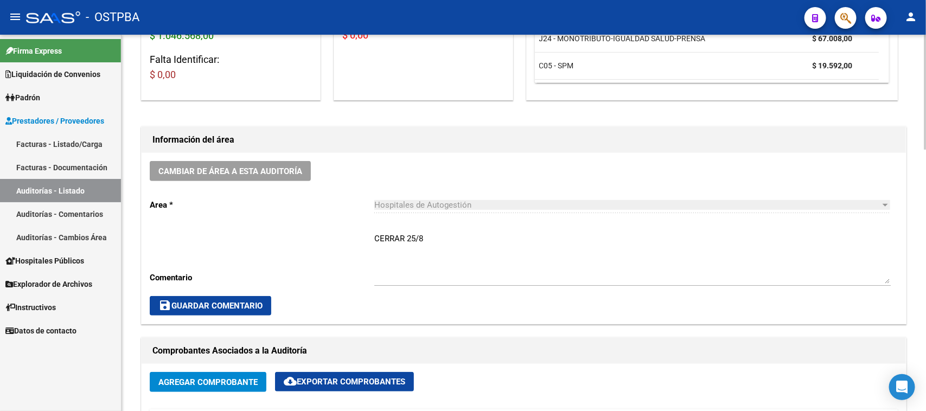
scroll to position [0, 0]
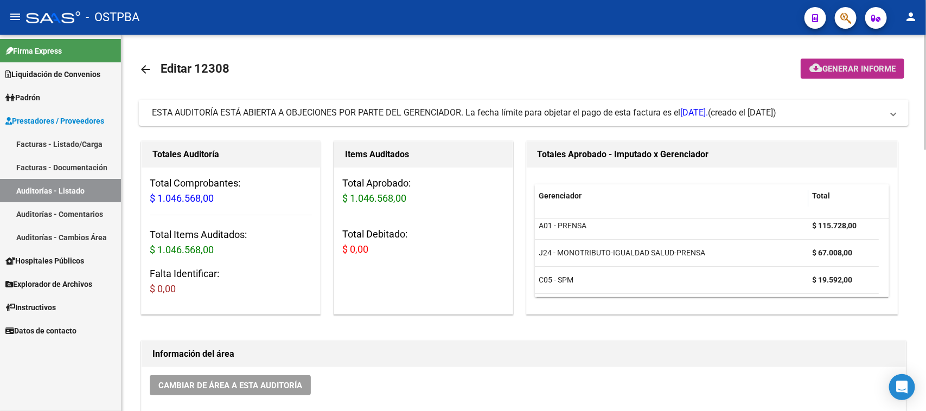
drag, startPoint x: 887, startPoint y: 63, endPoint x: 882, endPoint y: 68, distance: 6.5
click at [882, 68] on span "Generar informe" at bounding box center [858, 69] width 73 height 10
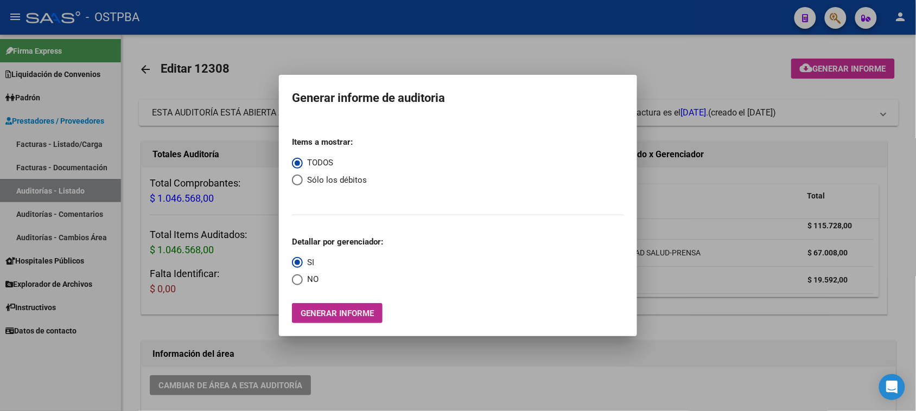
click at [340, 316] on span "Generar informe" at bounding box center [337, 314] width 73 height 10
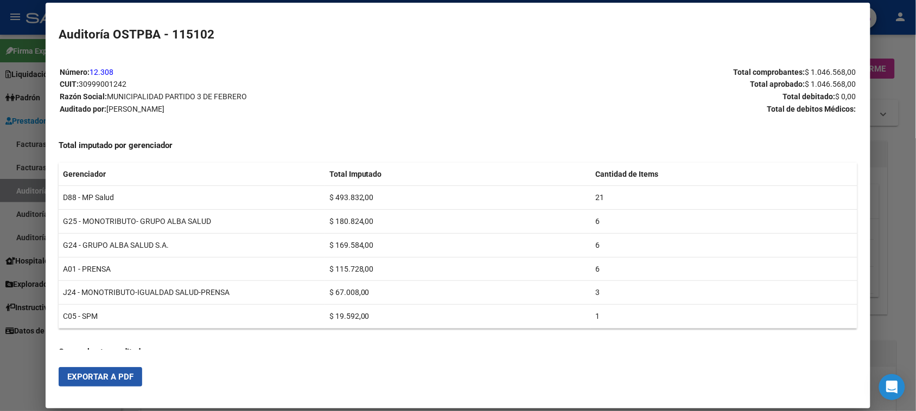
click at [91, 375] on span "Exportar a PDF" at bounding box center [100, 377] width 66 height 10
click at [18, 196] on div at bounding box center [458, 205] width 916 height 411
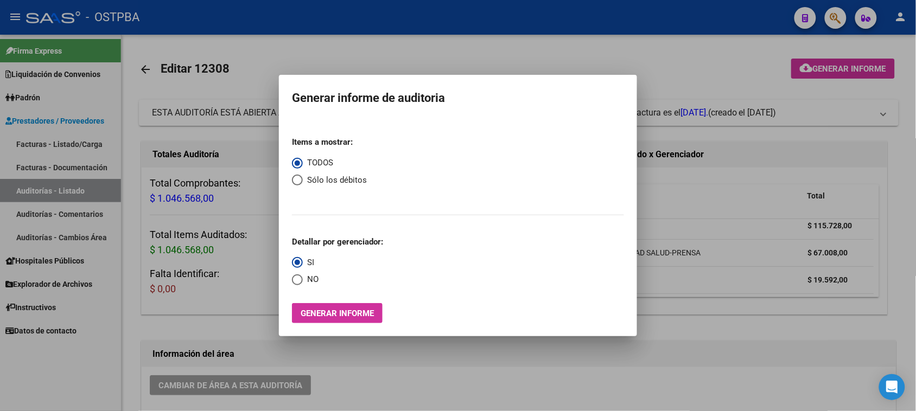
click at [18, 196] on div at bounding box center [458, 205] width 916 height 411
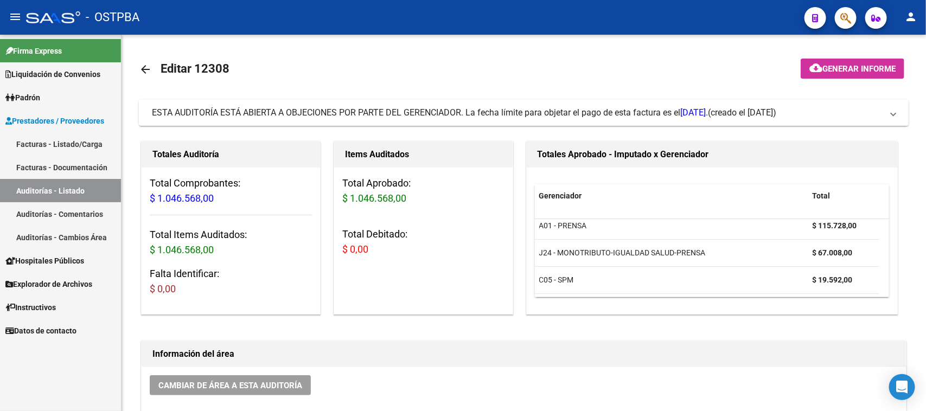
click at [18, 196] on link "Auditorías - Listado" at bounding box center [60, 190] width 121 height 23
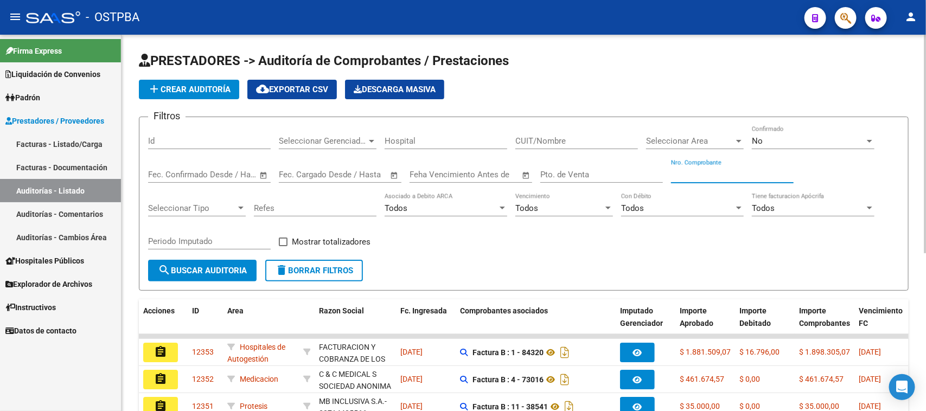
drag, startPoint x: 692, startPoint y: 171, endPoint x: 925, endPoint y: 152, distance: 234.6
click at [692, 171] on input "Nro. Comprobante" at bounding box center [732, 175] width 123 height 10
type input "3606"
click at [209, 271] on span "search Buscar Auditoria" at bounding box center [202, 271] width 89 height 10
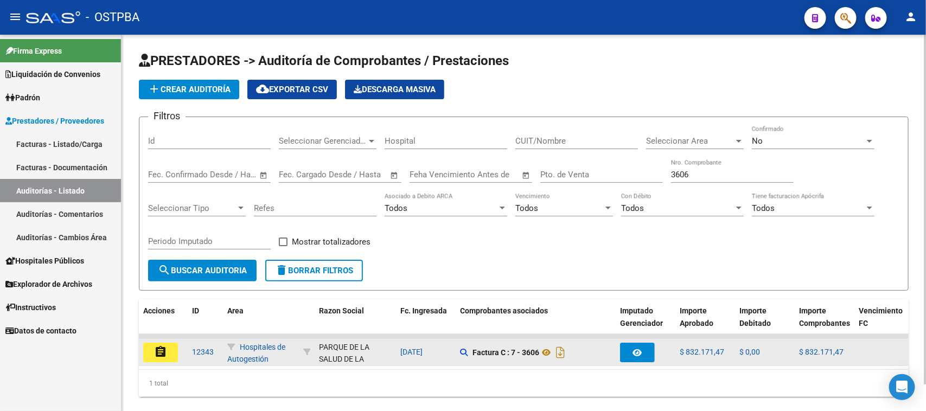
click at [163, 353] on mat-icon "assignment" at bounding box center [160, 352] width 13 height 13
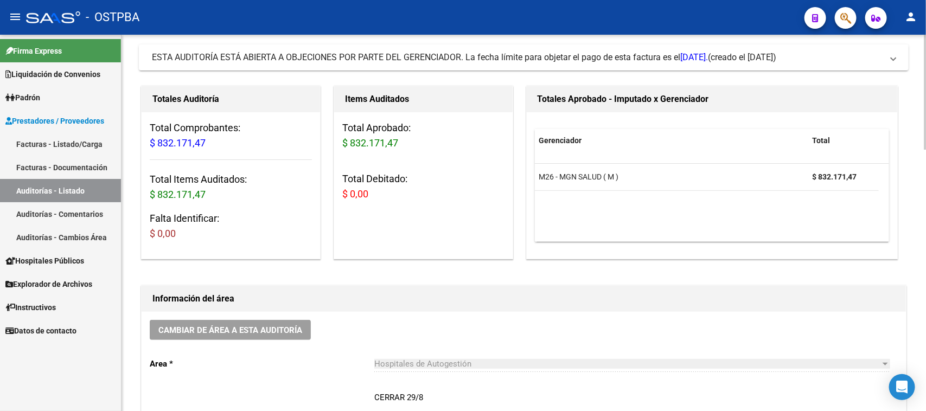
scroll to position [339, 0]
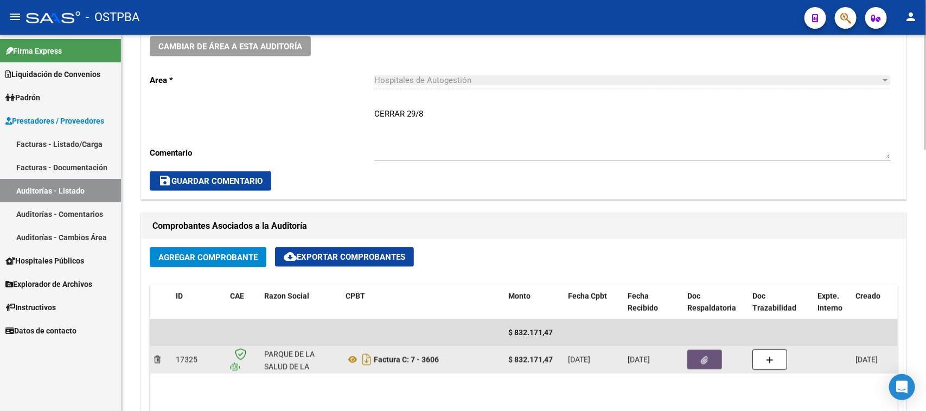
click at [693, 355] on button "button" at bounding box center [704, 360] width 35 height 20
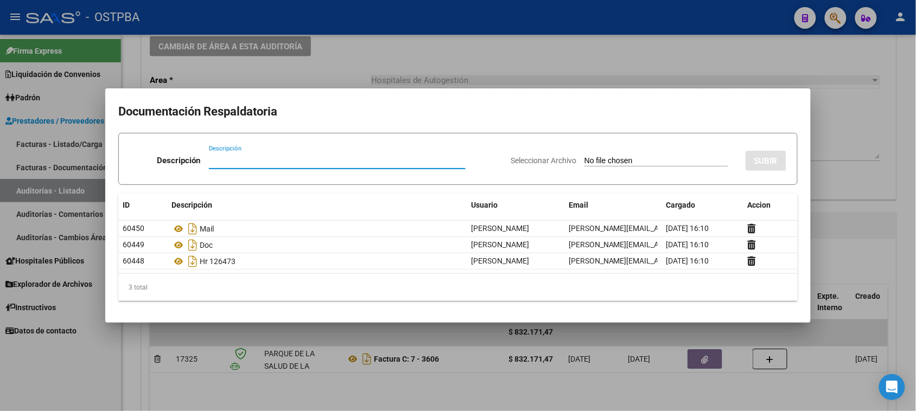
click at [890, 174] on div at bounding box center [458, 205] width 916 height 411
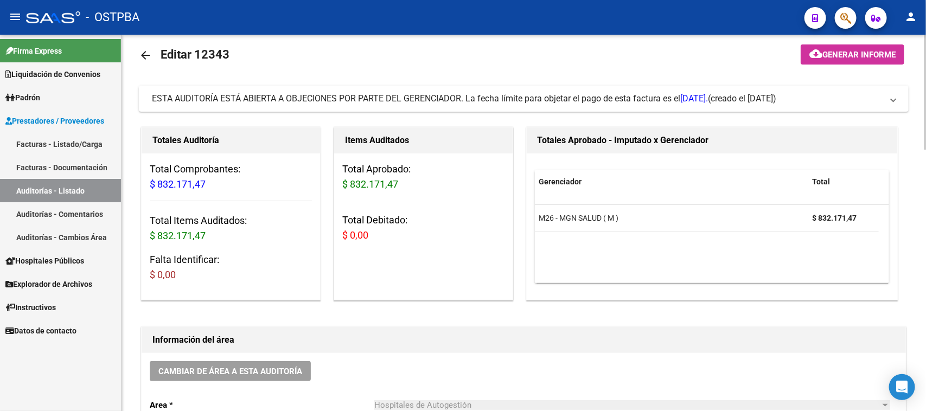
scroll to position [0, 0]
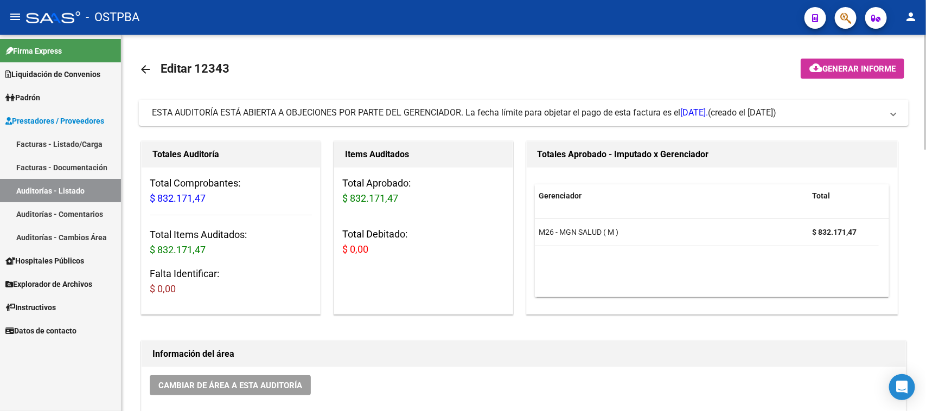
click at [848, 68] on span "Generar informe" at bounding box center [858, 69] width 73 height 10
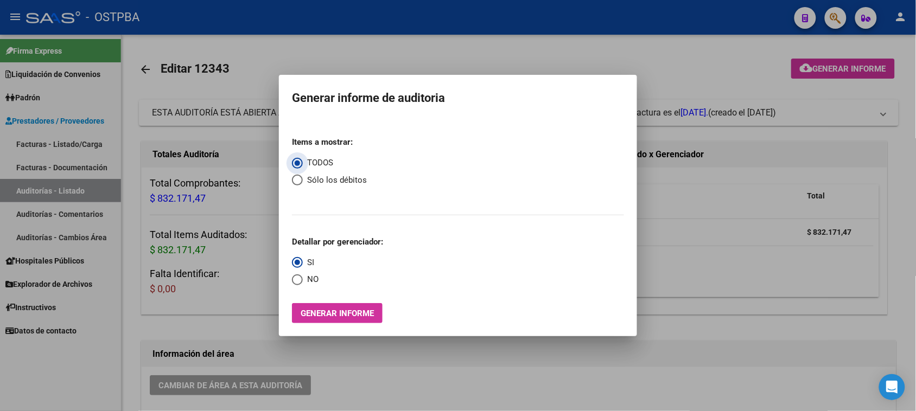
click at [350, 312] on span "Generar informe" at bounding box center [337, 314] width 73 height 10
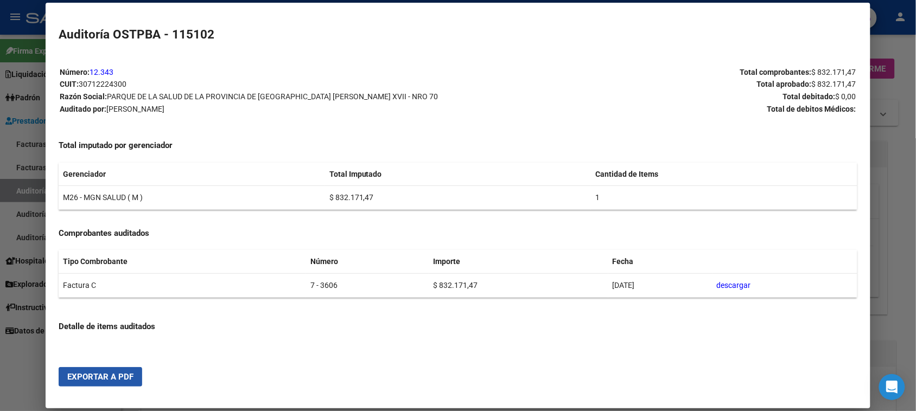
click at [122, 380] on span "Exportar a PDF" at bounding box center [100, 377] width 66 height 10
click at [9, 188] on div at bounding box center [458, 205] width 916 height 411
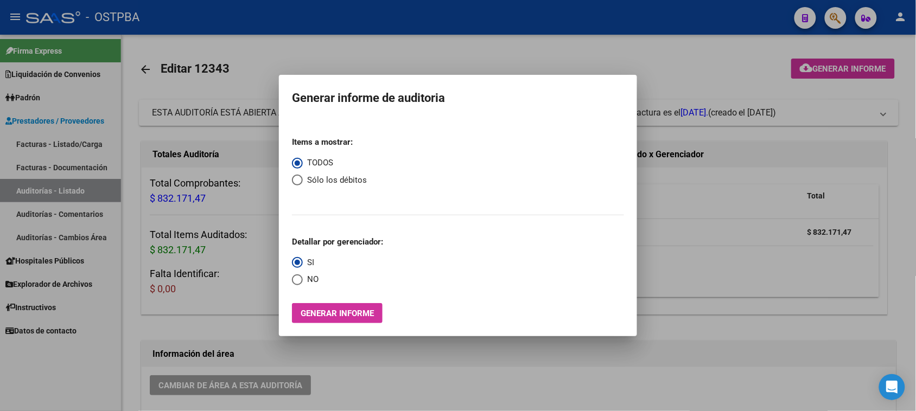
click at [9, 188] on div at bounding box center [458, 205] width 916 height 411
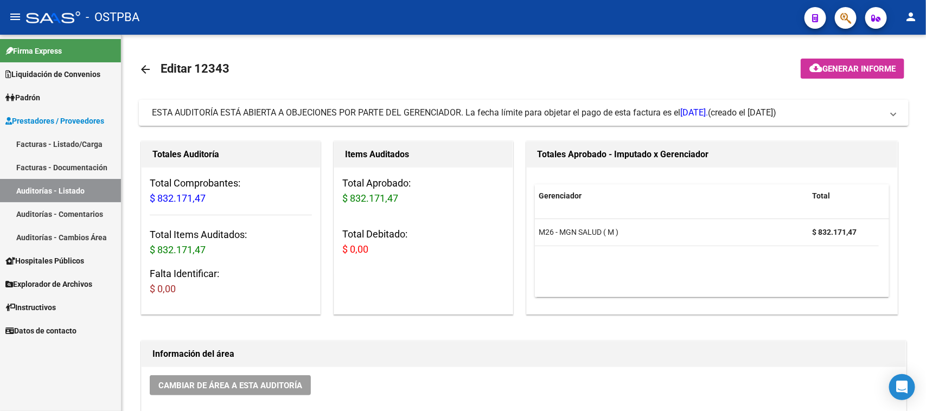
click at [100, 193] on link "Auditorías - Listado" at bounding box center [60, 190] width 121 height 23
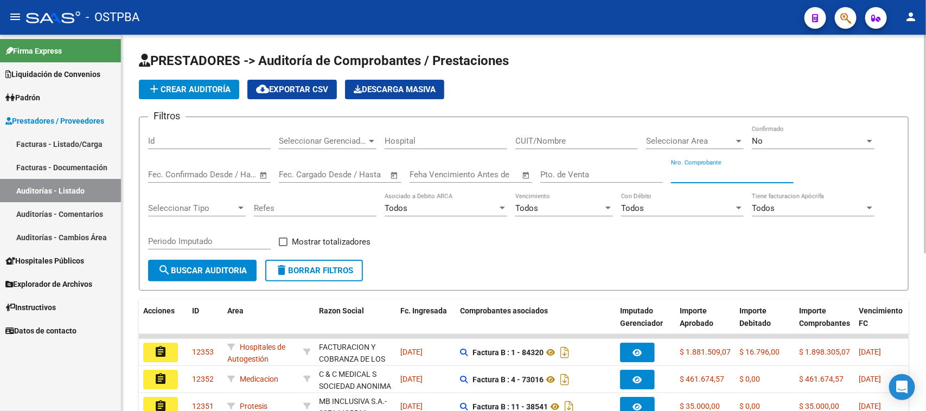
click at [728, 175] on input "Nro. Comprobante" at bounding box center [732, 175] width 123 height 10
type input "3616"
click at [240, 269] on span "search Buscar Auditoria" at bounding box center [202, 271] width 89 height 10
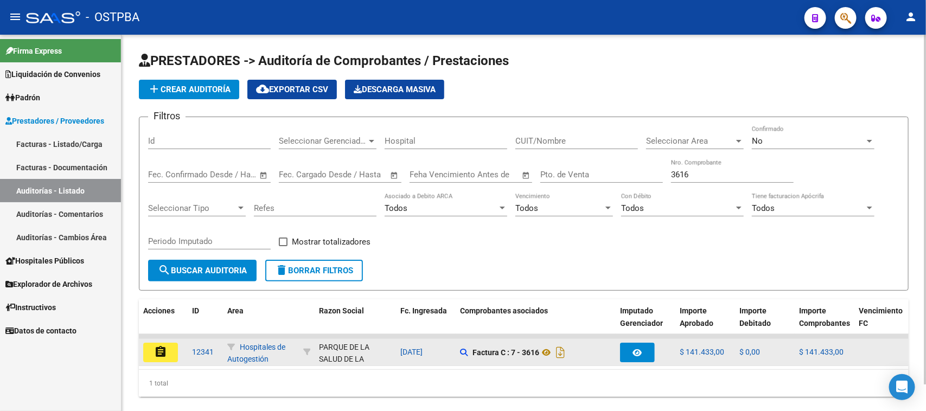
click at [158, 353] on mat-icon "assignment" at bounding box center [160, 352] width 13 height 13
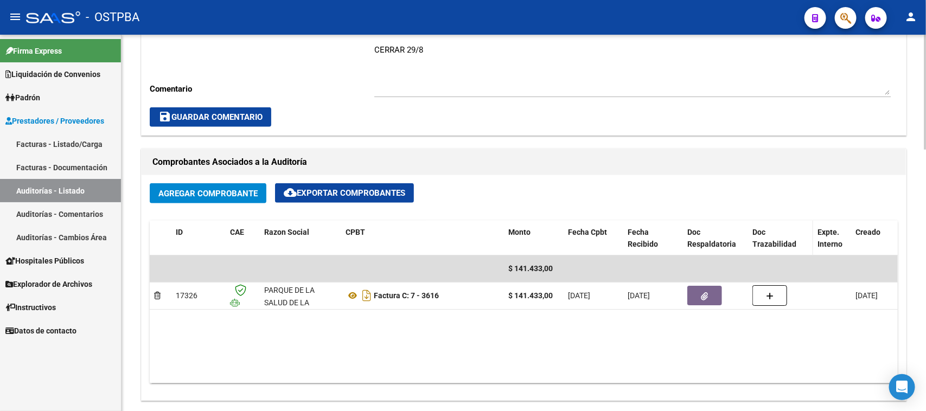
scroll to position [407, 0]
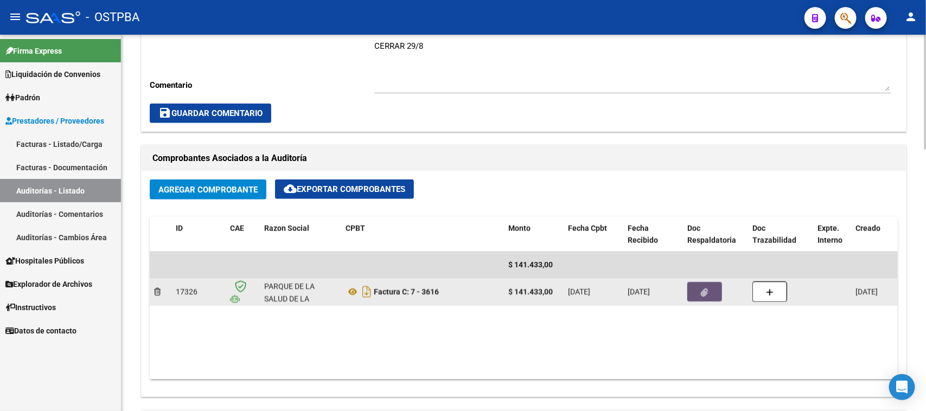
click at [718, 293] on button "button" at bounding box center [704, 292] width 35 height 20
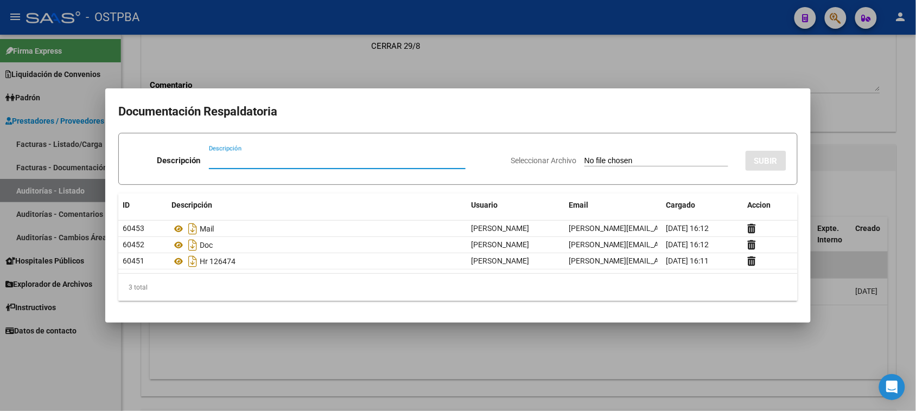
click at [843, 335] on div at bounding box center [458, 205] width 916 height 411
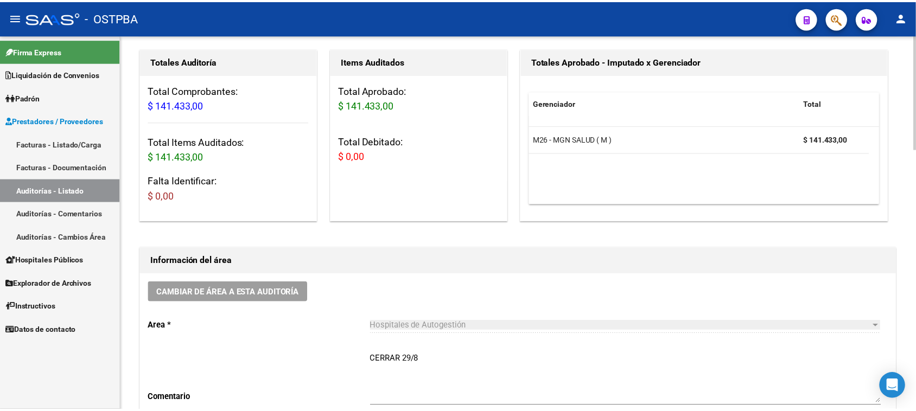
scroll to position [0, 0]
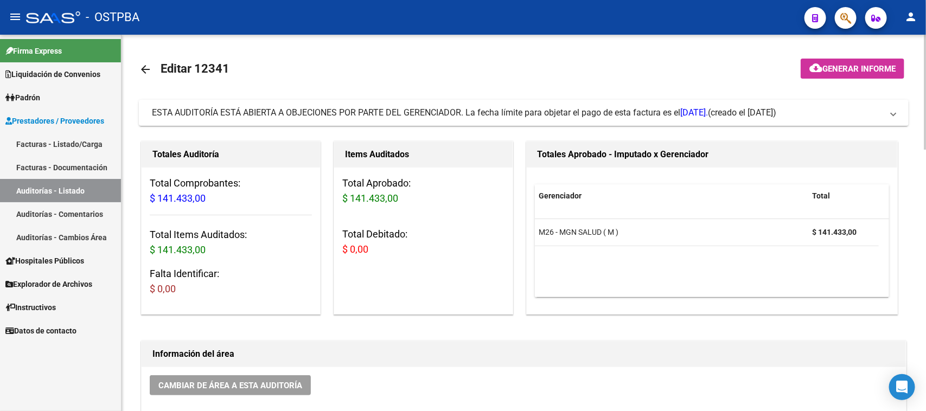
click at [860, 71] on span "Generar informe" at bounding box center [858, 69] width 73 height 10
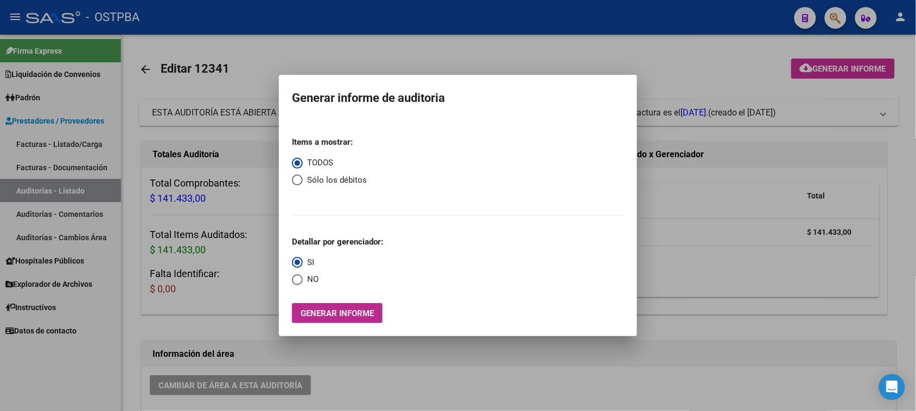
click at [362, 309] on span "Generar informe" at bounding box center [337, 314] width 73 height 10
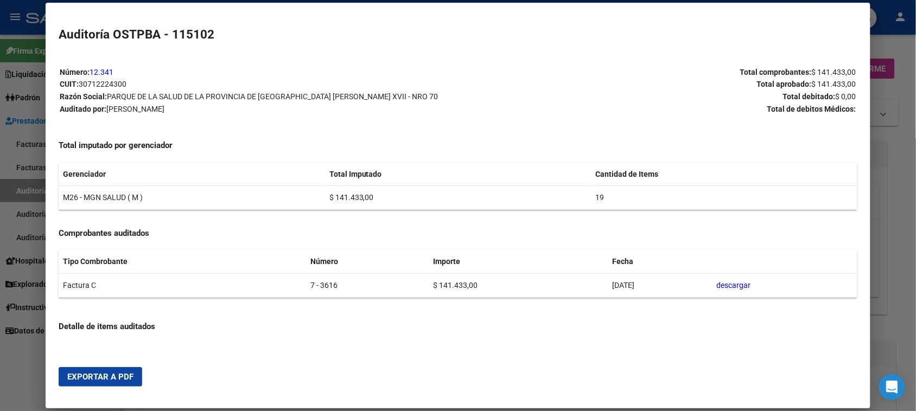
click at [106, 372] on span "Exportar a PDF" at bounding box center [100, 377] width 66 height 10
